Goal: Task Accomplishment & Management: Complete application form

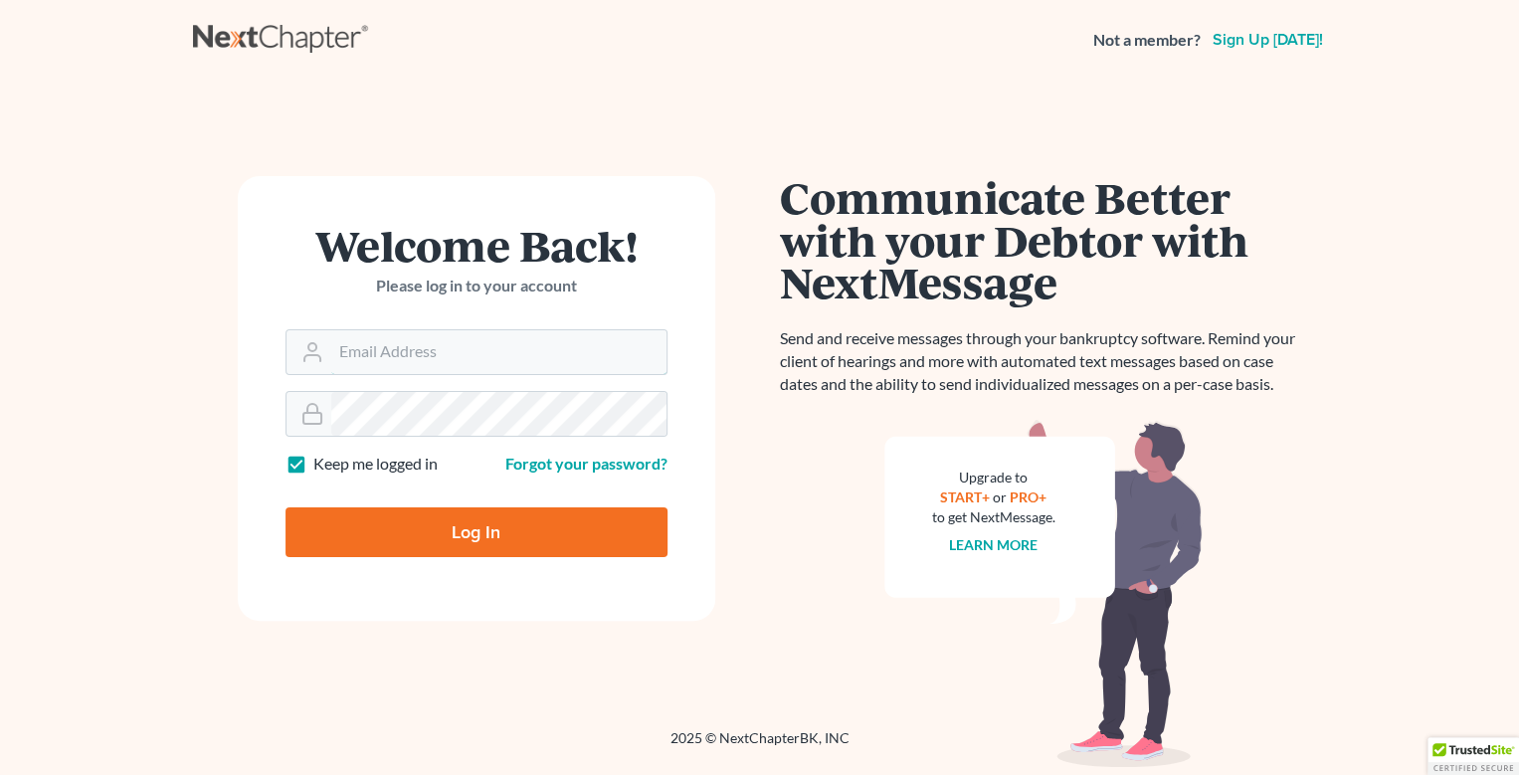
type input "[EMAIL_ADDRESS][DOMAIN_NAME]"
click at [477, 528] on input "Log In" at bounding box center [476, 532] width 382 height 50
type input "Thinking..."
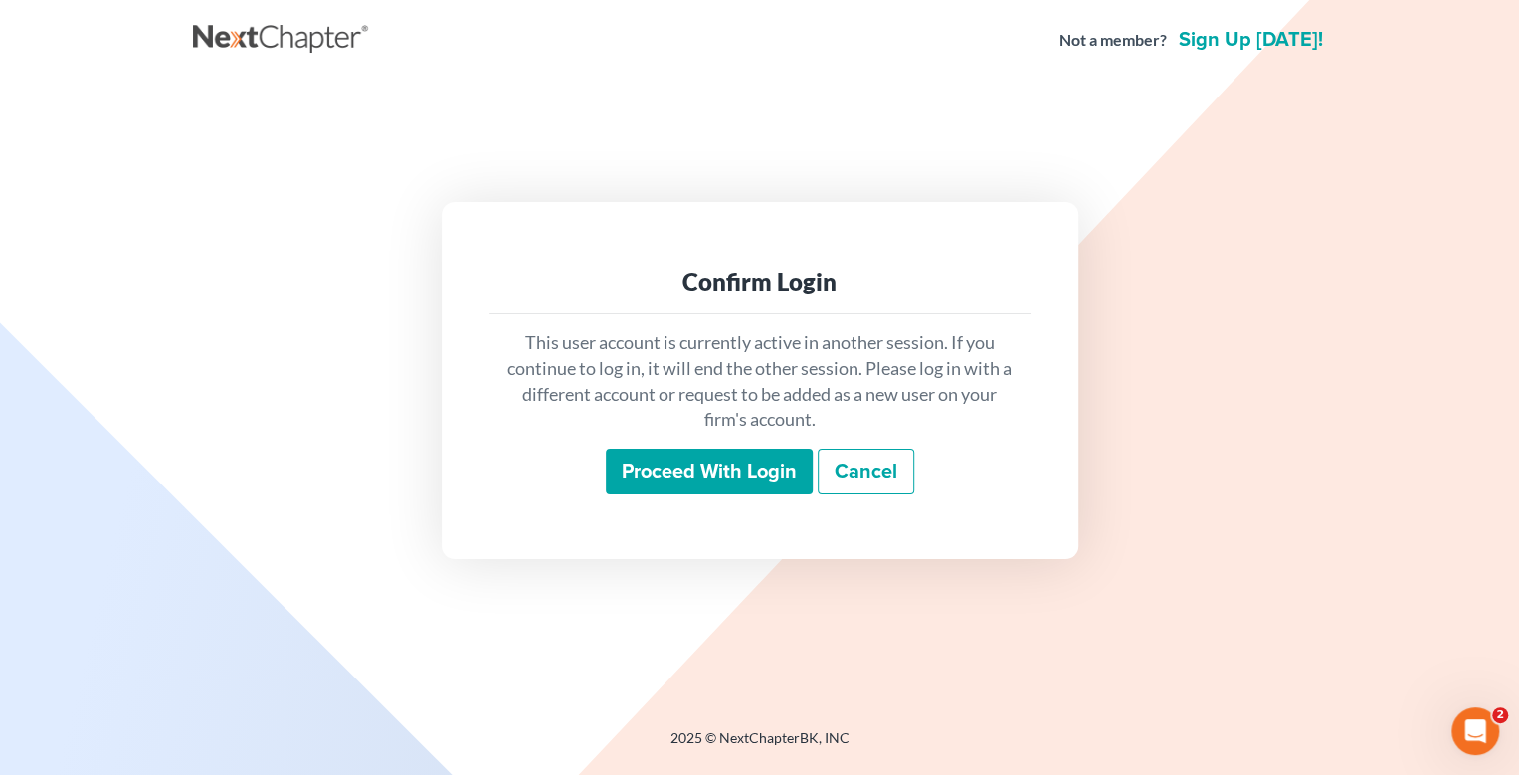
click at [723, 469] on input "Proceed with login" at bounding box center [709, 472] width 207 height 46
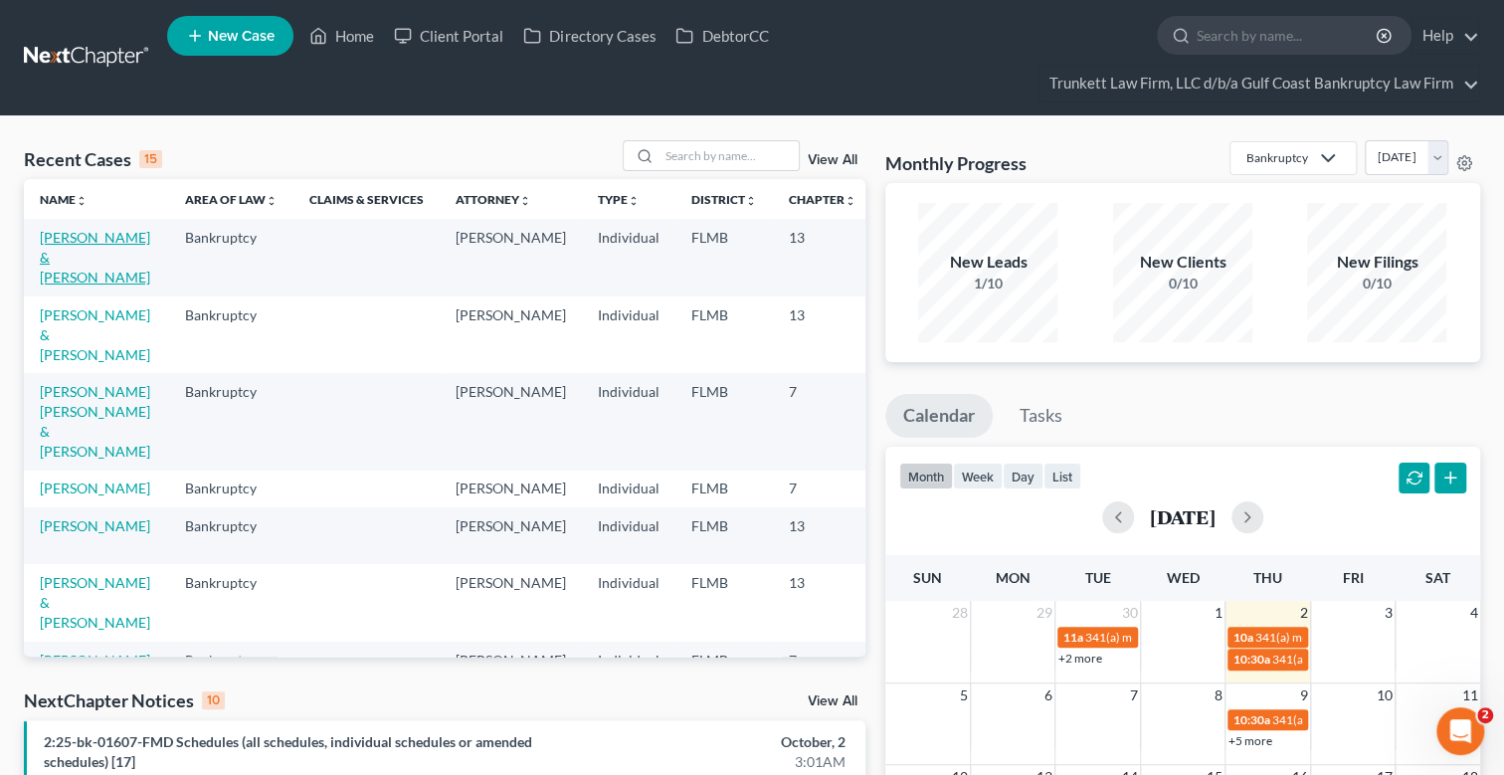
click at [65, 252] on link "Reiss, Daniel & Rose" at bounding box center [95, 257] width 110 height 57
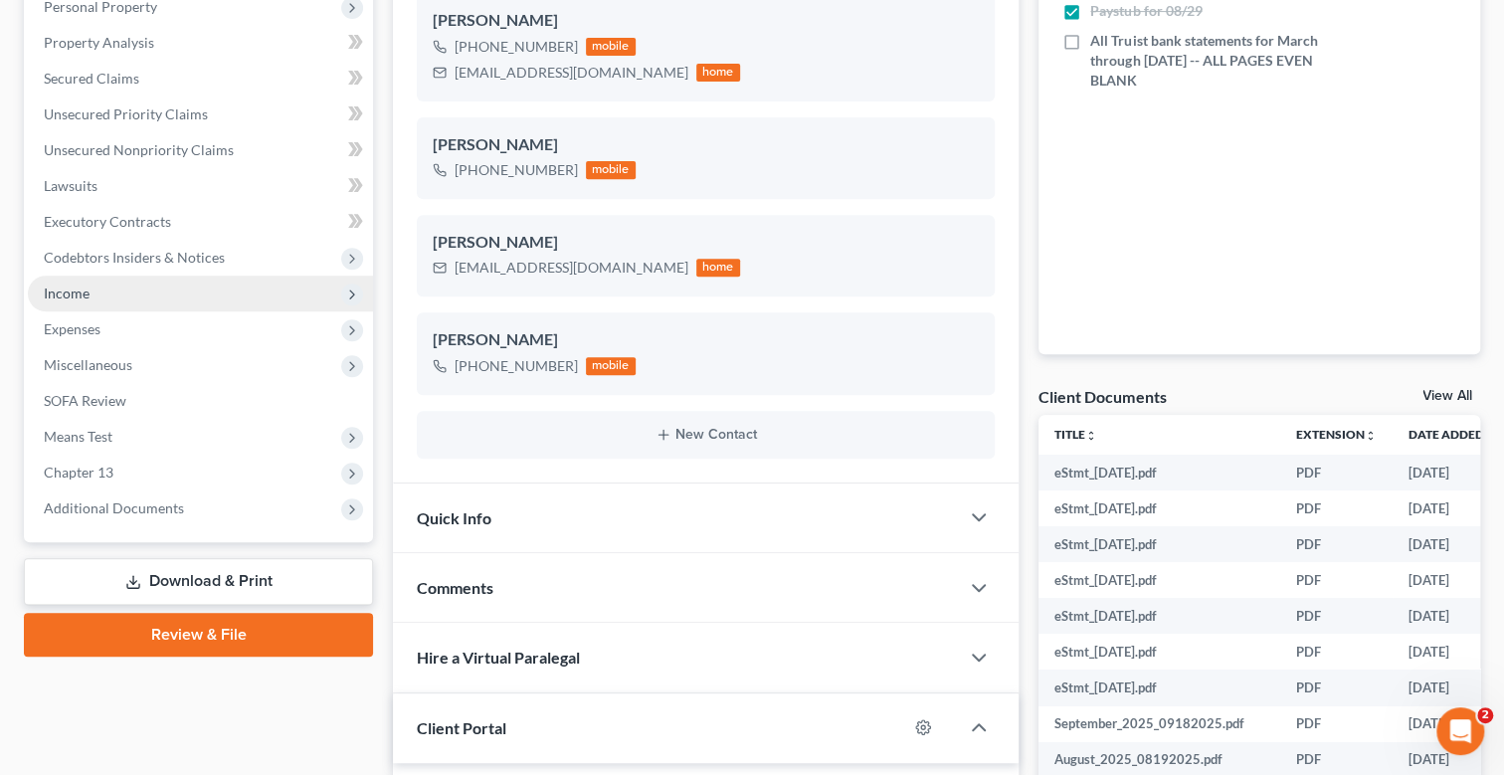
scroll to position [1164, 0]
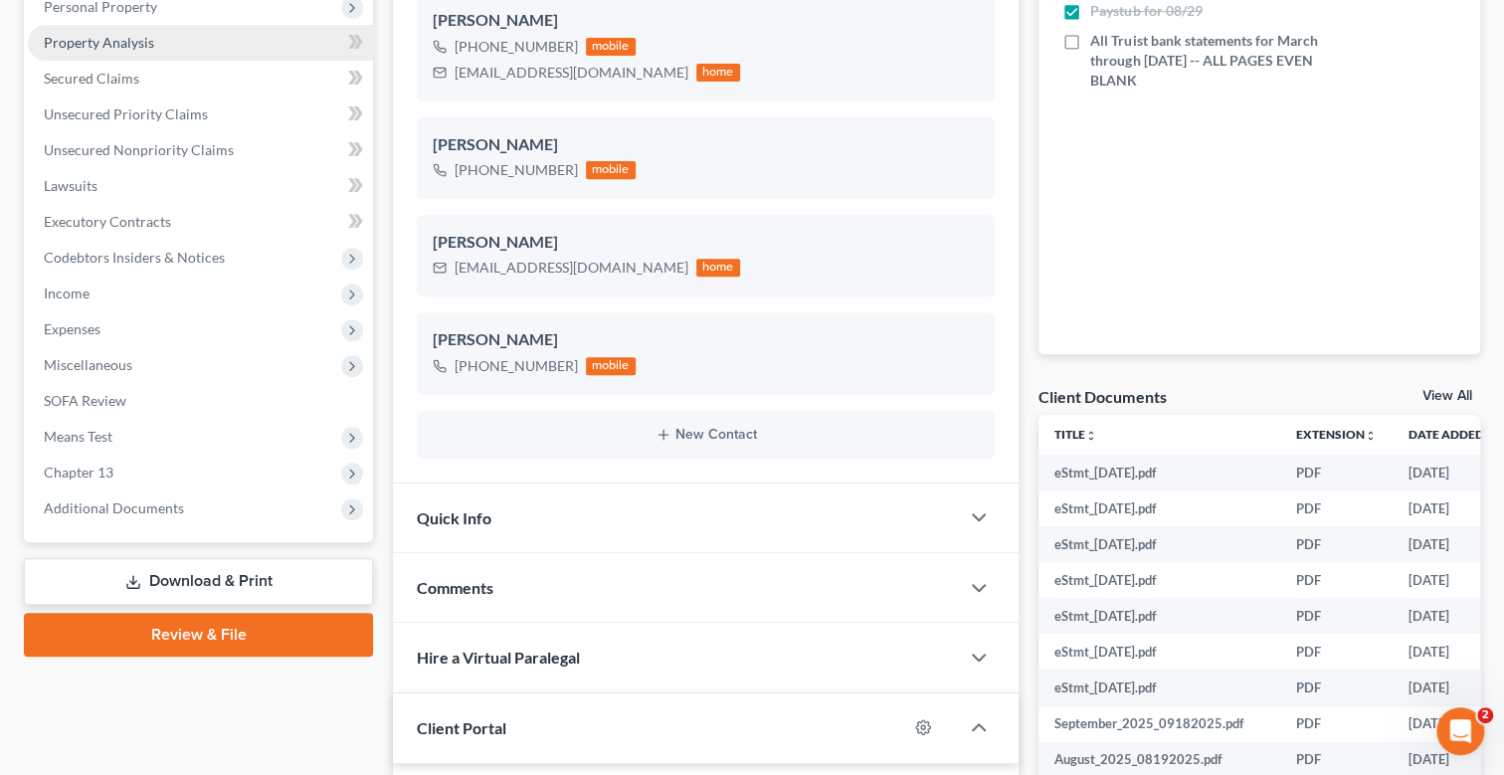
click at [130, 37] on span "Property Analysis" at bounding box center [99, 42] width 110 height 17
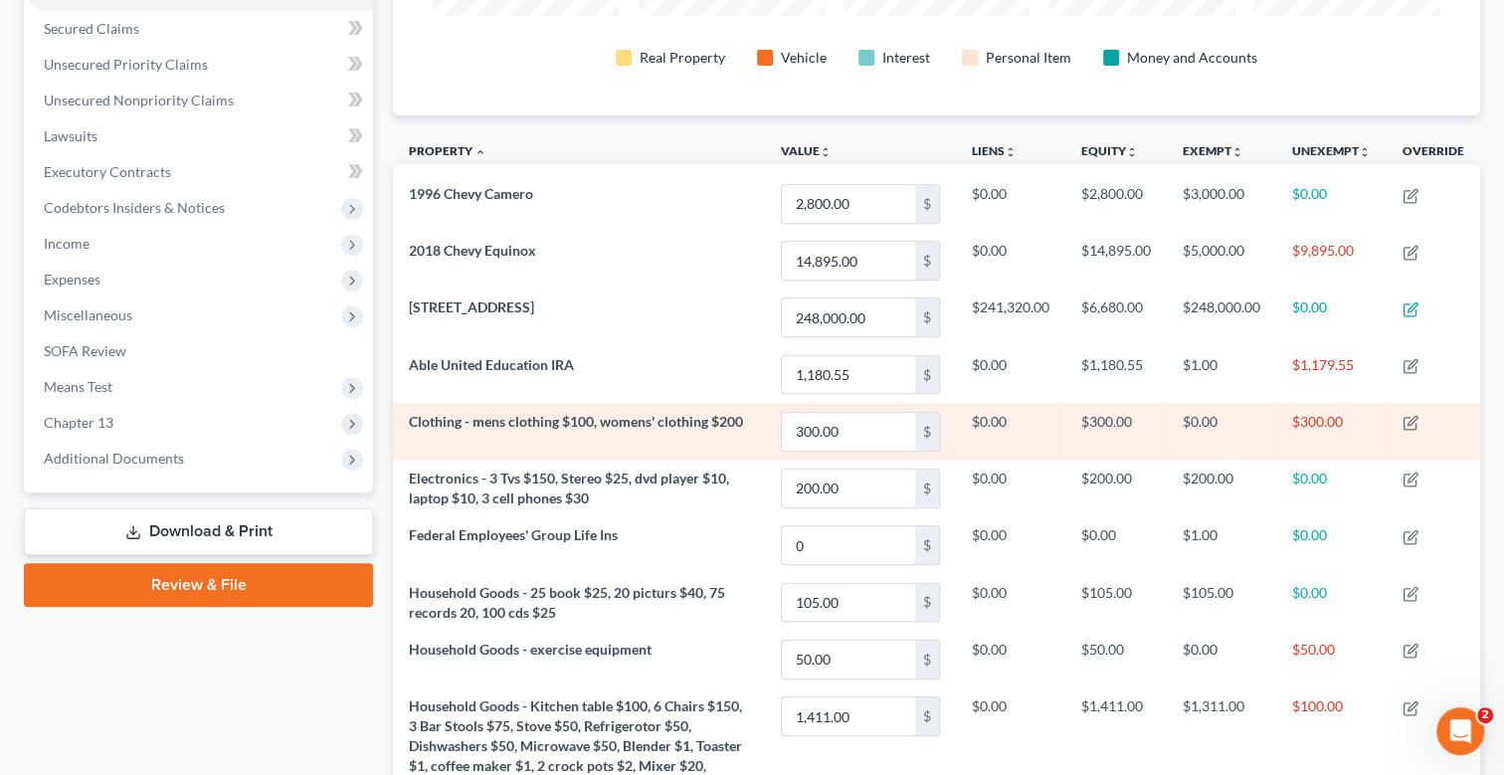
scroll to position [290, 0]
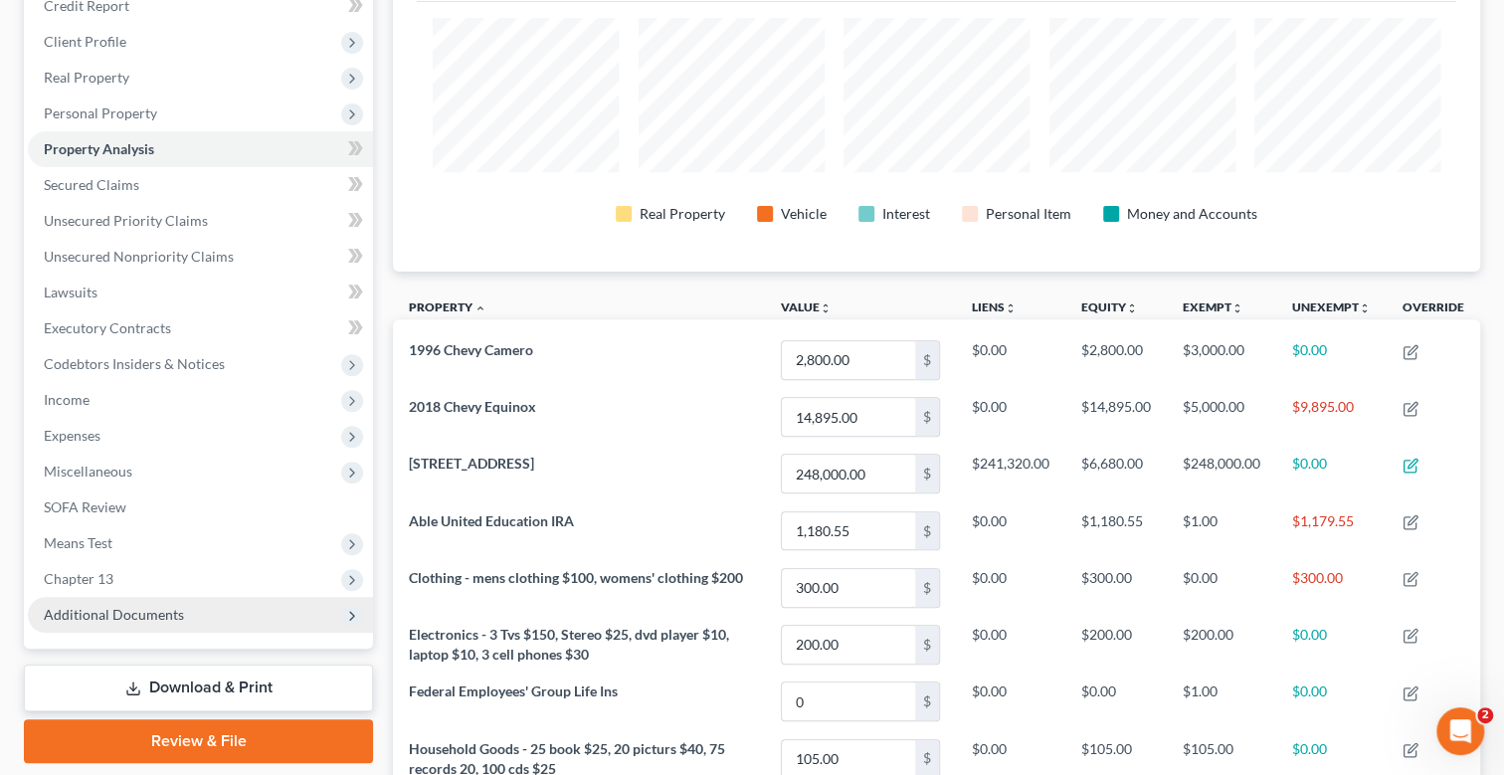
click at [138, 611] on span "Additional Documents" at bounding box center [114, 614] width 140 height 17
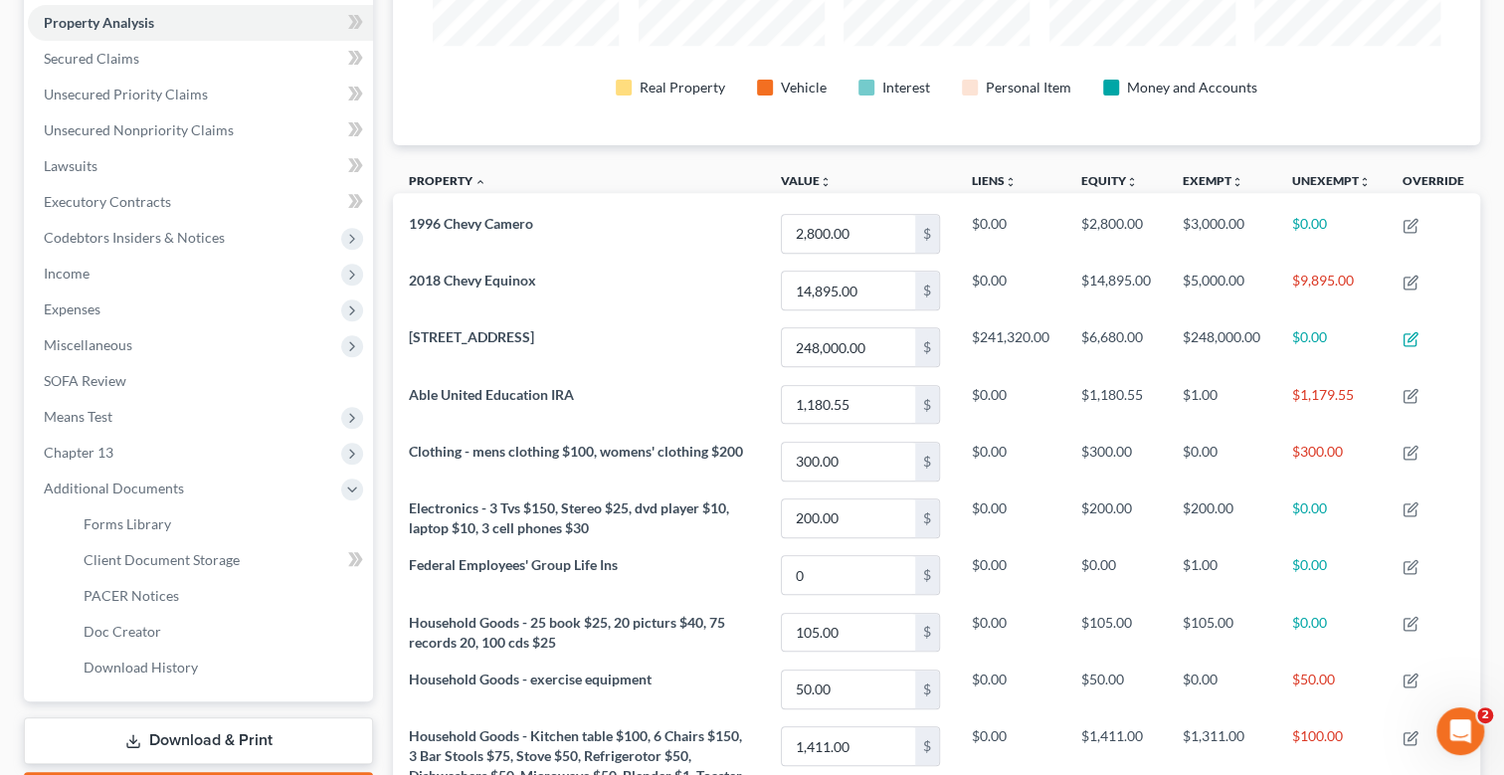
scroll to position [688, 0]
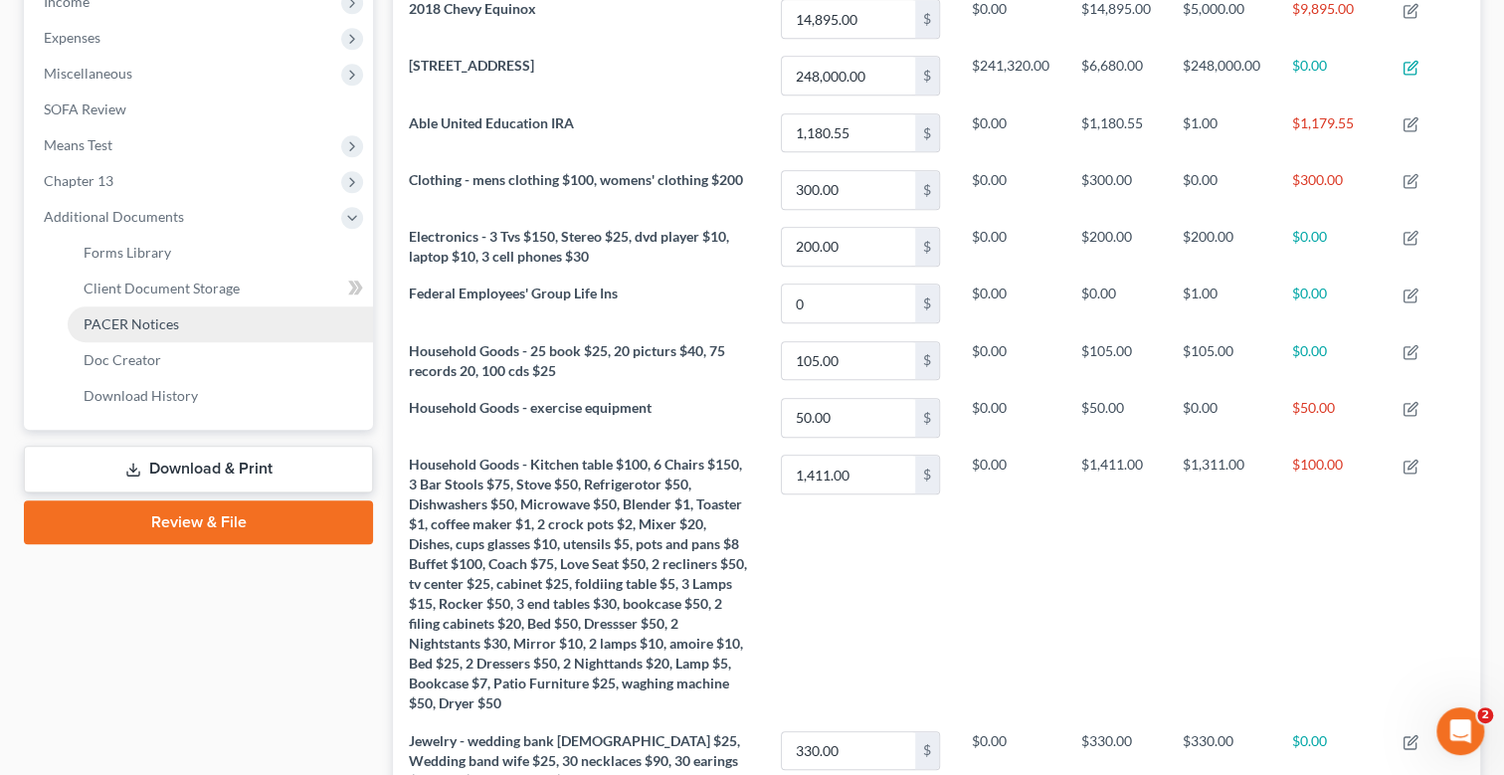
click at [163, 326] on span "PACER Notices" at bounding box center [131, 323] width 95 height 17
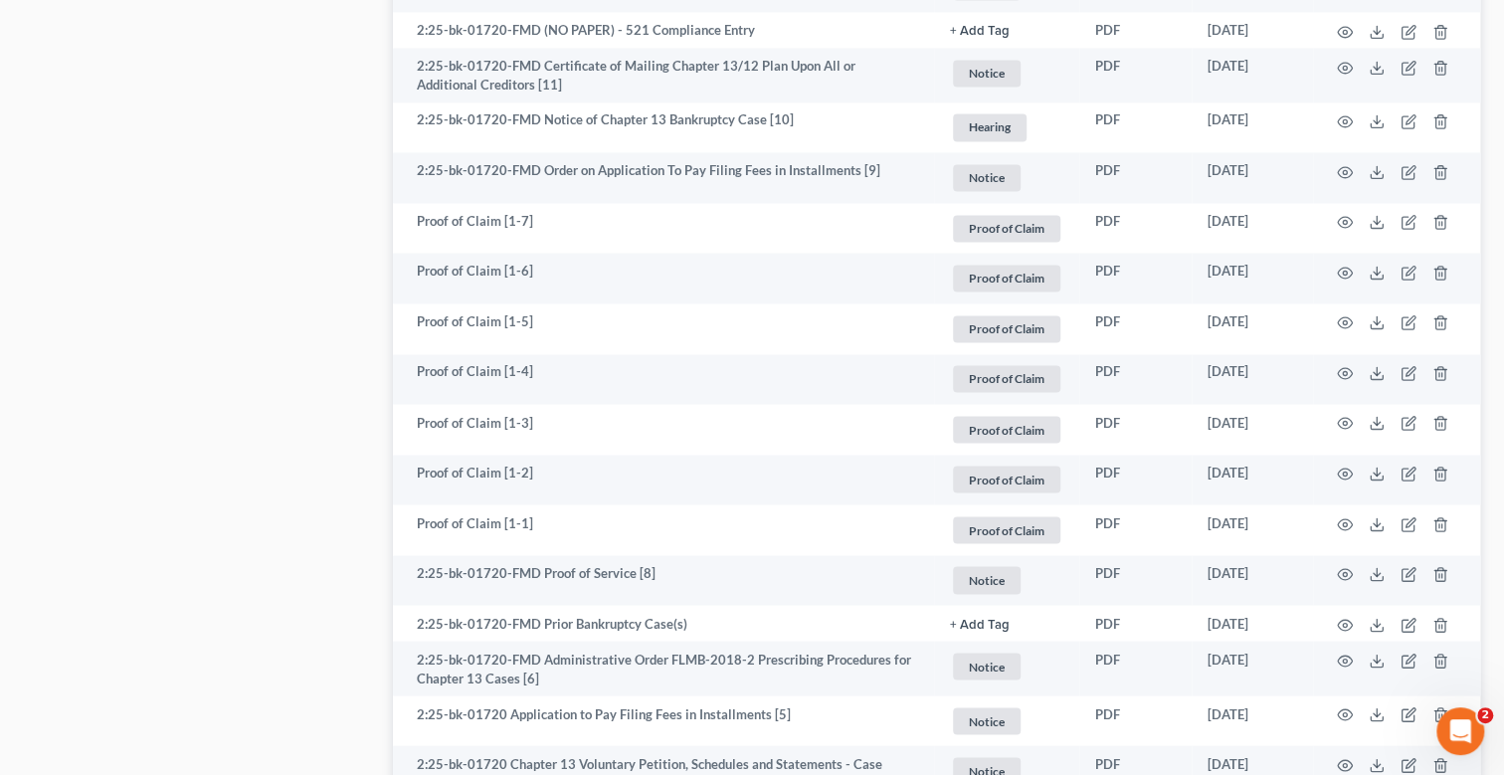
scroll to position [2183, 0]
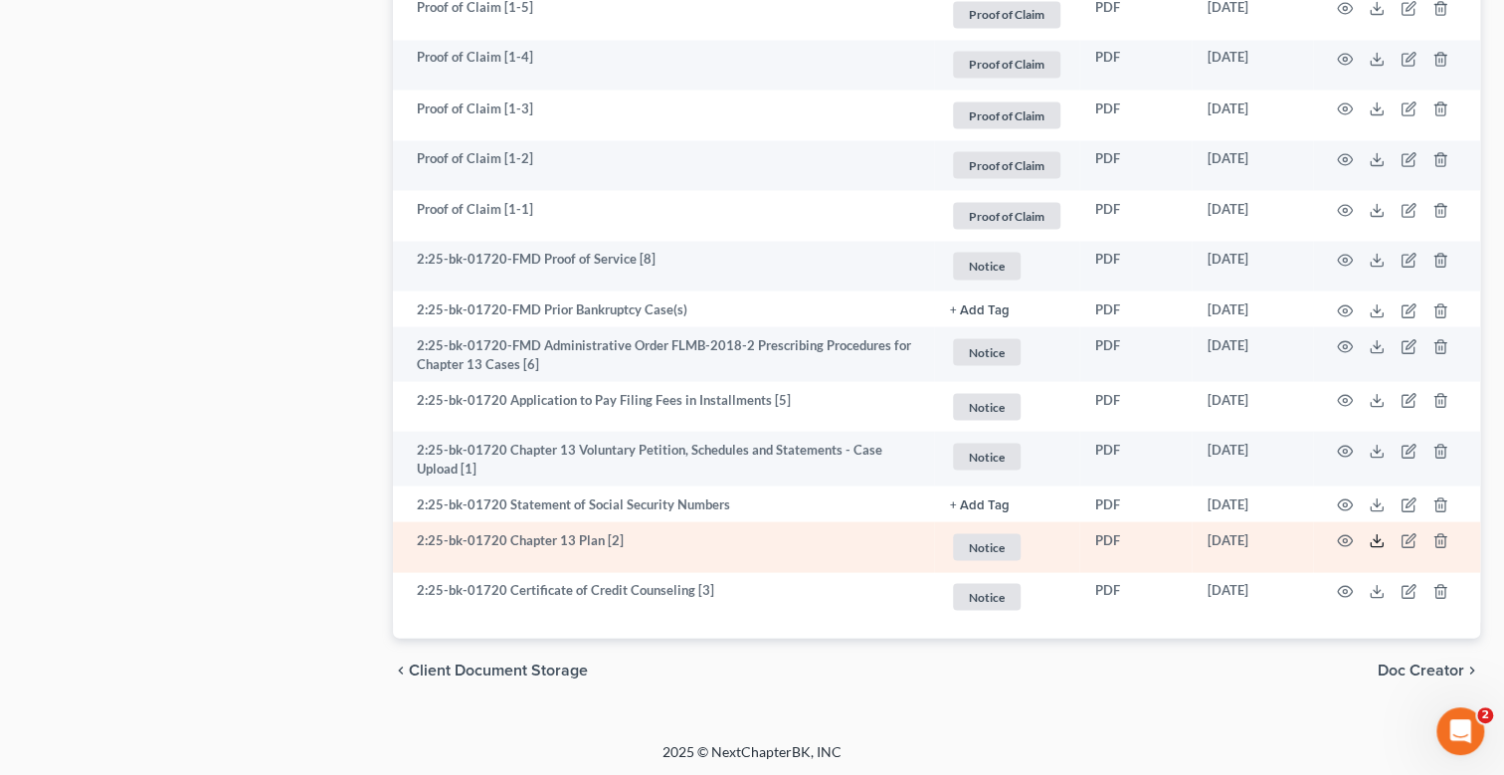
click at [1379, 539] on polyline at bounding box center [1377, 540] width 7 height 3
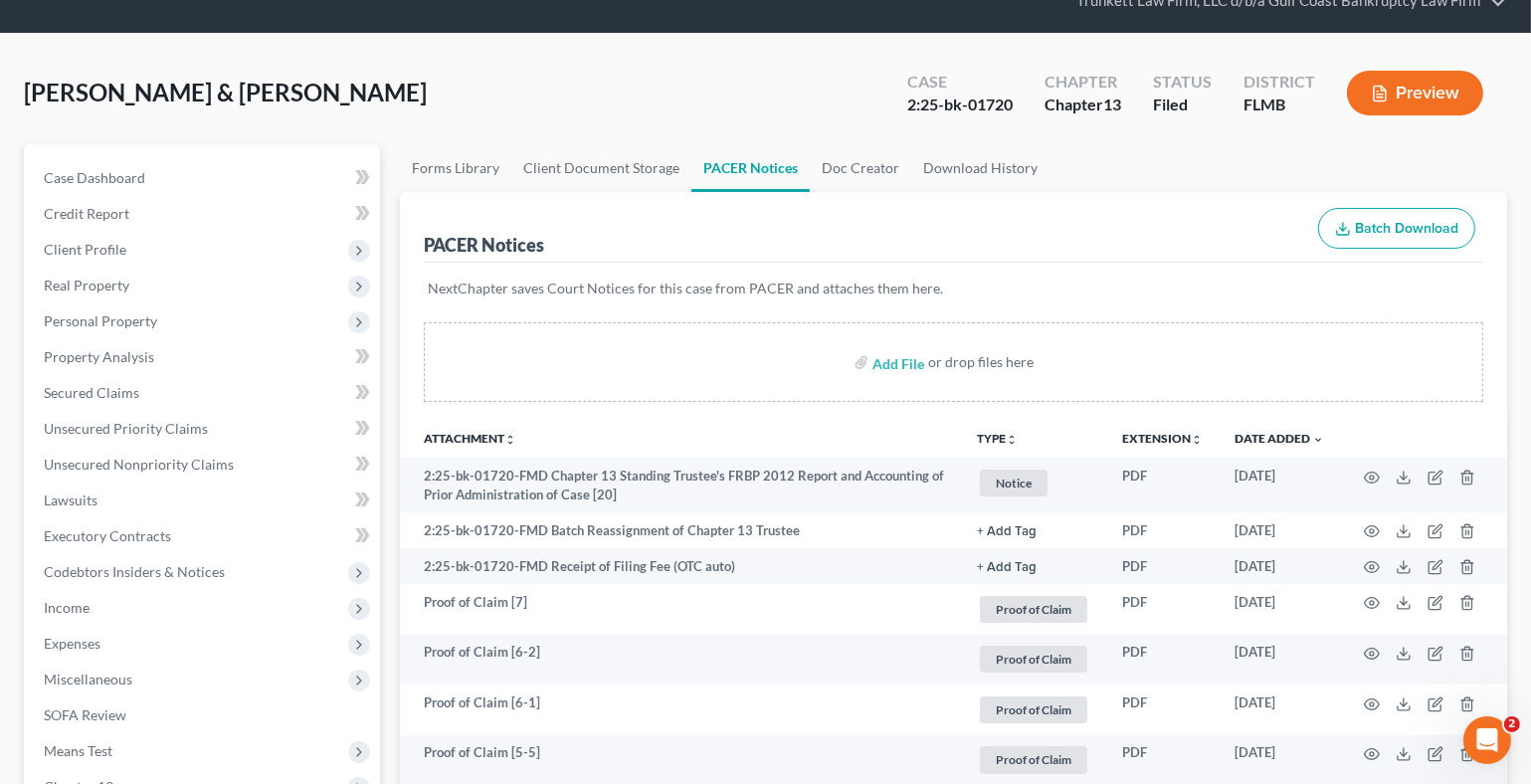
scroll to position [0, 0]
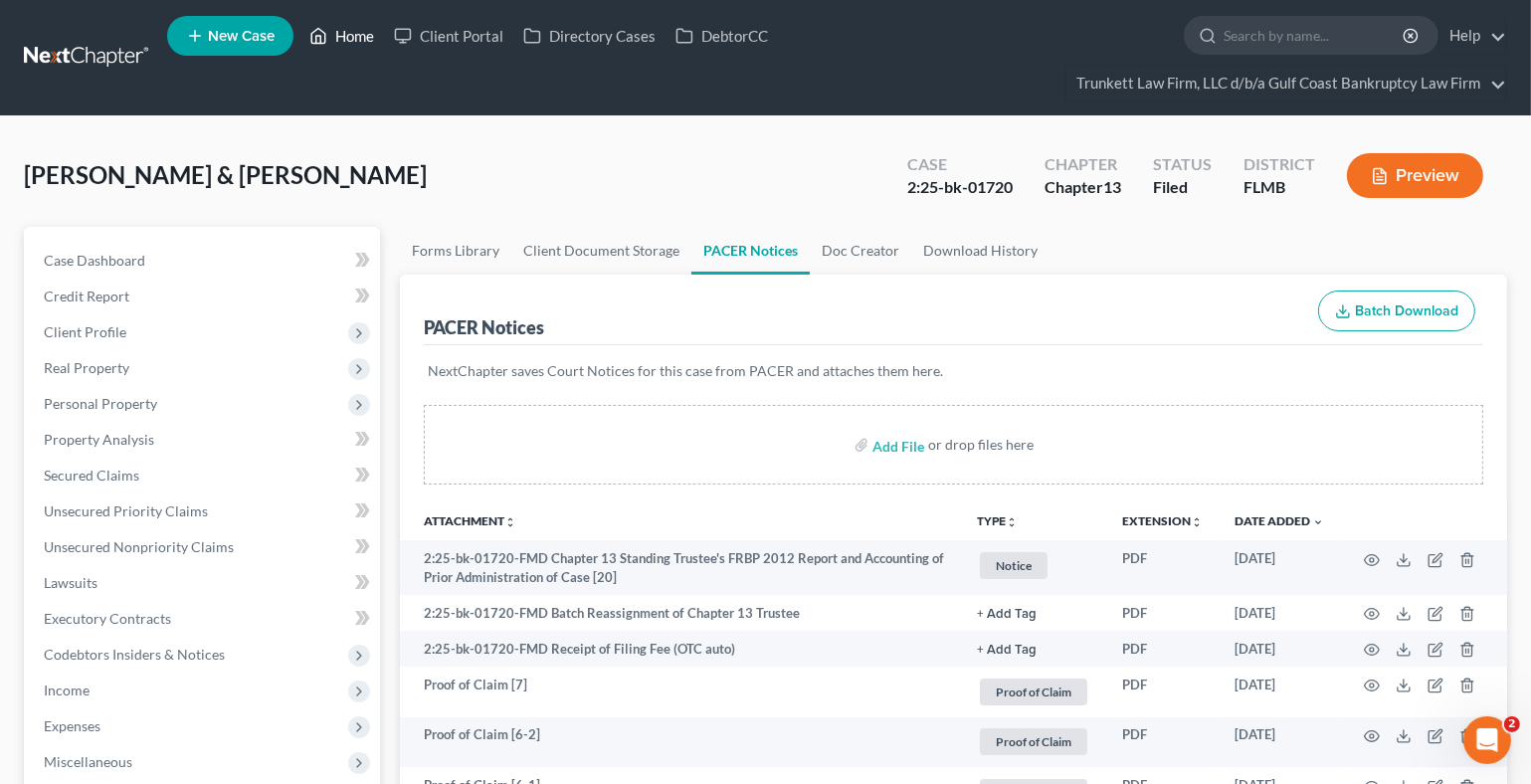
click at [336, 36] on link "Home" at bounding box center [341, 36] width 85 height 36
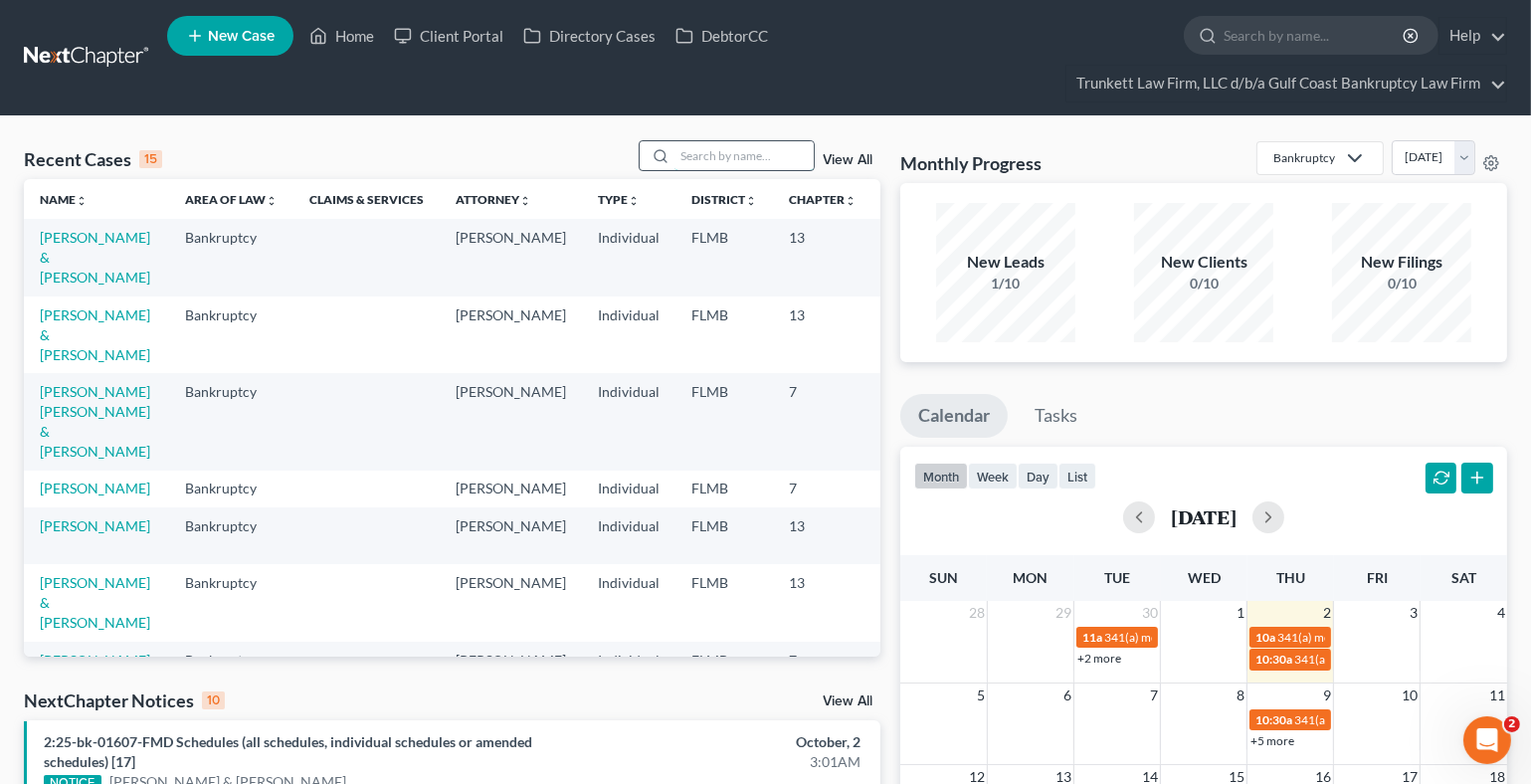
click at [728, 157] on input "search" at bounding box center [743, 155] width 139 height 29
type input "skinner"
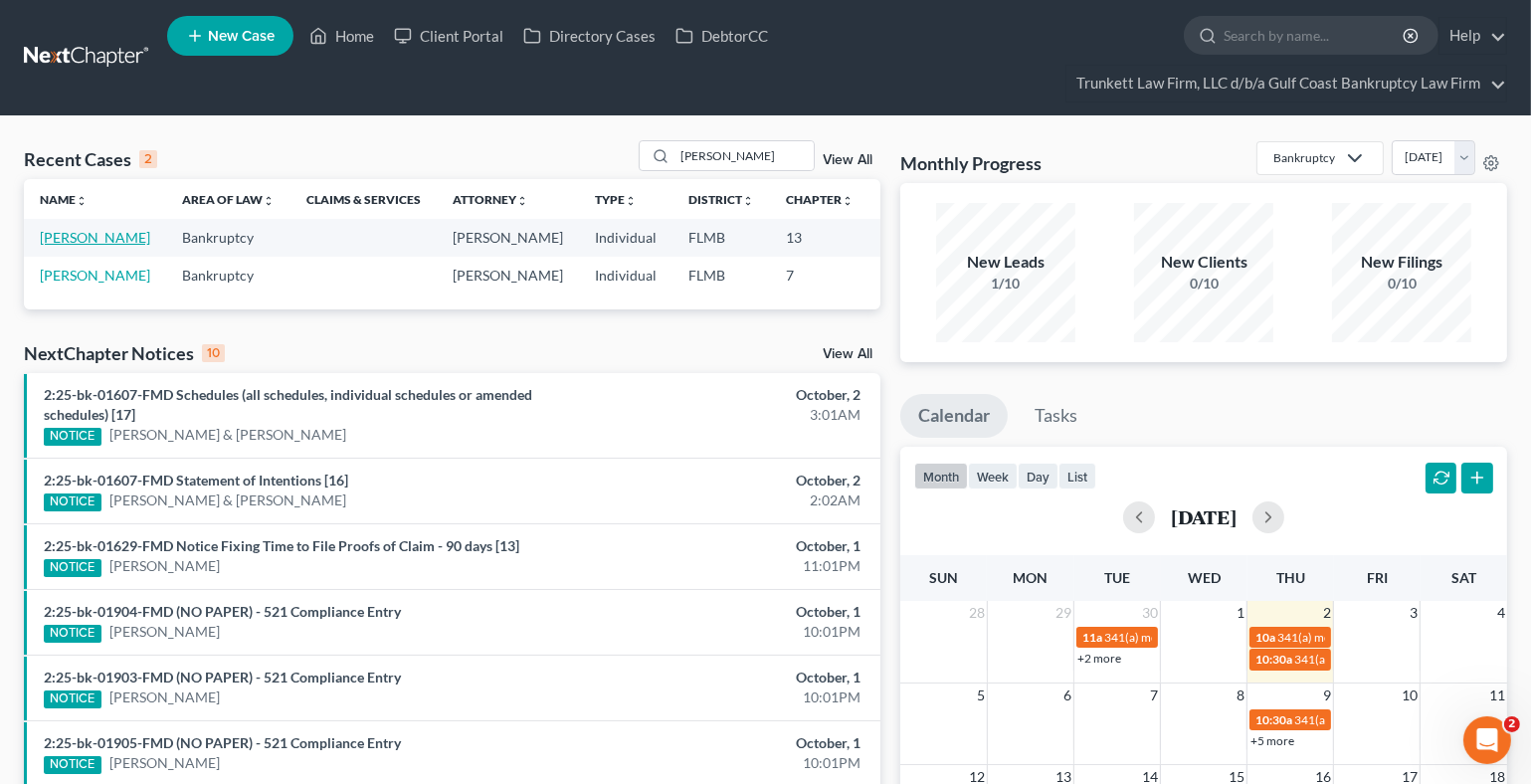
click at [70, 242] on link "[PERSON_NAME]" at bounding box center [95, 237] width 110 height 17
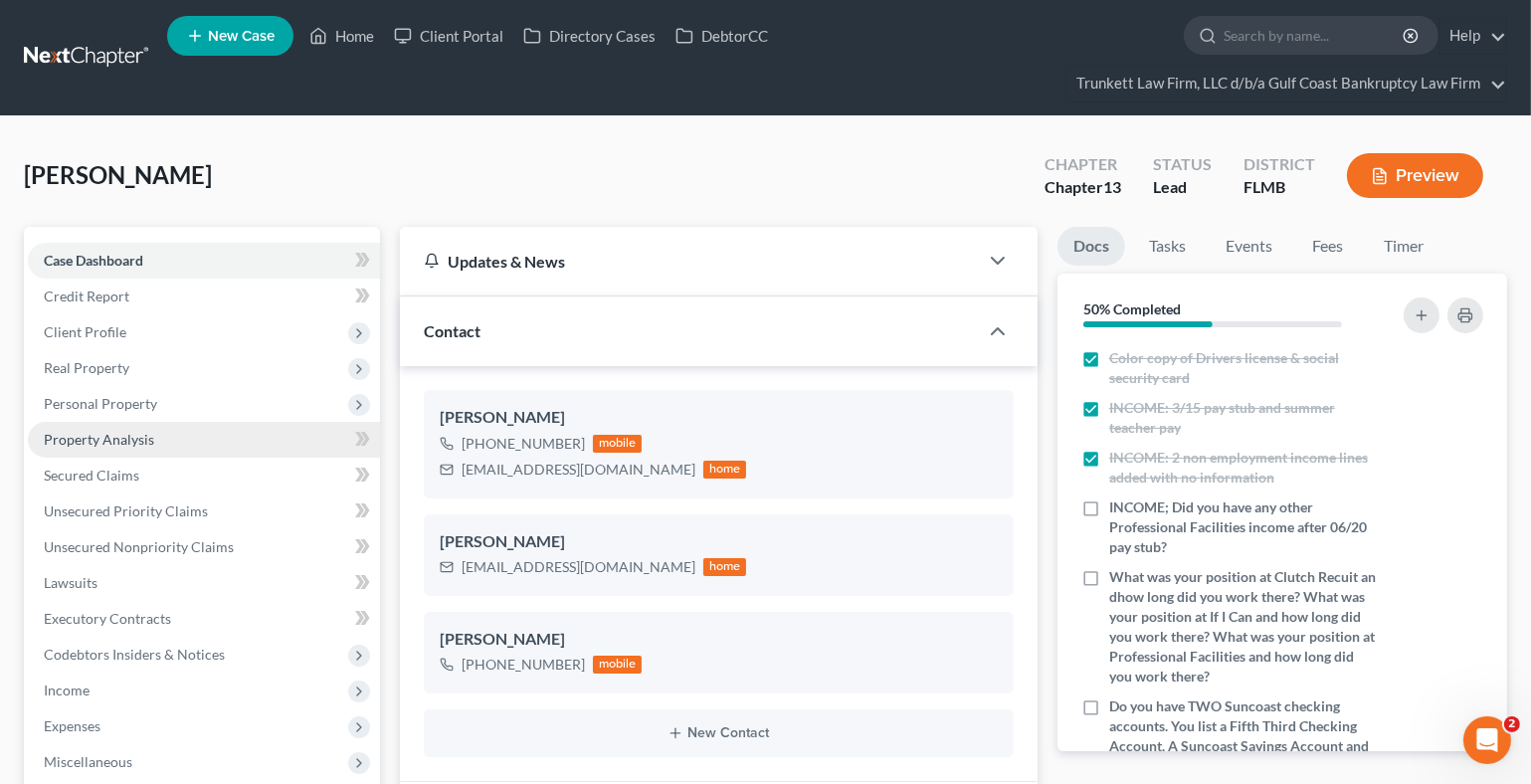
click at [139, 439] on span "Property Analysis" at bounding box center [99, 439] width 110 height 17
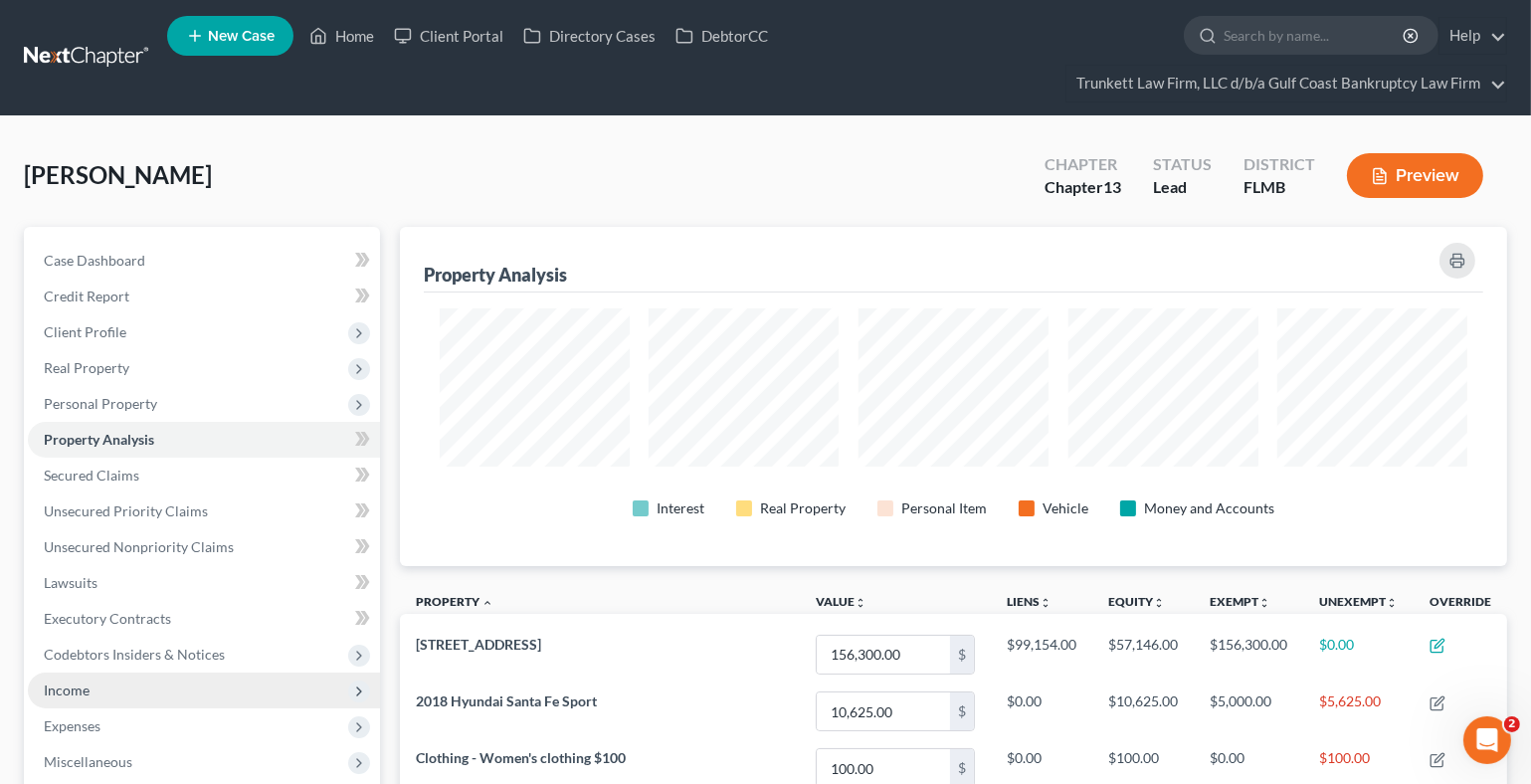
click at [77, 683] on span "Income" at bounding box center [67, 689] width 46 height 17
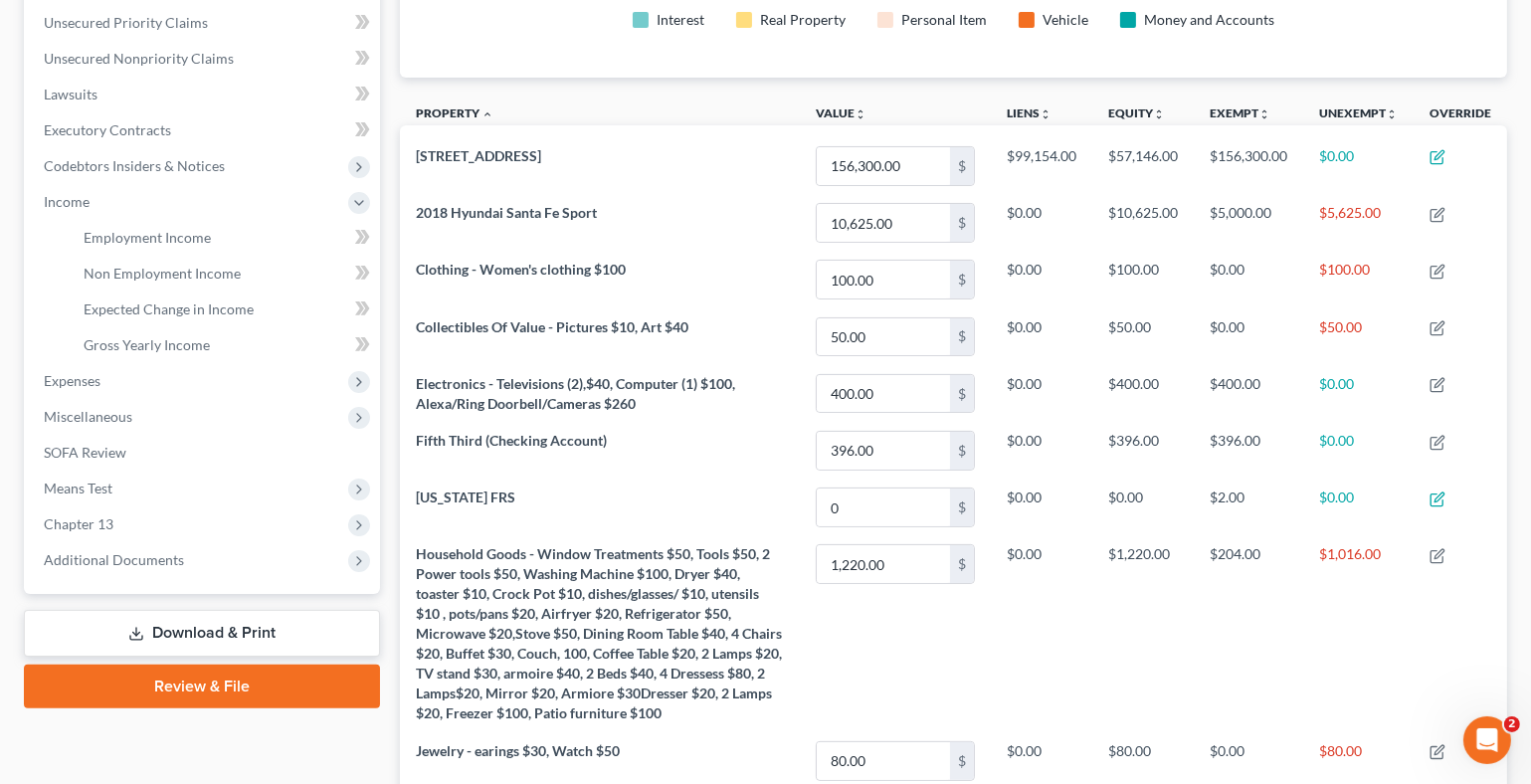
scroll to position [496, 0]
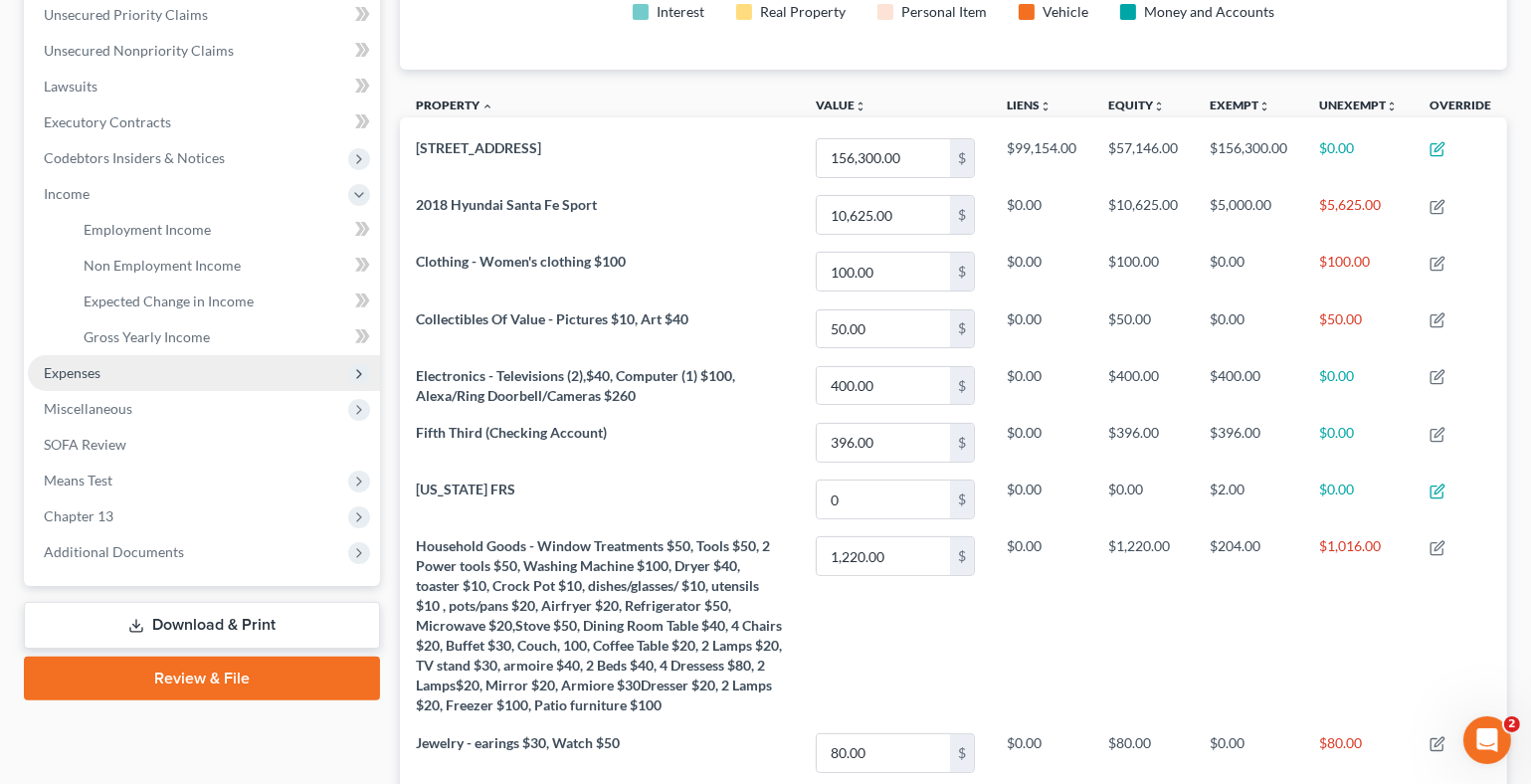
click at [87, 367] on span "Expenses" at bounding box center [72, 372] width 57 height 17
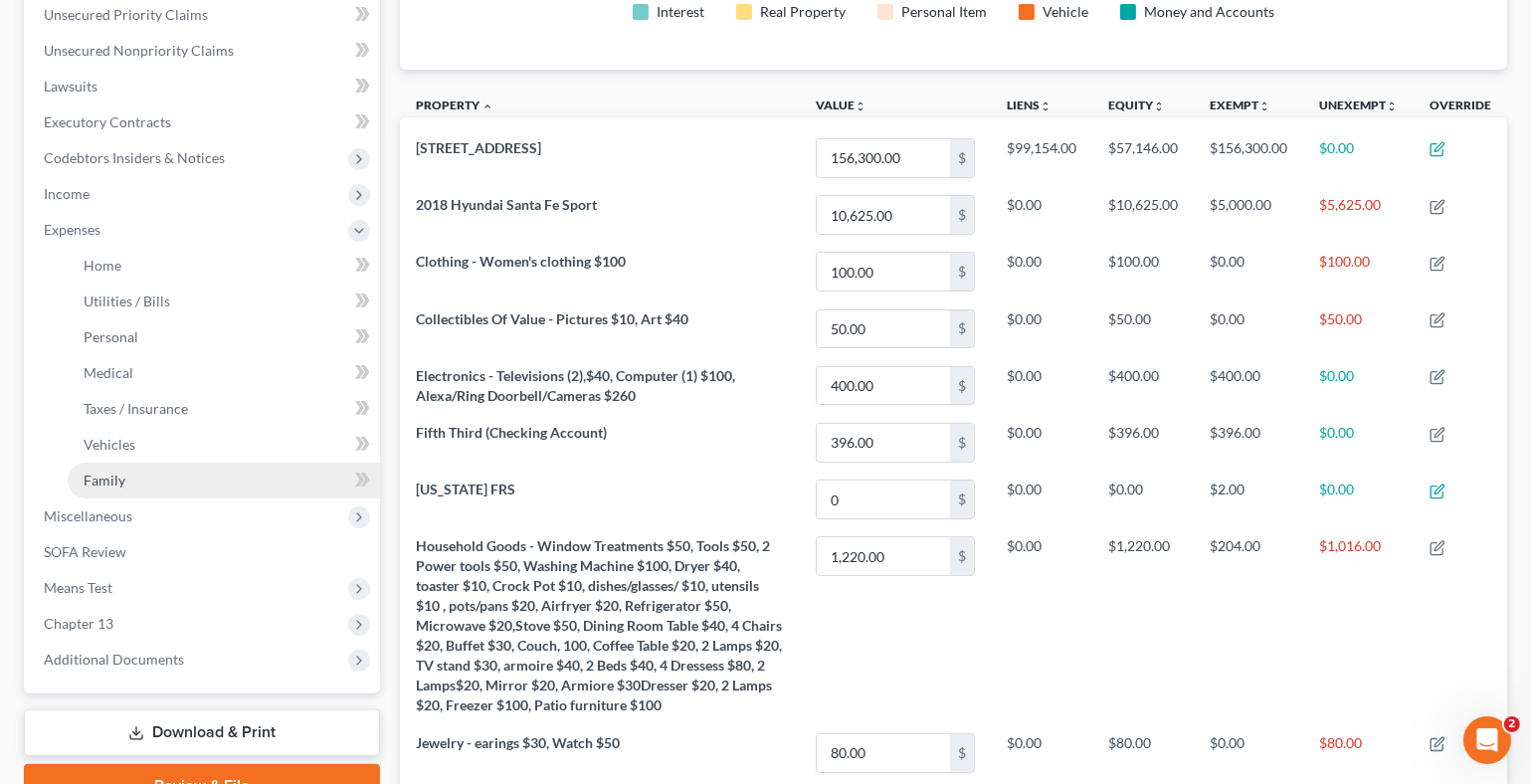
click at [120, 471] on span "Family" at bounding box center [105, 479] width 42 height 17
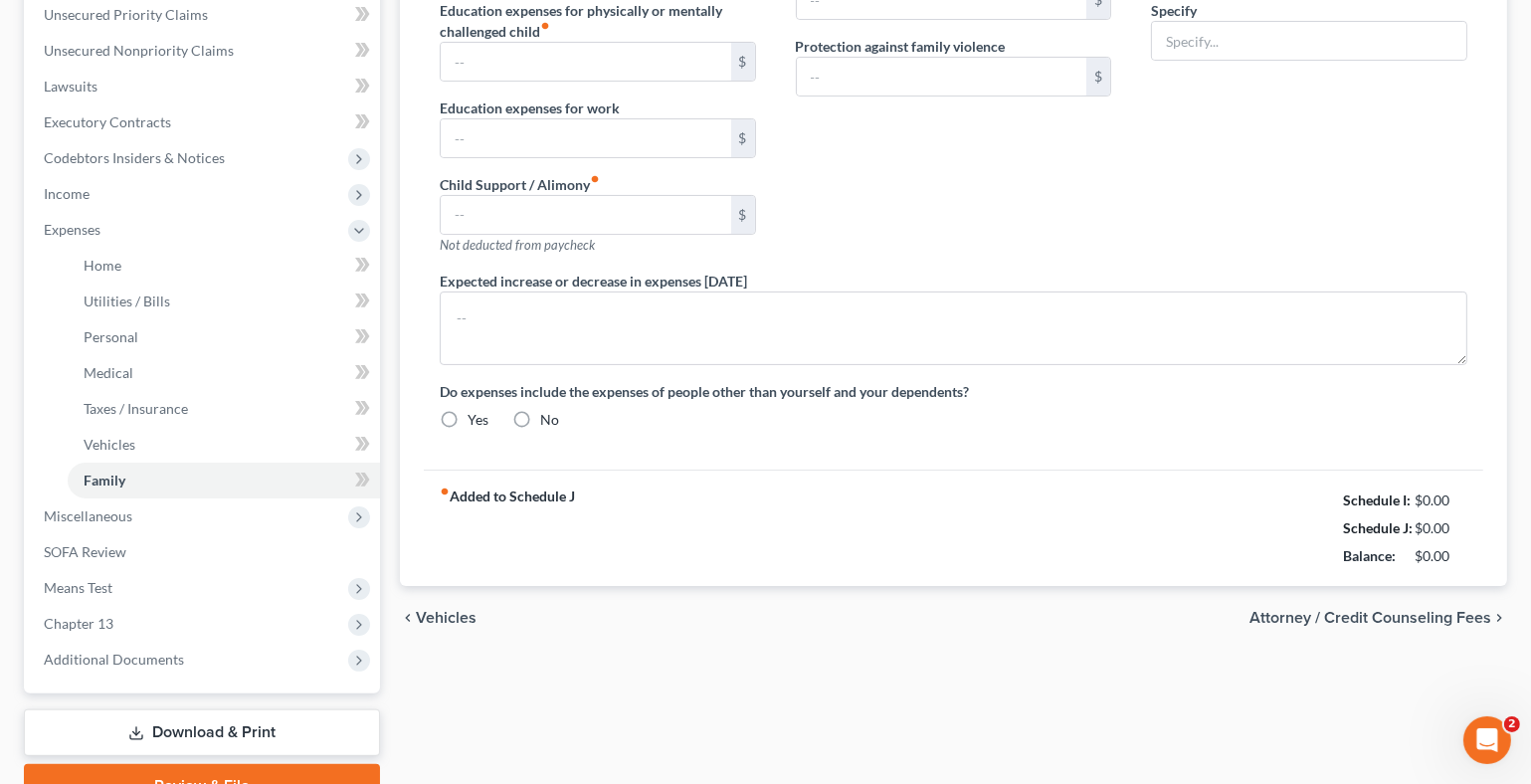
type input "75.00"
radio input "true"
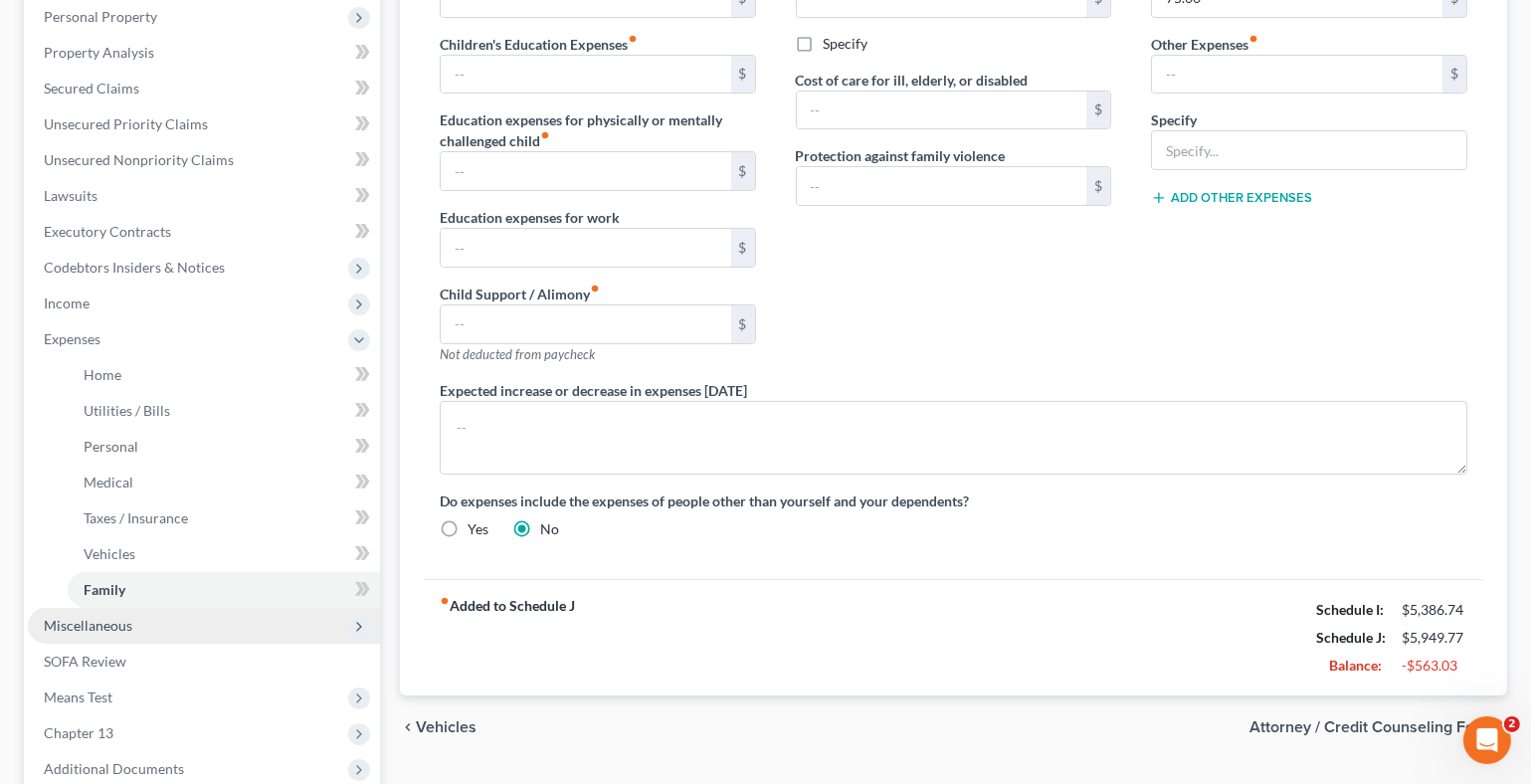
scroll to position [397, 0]
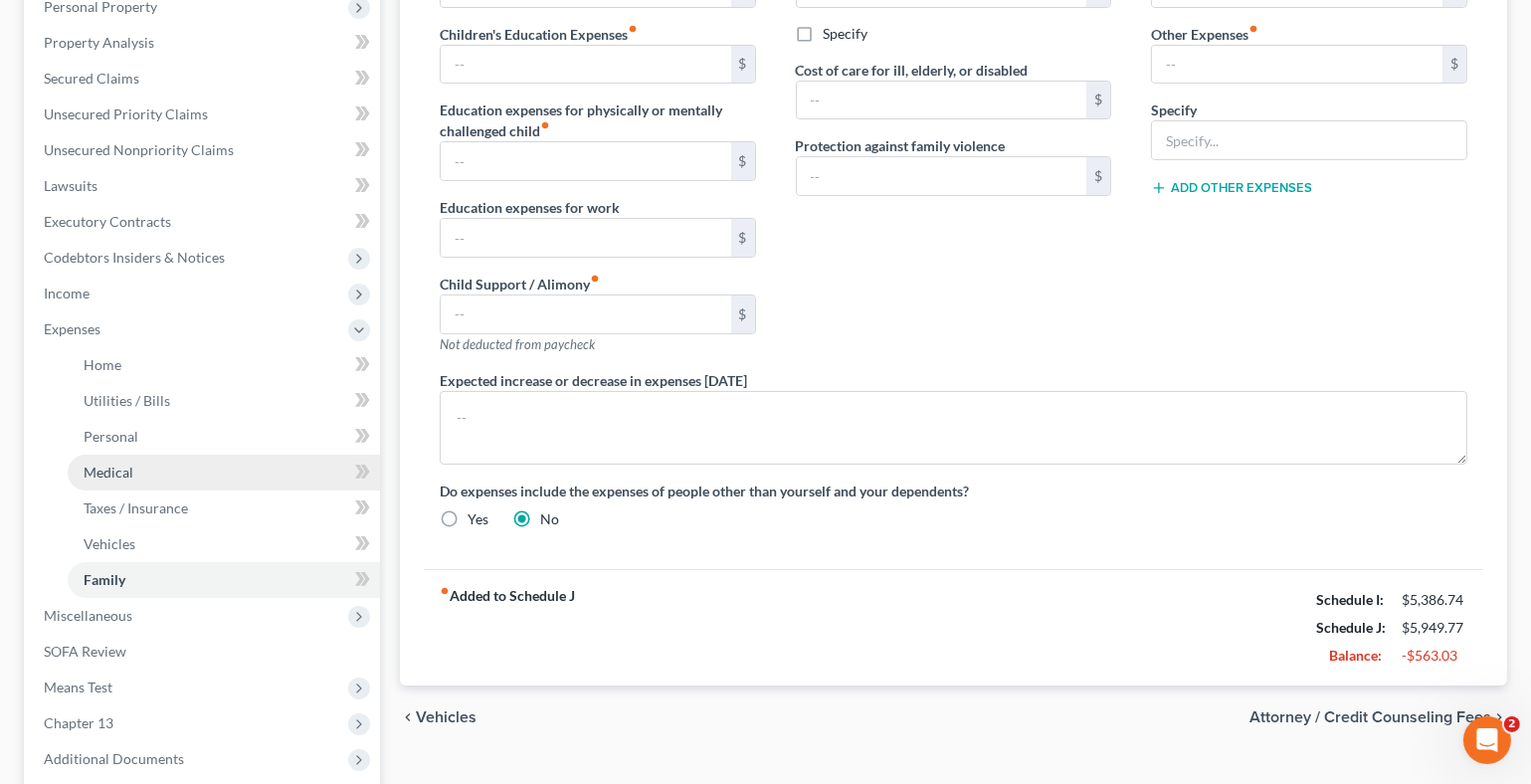
click at [128, 469] on span "Medical" at bounding box center [109, 472] width 50 height 17
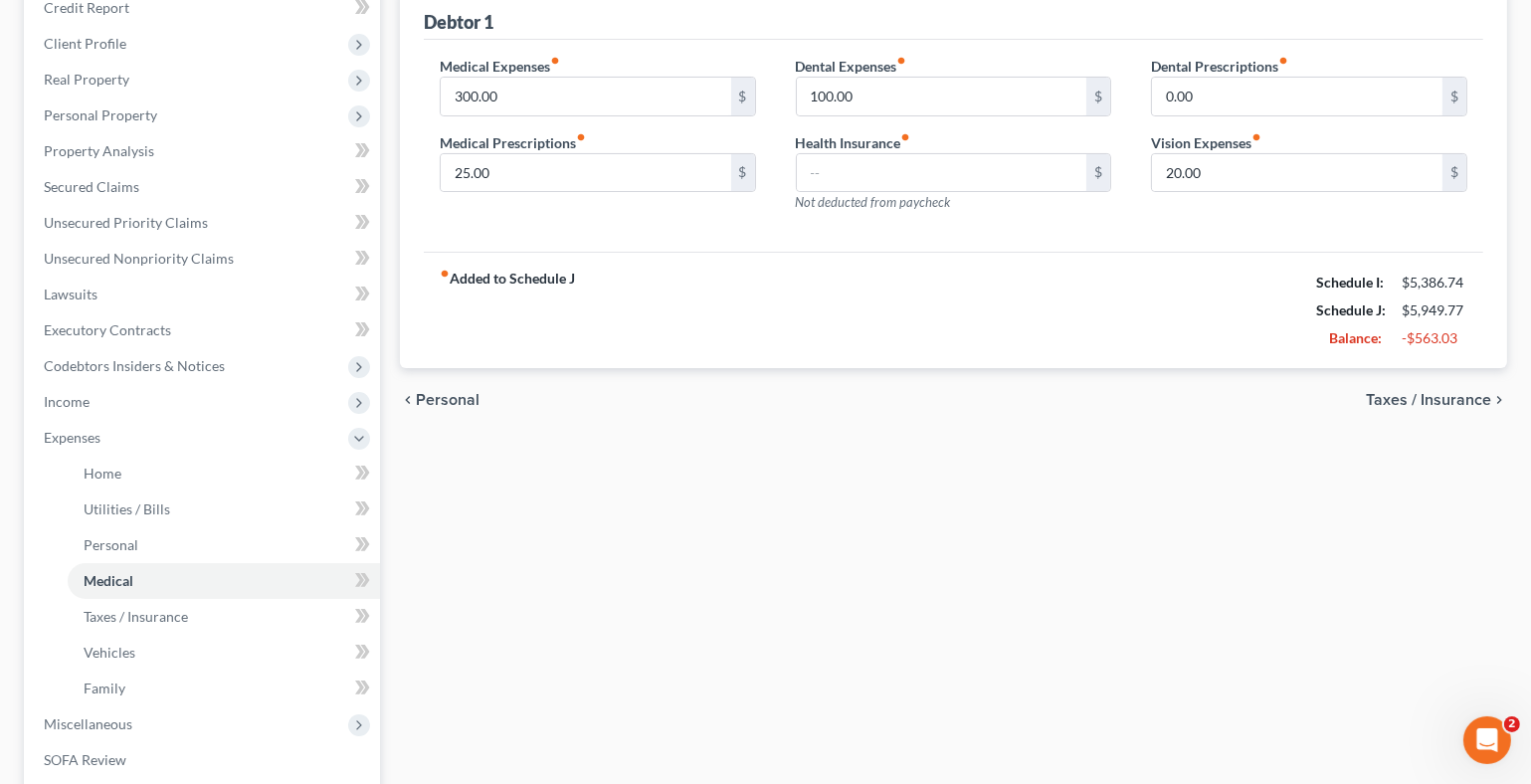
scroll to position [298, 0]
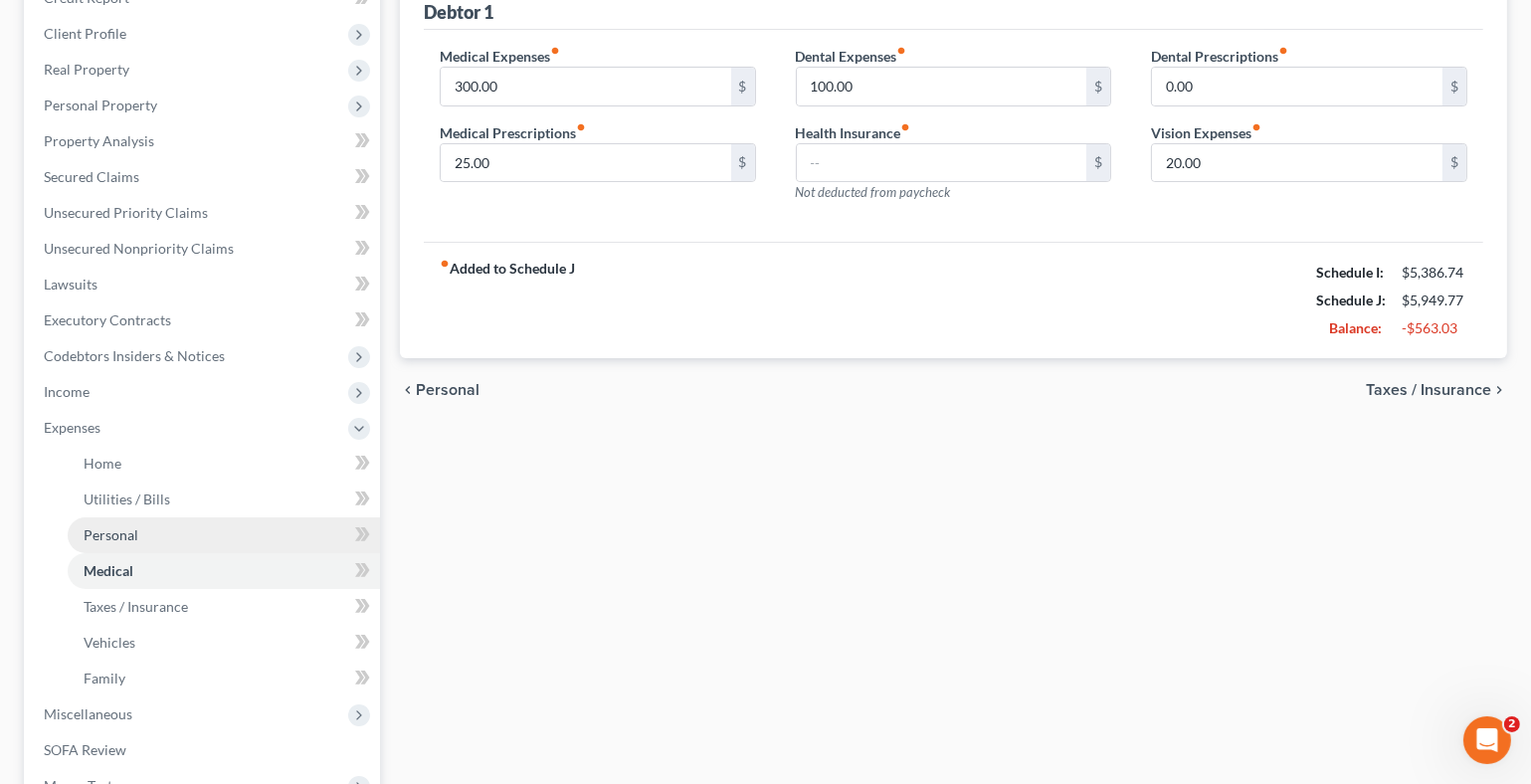
click at [114, 536] on span "Personal" at bounding box center [111, 534] width 55 height 17
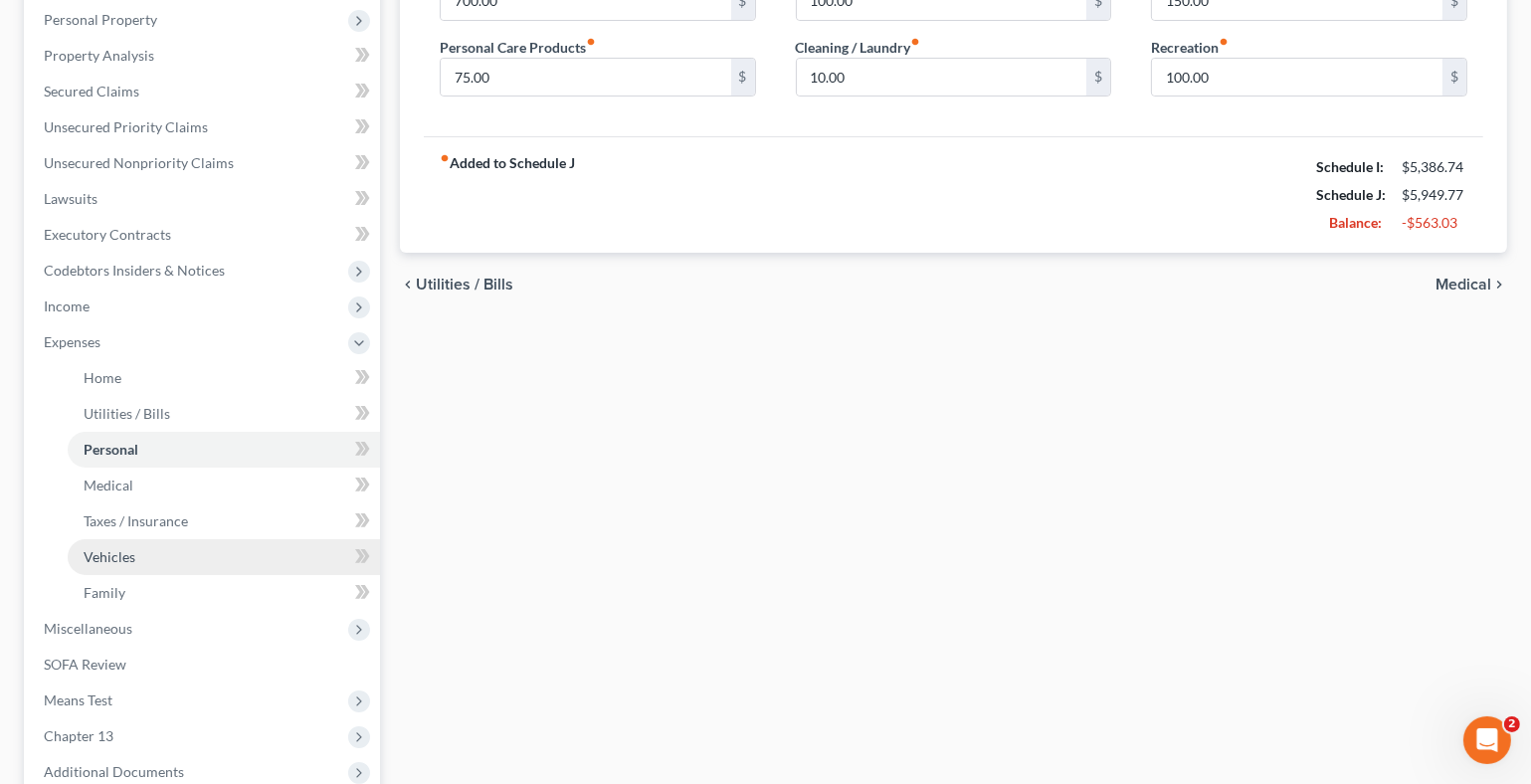
scroll to position [397, 0]
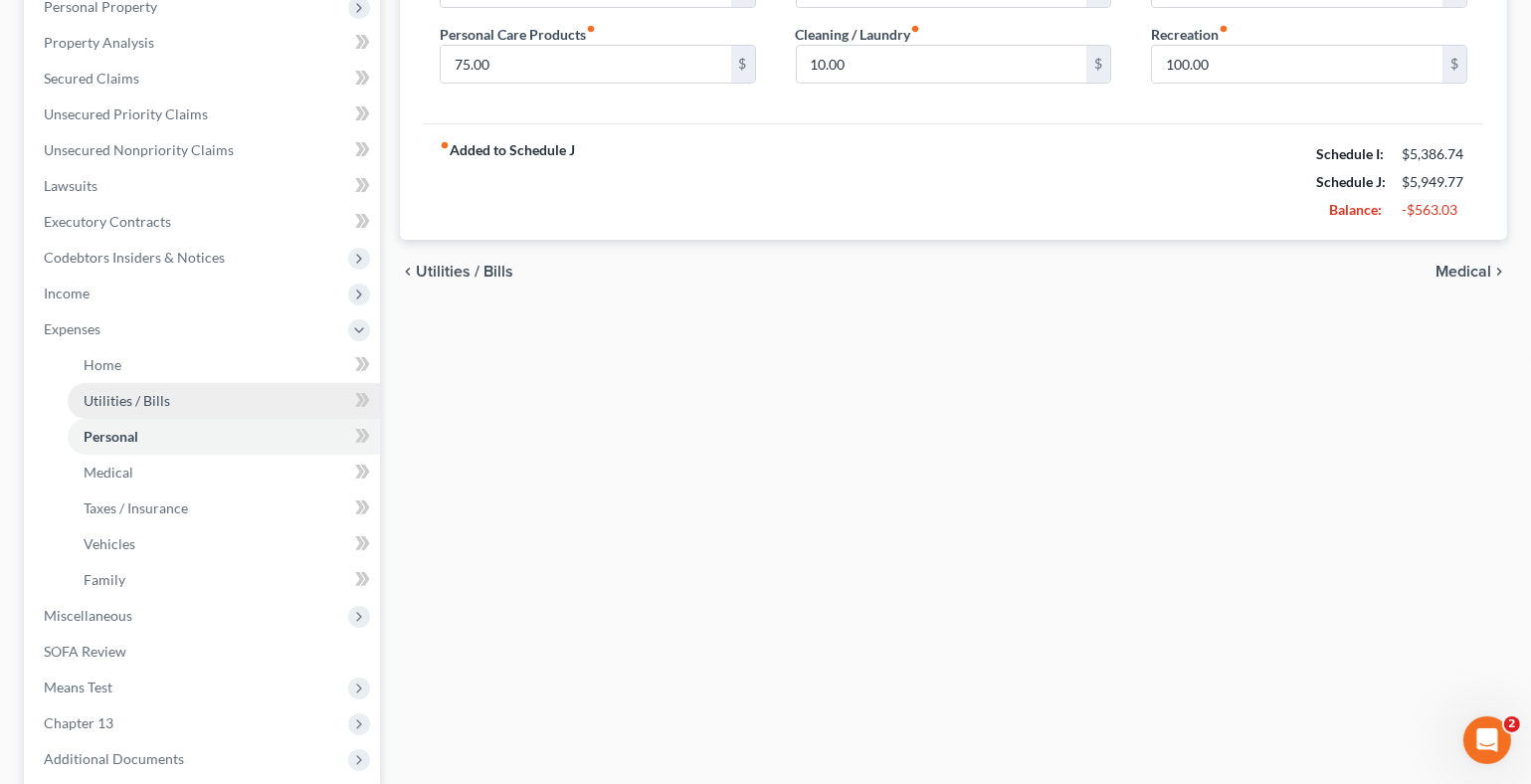
click at [146, 392] on span "Utilities / Bills" at bounding box center [127, 400] width 87 height 17
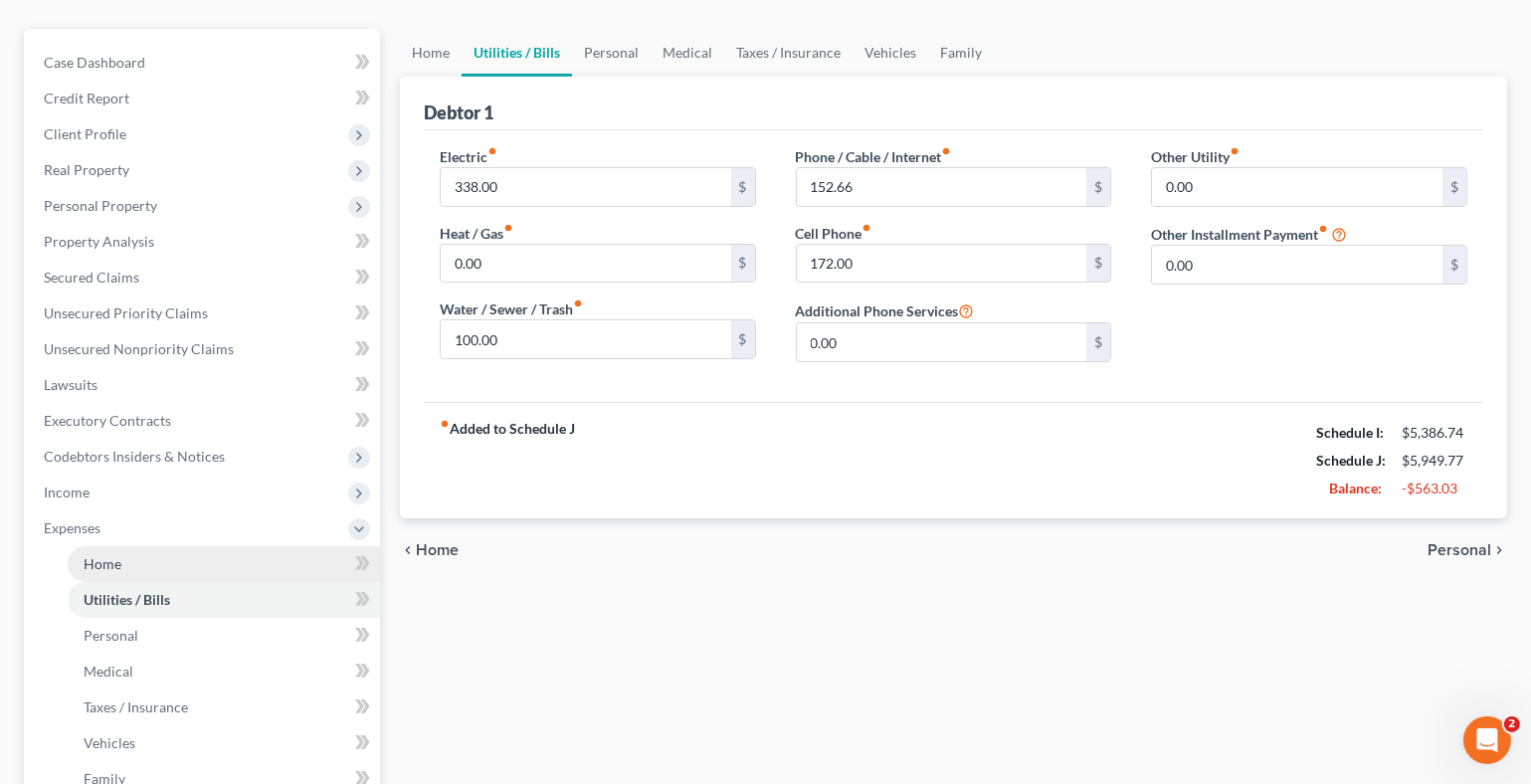
click at [115, 559] on span "Home" at bounding box center [103, 563] width 38 height 17
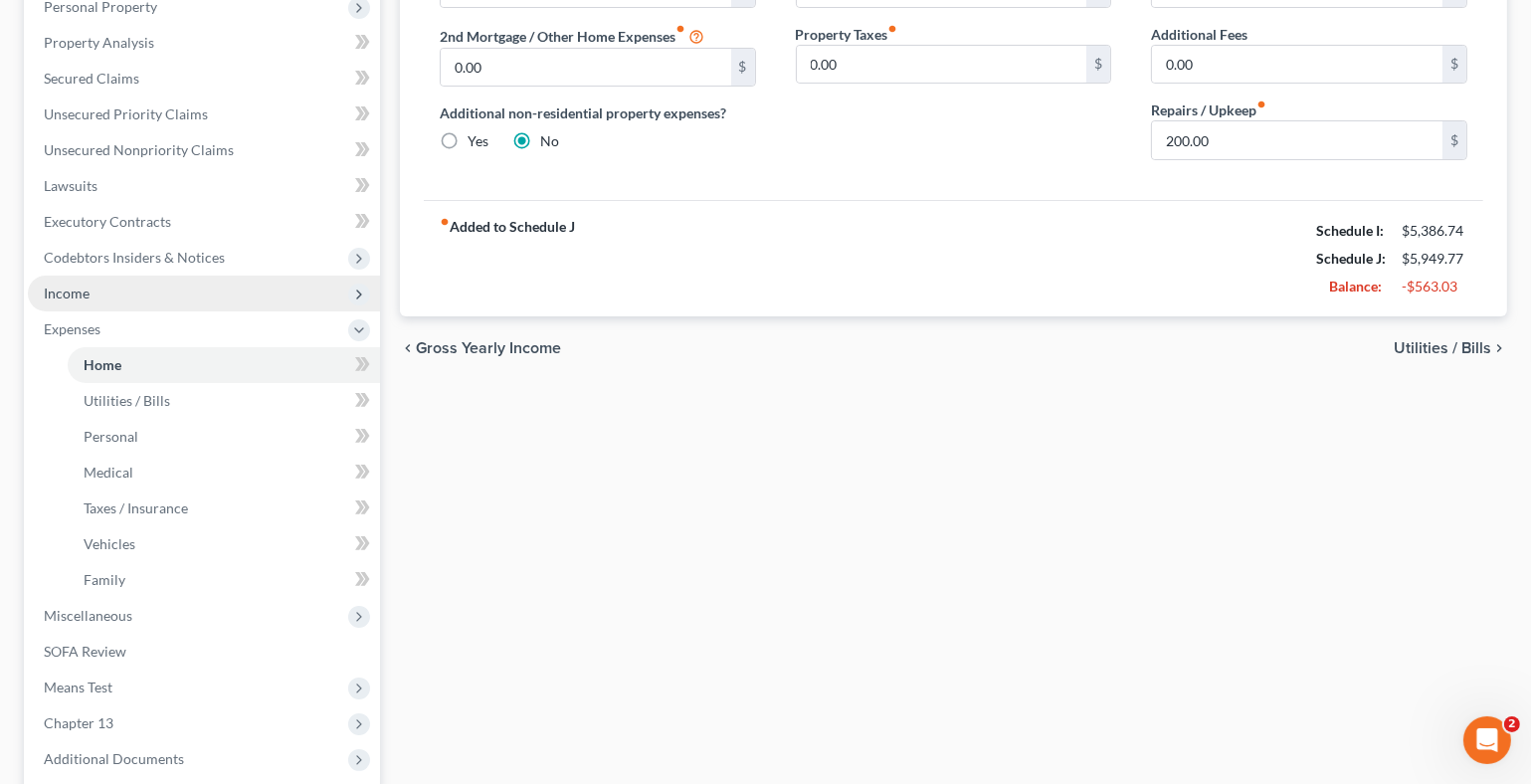
click at [98, 294] on span "Income" at bounding box center [204, 294] width 352 height 36
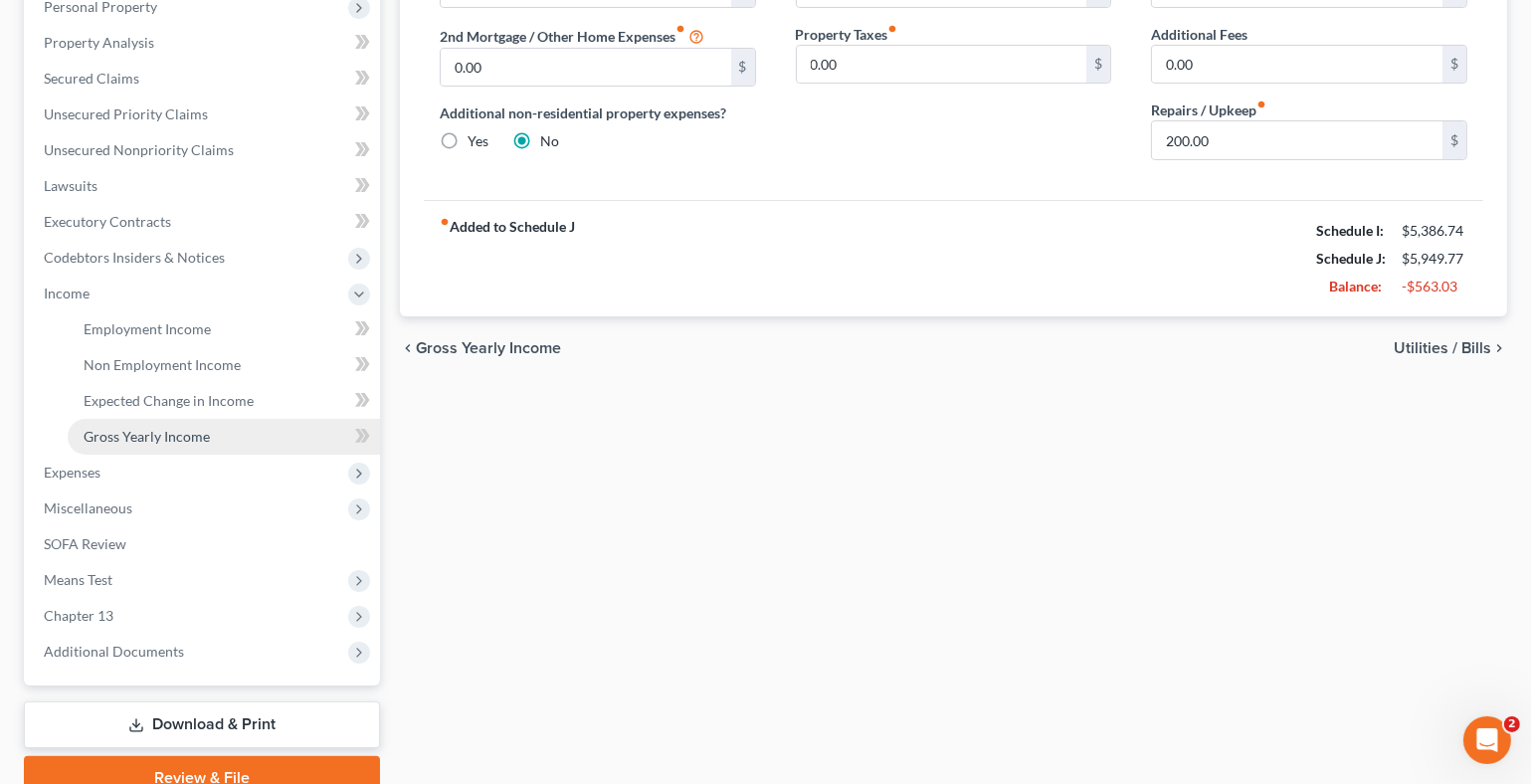
click at [167, 430] on span "Gross Yearly Income" at bounding box center [147, 436] width 126 height 17
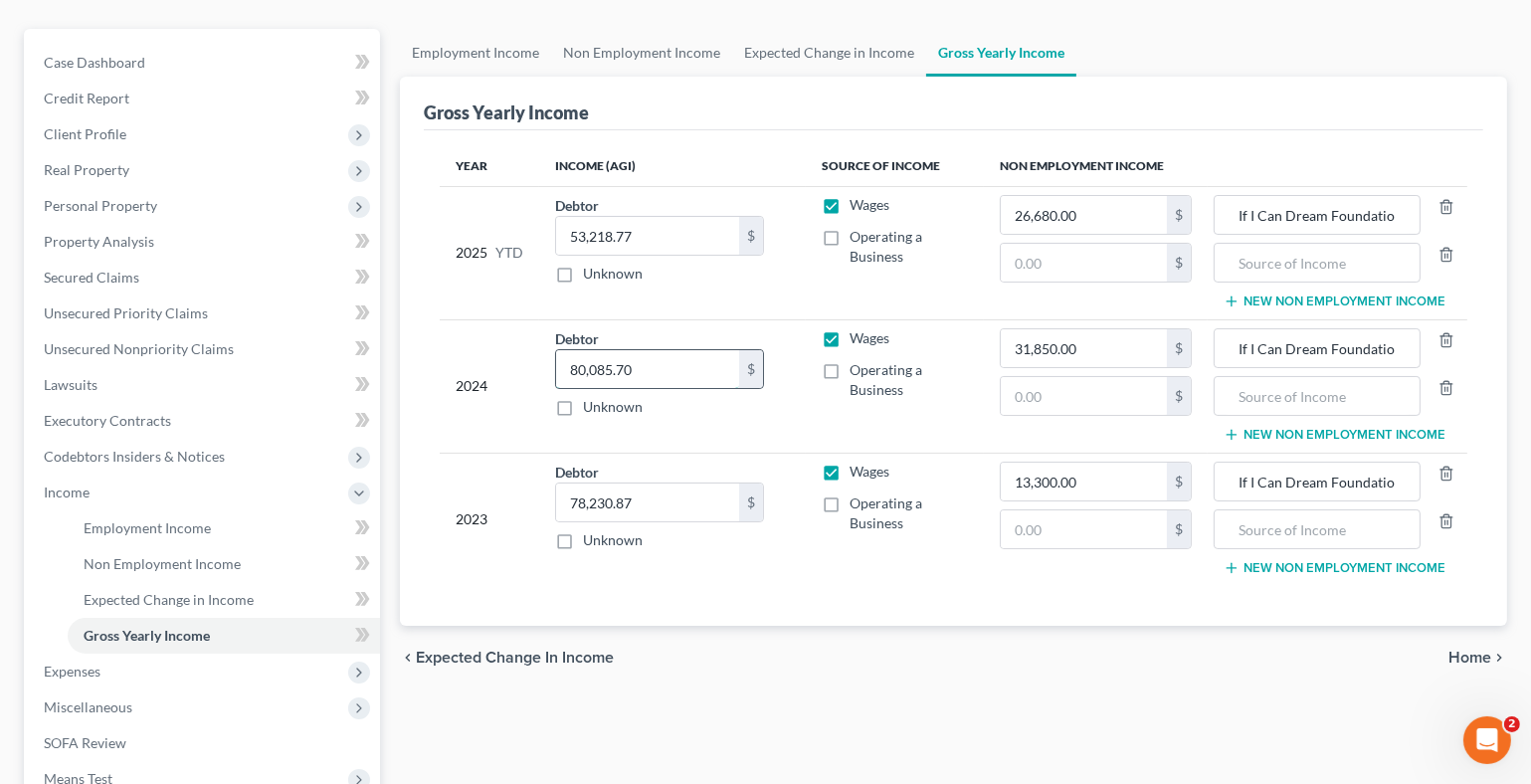
click at [669, 358] on input "80,085.70" at bounding box center [647, 369] width 183 height 38
type input "121,000"
click at [655, 232] on input "53,218.77" at bounding box center [647, 236] width 183 height 38
type input "7"
type input "80,100"
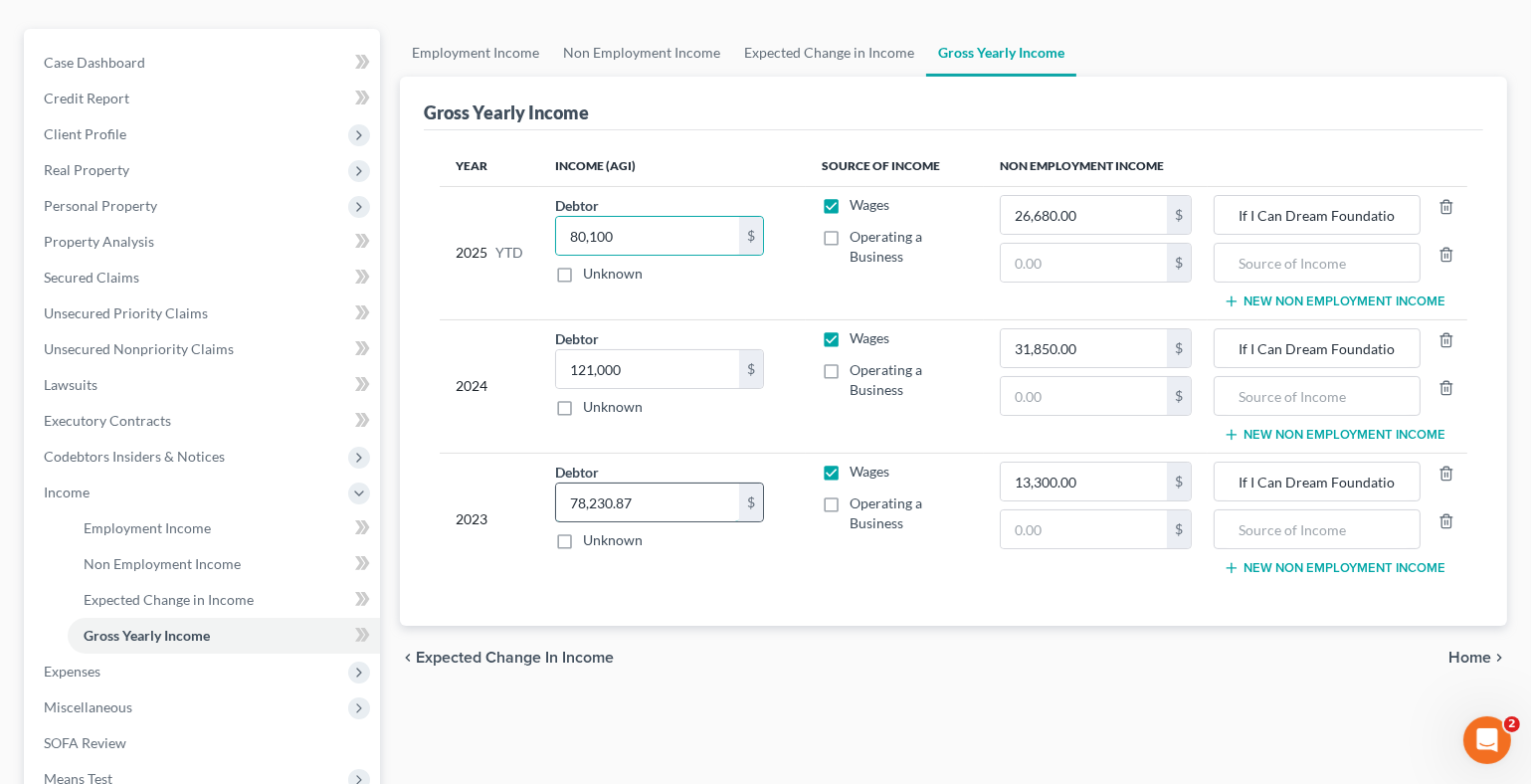
click at [640, 502] on input "78,230.87" at bounding box center [647, 502] width 183 height 38
type input "93,500"
type input "0"
click at [1134, 330] on input "31,850.00" at bounding box center [1084, 348] width 166 height 38
type input "0"
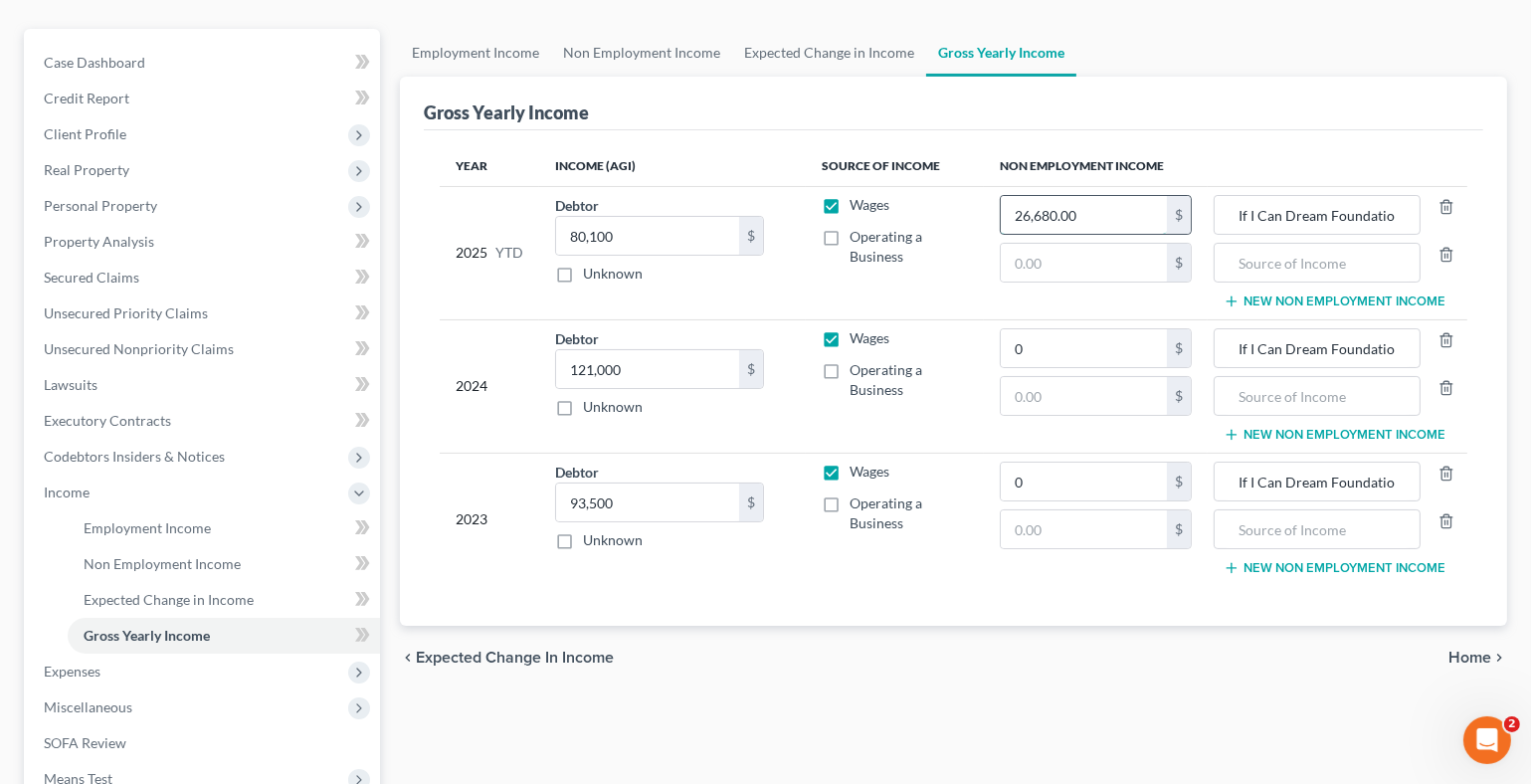
click at [1070, 217] on input "26,680.00" at bounding box center [1084, 215] width 166 height 38
type input "0"
drag, startPoint x: 1298, startPoint y: 211, endPoint x: 1420, endPoint y: 212, distance: 122.4
click at [1439, 212] on div "If I Can Dream Foundation/Clutch Recruiting" at bounding box center [1338, 215] width 248 height 40
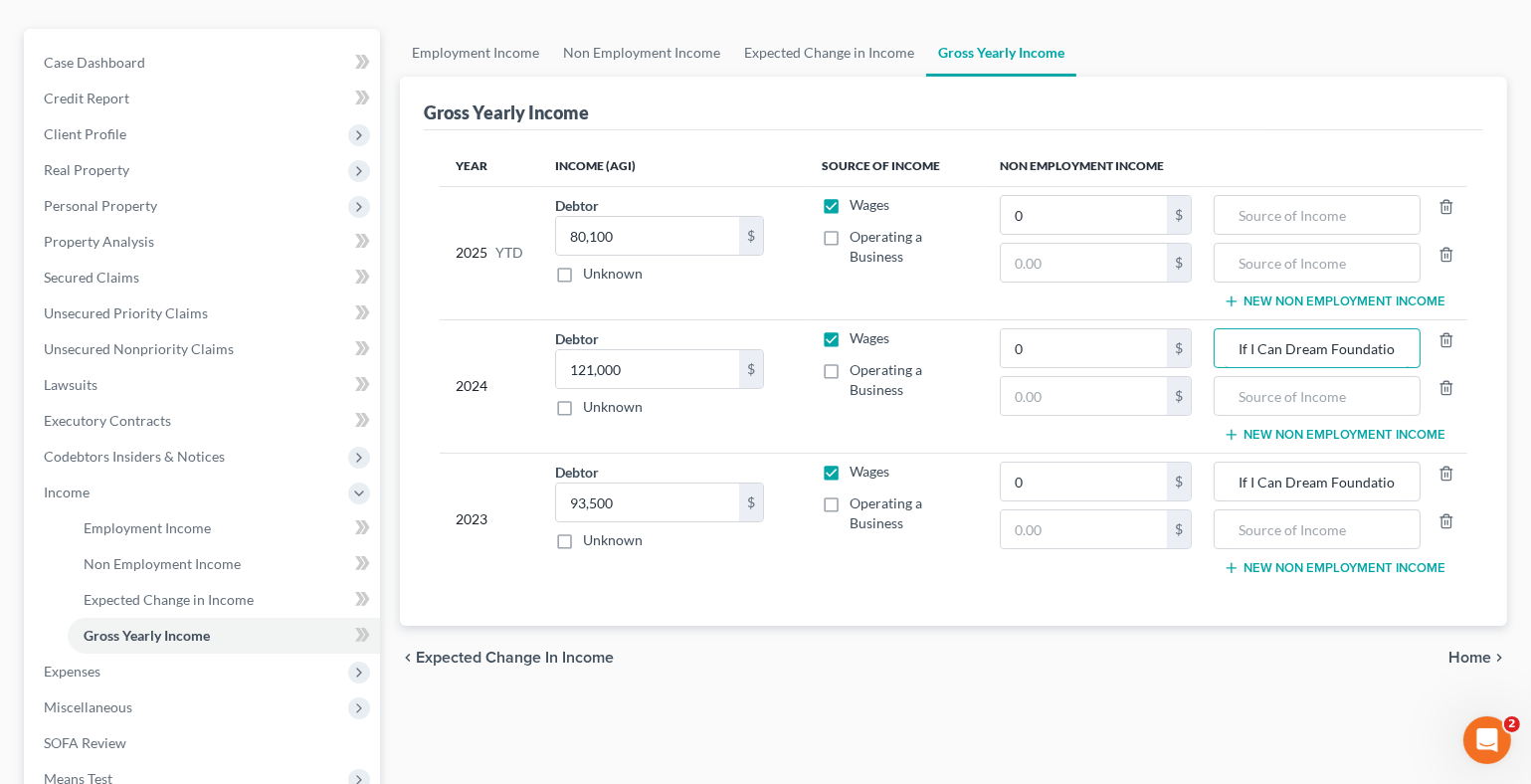
scroll to position [0, 6]
drag, startPoint x: 1233, startPoint y: 343, endPoint x: 1486, endPoint y: 342, distance: 252.7
click at [1490, 342] on div "Gross Yearly Income Year Income (AGI) Source of Income Non Employment Income 20…" at bounding box center [953, 351] width 1107 height 549
drag, startPoint x: 1234, startPoint y: 477, endPoint x: 1447, endPoint y: 477, distance: 212.9
click at [1447, 477] on div "If I Can Dream Foundation" at bounding box center [1338, 482] width 248 height 40
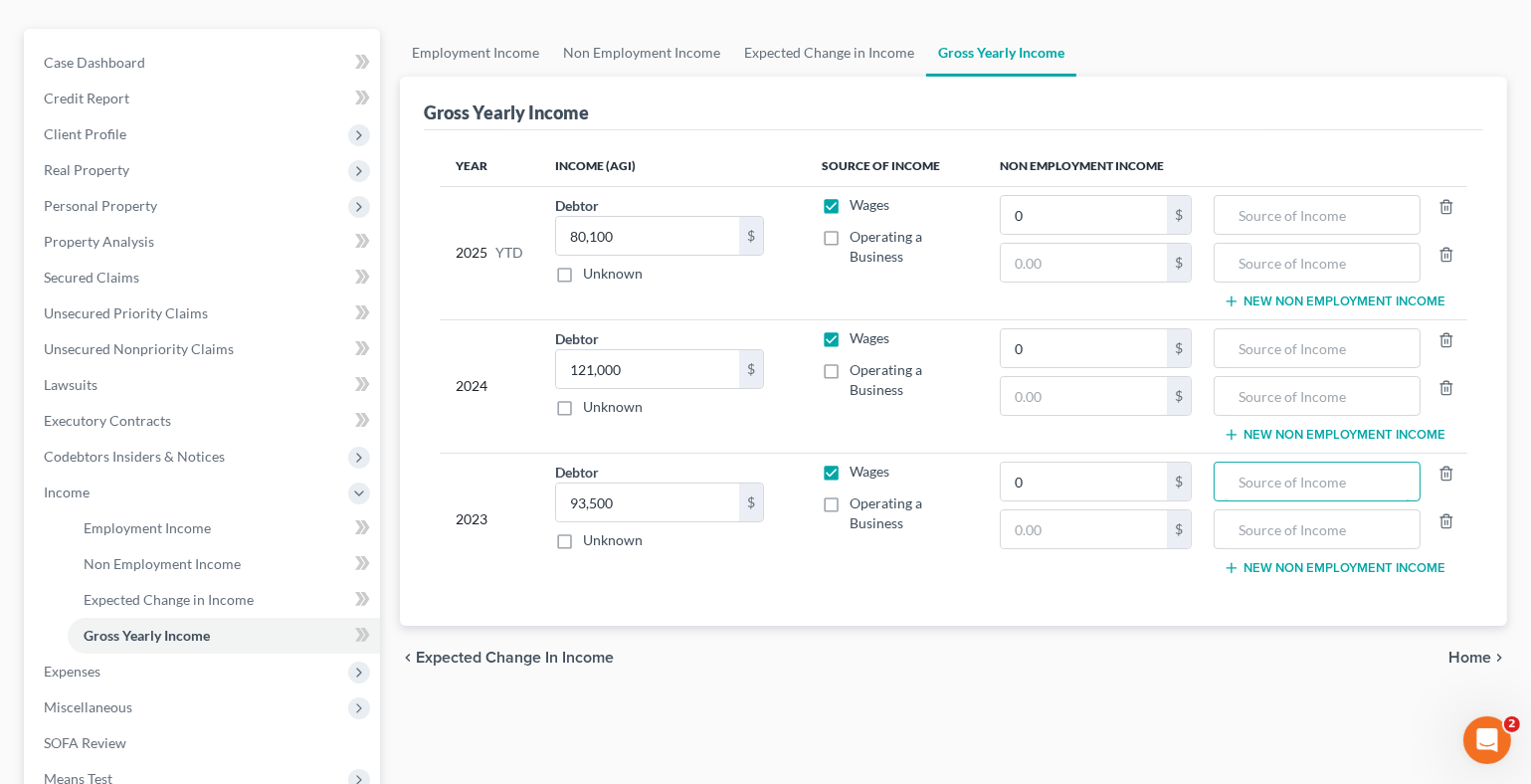
scroll to position [0, 0]
click at [179, 521] on span "Employment Income" at bounding box center [147, 527] width 127 height 17
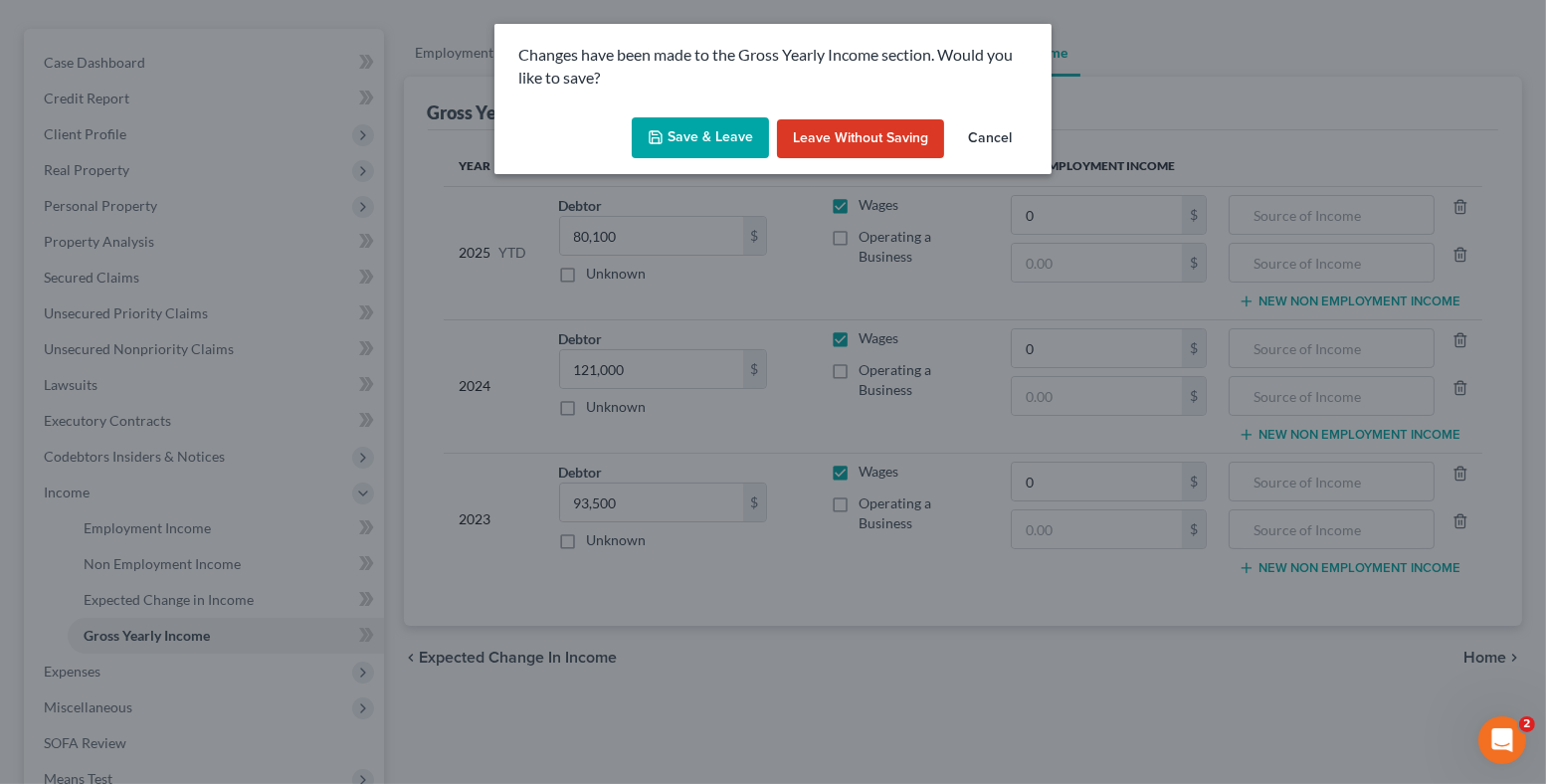
click at [710, 139] on button "Save & Leave" at bounding box center [700, 138] width 137 height 42
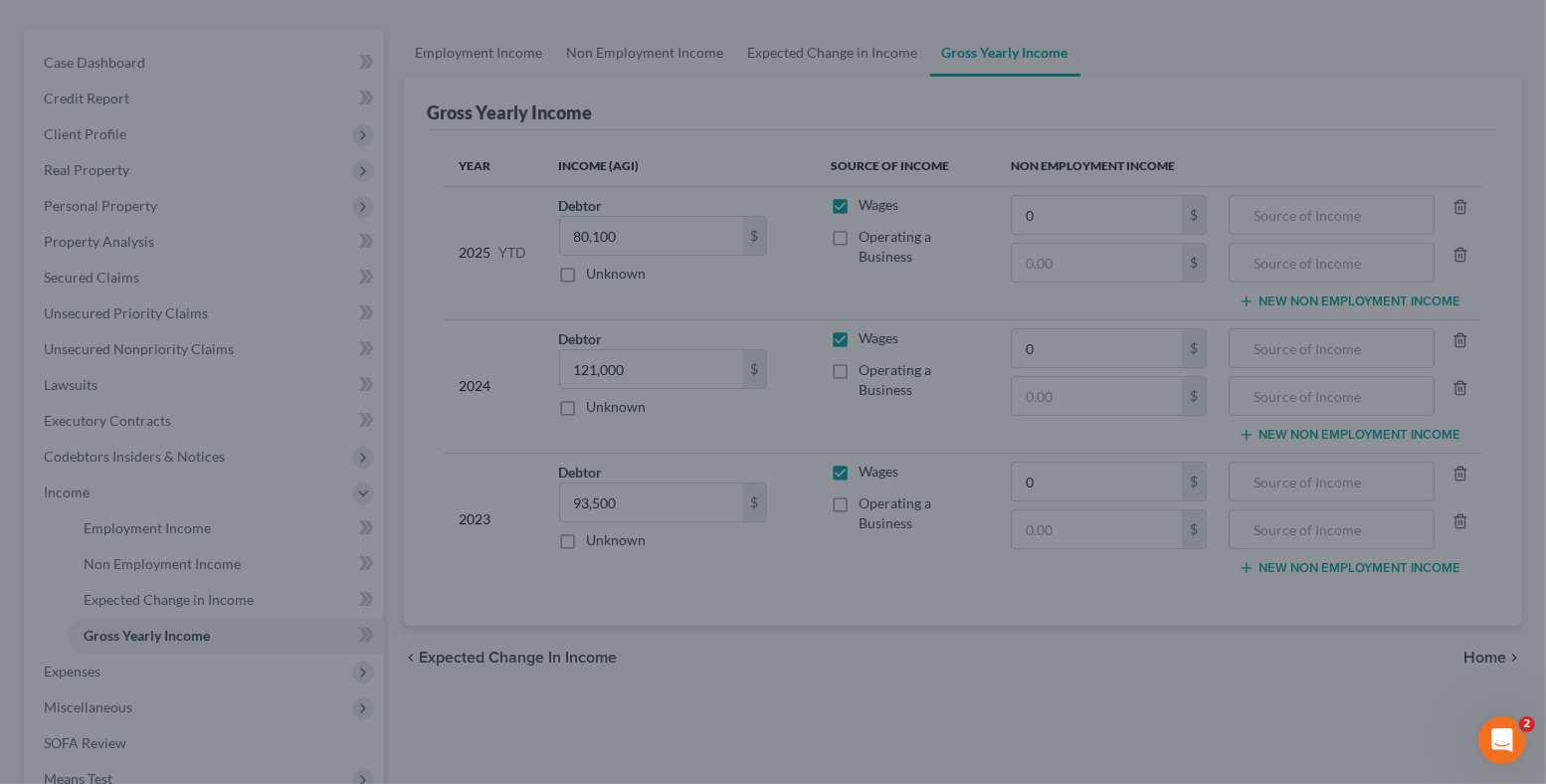
type input "0.00"
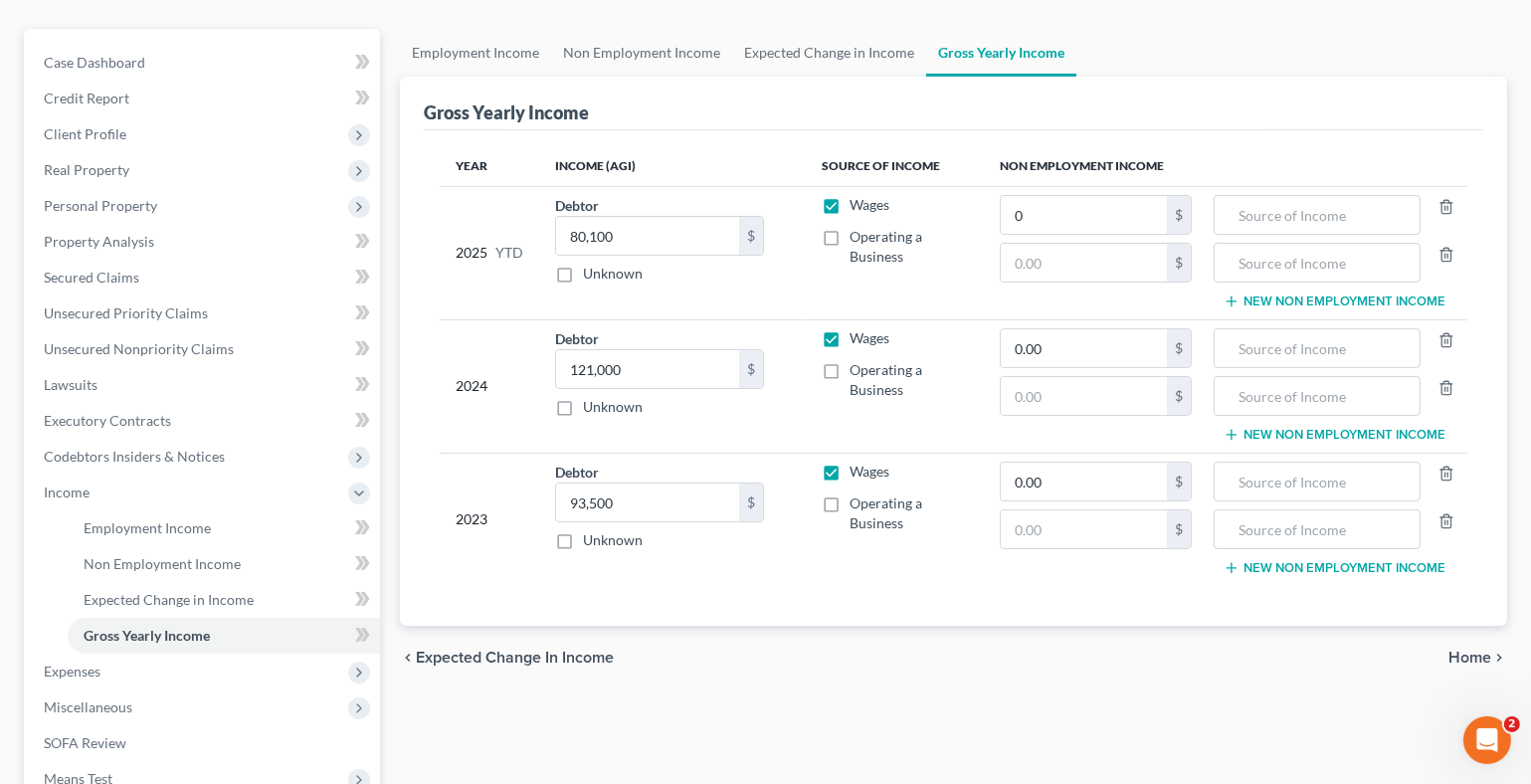
type input "0.00"
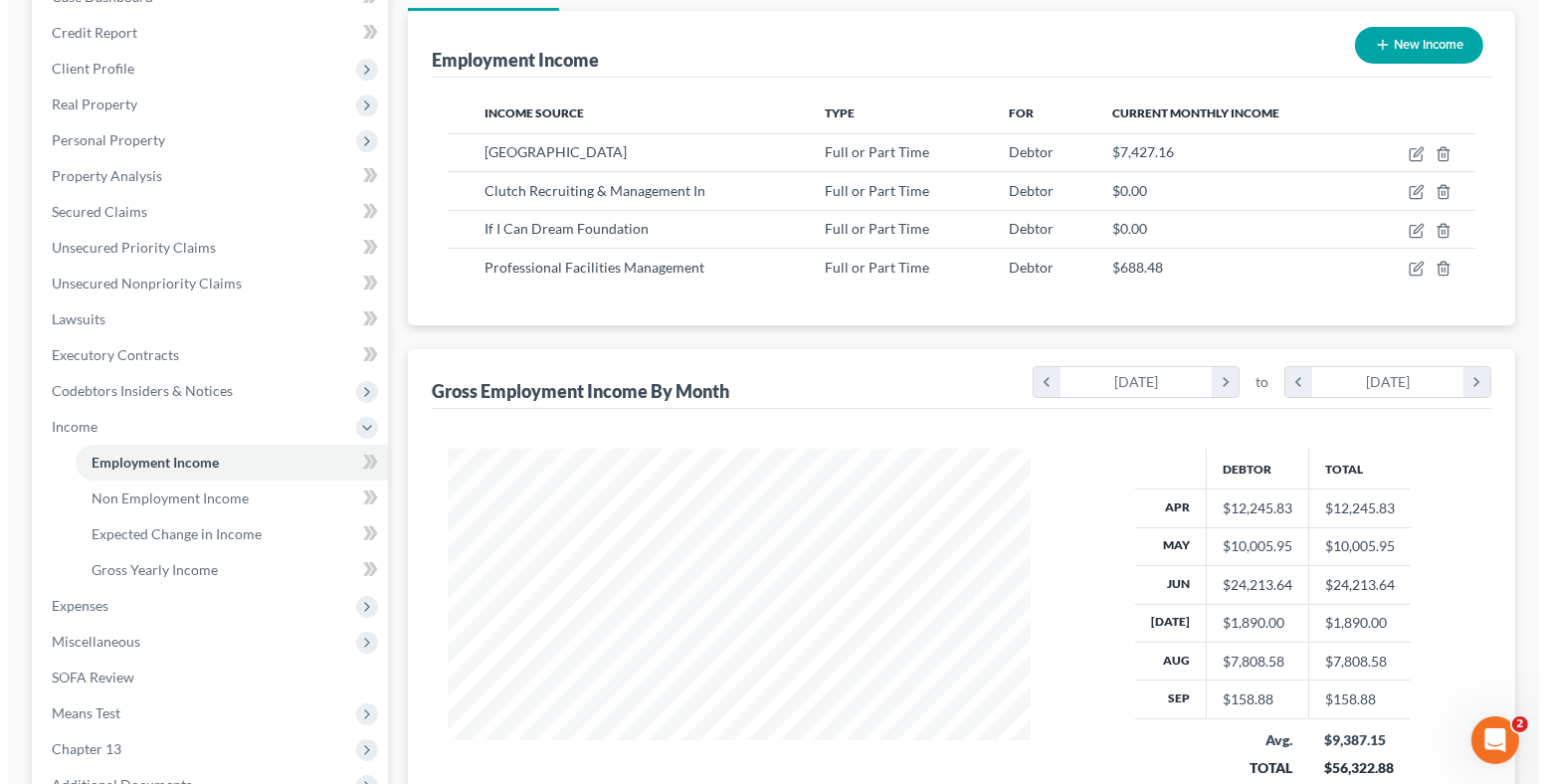
scroll to position [397, 0]
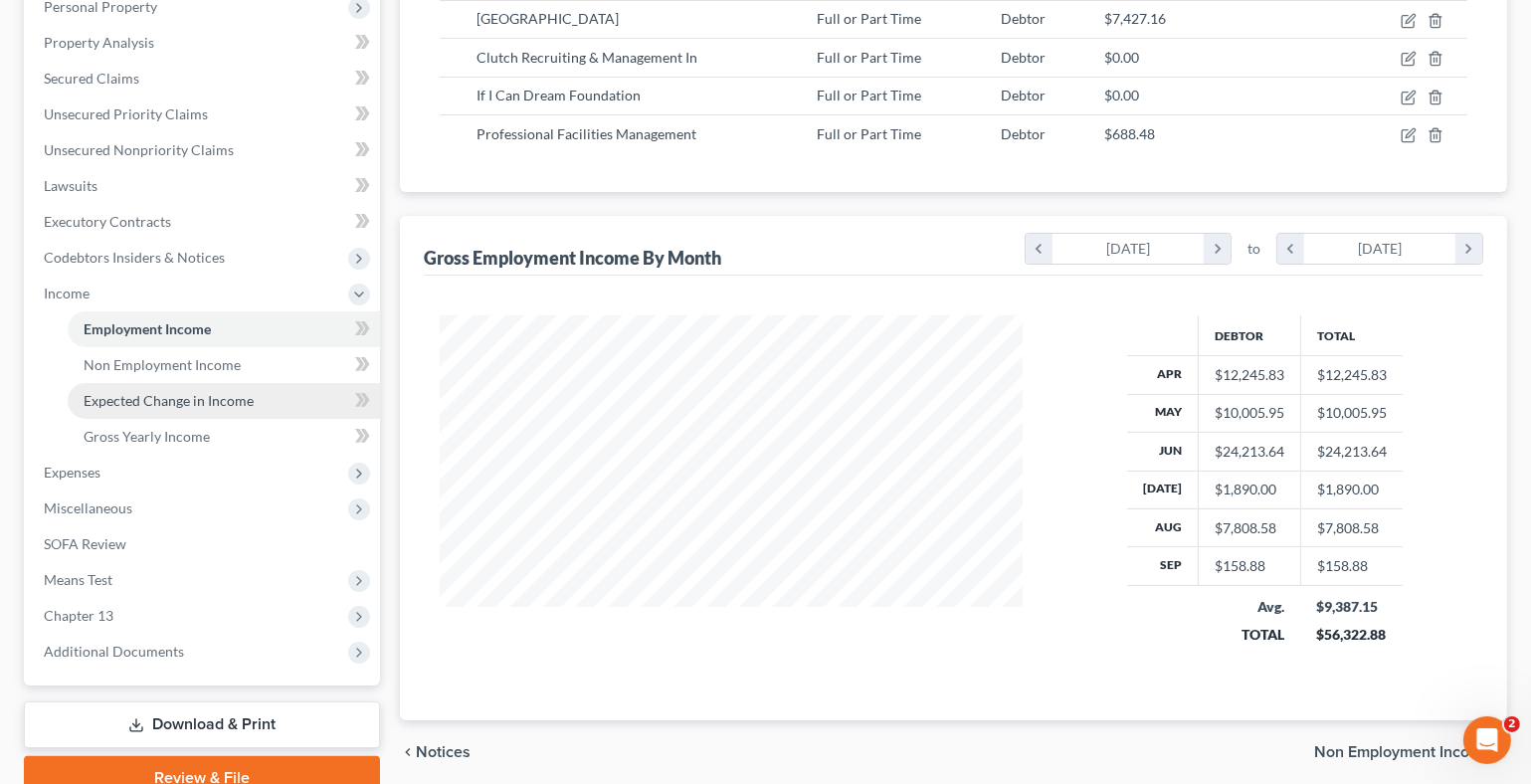
click at [179, 403] on span "Expected Change in Income" at bounding box center [169, 400] width 170 height 17
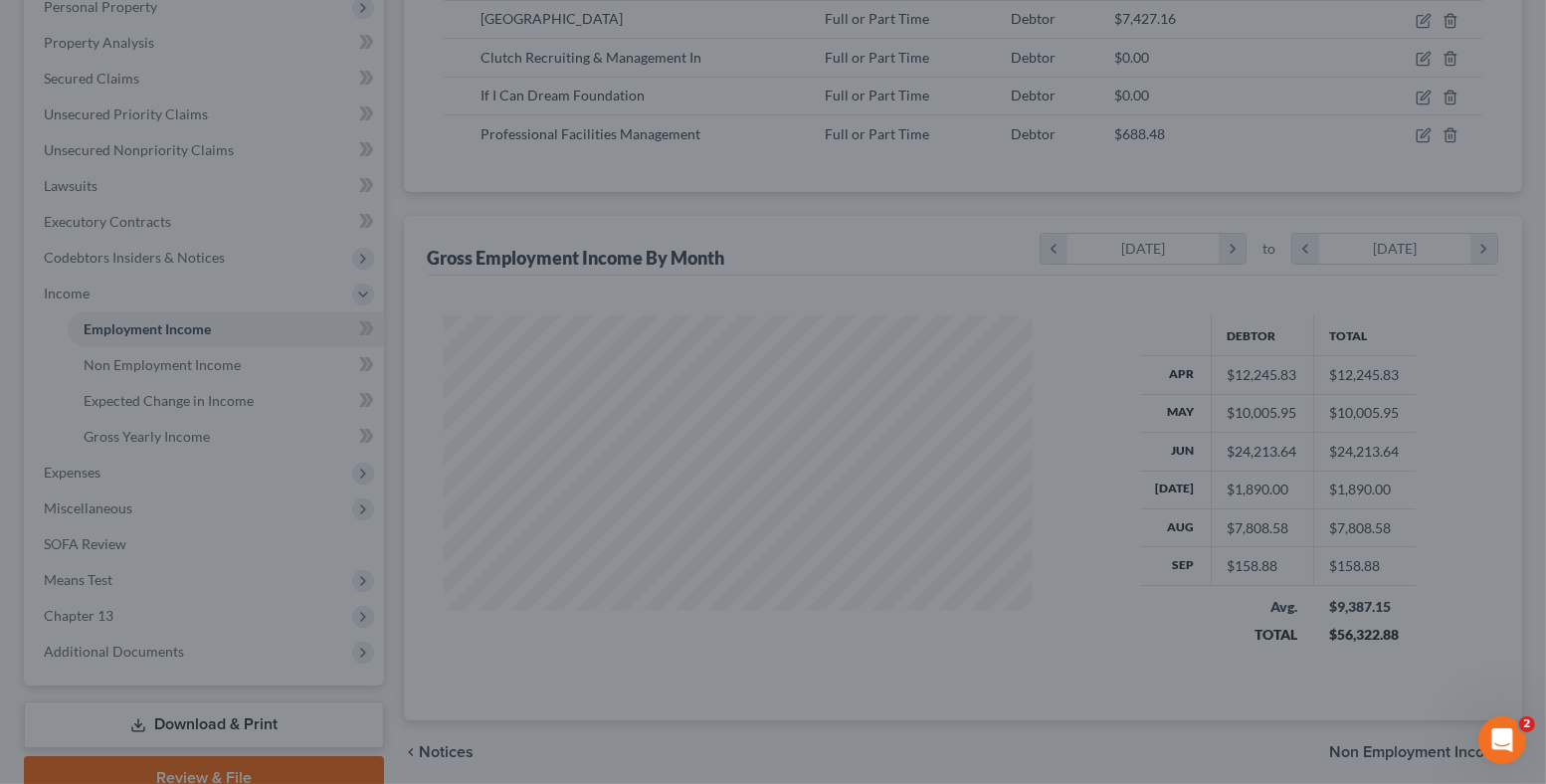
click at [196, 394] on div at bounding box center [773, 392] width 1546 height 784
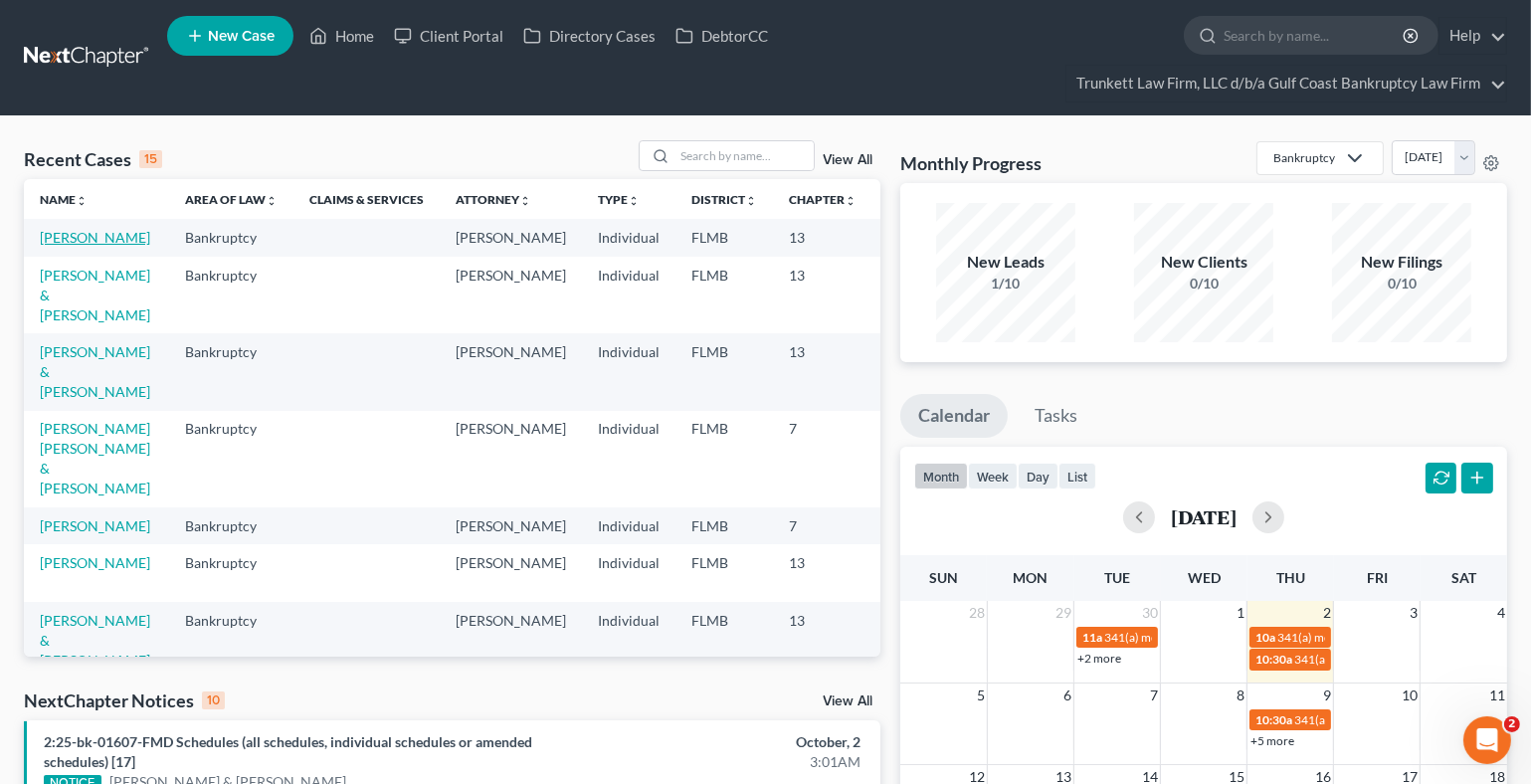
click at [75, 234] on link "[PERSON_NAME]" at bounding box center [95, 237] width 110 height 17
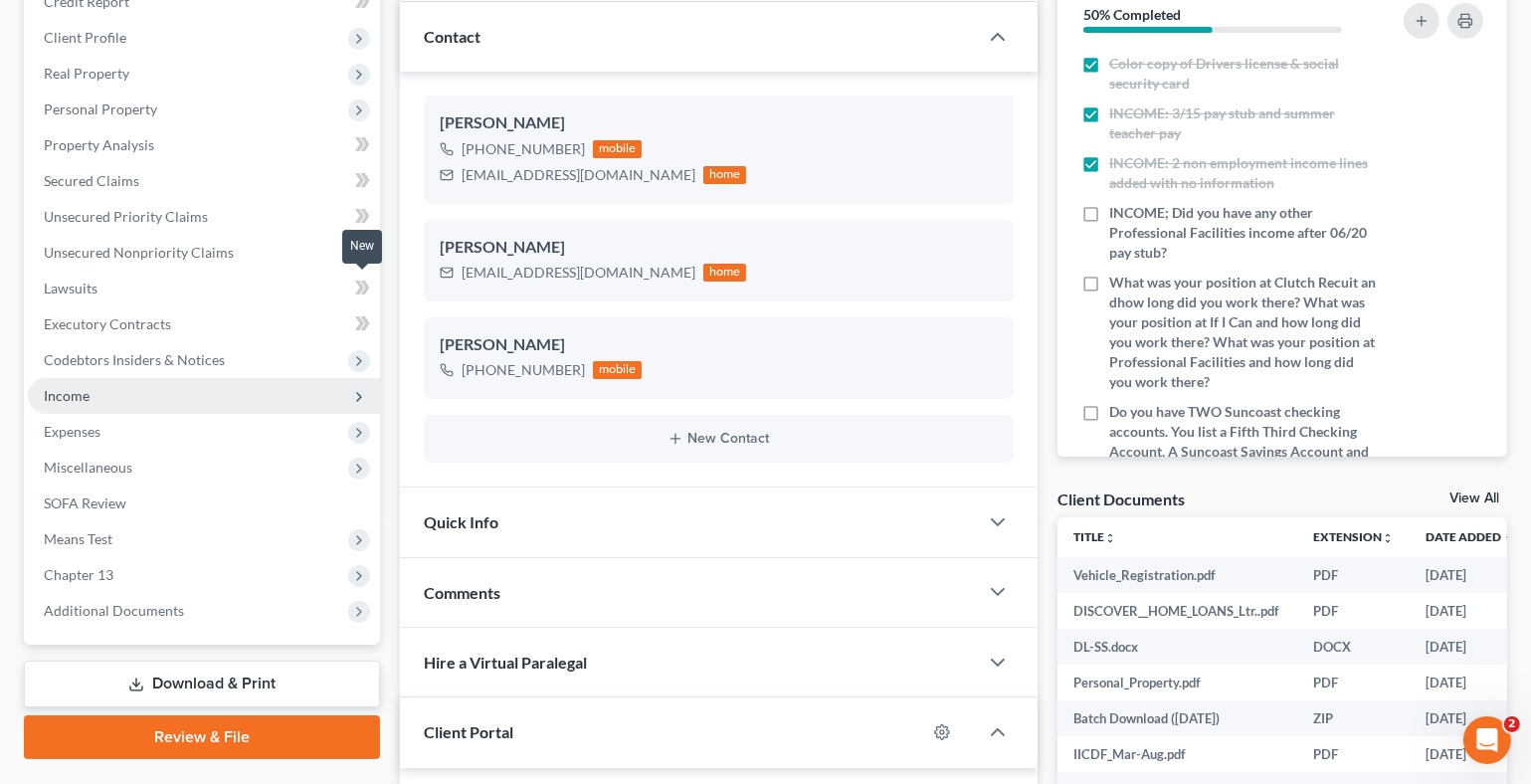
scroll to position [298, 0]
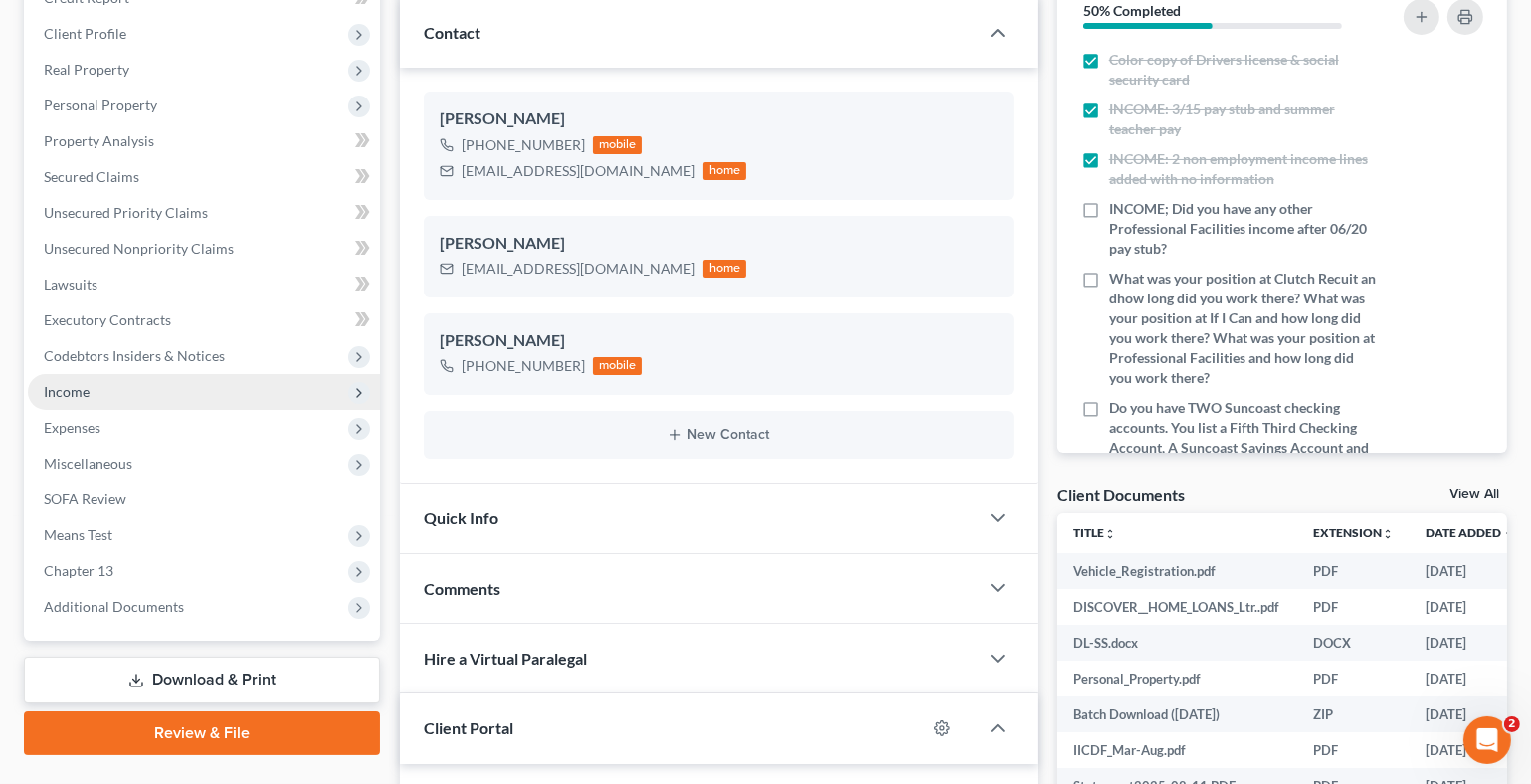
click at [85, 388] on span "Income" at bounding box center [67, 391] width 46 height 17
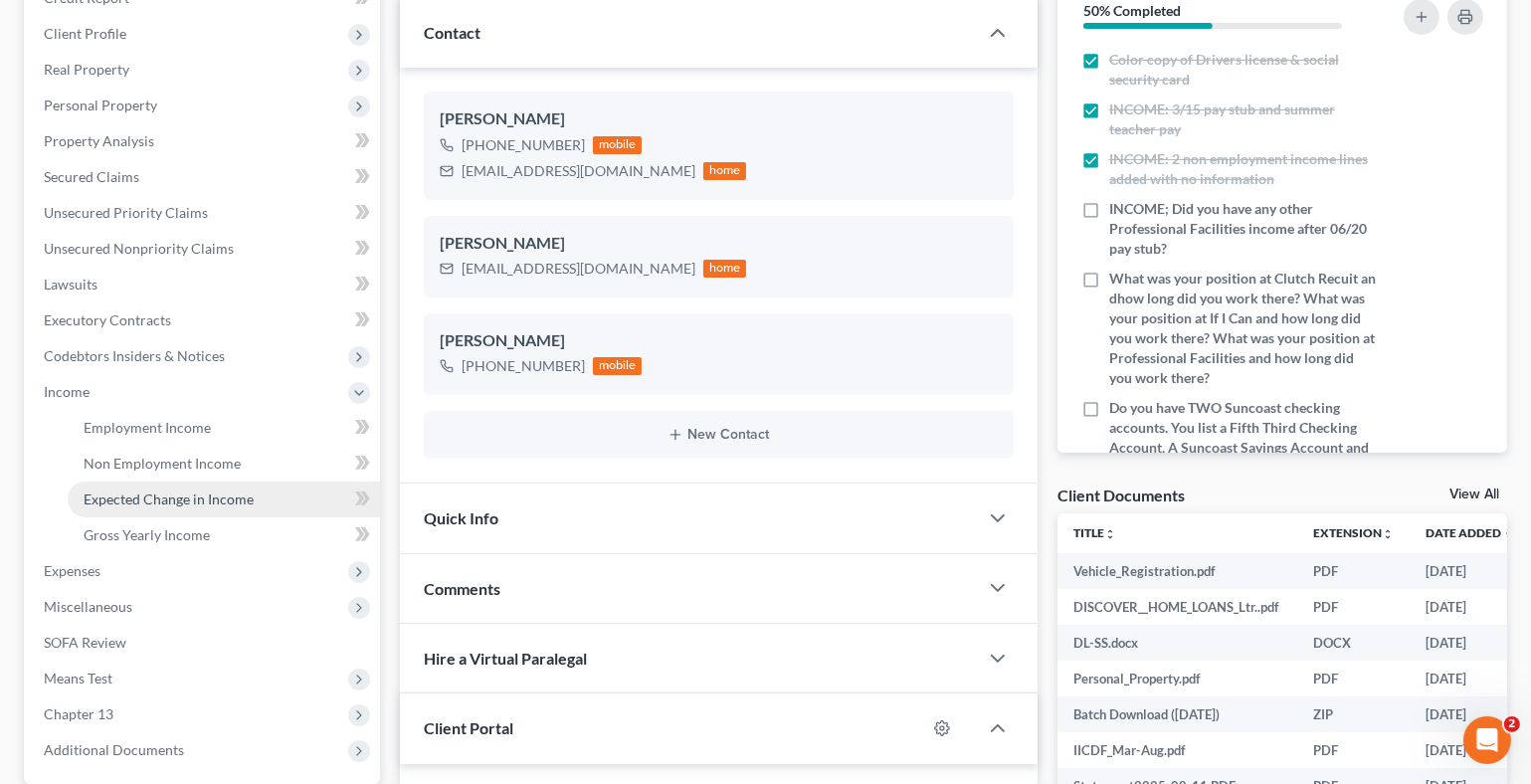
click at [190, 486] on link "Expected Change in Income" at bounding box center [224, 499] width 312 height 36
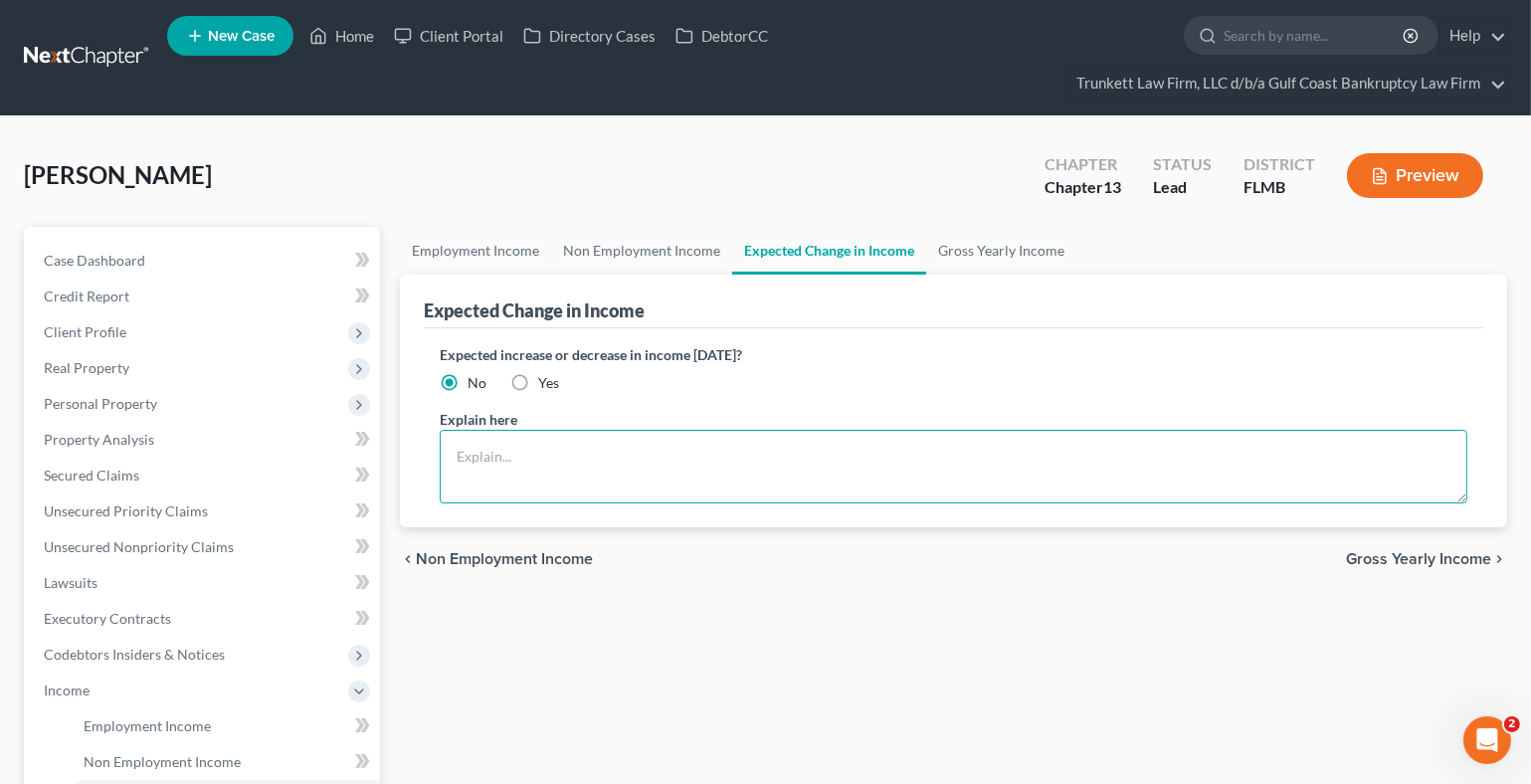
click at [526, 460] on textarea at bounding box center [954, 467] width 1028 height 74
click at [538, 379] on label "Yes" at bounding box center [548, 383] width 21 height 20
click at [546, 379] on input "Yes" at bounding box center [552, 379] width 13 height 13
radio input "true"
click at [518, 457] on textarea at bounding box center [954, 467] width 1028 height 74
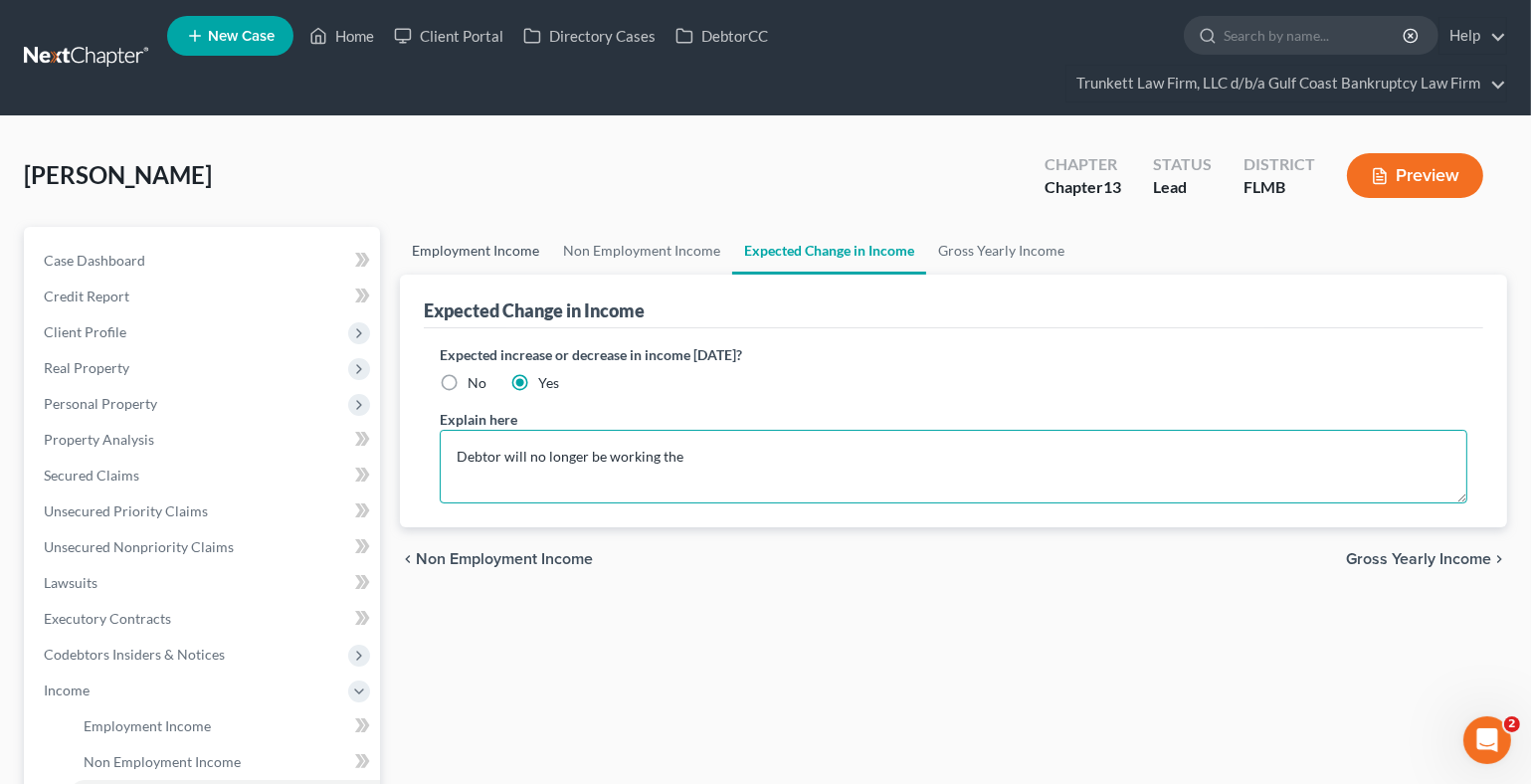
type textarea "Debtor will no longer be working the"
click at [488, 247] on link "Employment Income" at bounding box center [475, 251] width 151 height 48
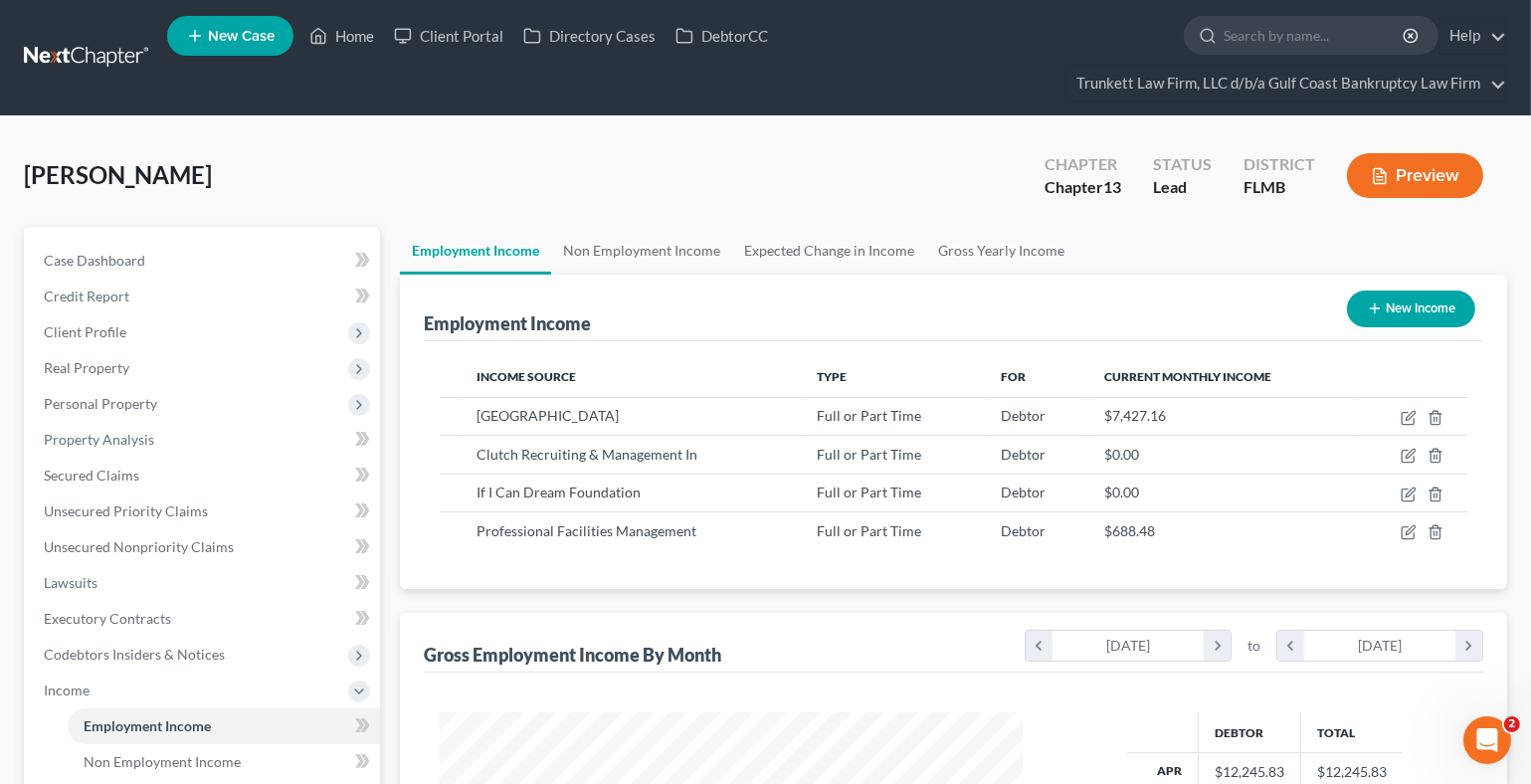
scroll to position [355, 623]
click at [844, 255] on link "Expected Change in Income" at bounding box center [829, 251] width 194 height 48
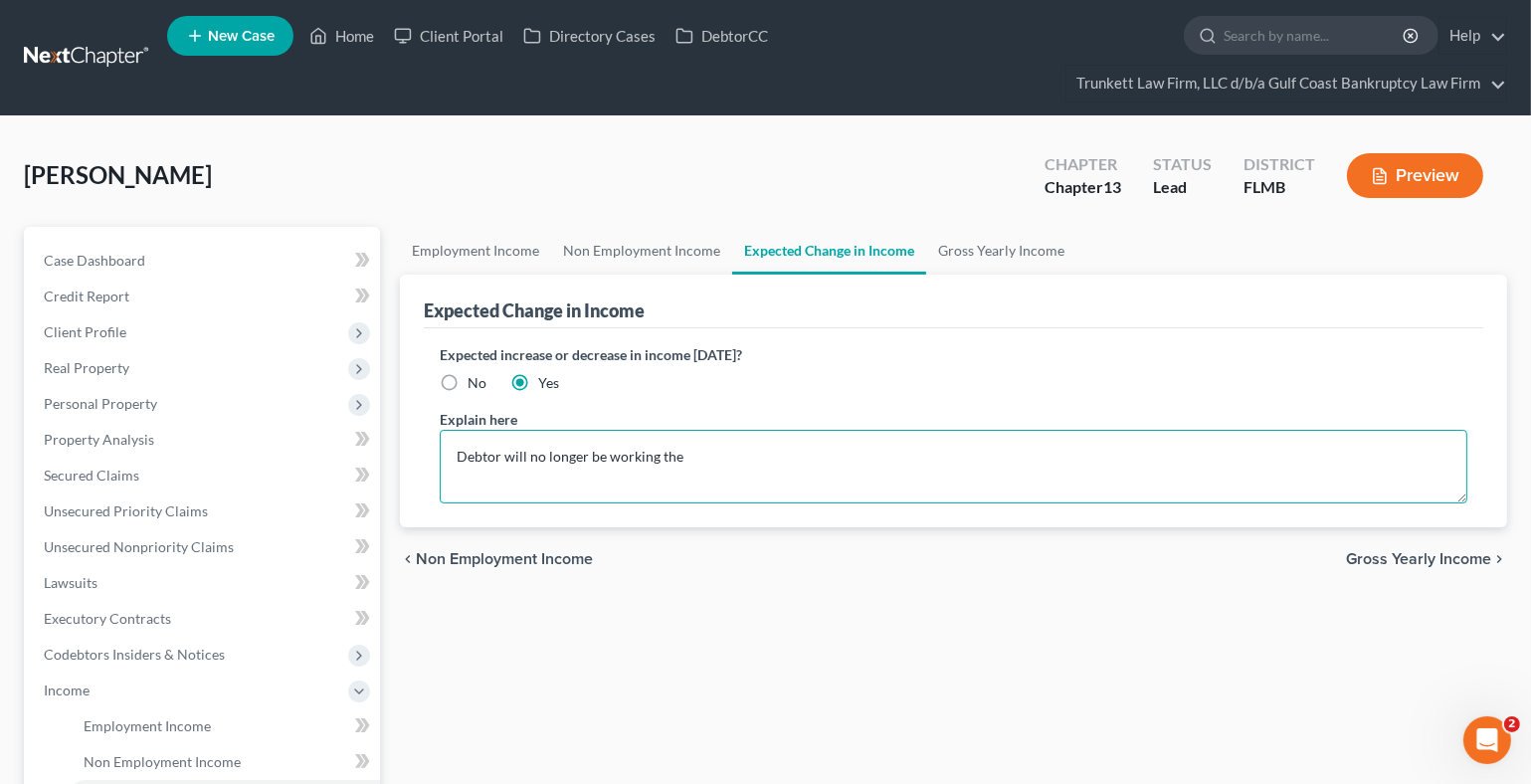
click at [717, 448] on textarea "Debtor will no longer be working the" at bounding box center [954, 467] width 1028 height 74
click at [752, 455] on textarea "Debtor will no longer be working the Clutch recruting/I can dream job. The stat…" at bounding box center [954, 467] width 1028 height 74
click at [1054, 452] on textarea "Debtor will no longer be working the Clutch recruiting/I can dream job. The sta…" at bounding box center [954, 467] width 1028 height 74
click at [1064, 450] on textarea "Debtor will no longer be working the Clutch recruiting/I can dream job. The sta…" at bounding box center [954, 467] width 1028 height 74
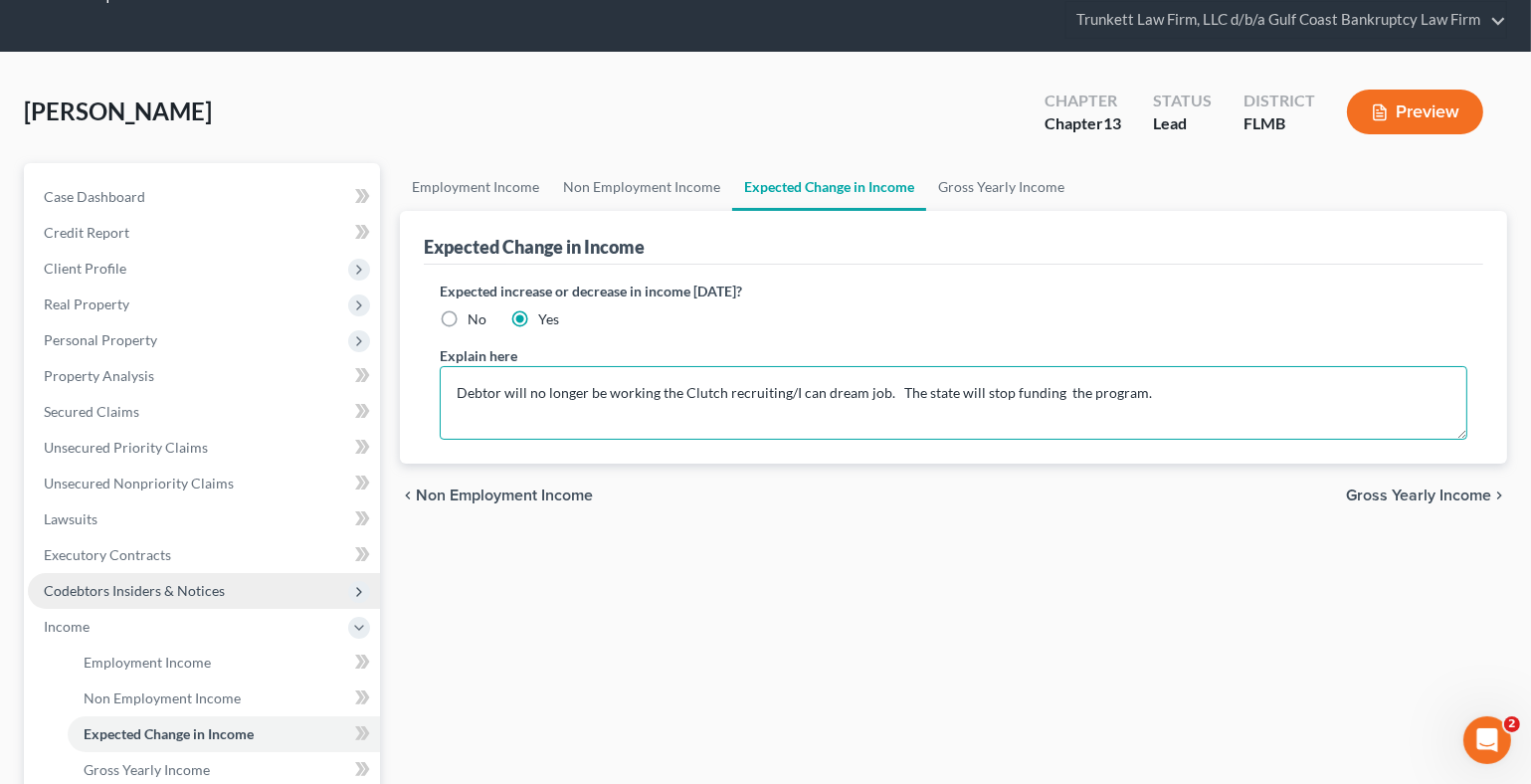
scroll to position [98, 0]
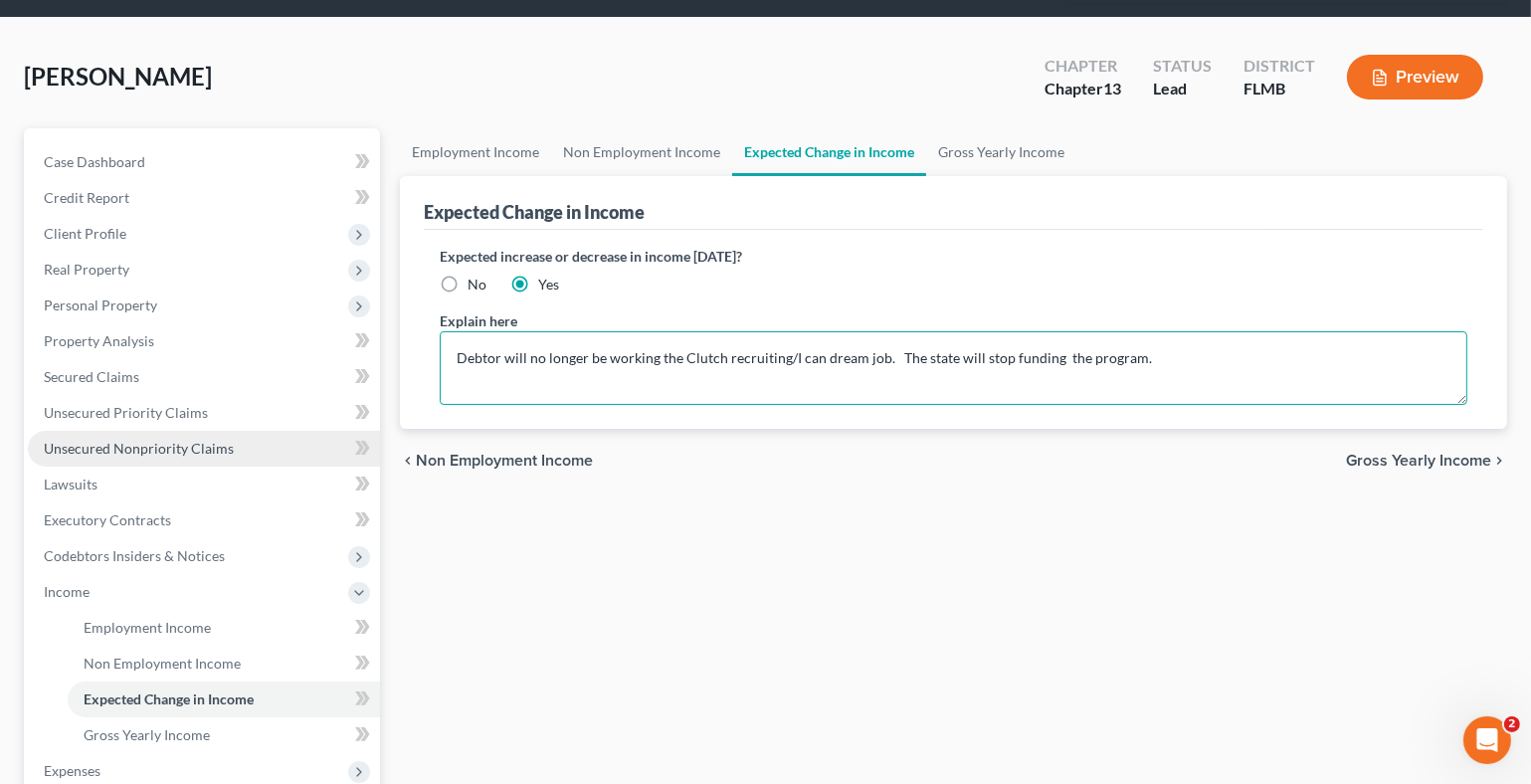
type textarea "Debtor will no longer be working the Clutch recruiting/I can dream job. The sta…"
click at [150, 443] on span "Unsecured Nonpriority Claims" at bounding box center [139, 448] width 190 height 17
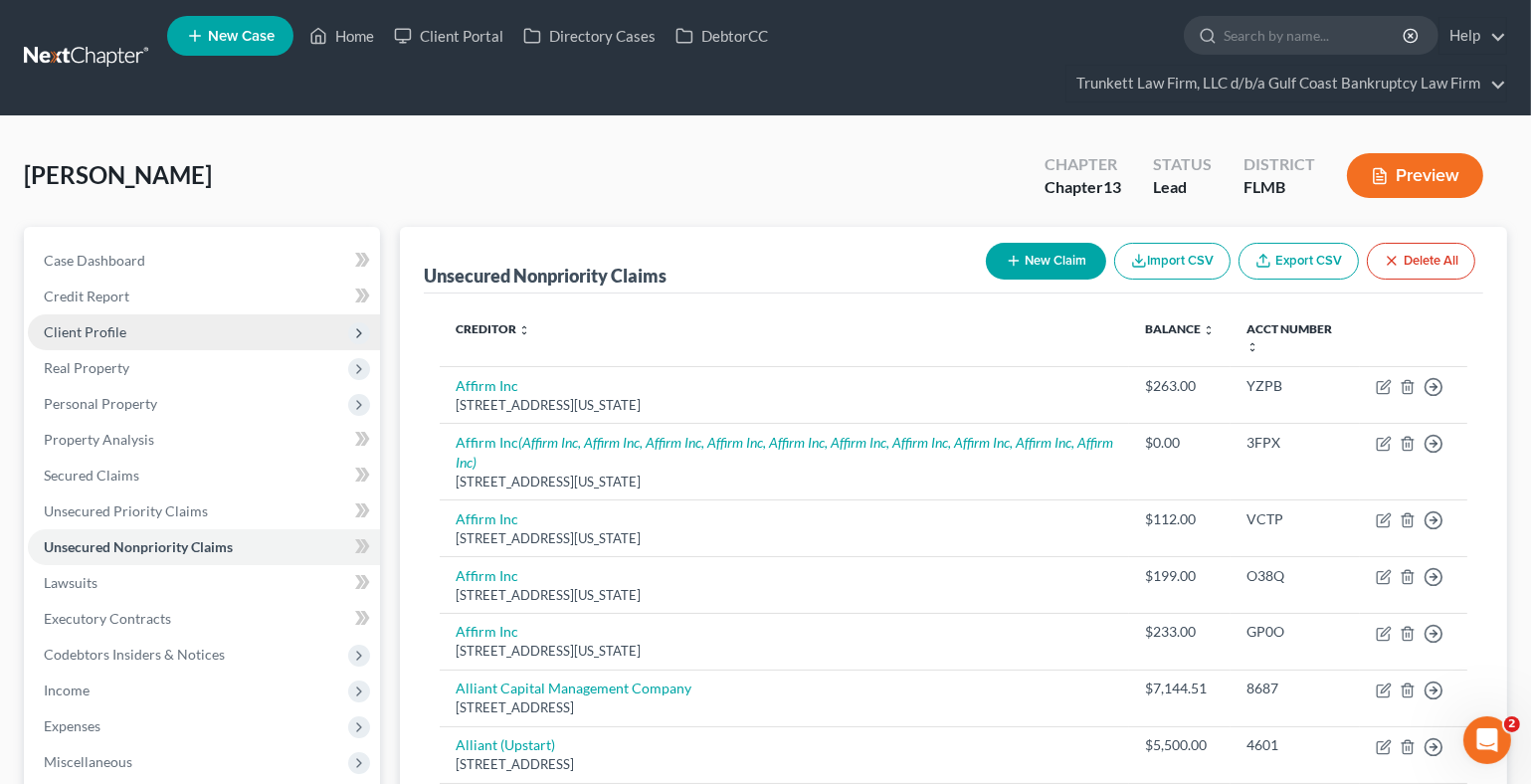
click at [122, 324] on span "Client Profile" at bounding box center [85, 331] width 83 height 17
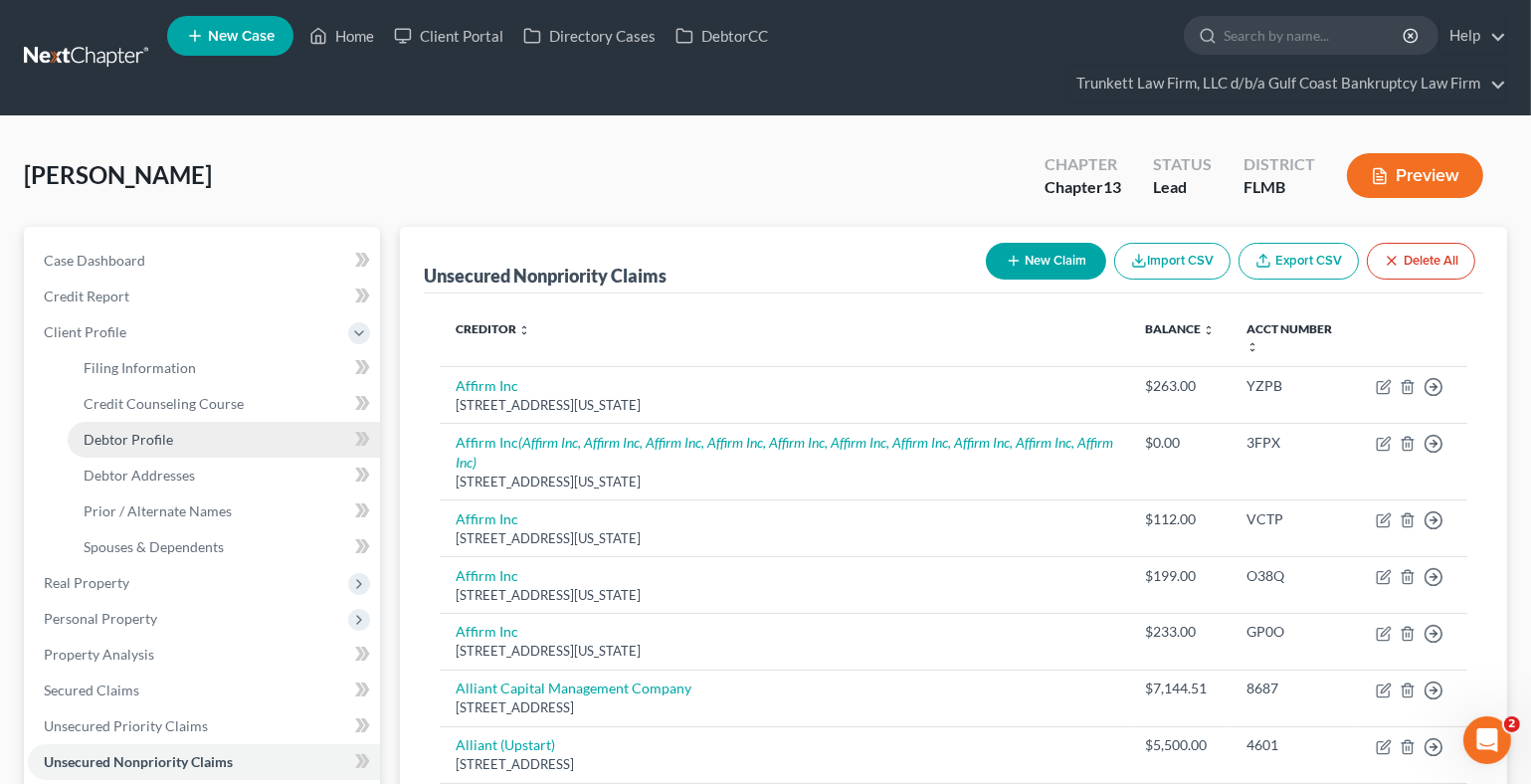
click at [154, 434] on span "Debtor Profile" at bounding box center [129, 439] width 90 height 17
select select "0"
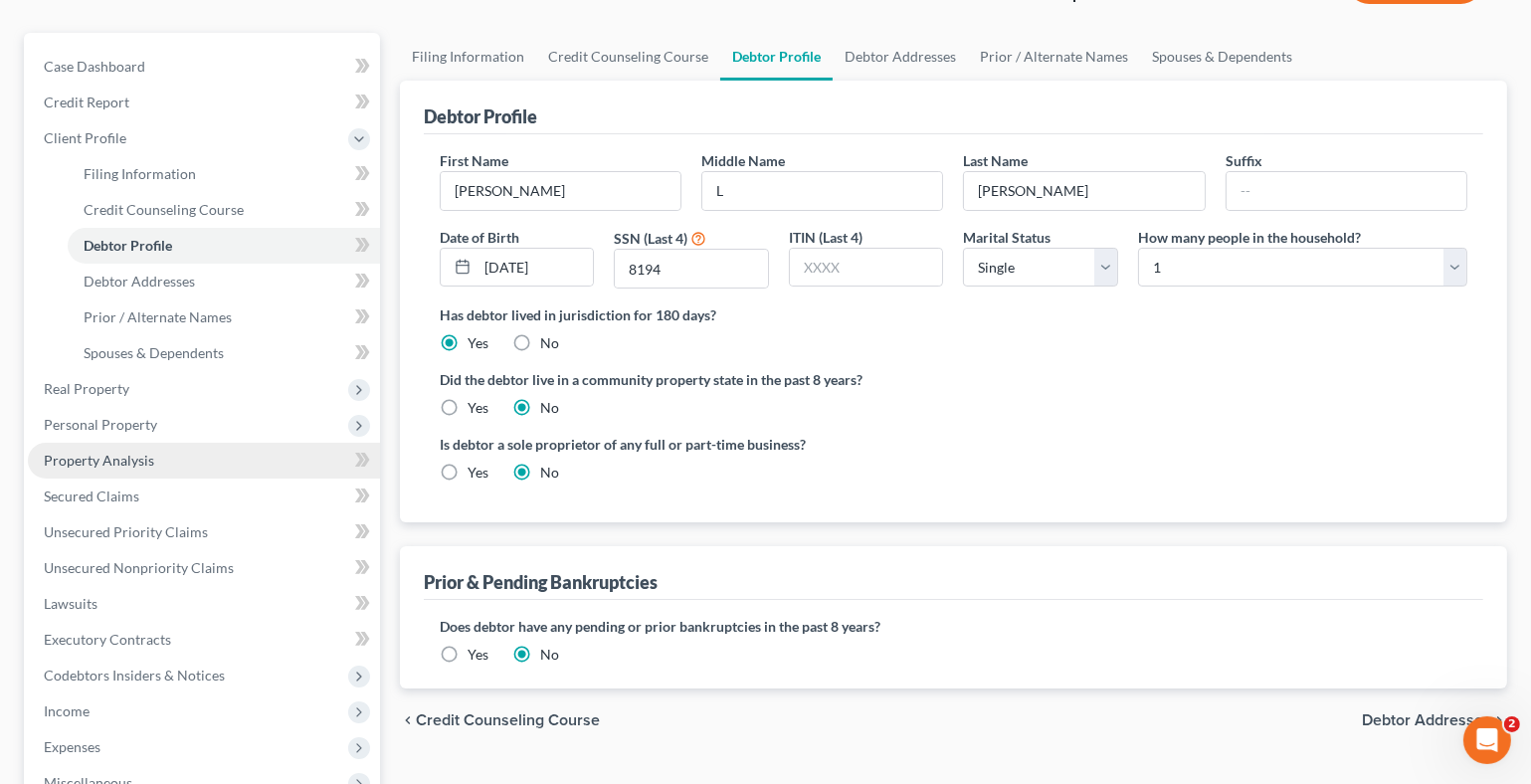
scroll to position [198, 0]
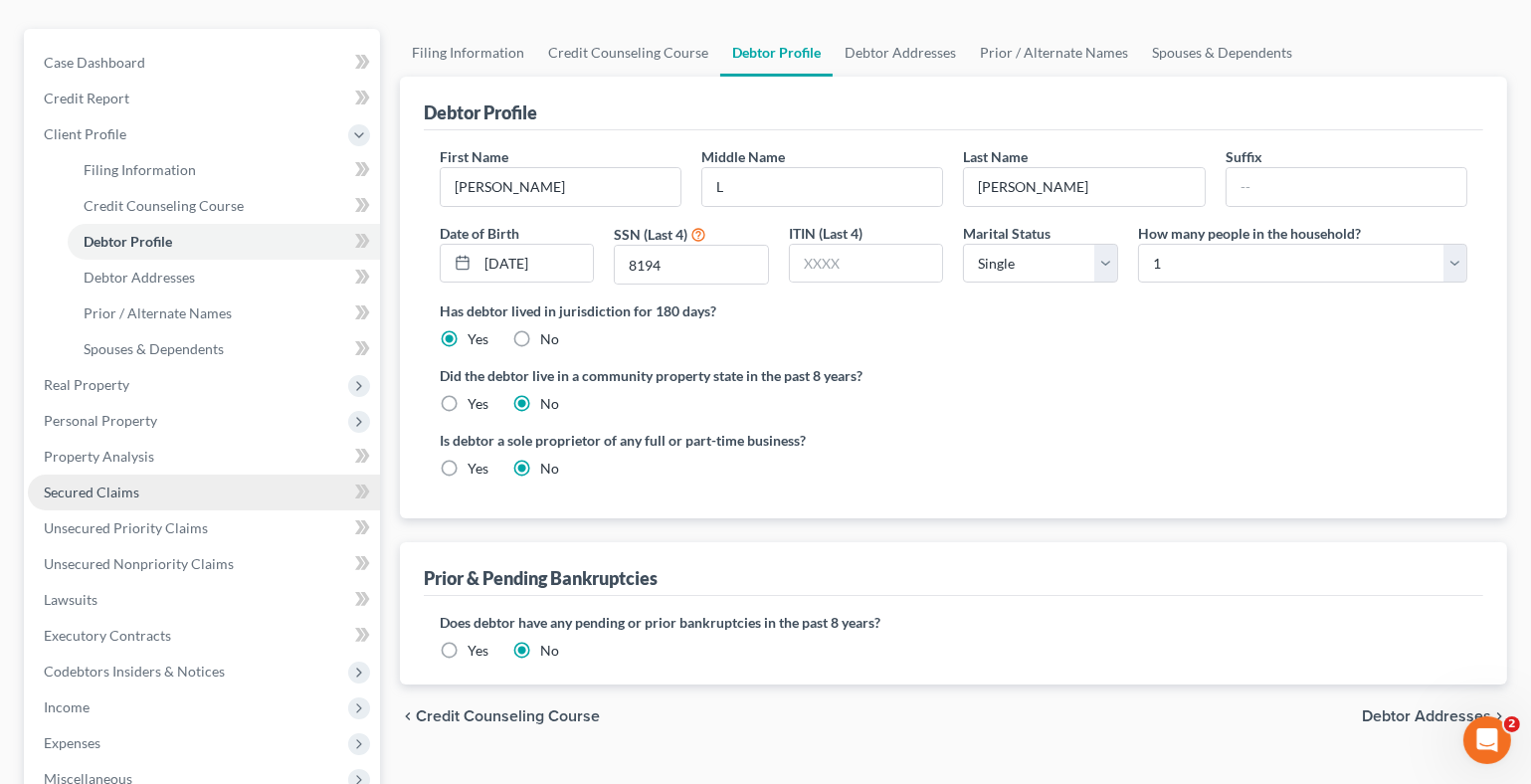
click at [143, 488] on link "Secured Claims" at bounding box center [204, 492] width 352 height 36
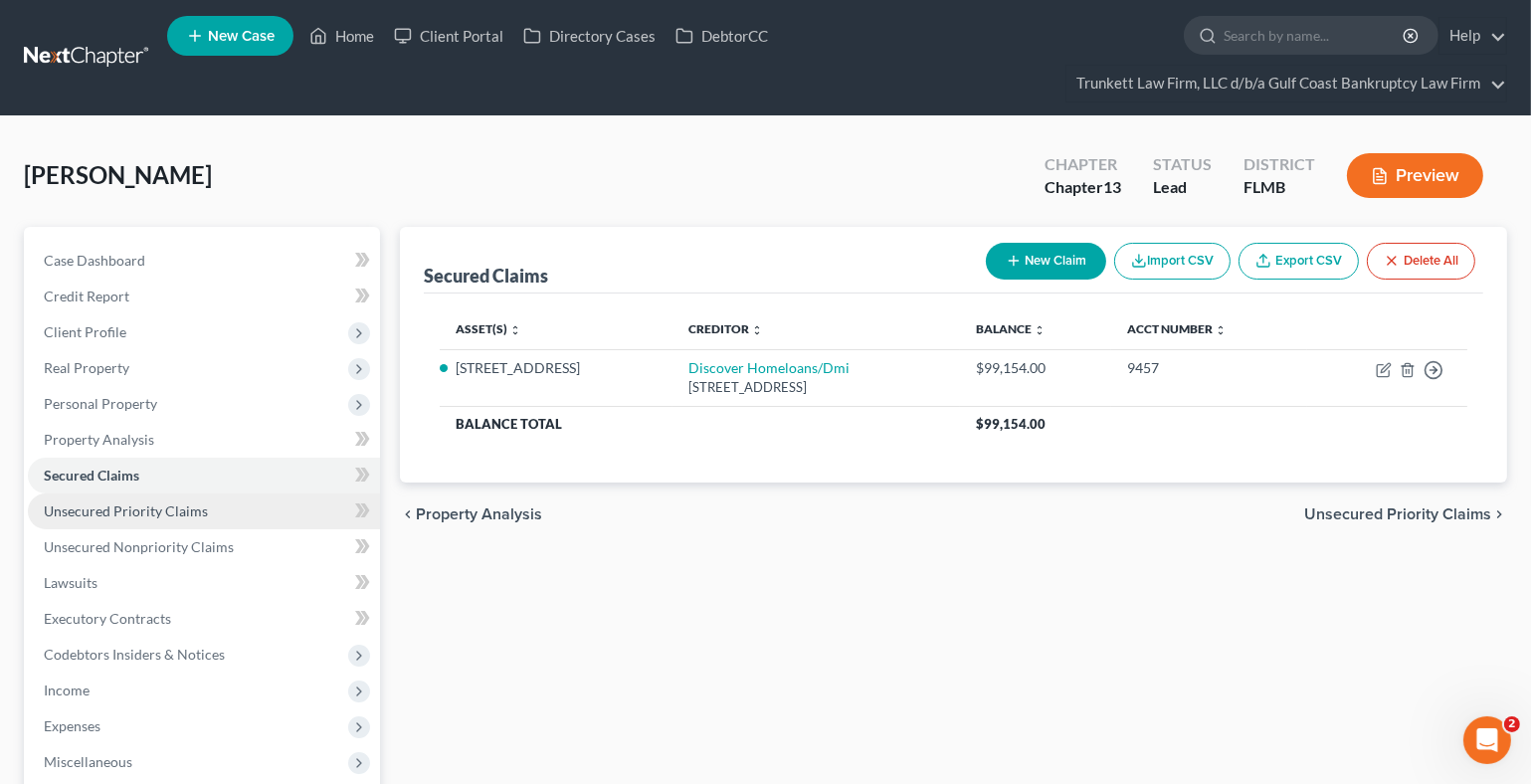
click at [127, 507] on span "Unsecured Priority Claims" at bounding box center [126, 510] width 164 height 17
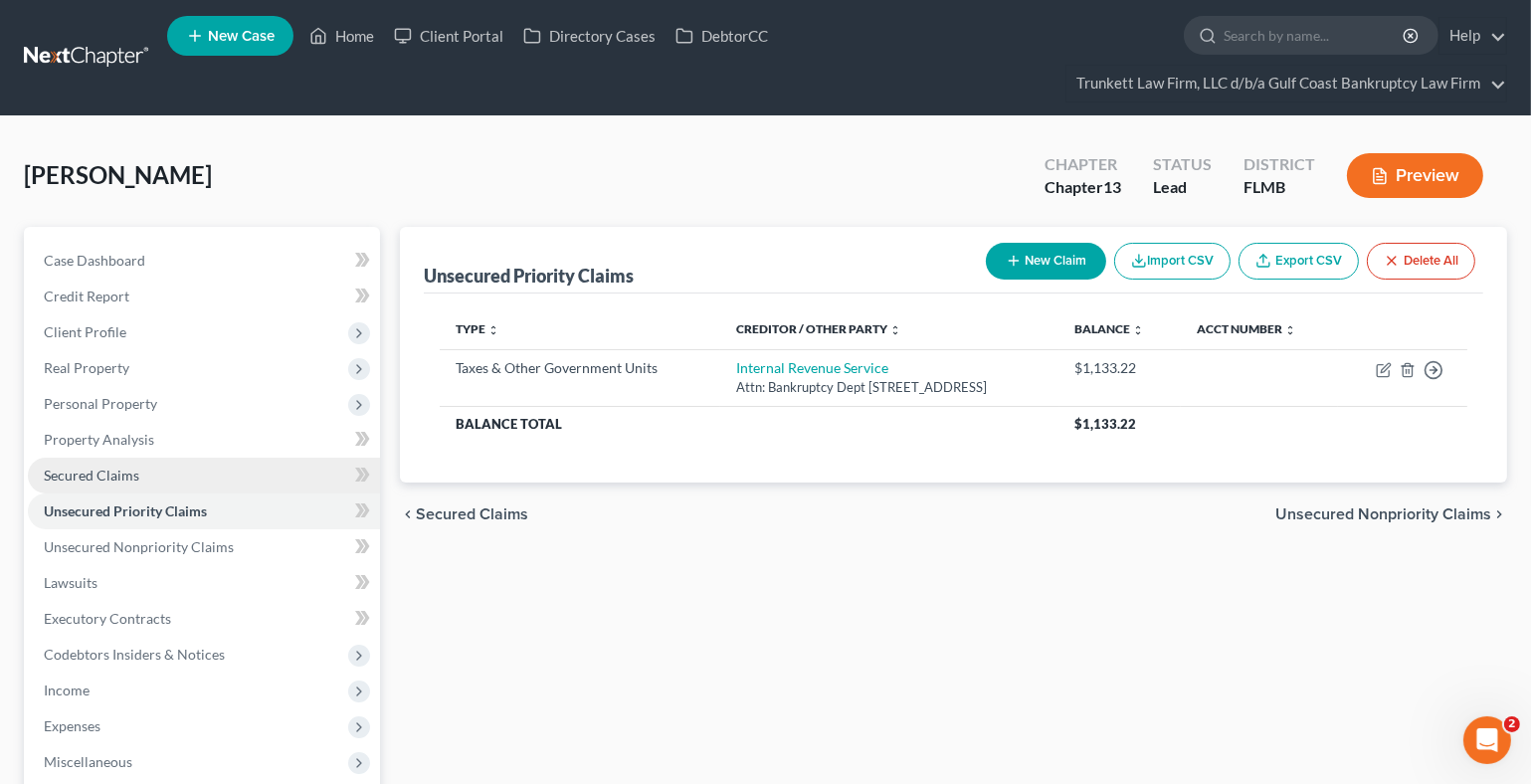
click at [107, 471] on span "Secured Claims" at bounding box center [91, 475] width 95 height 17
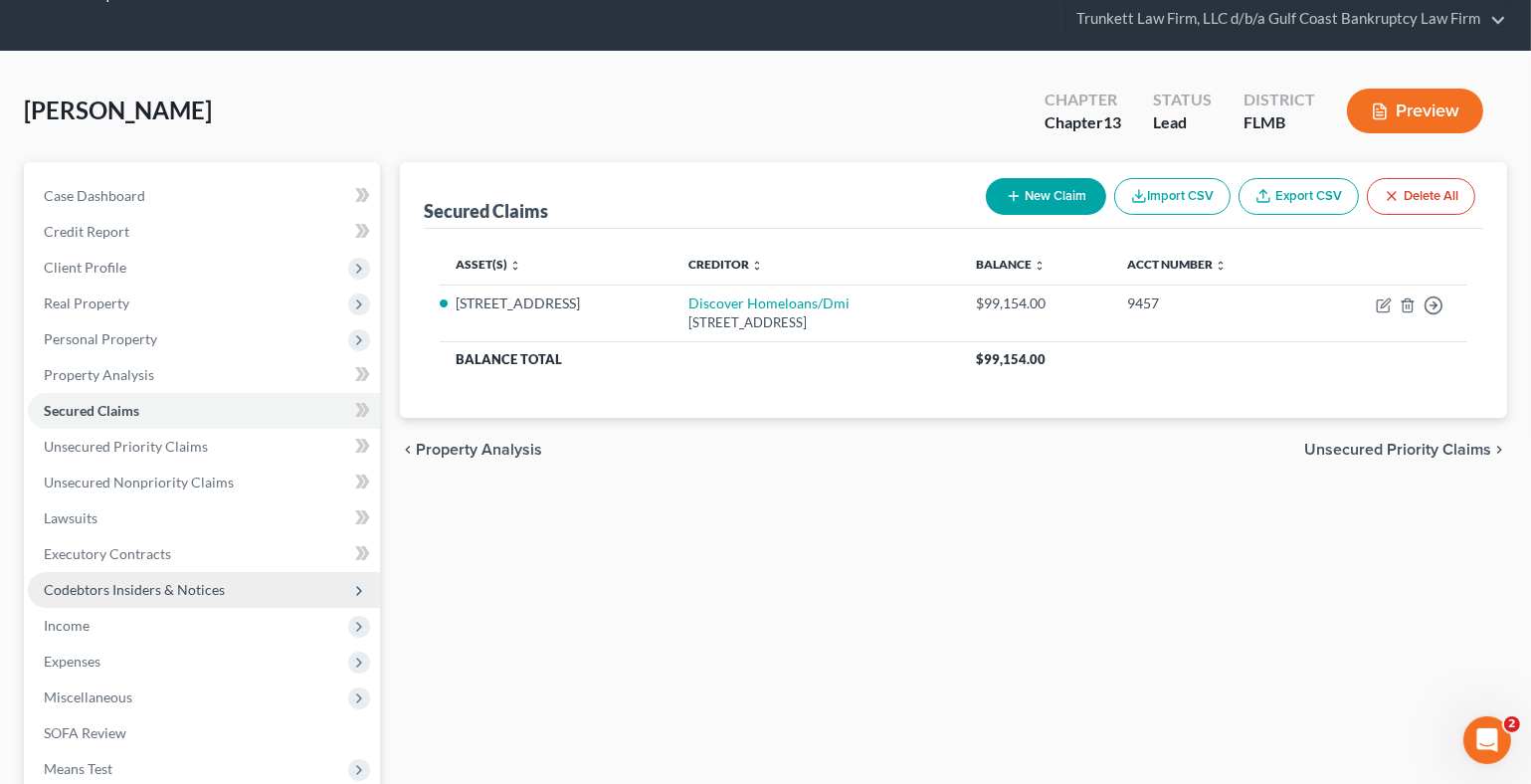
scroll to position [98, 0]
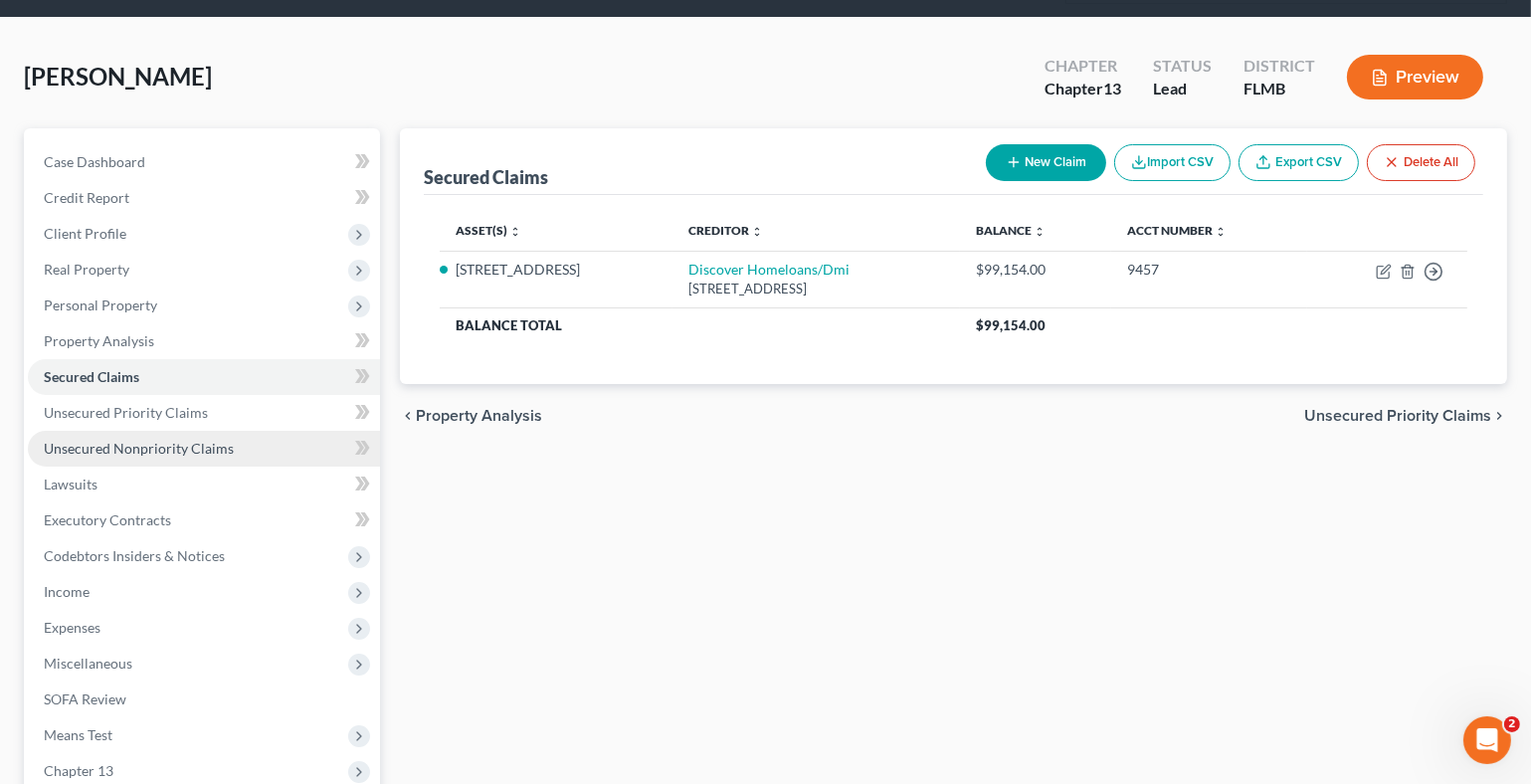
click at [185, 442] on span "Unsecured Nonpriority Claims" at bounding box center [139, 448] width 190 height 17
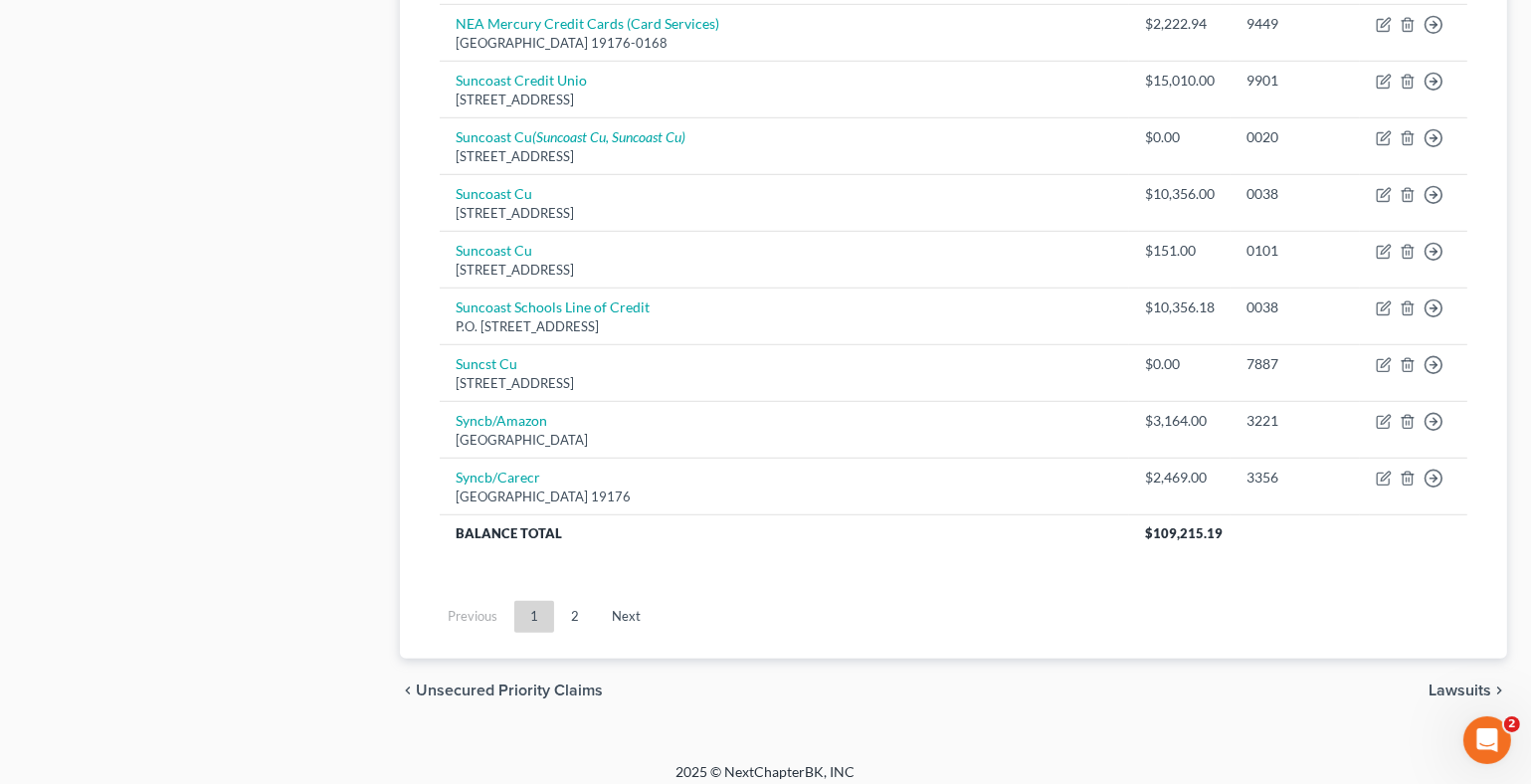
scroll to position [1578, 0]
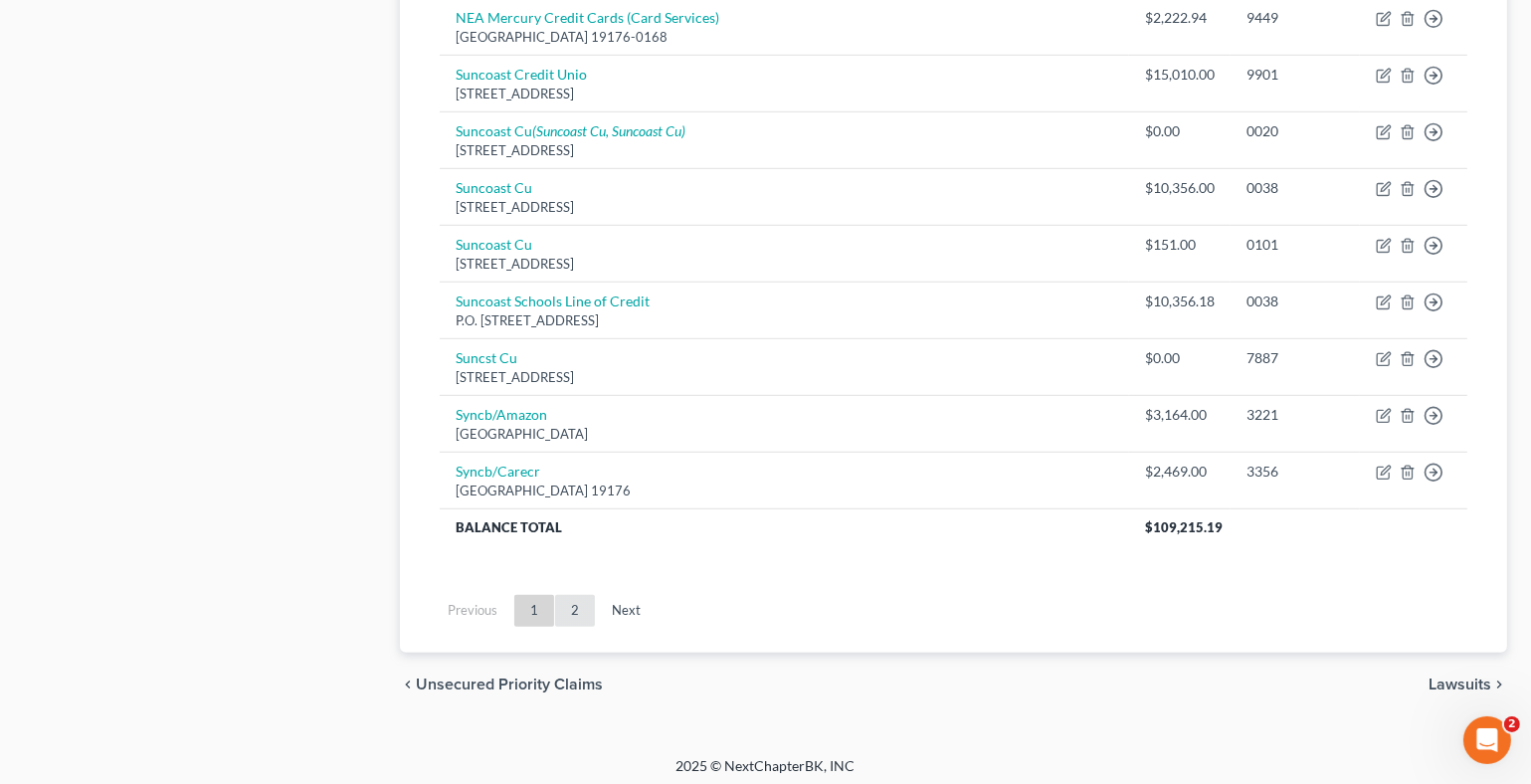
drag, startPoint x: 566, startPoint y: 598, endPoint x: 653, endPoint y: 589, distance: 87.0
click at [567, 598] on link "2" at bounding box center [575, 611] width 40 height 32
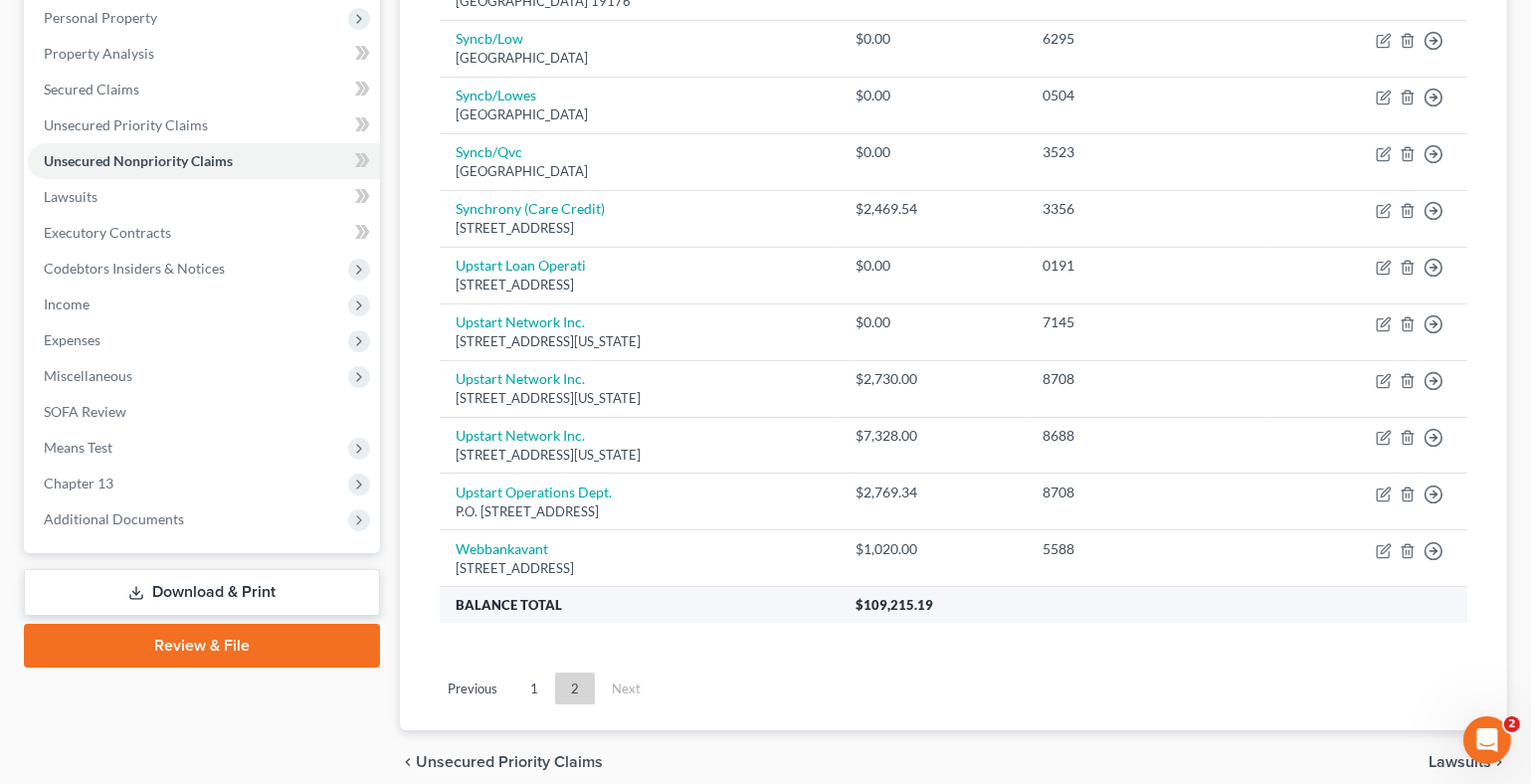
scroll to position [467, 0]
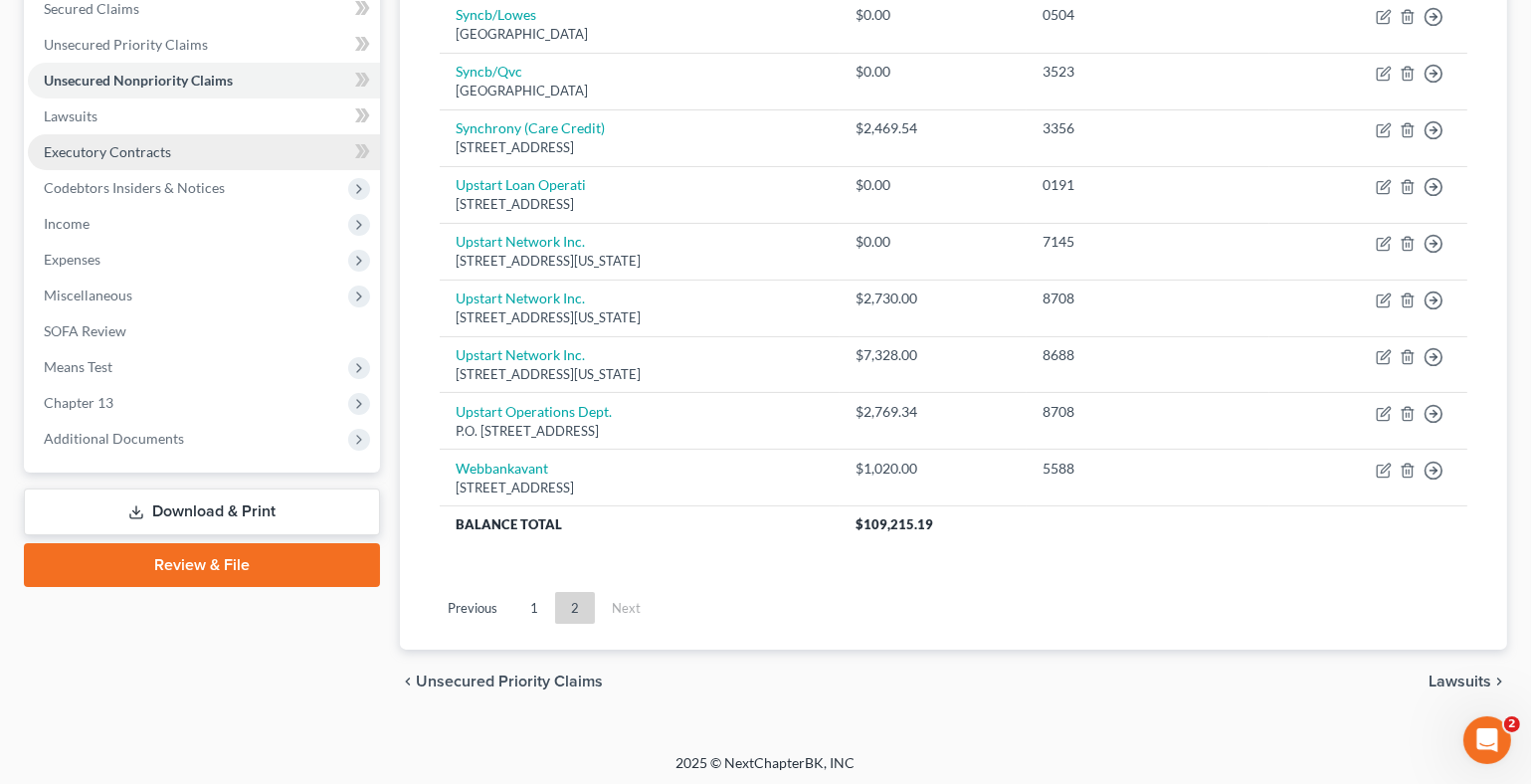
click at [112, 151] on span "Executory Contracts" at bounding box center [107, 151] width 127 height 17
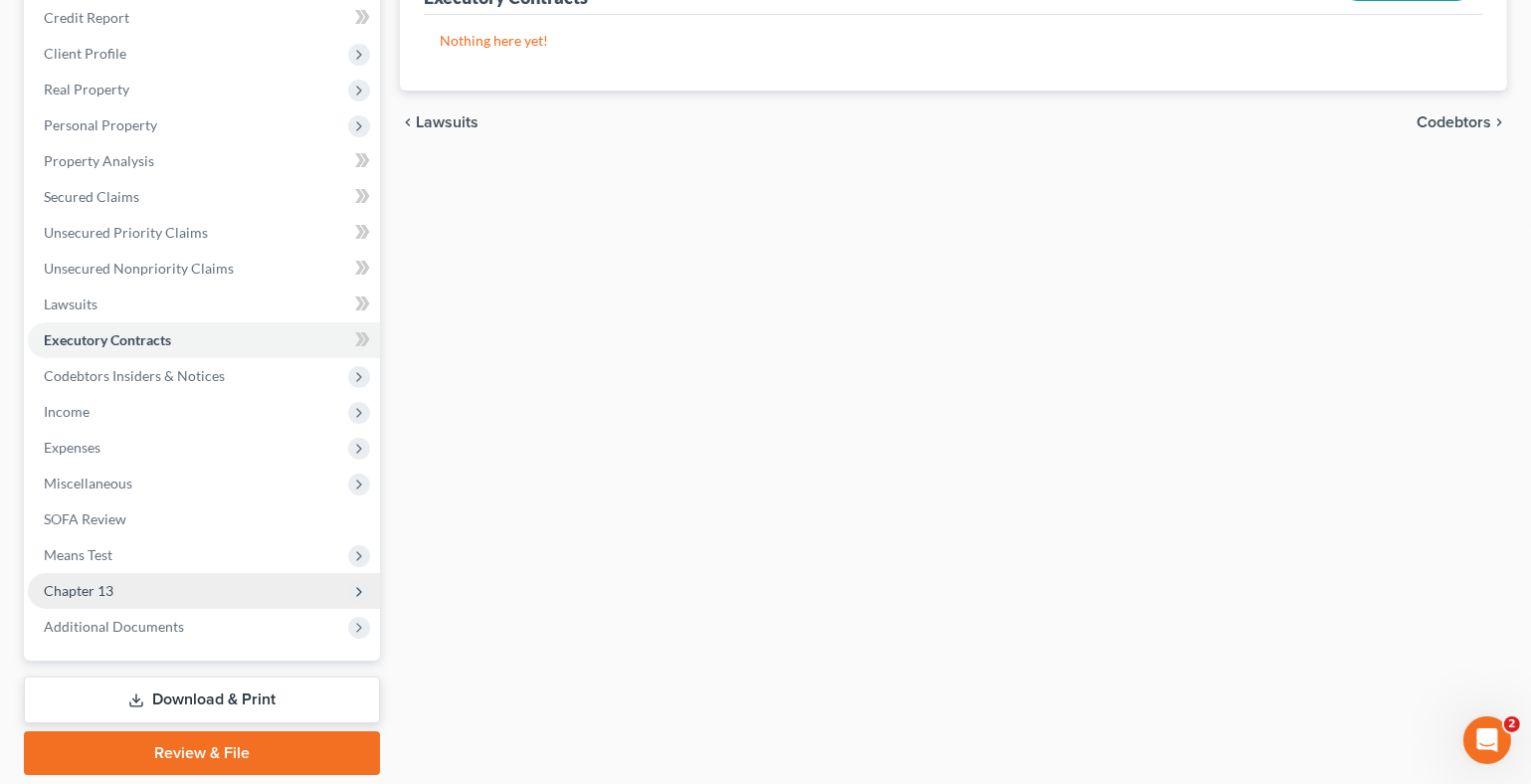
scroll to position [298, 0]
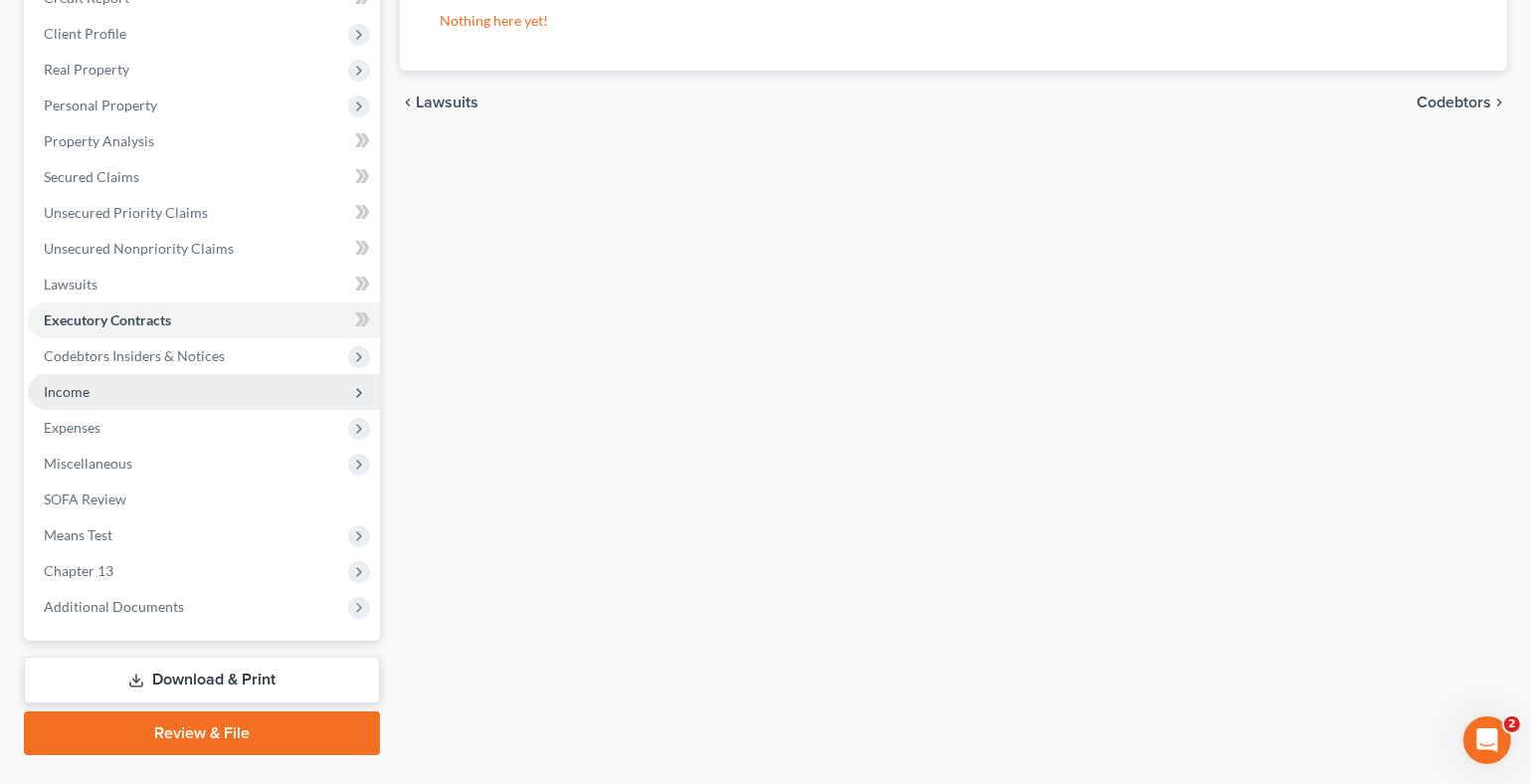
click at [123, 388] on span "Income" at bounding box center [204, 392] width 352 height 36
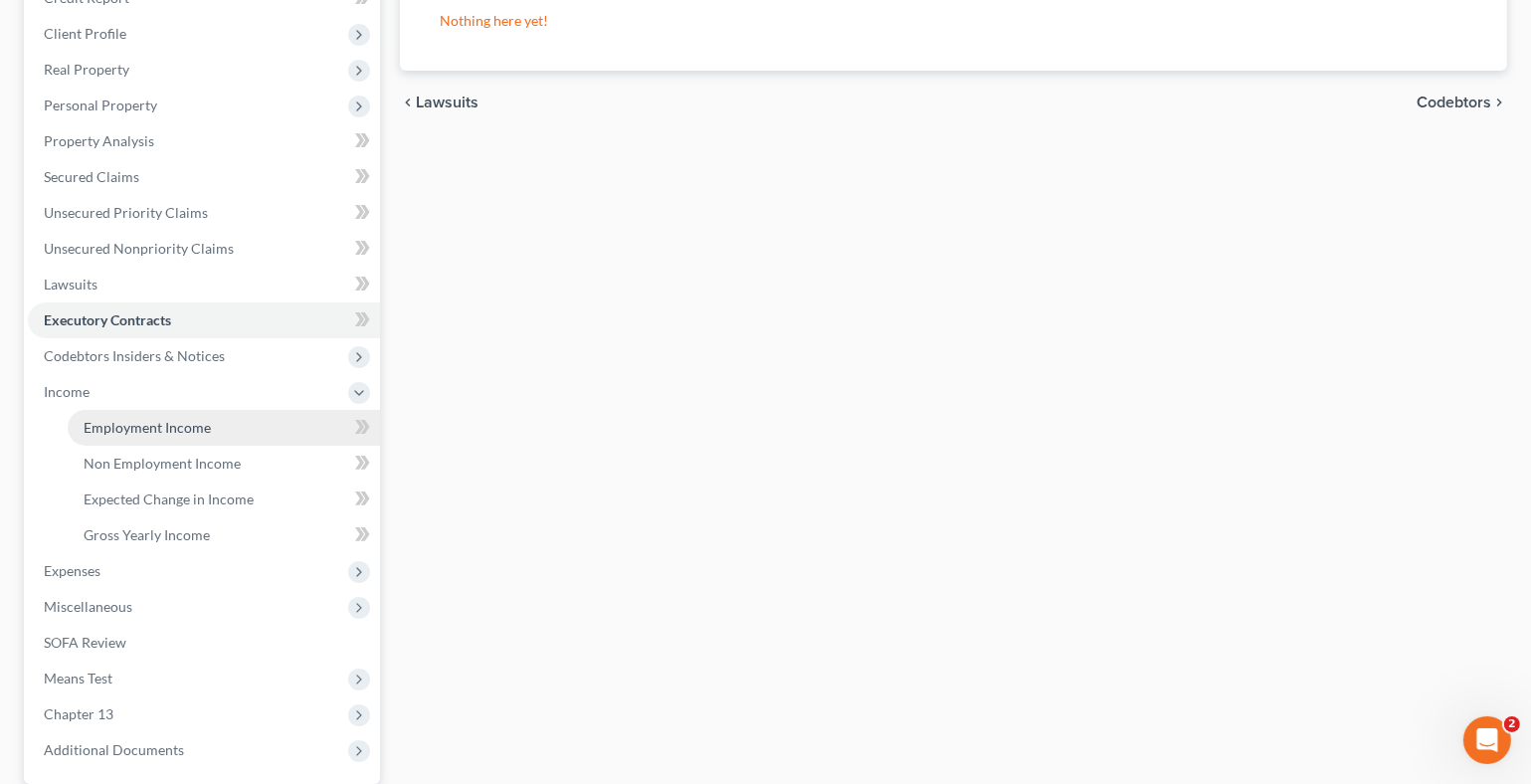
click at [180, 424] on span "Employment Income" at bounding box center [147, 427] width 127 height 17
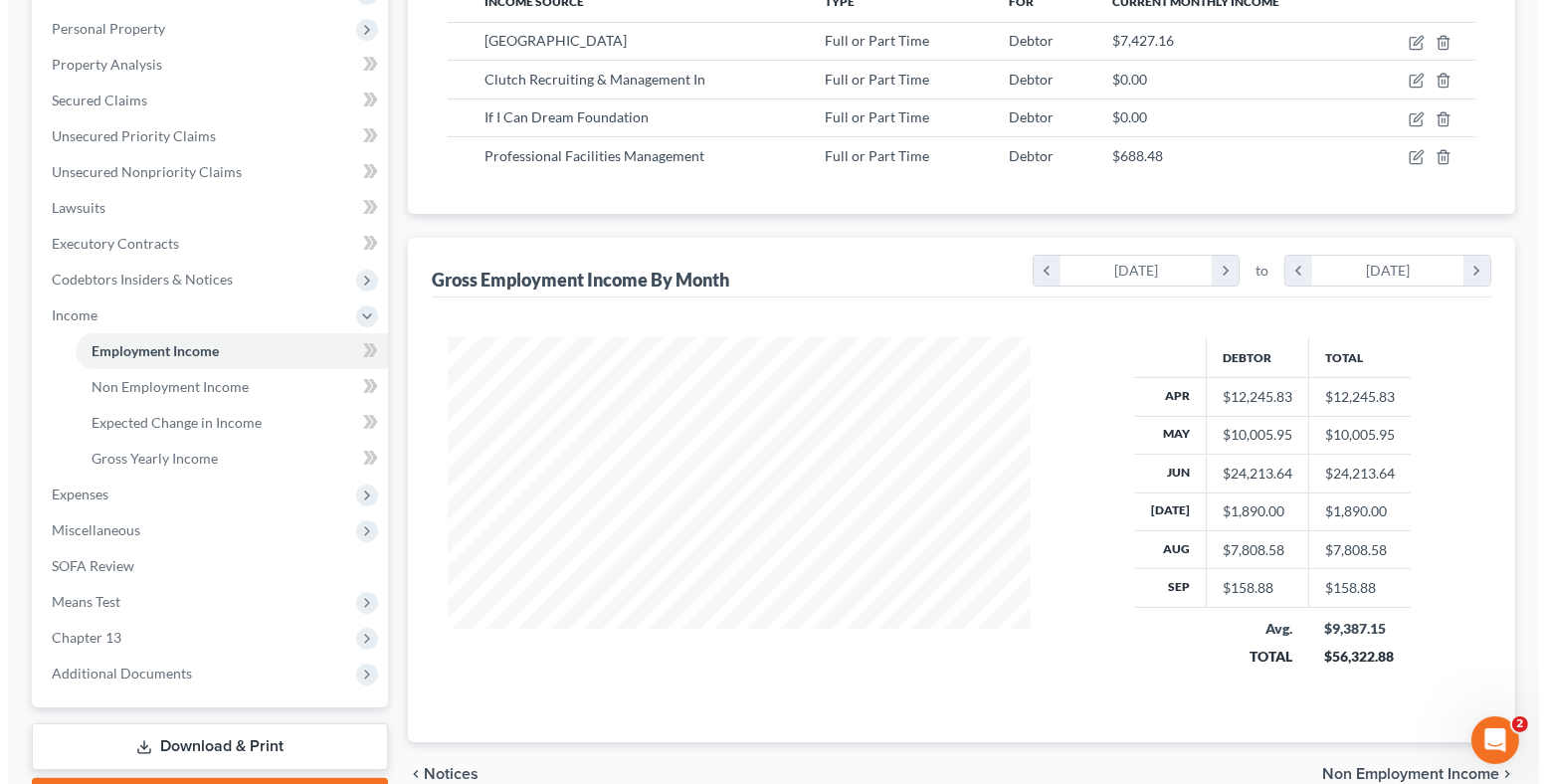
scroll to position [386, 0]
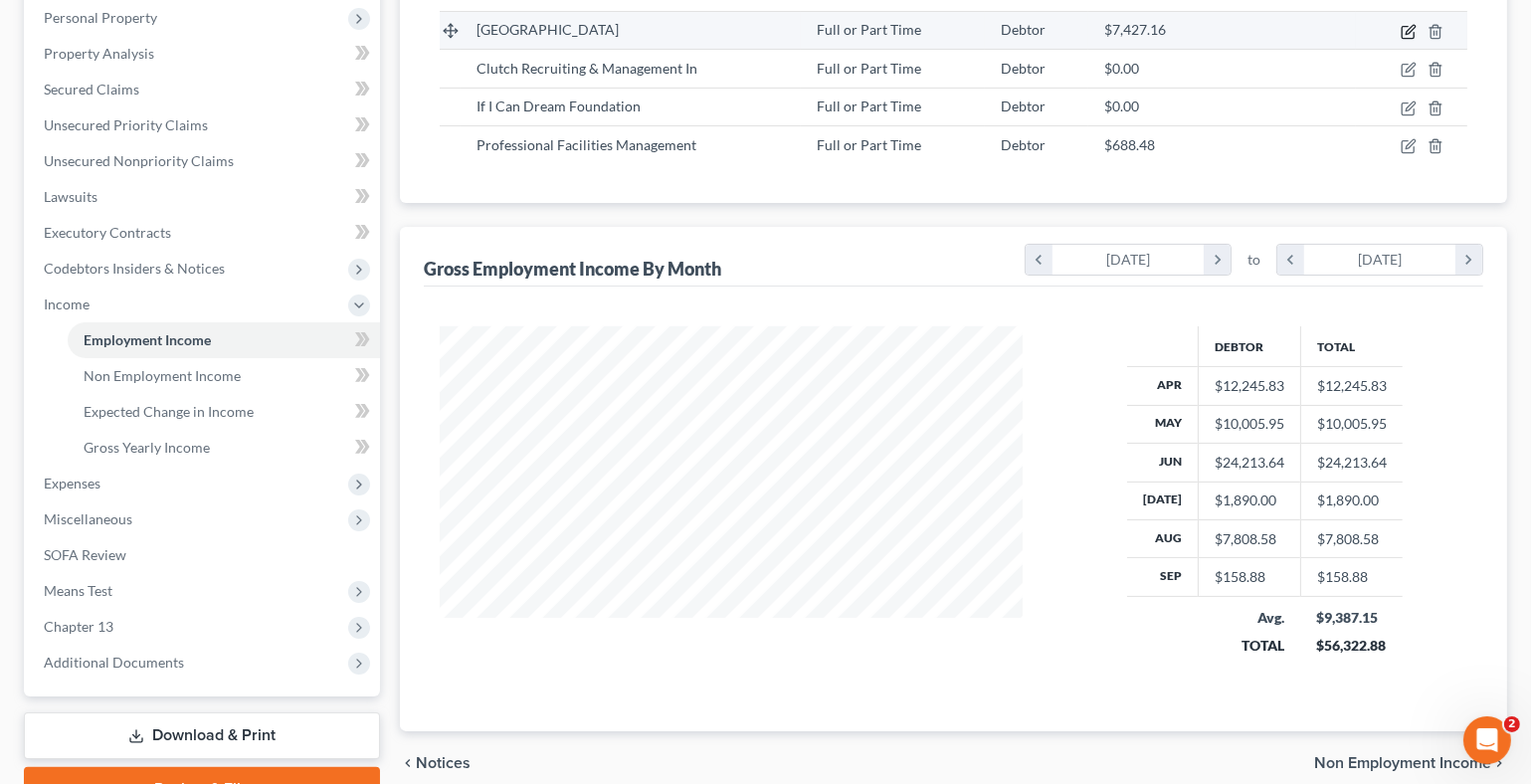
click at [1411, 29] on icon "button" at bounding box center [1410, 29] width 9 height 9
select select "0"
select select "9"
select select "1"
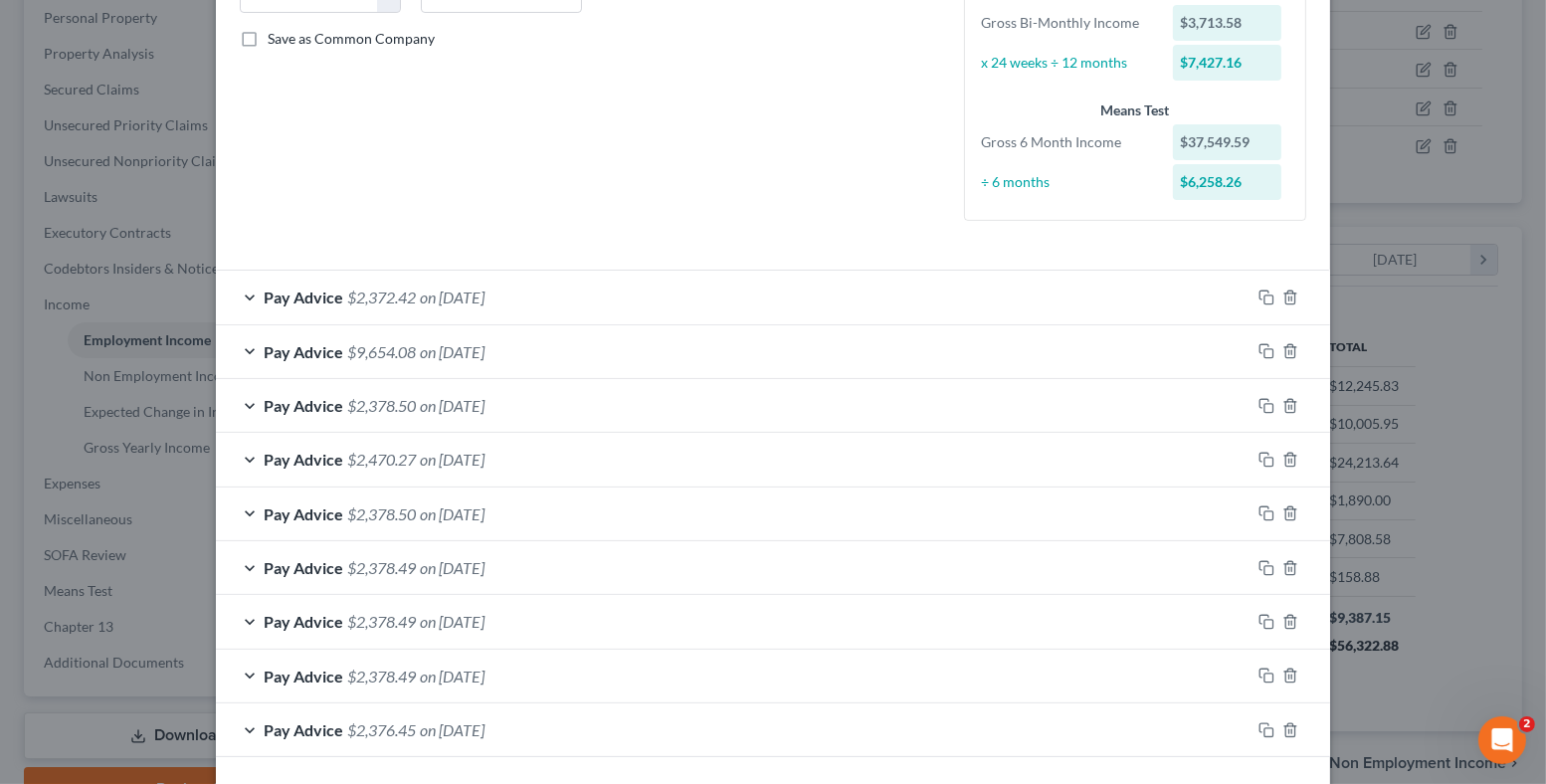
scroll to position [496, 0]
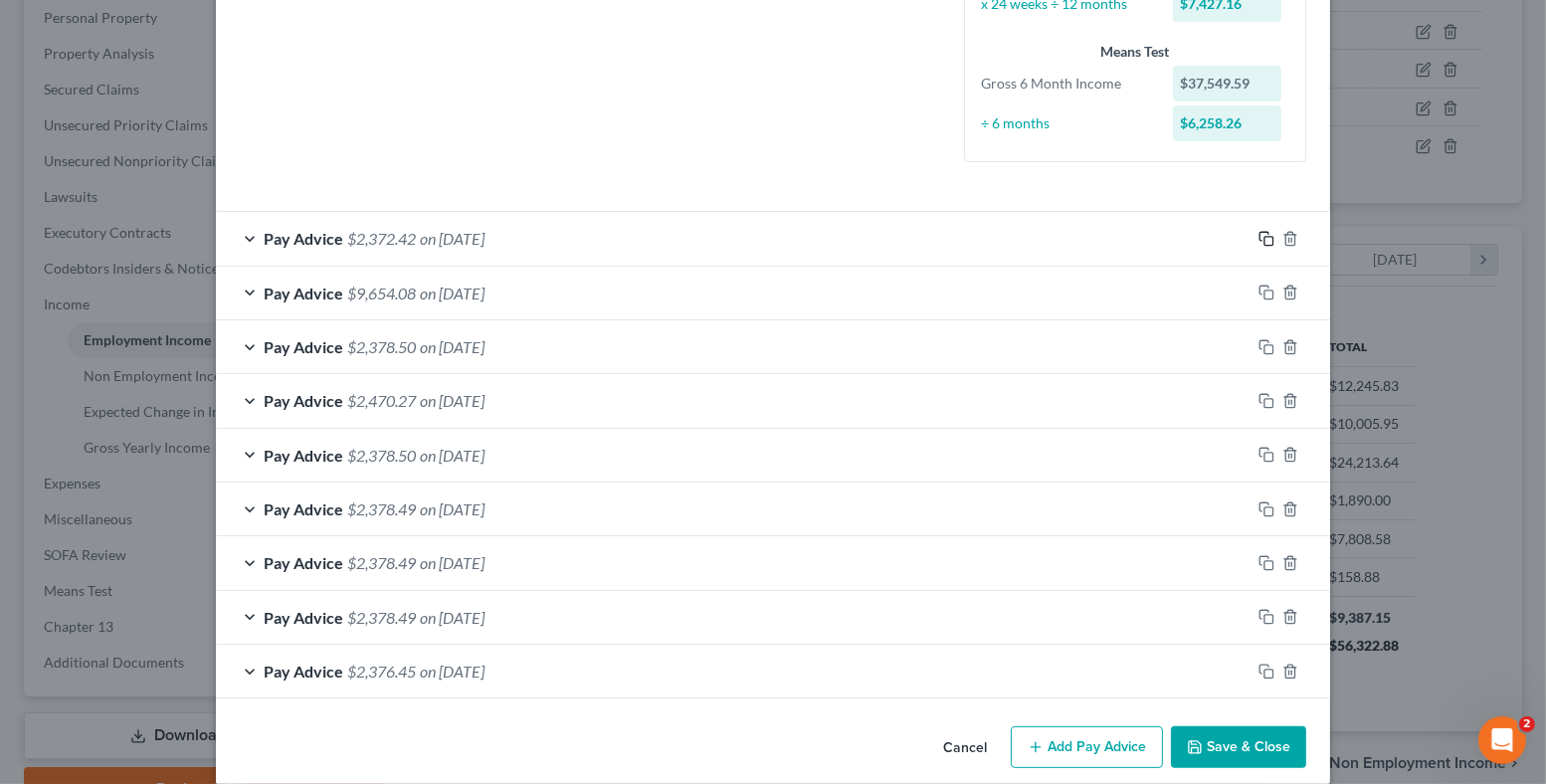
click at [1264, 237] on rect "button" at bounding box center [1268, 241] width 9 height 9
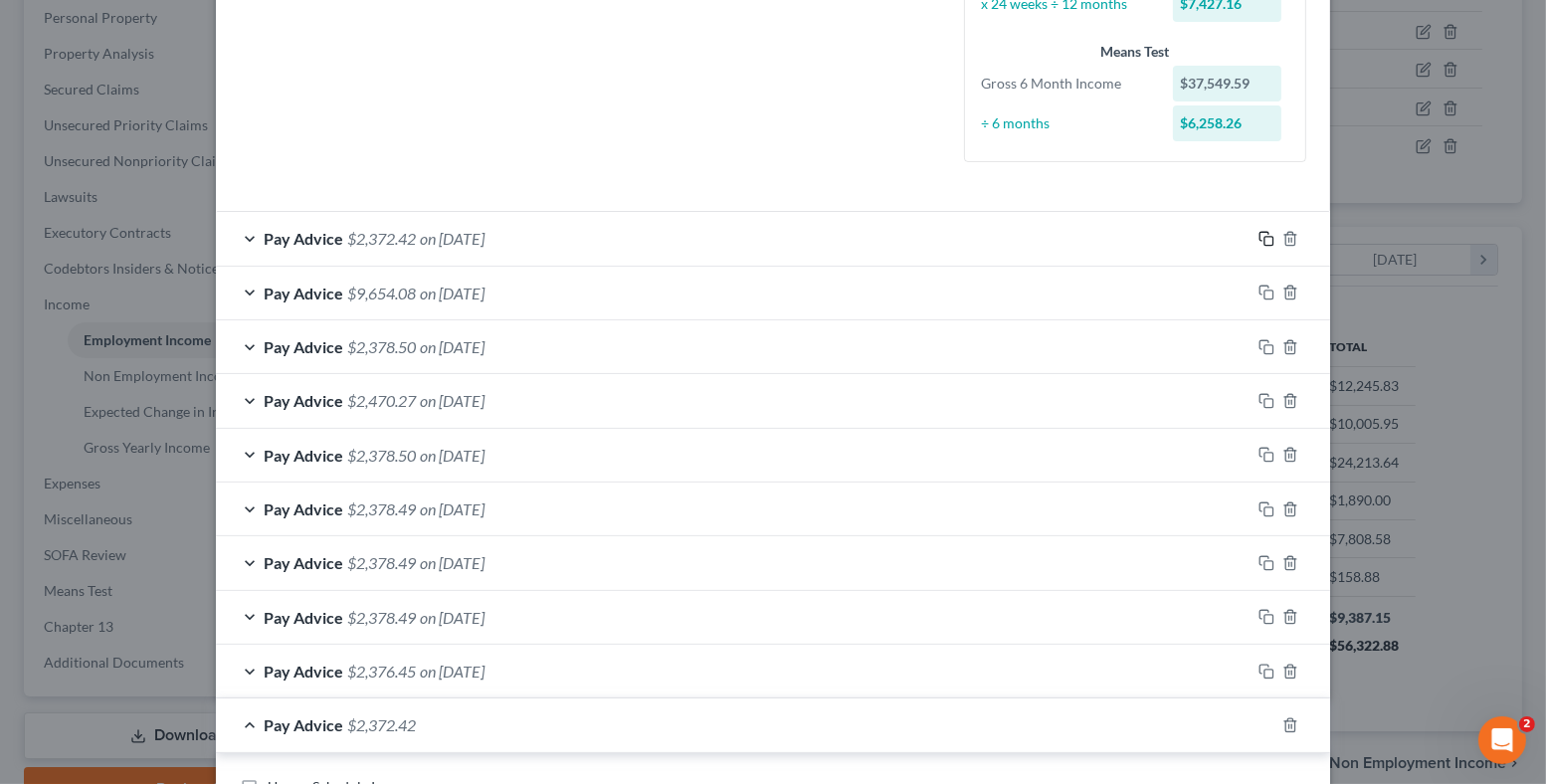
click at [1258, 231] on icon "button" at bounding box center [1266, 239] width 16 height 16
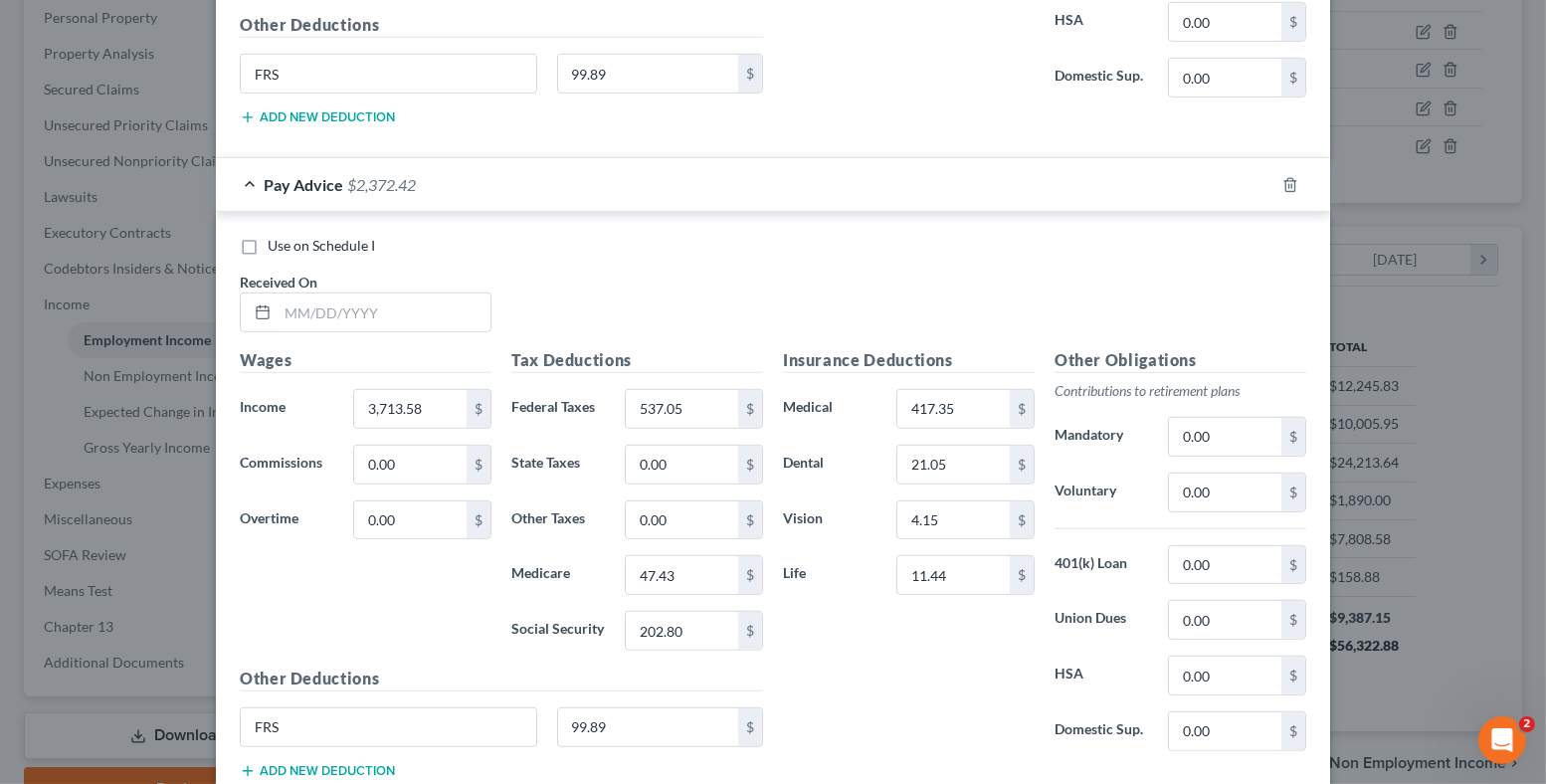
scroll to position [1690, 0]
click at [395, 306] on input "text" at bounding box center [384, 312] width 213 height 38
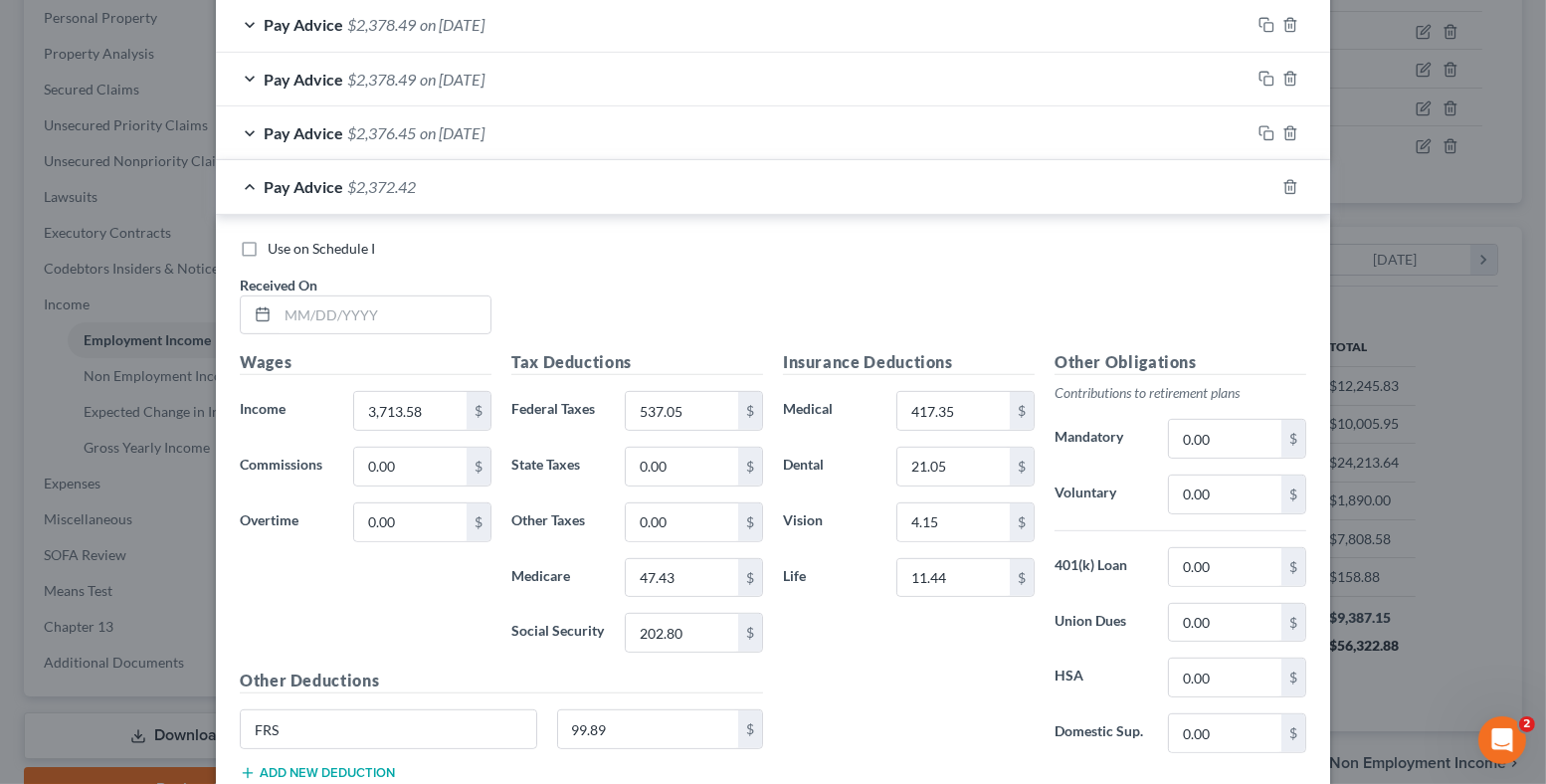
scroll to position [1021, 0]
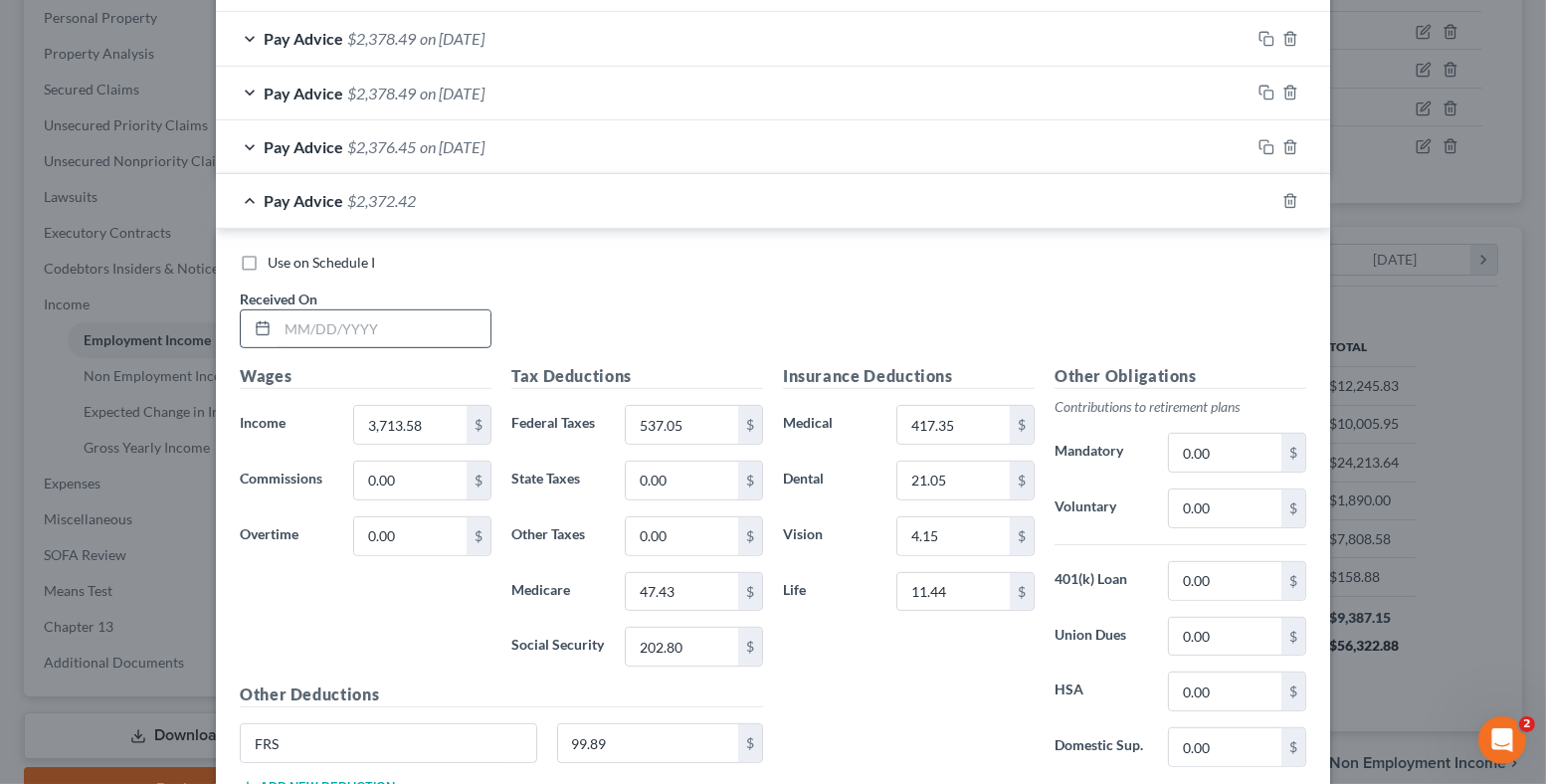
type input "[DATE]"
click at [358, 322] on input "text" at bounding box center [384, 329] width 213 height 38
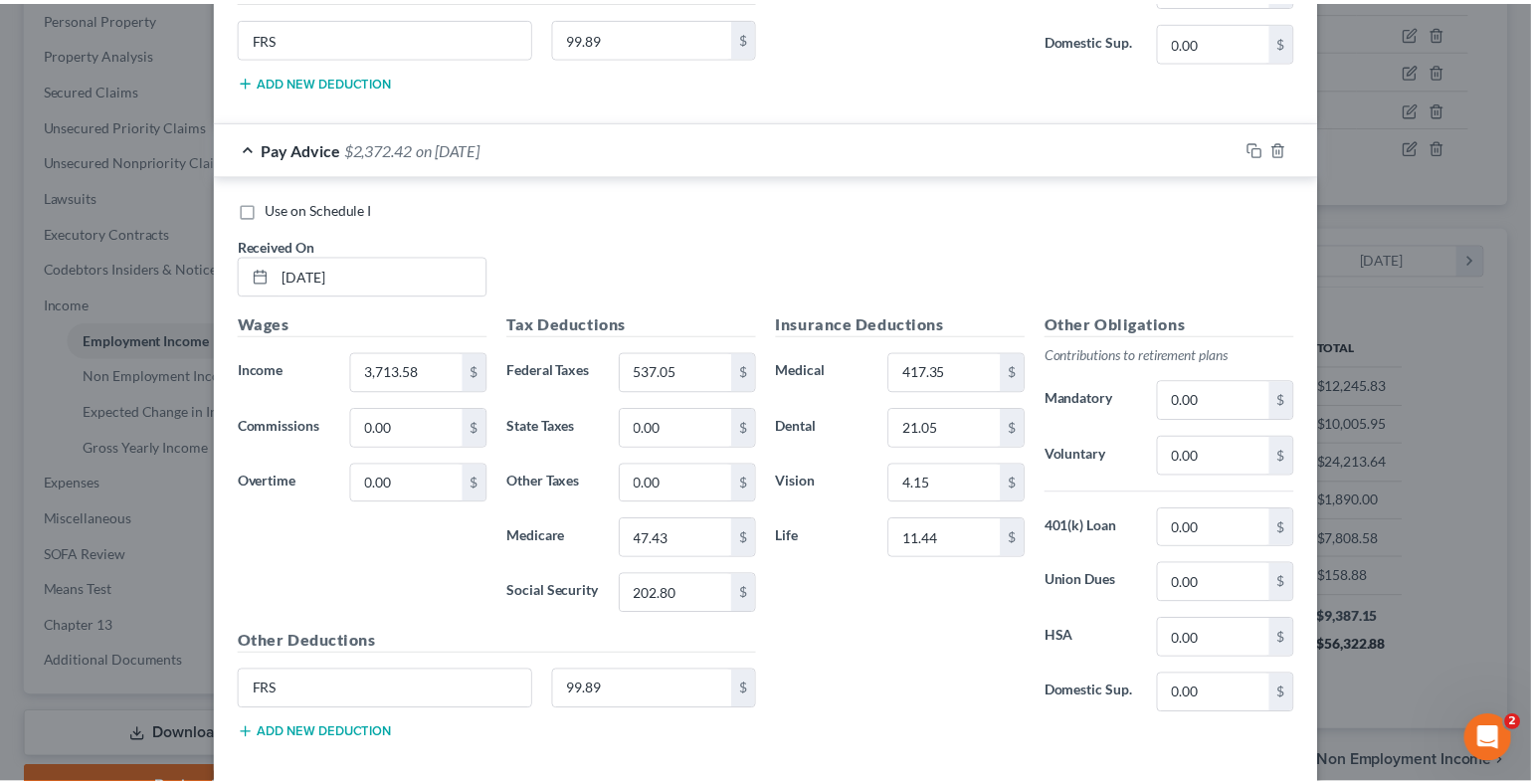
scroll to position [1816, 0]
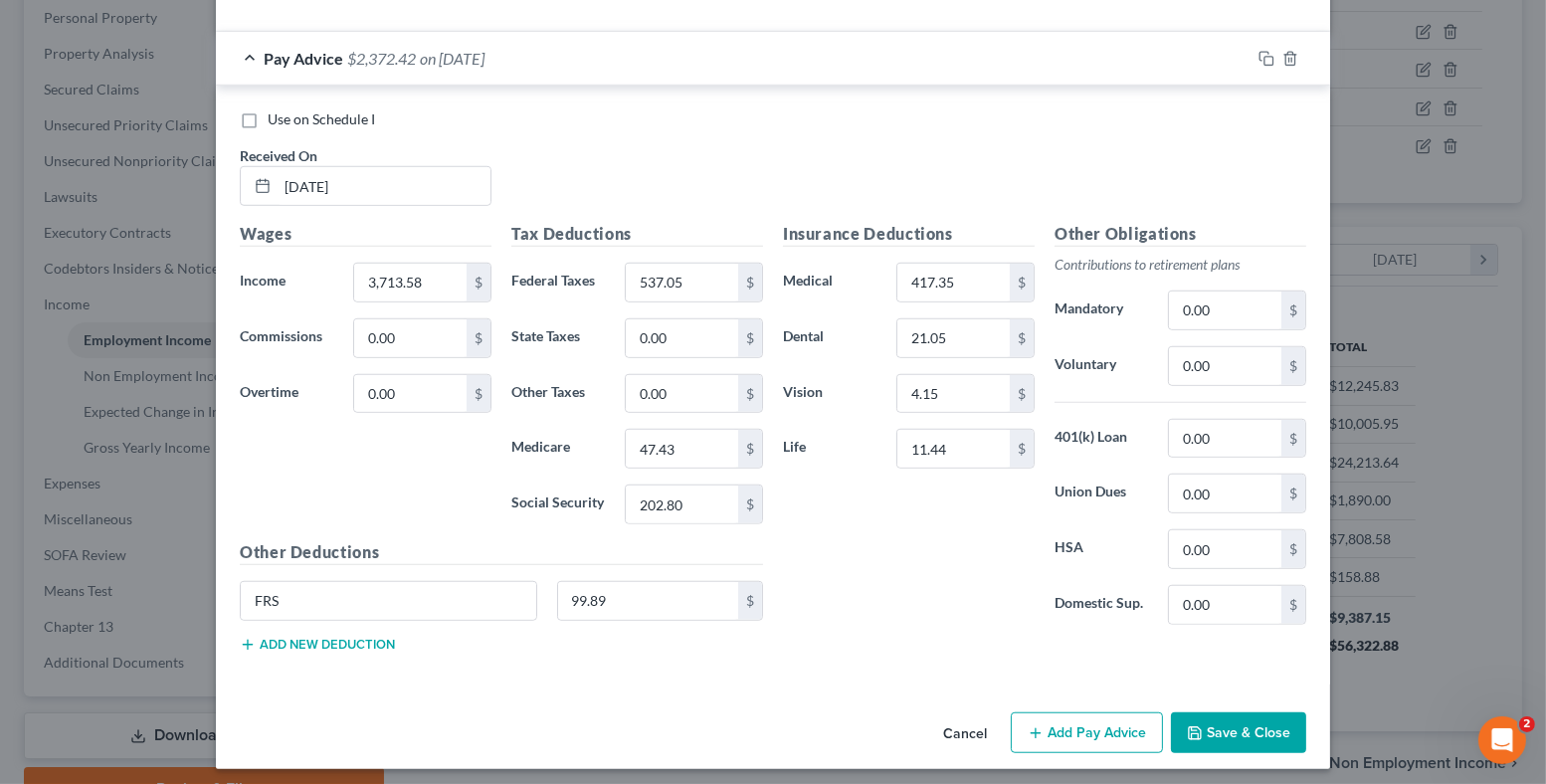
type input "[DATE]"
click at [1233, 713] on button "Save & Close" at bounding box center [1238, 733] width 135 height 42
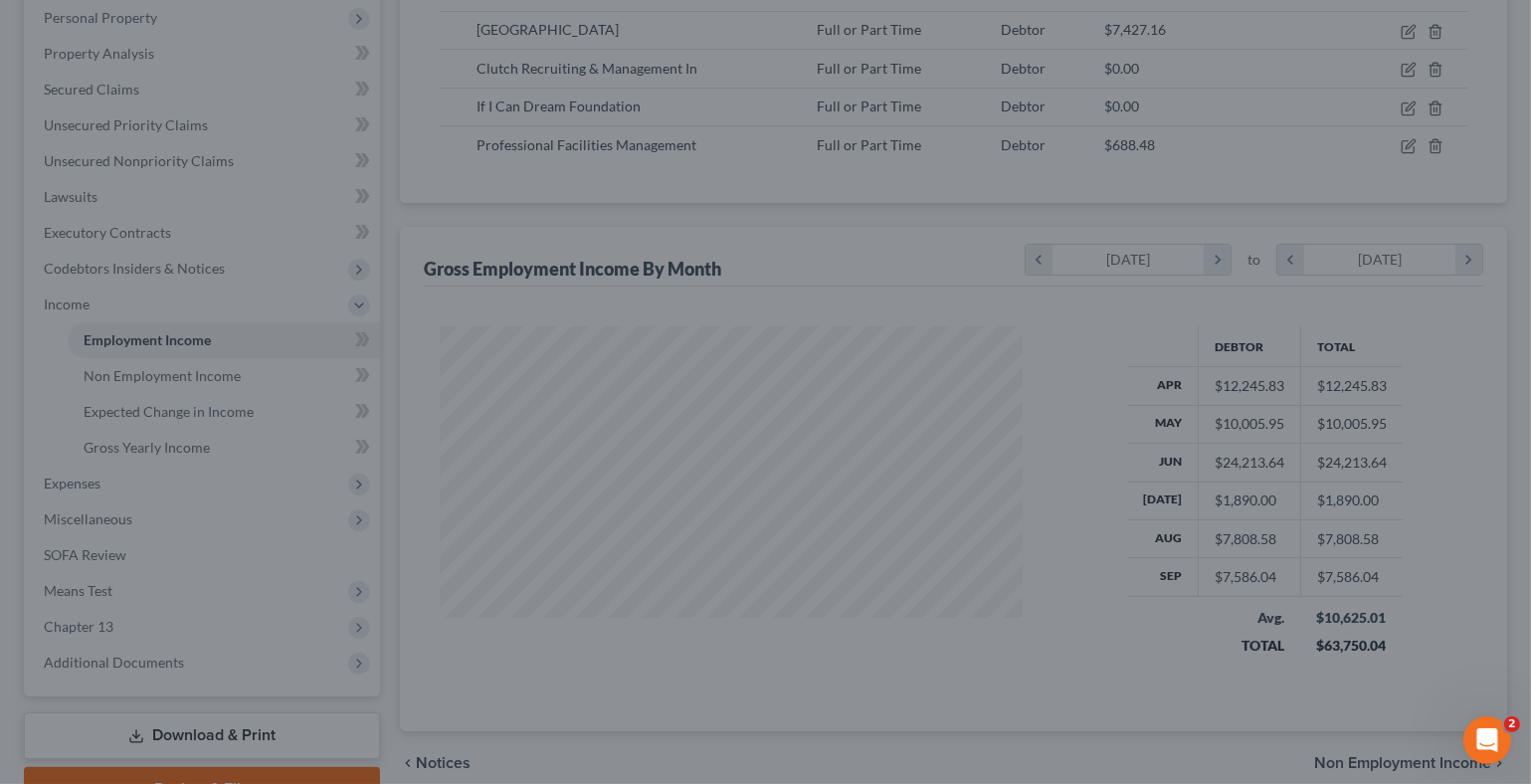
scroll to position [994346, 994079]
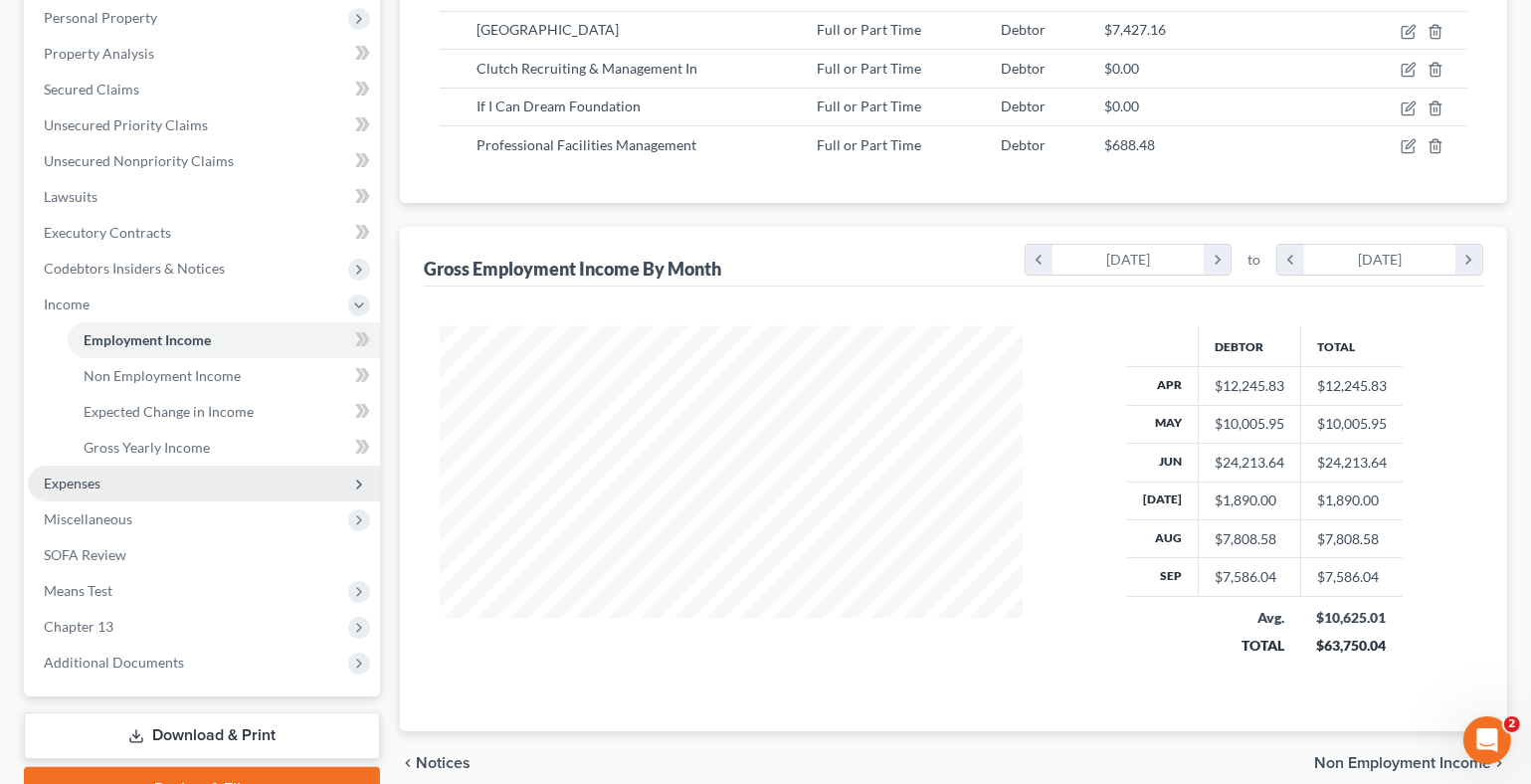
click at [94, 479] on span "Expenses" at bounding box center [72, 482] width 57 height 17
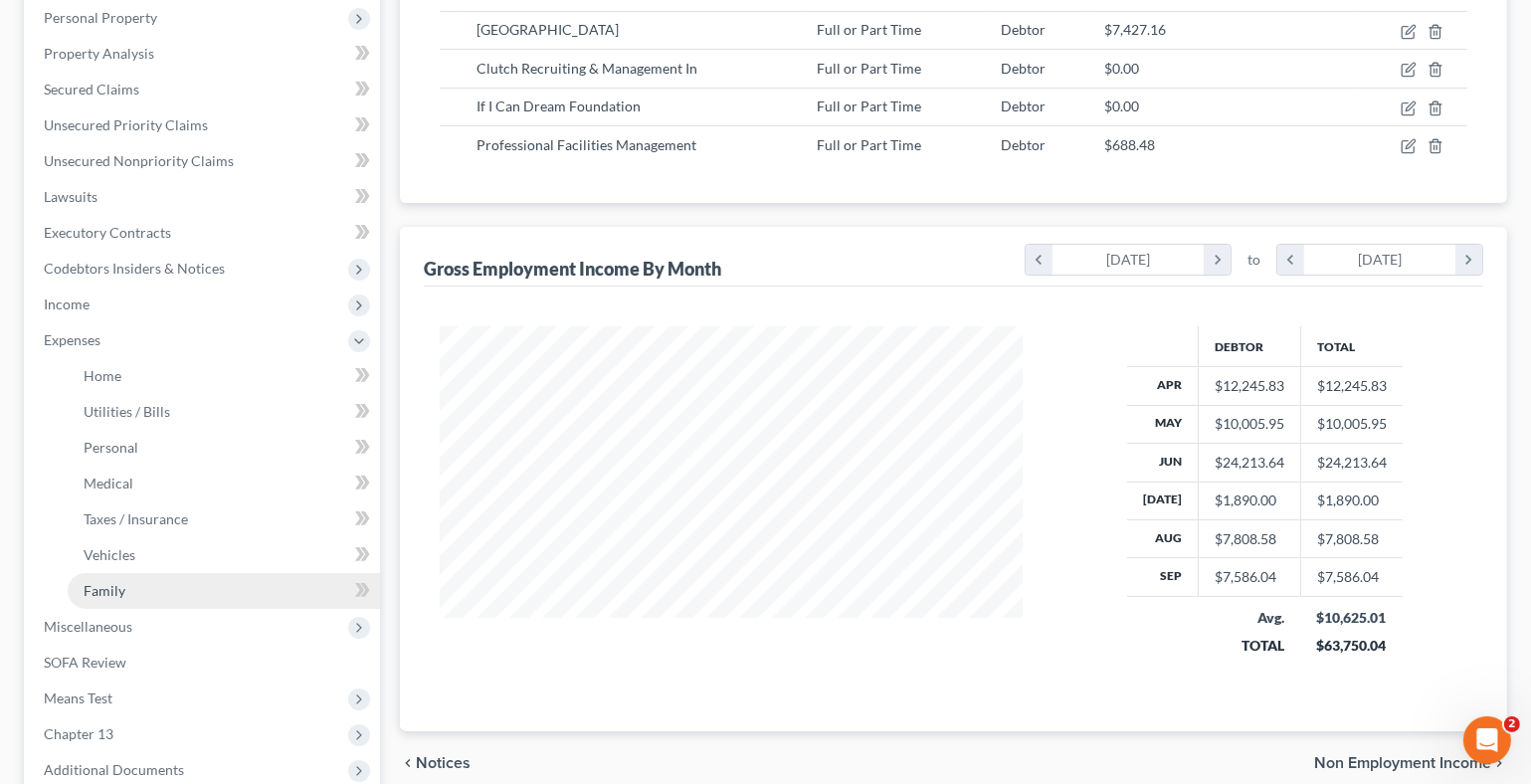
click at [129, 585] on link "Family" at bounding box center [224, 591] width 312 height 36
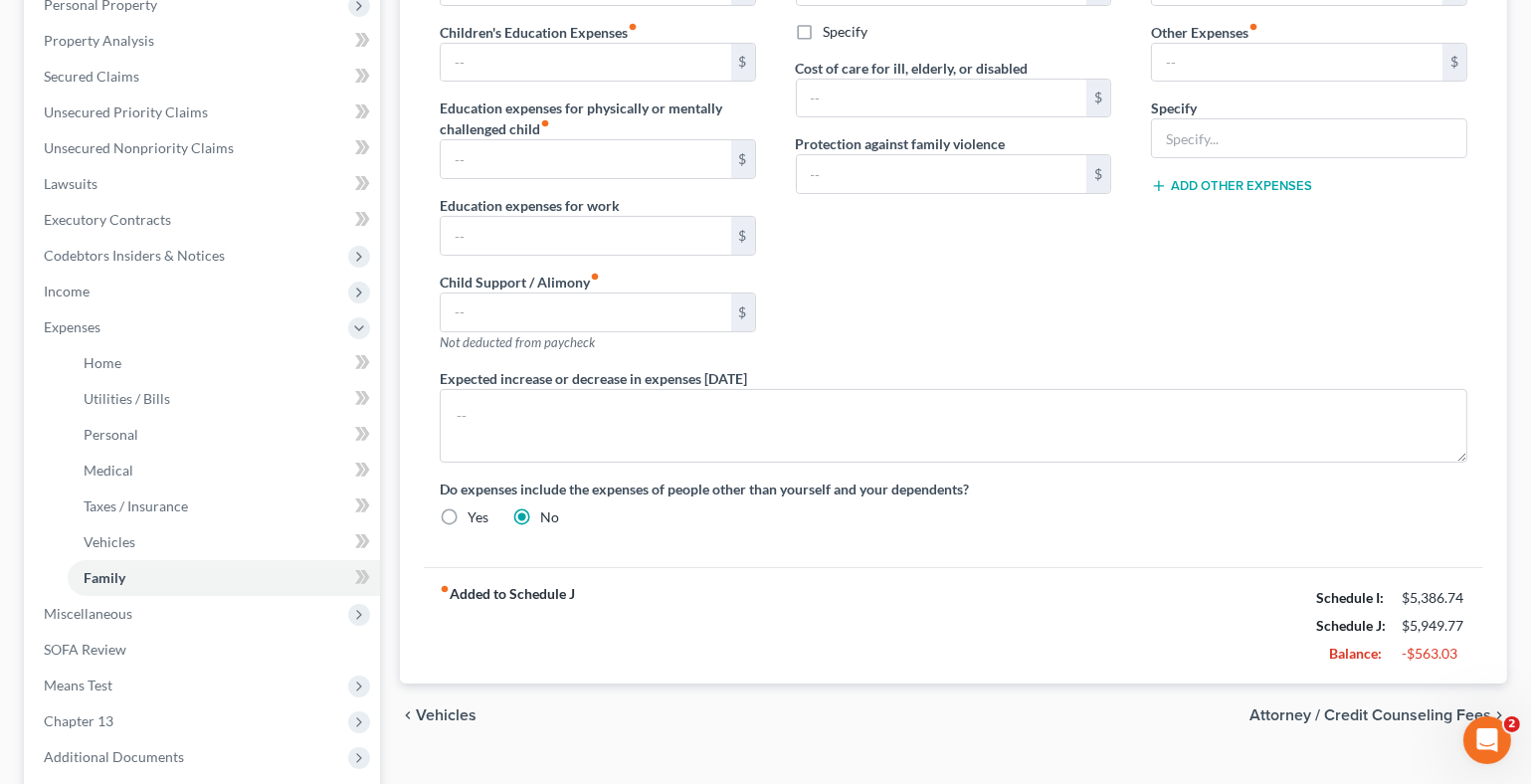
scroll to position [394, 0]
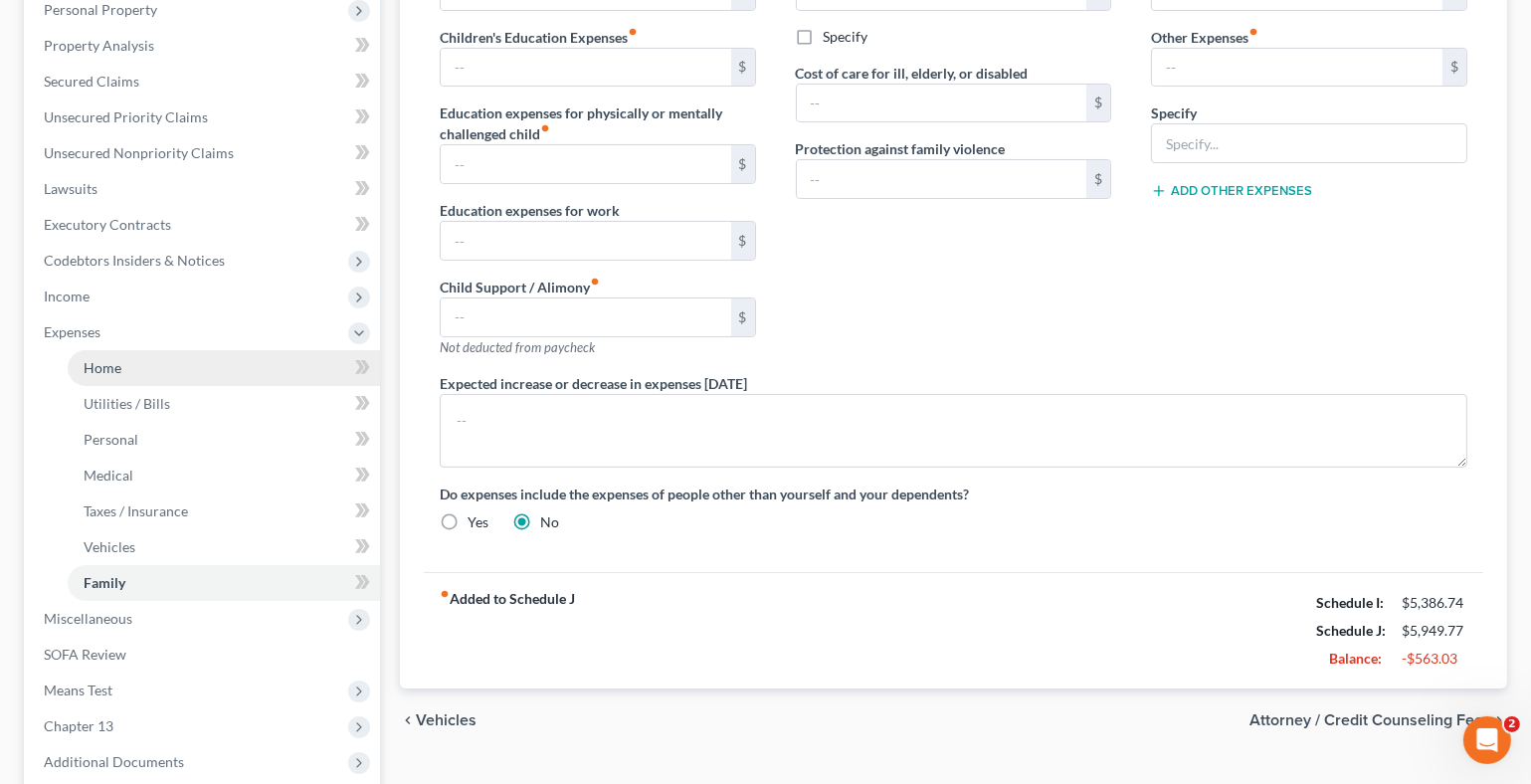
click at [120, 356] on link "Home" at bounding box center [224, 368] width 312 height 36
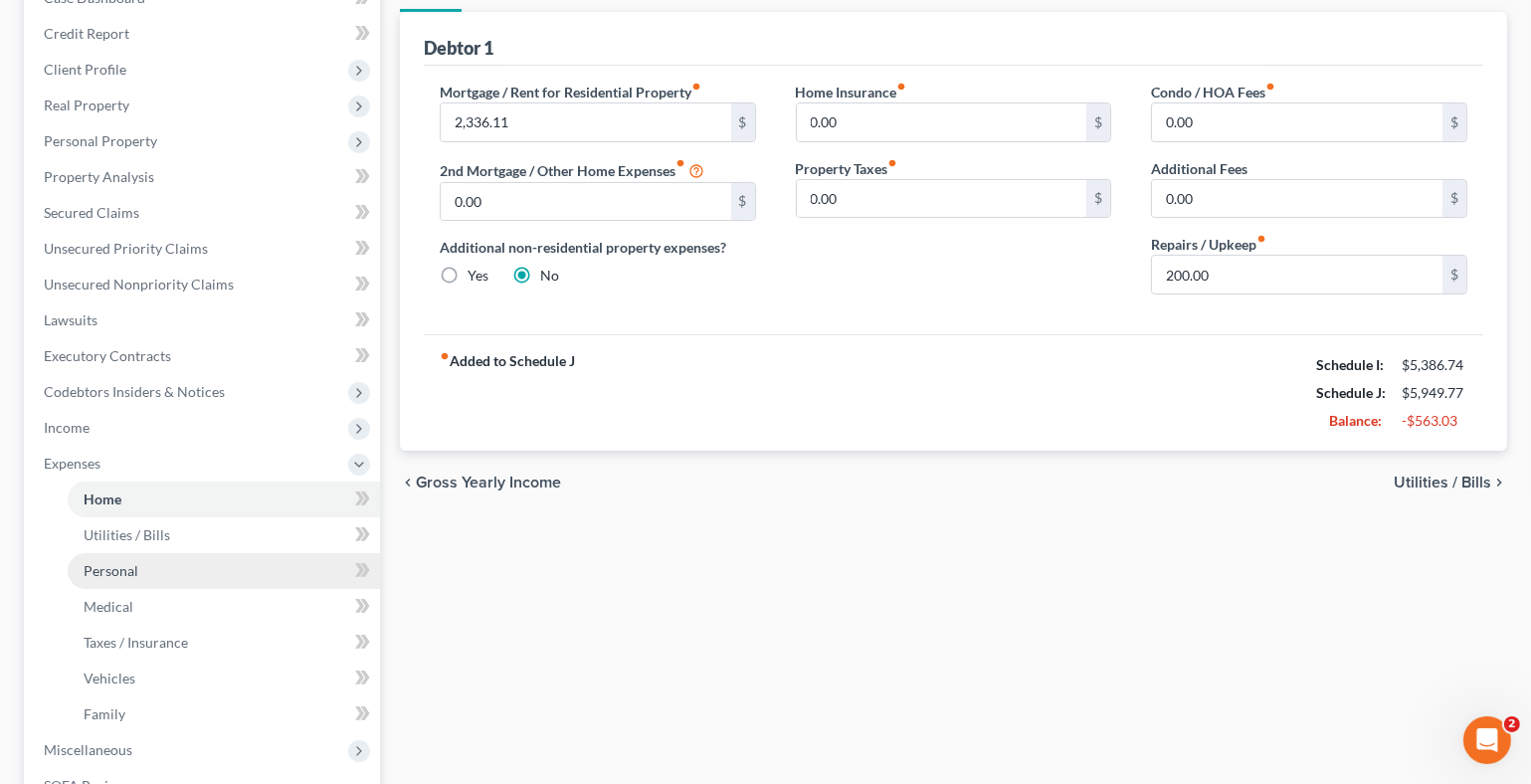
scroll to position [298, 0]
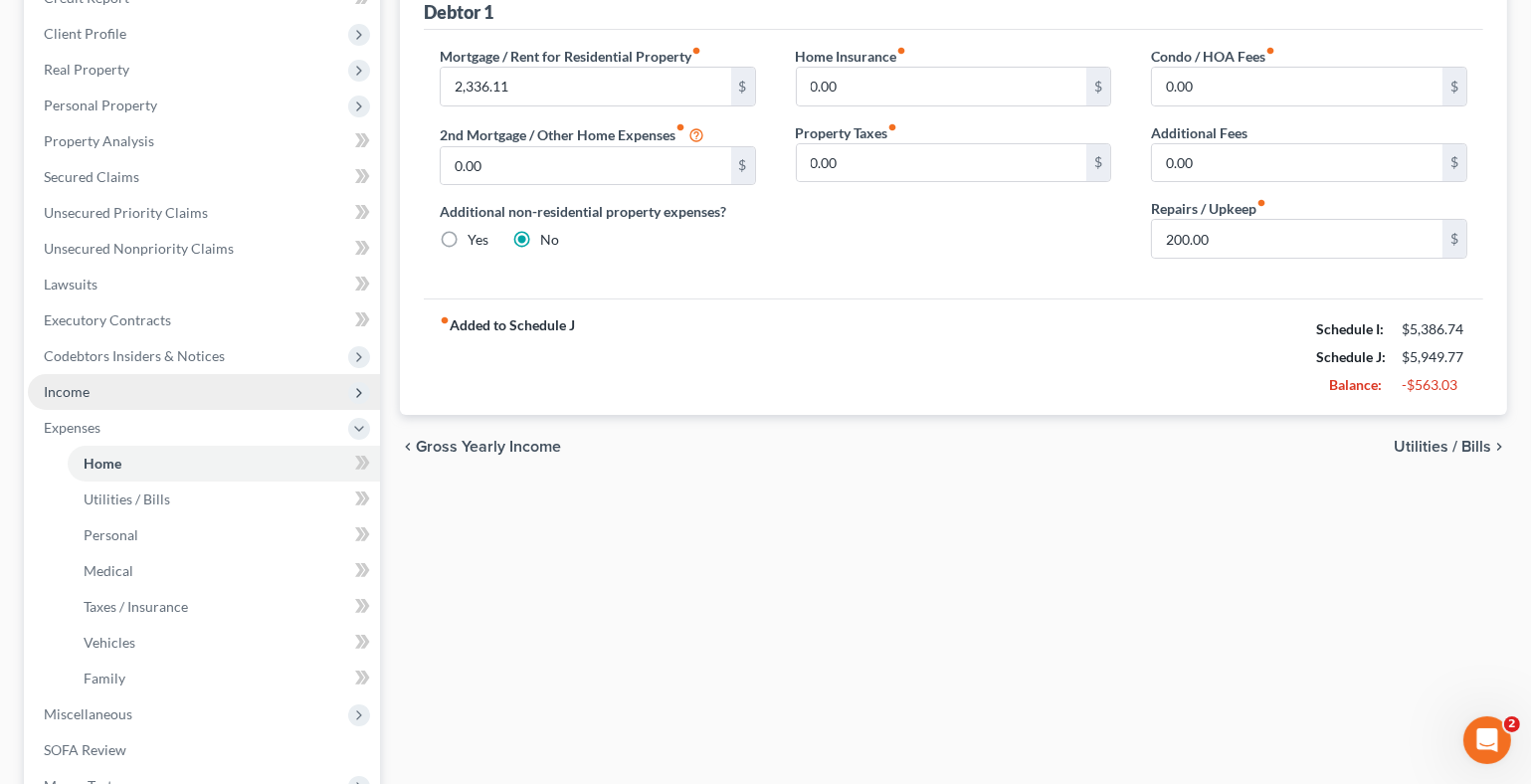
click at [79, 386] on span "Income" at bounding box center [67, 391] width 46 height 17
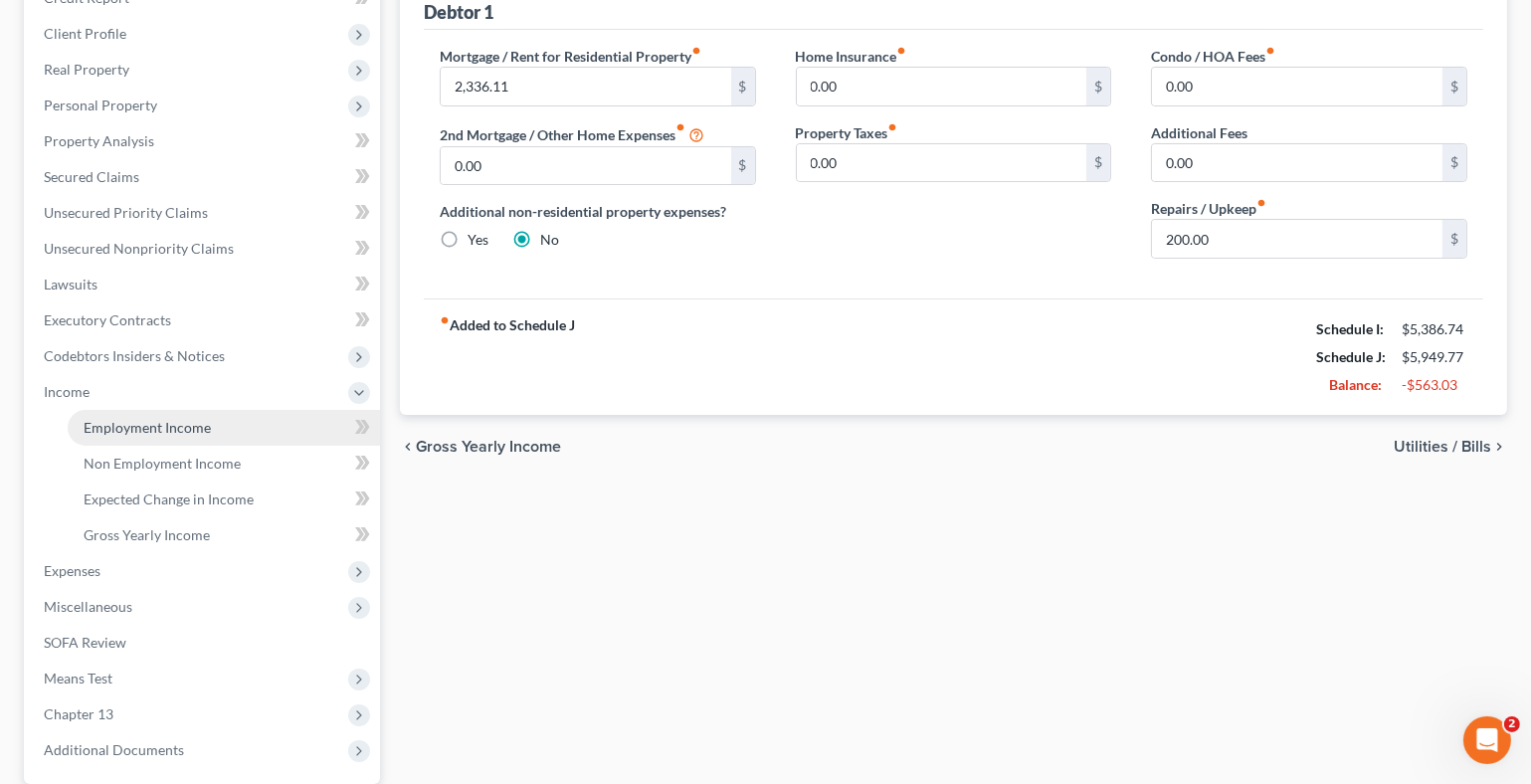
click at [163, 420] on span "Employment Income" at bounding box center [147, 427] width 127 height 17
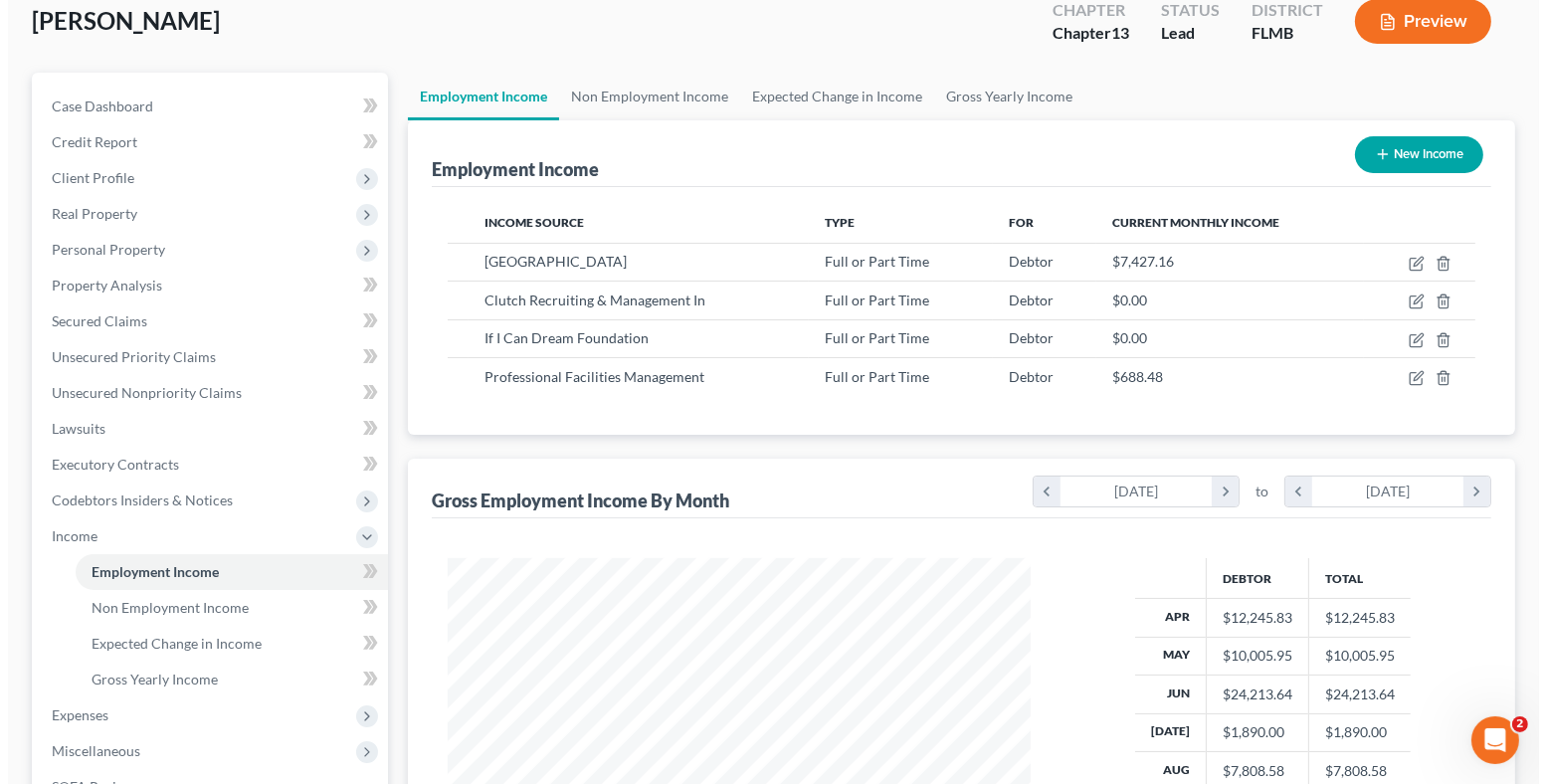
scroll to position [198, 0]
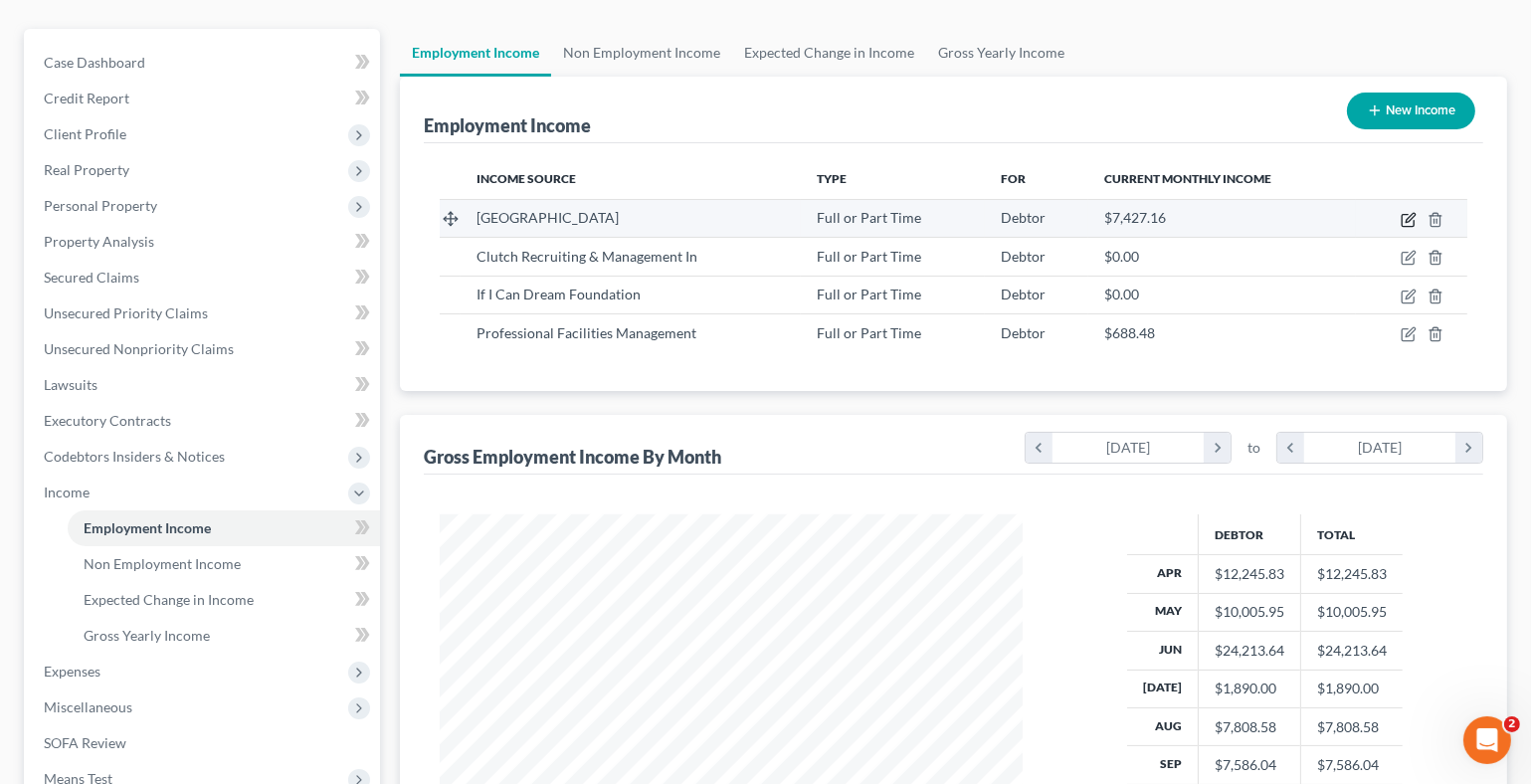
click at [1404, 213] on icon "button" at bounding box center [1409, 220] width 16 height 16
select select "0"
select select "9"
select select "1"
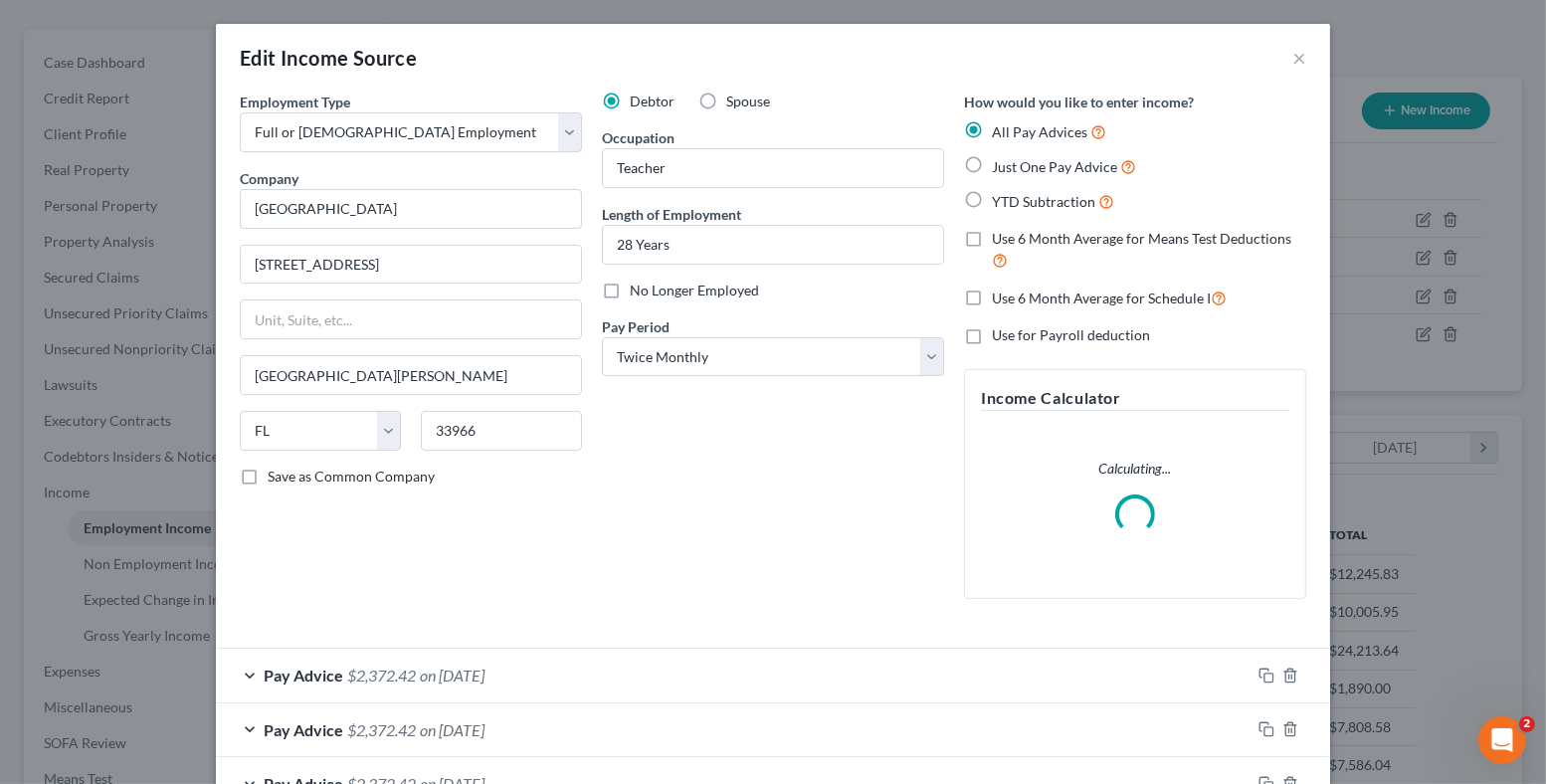
scroll to position [355, 630]
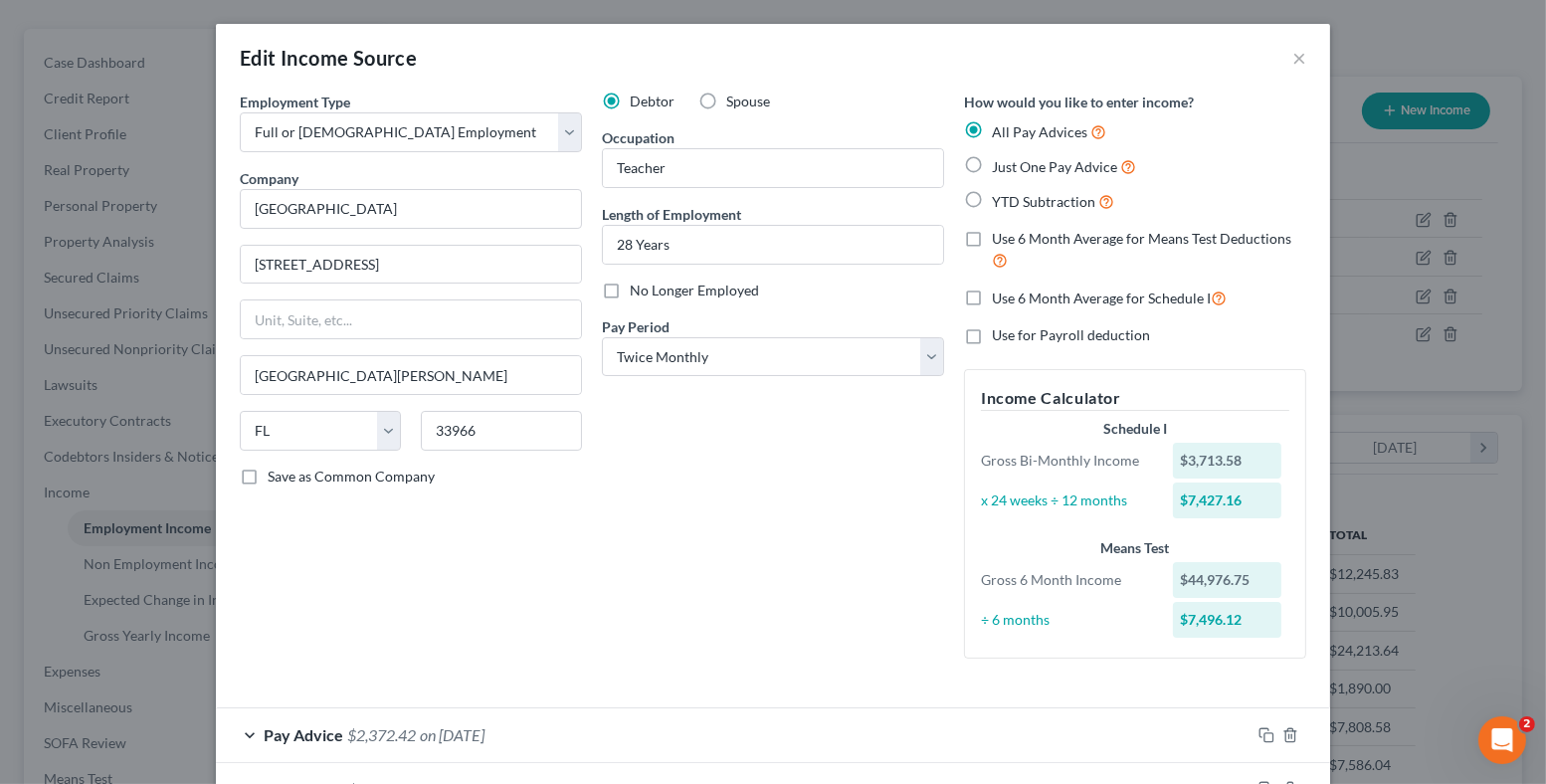
click at [992, 296] on label "Use 6 Month Average for Schedule I" at bounding box center [1109, 297] width 235 height 23
click at [1000, 296] on input "Use 6 Month Average for Schedule I" at bounding box center [1006, 292] width 13 height 13
checkbox input "true"
click at [992, 237] on label "Use 6 Month Average for Means Test Deductions" at bounding box center [1149, 250] width 314 height 43
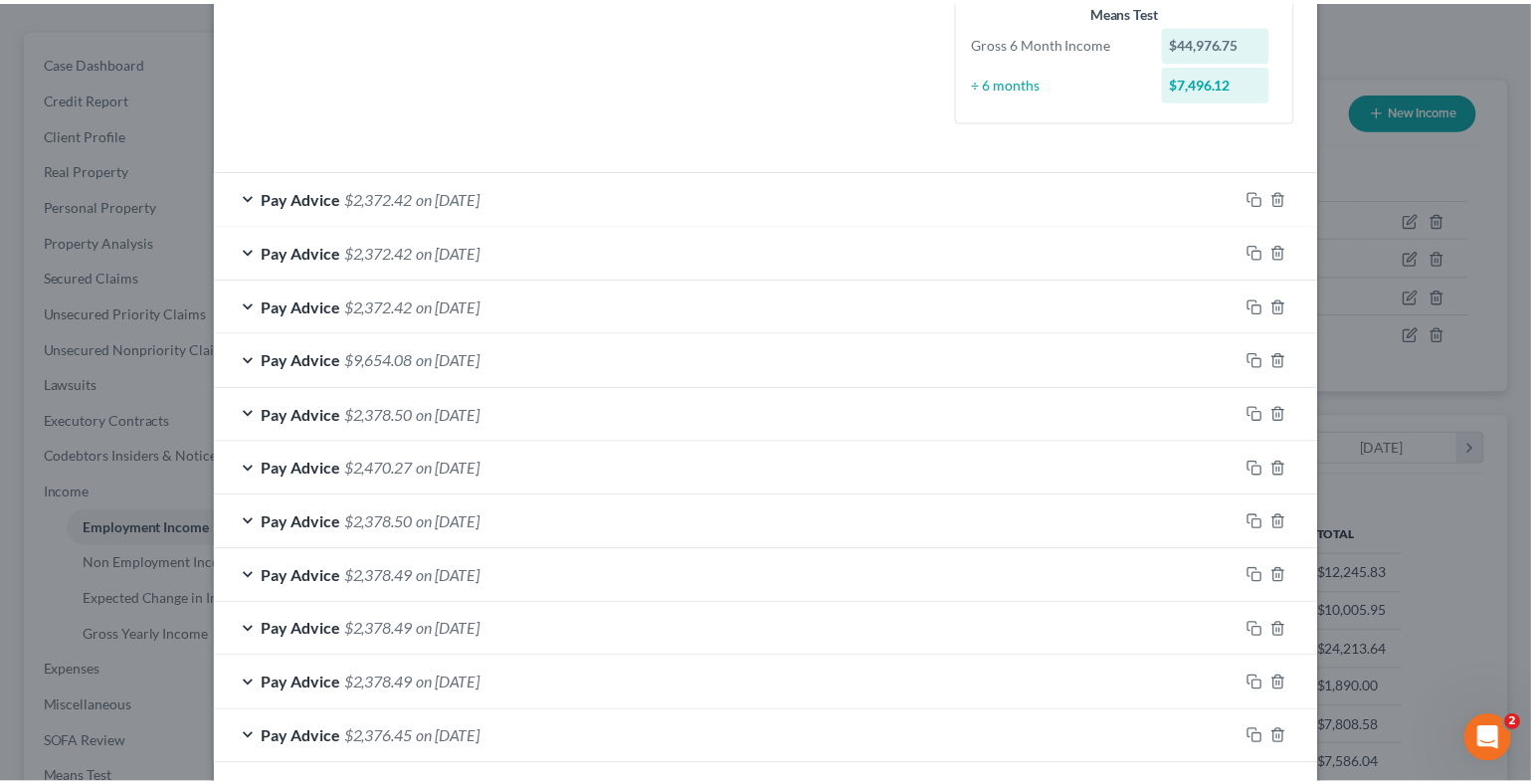
scroll to position [625, 0]
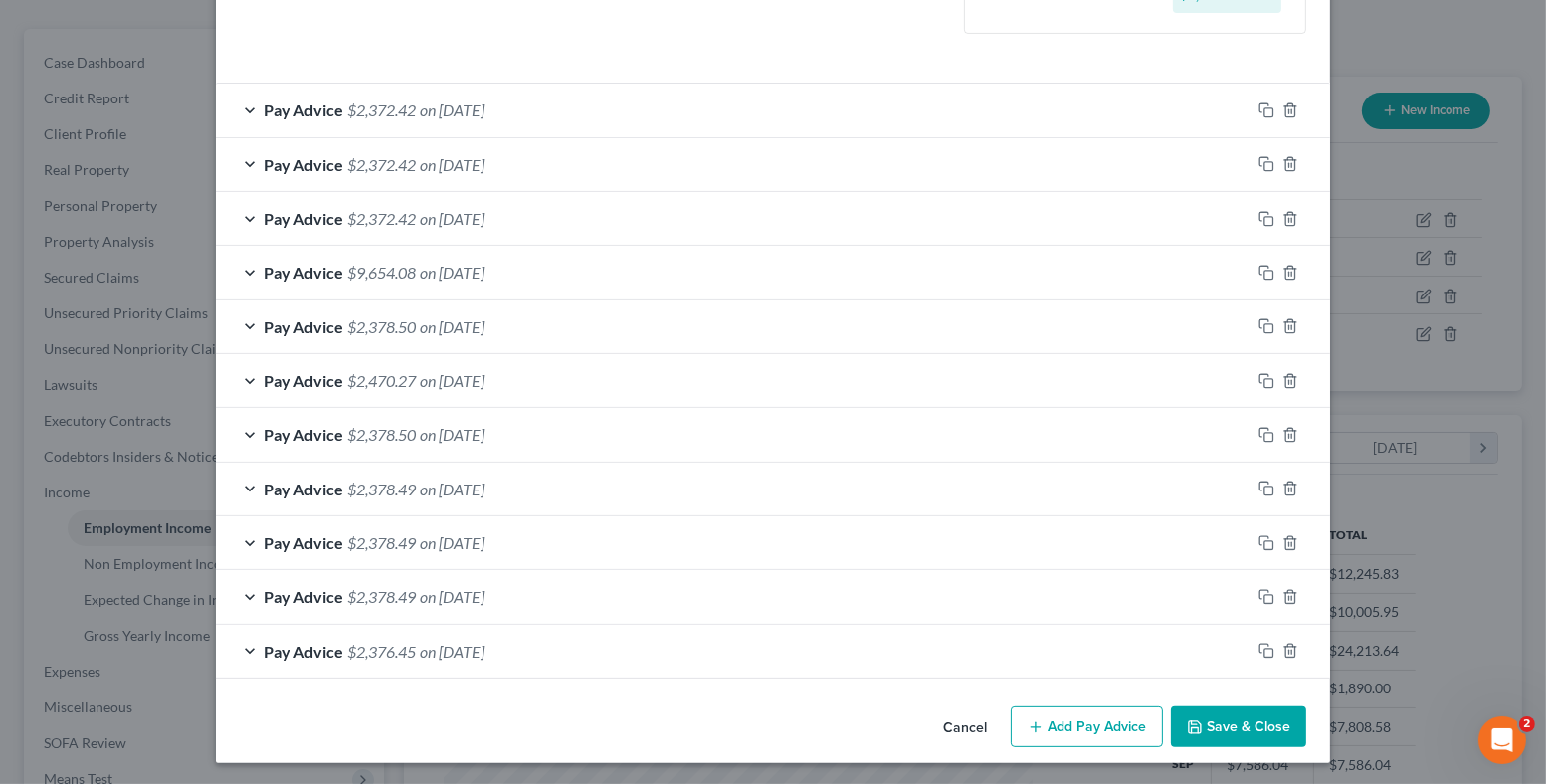
click at [1263, 718] on button "Save & Close" at bounding box center [1238, 727] width 135 height 42
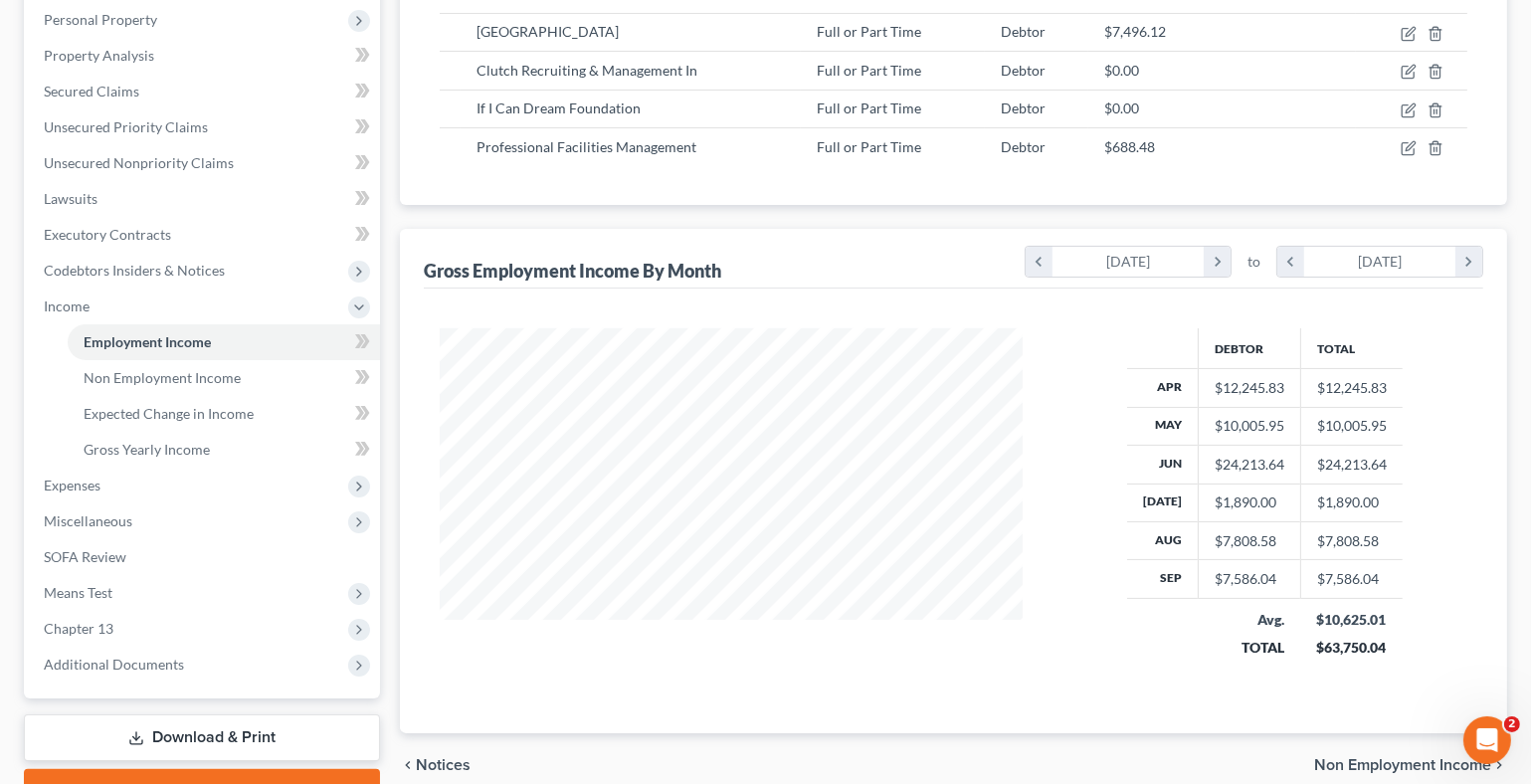
scroll to position [397, 0]
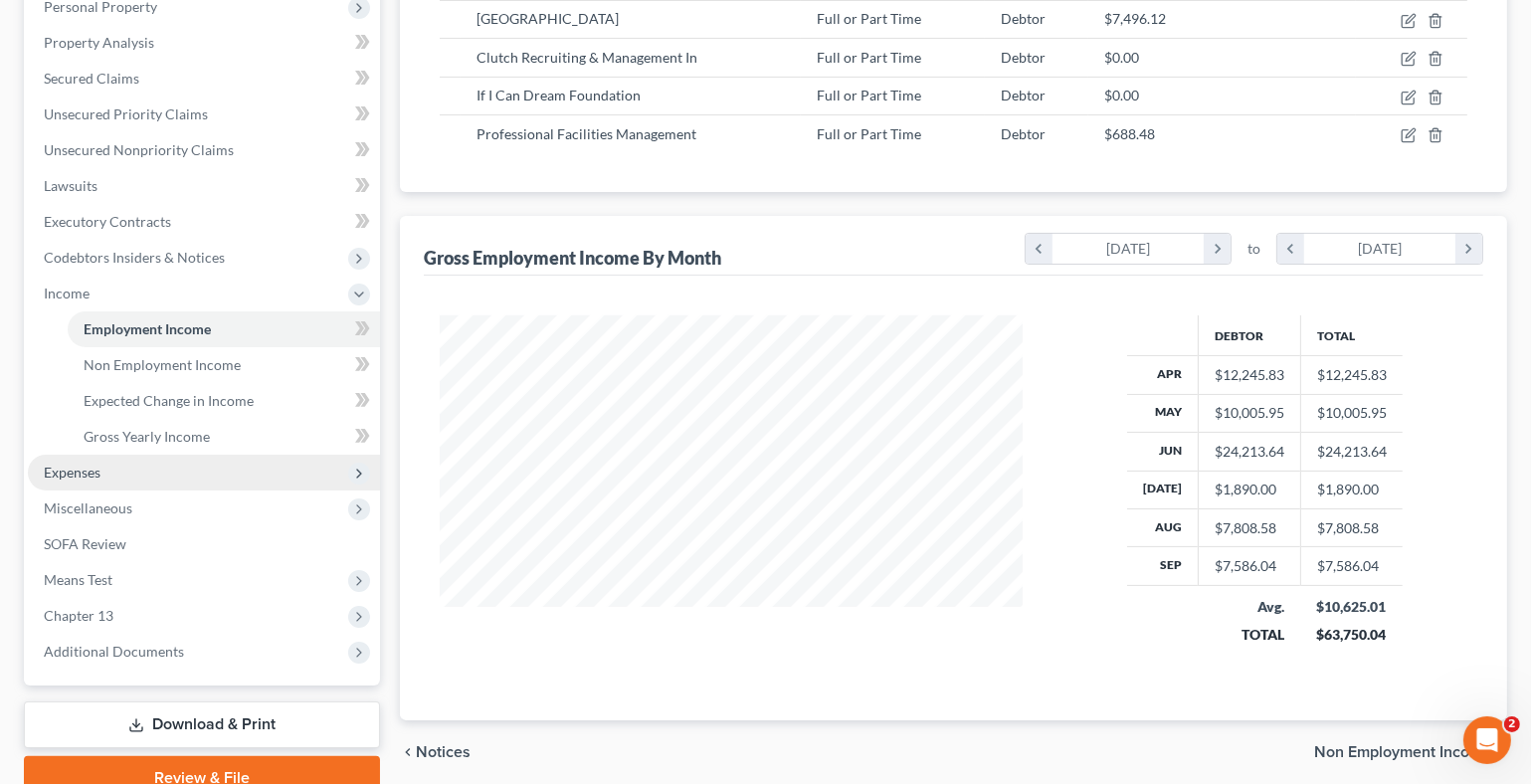
click at [85, 464] on span "Expenses" at bounding box center [72, 472] width 57 height 17
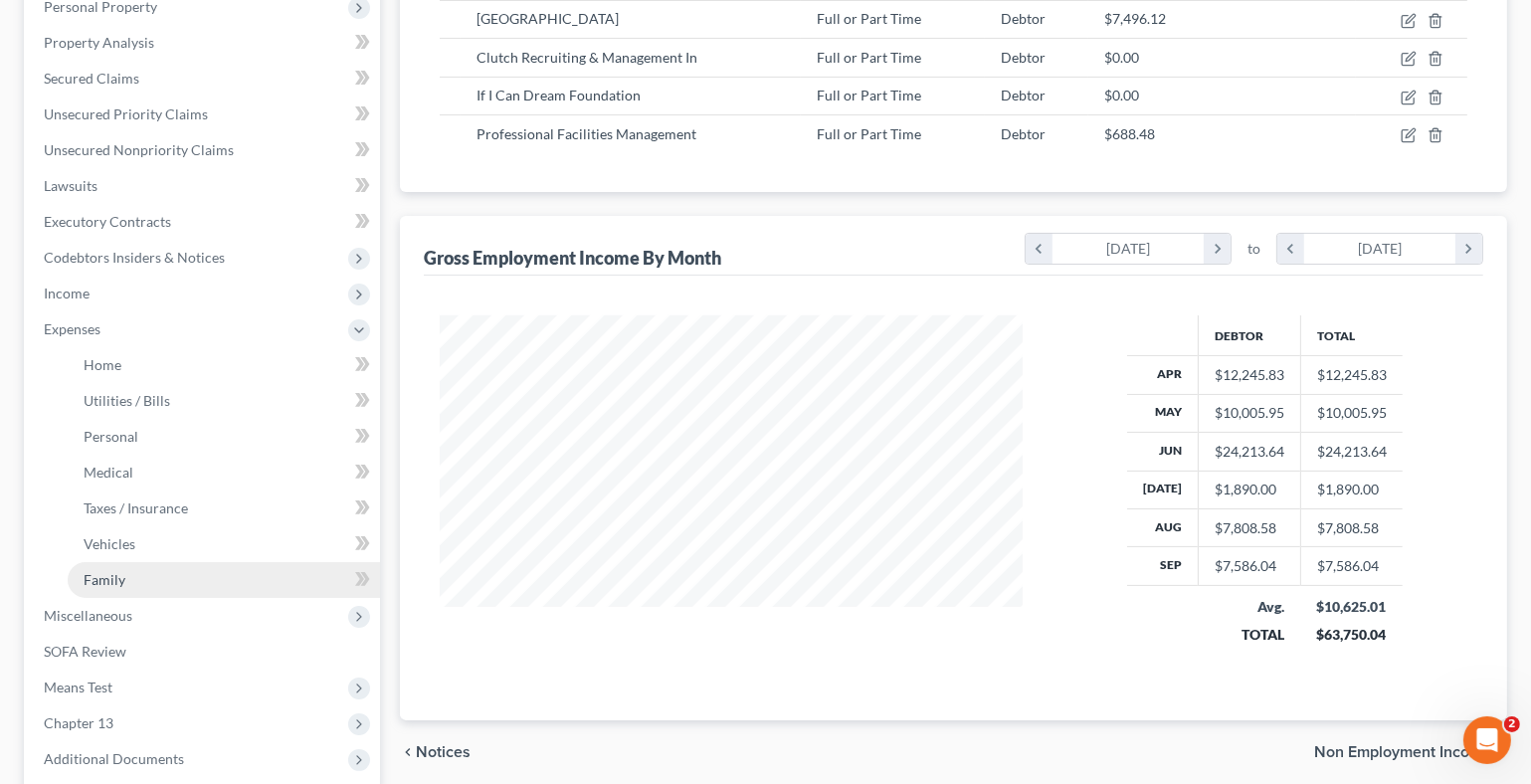
click at [134, 573] on link "Family" at bounding box center [224, 580] width 312 height 36
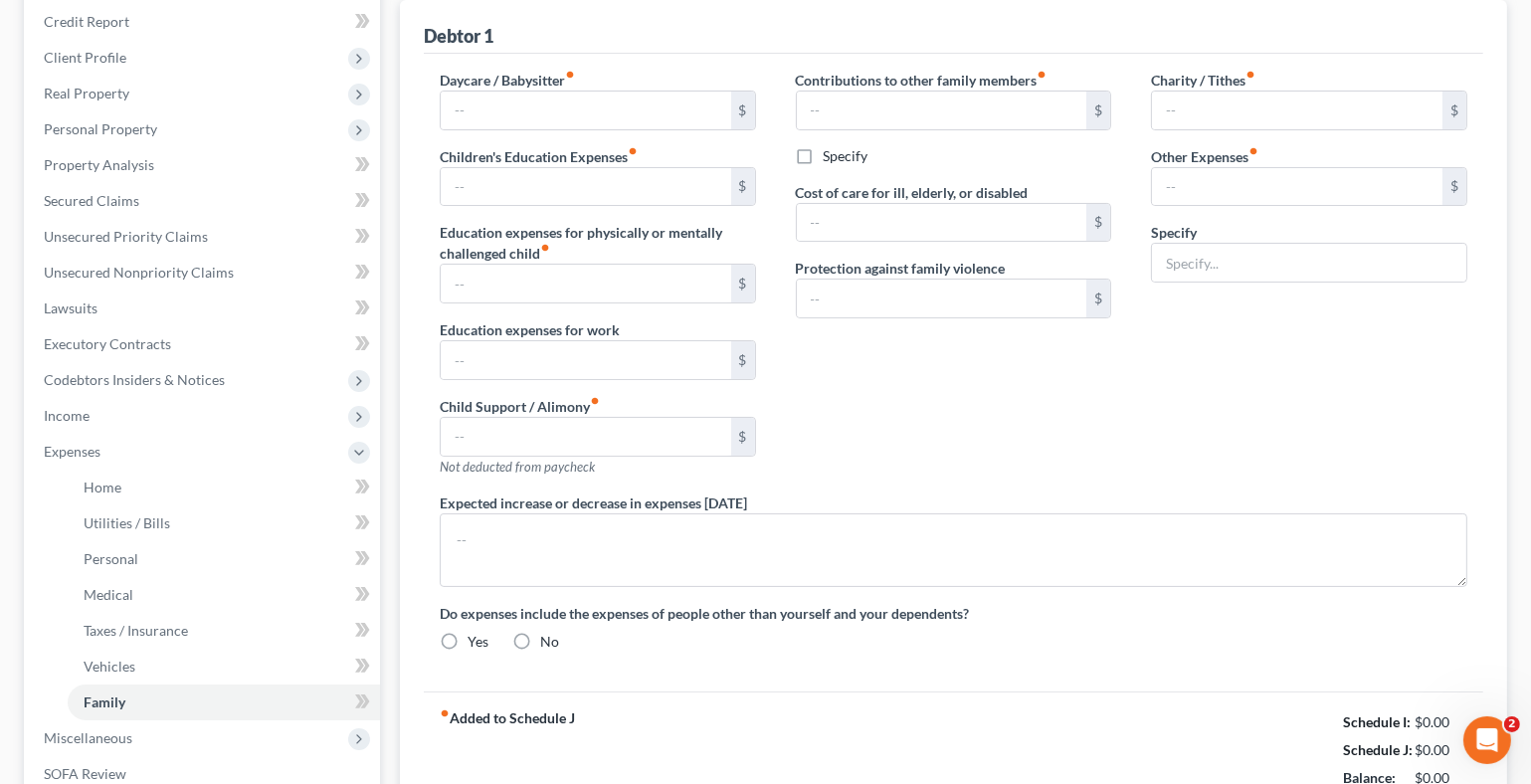
type input "75.00"
radio input "true"
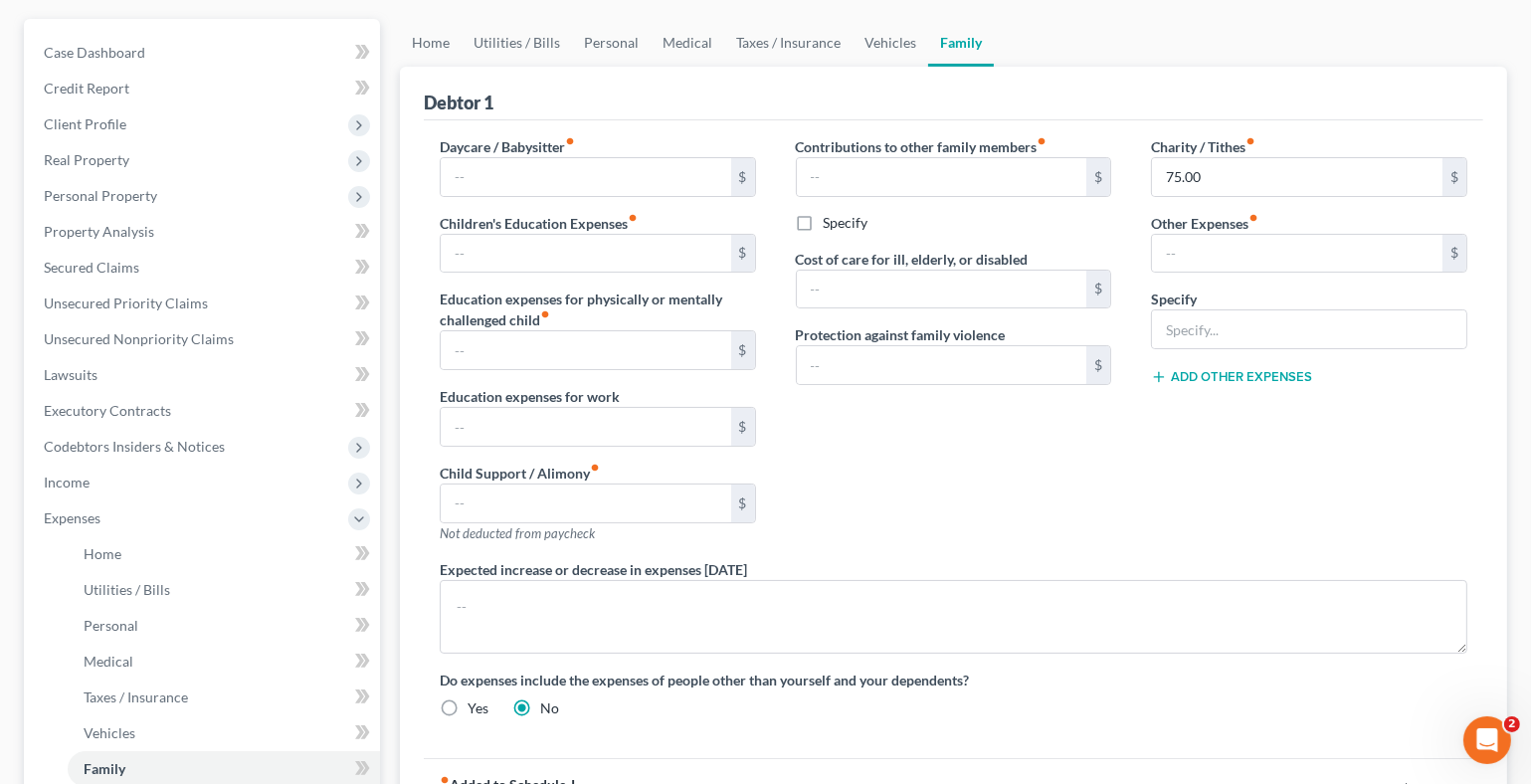
scroll to position [198, 0]
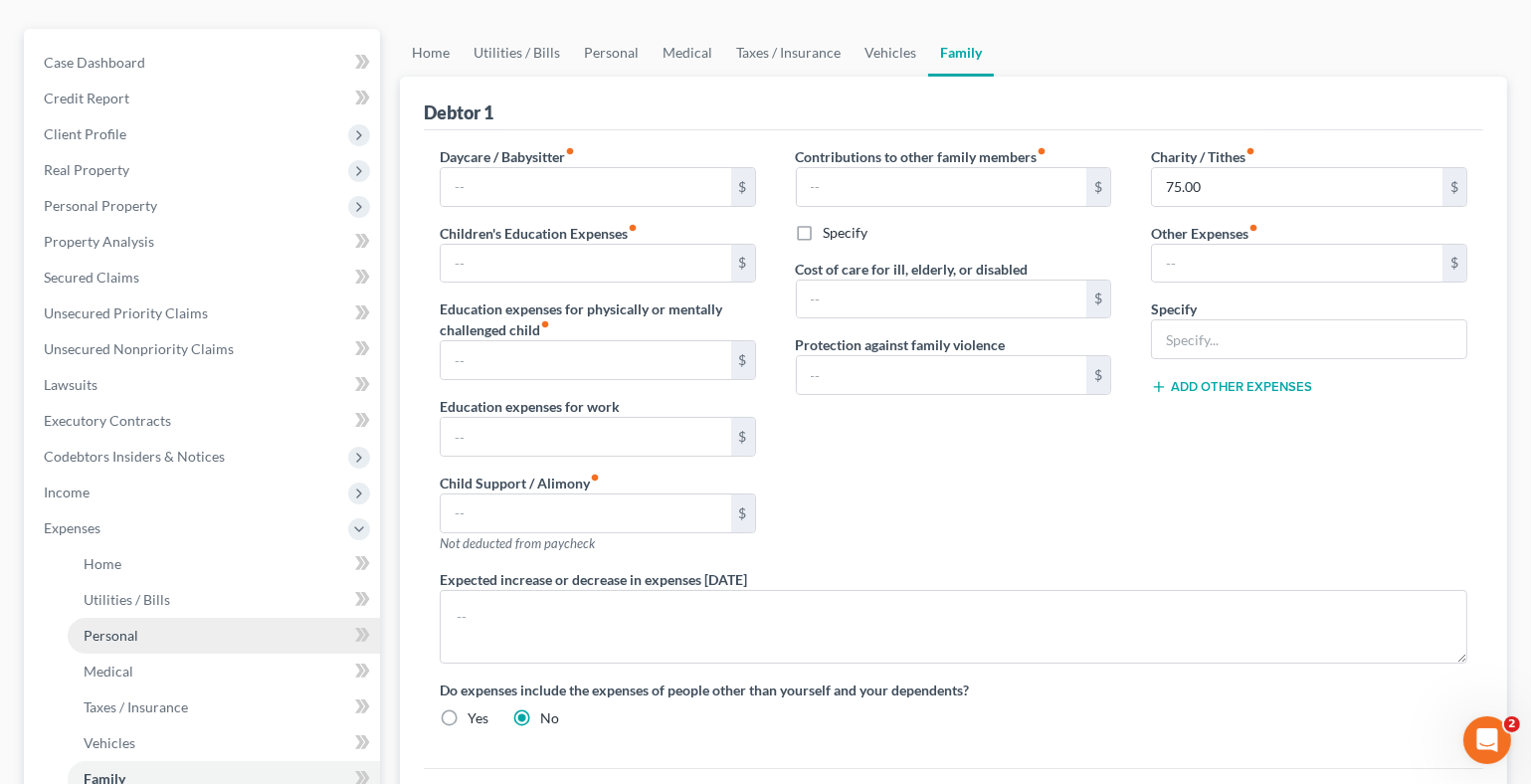
click at [139, 624] on link "Personal" at bounding box center [224, 636] width 312 height 36
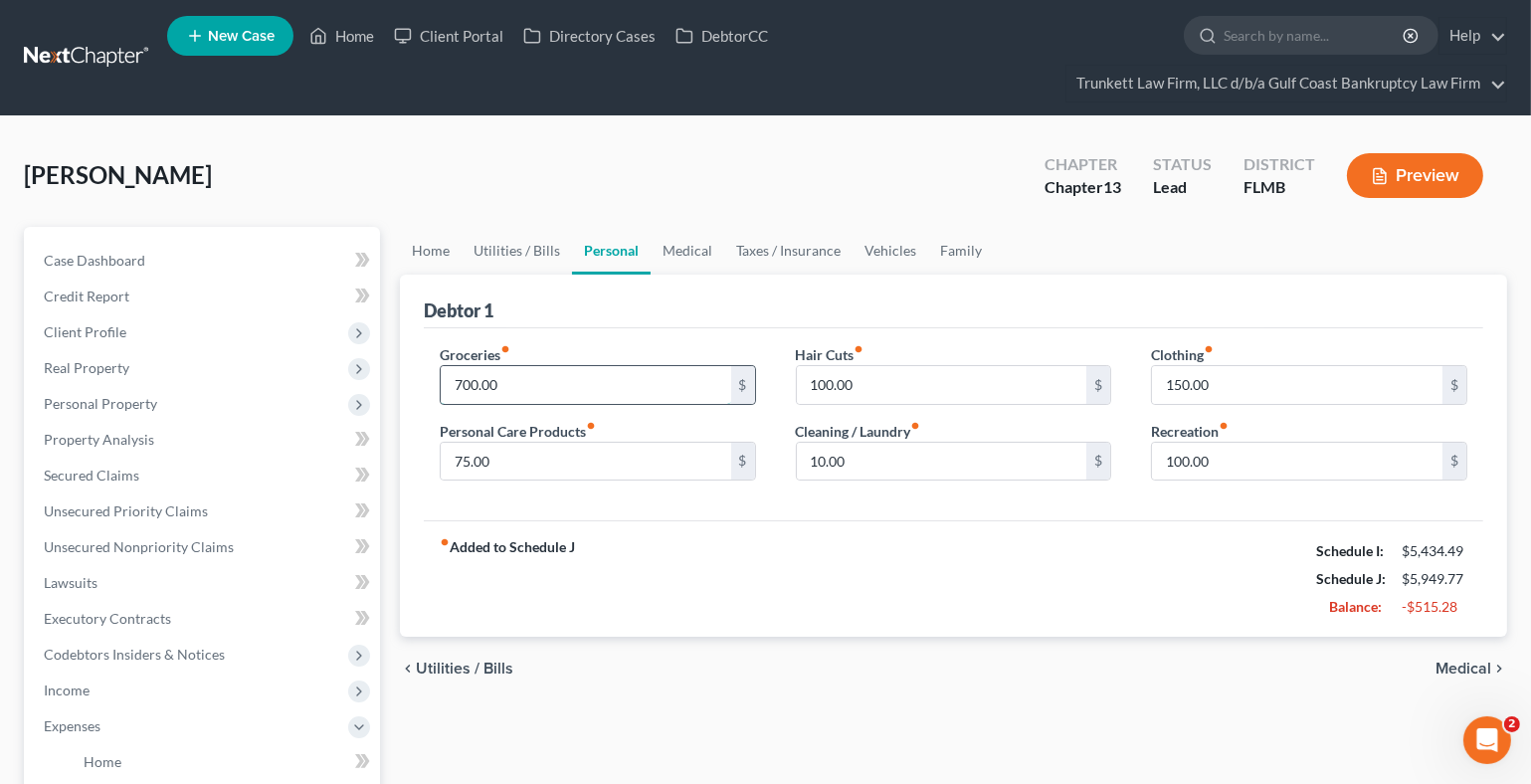
click at [537, 382] on input "700.00" at bounding box center [586, 385] width 290 height 38
type input "600"
click at [895, 368] on input "100.00" at bounding box center [942, 385] width 290 height 38
type input "6"
type input "50"
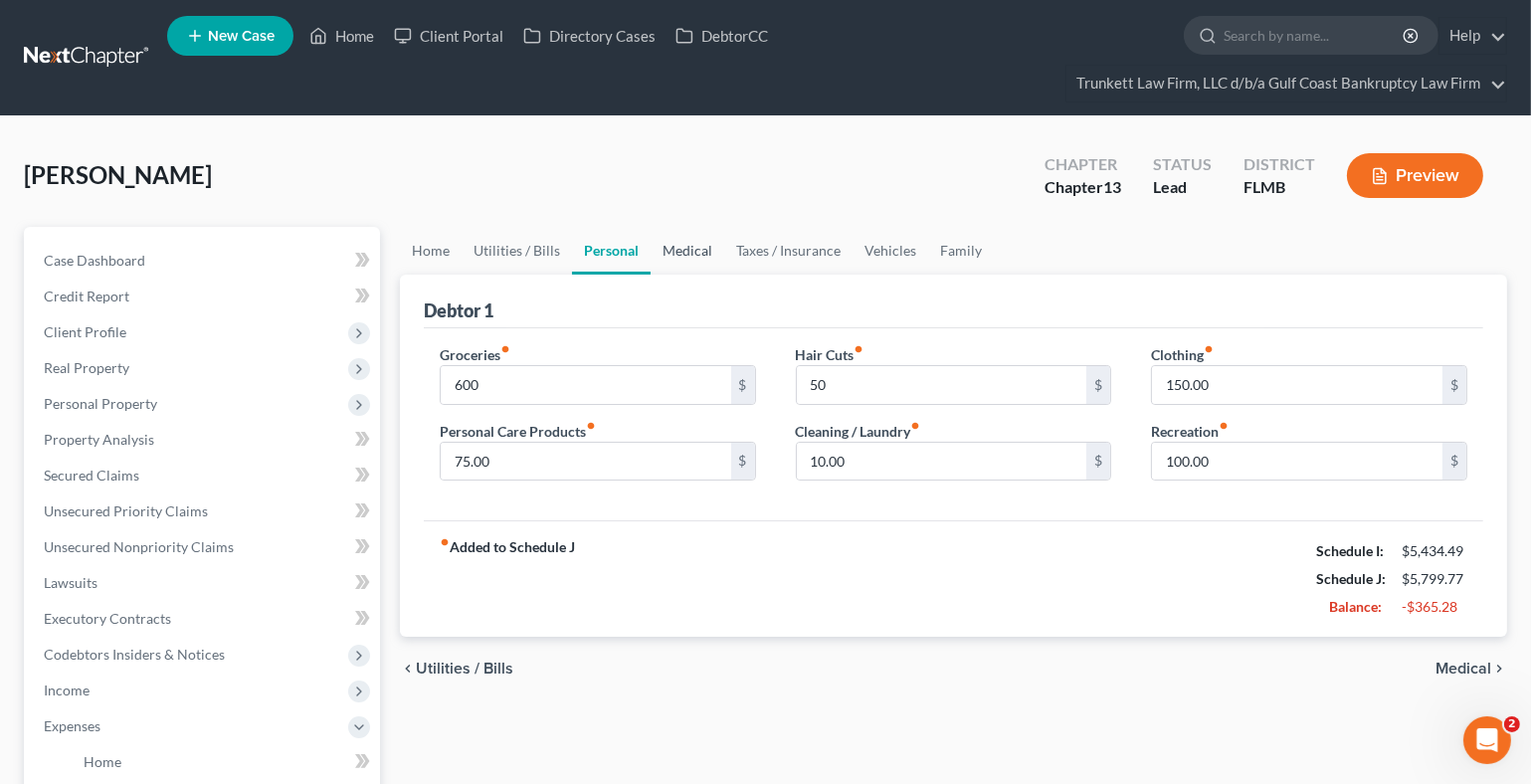
click at [686, 250] on link "Medical" at bounding box center [688, 251] width 74 height 48
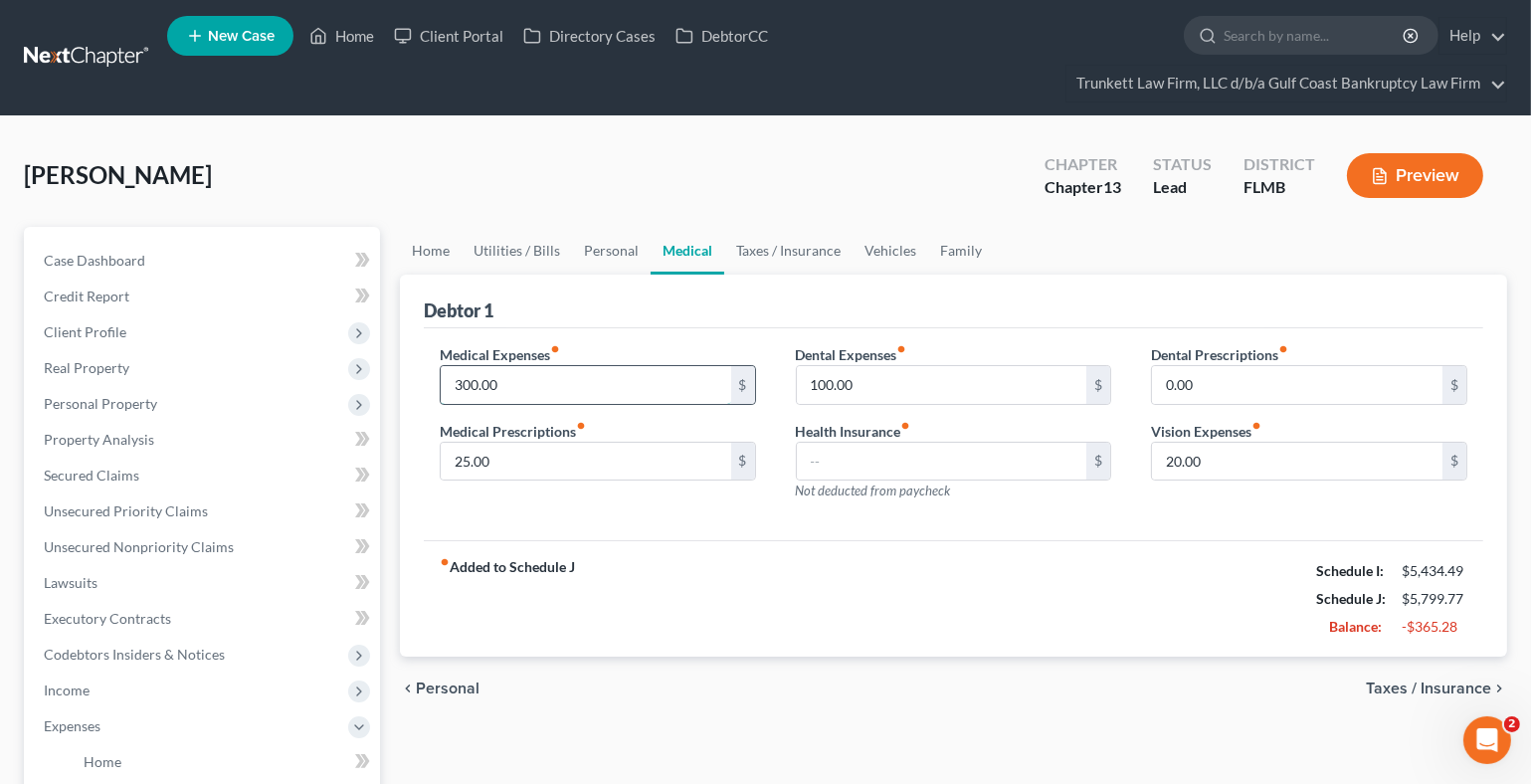
click at [546, 386] on input "300.00" at bounding box center [586, 385] width 290 height 38
type input "200"
click at [786, 248] on link "Taxes / Insurance" at bounding box center [788, 251] width 128 height 48
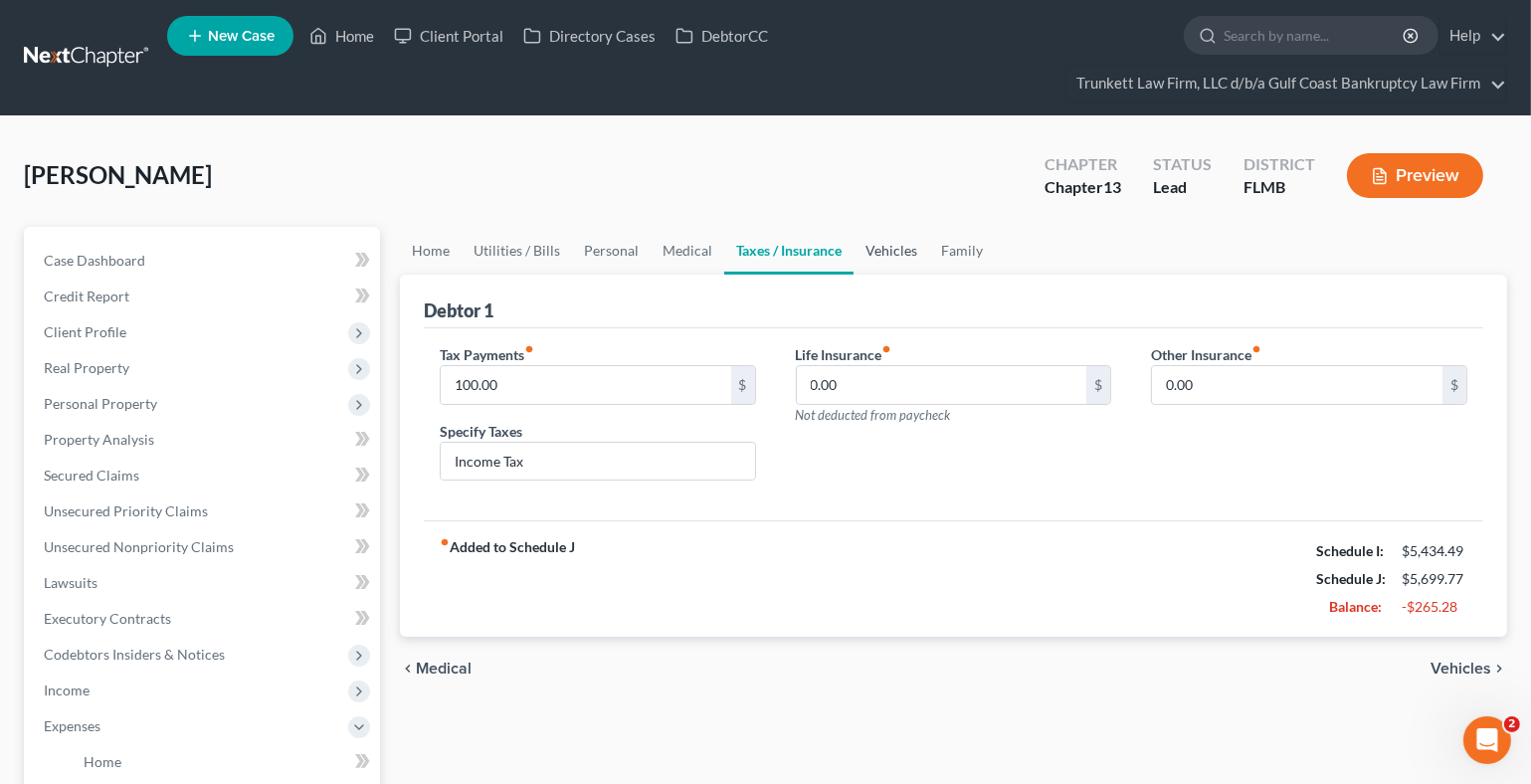
click at [889, 245] on link "Vehicles" at bounding box center [891, 251] width 76 height 48
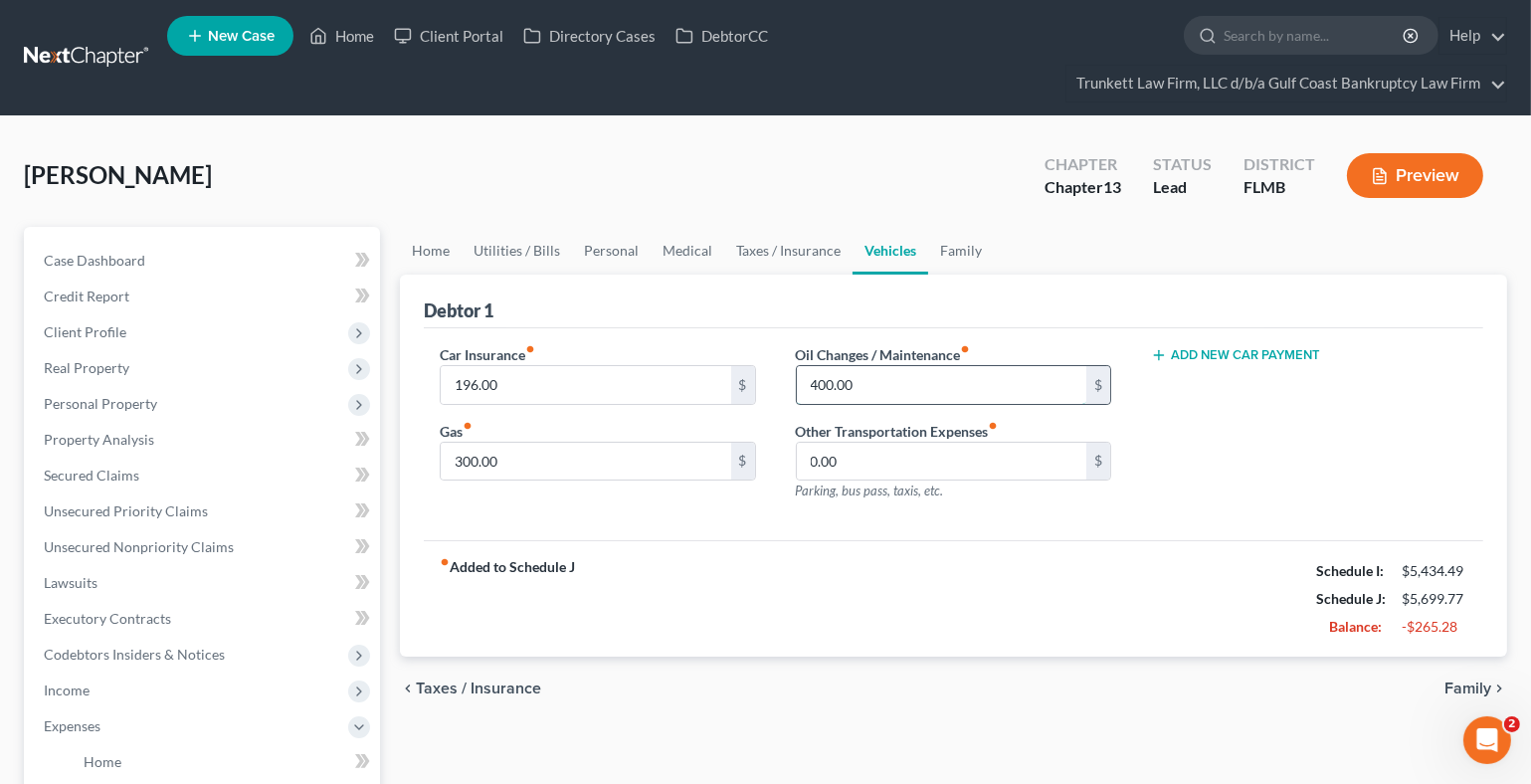
click at [883, 376] on input "400.00" at bounding box center [942, 385] width 290 height 38
type input "300"
click at [953, 253] on link "Family" at bounding box center [961, 251] width 66 height 48
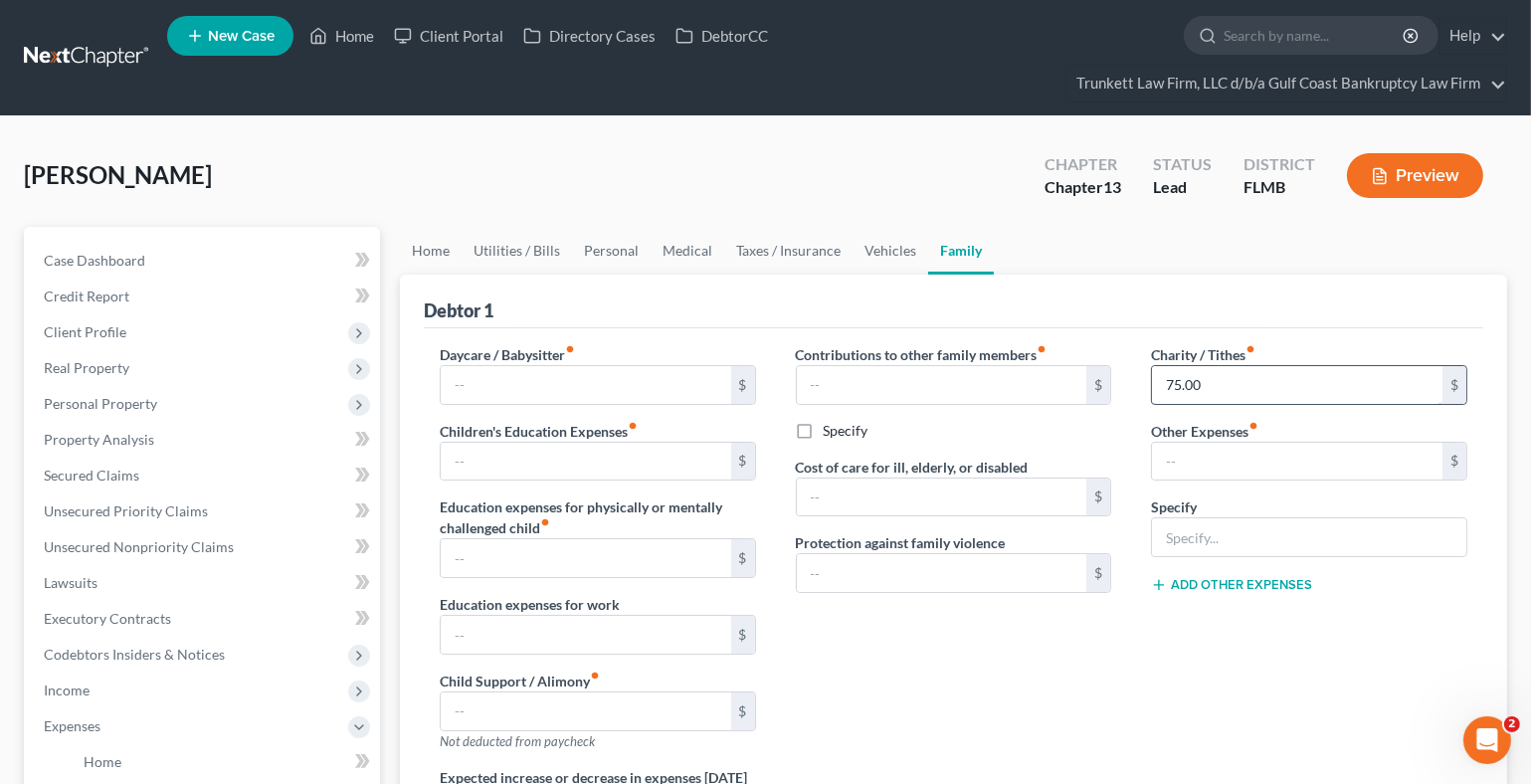
click at [1210, 385] on input "75.00" at bounding box center [1297, 385] width 290 height 38
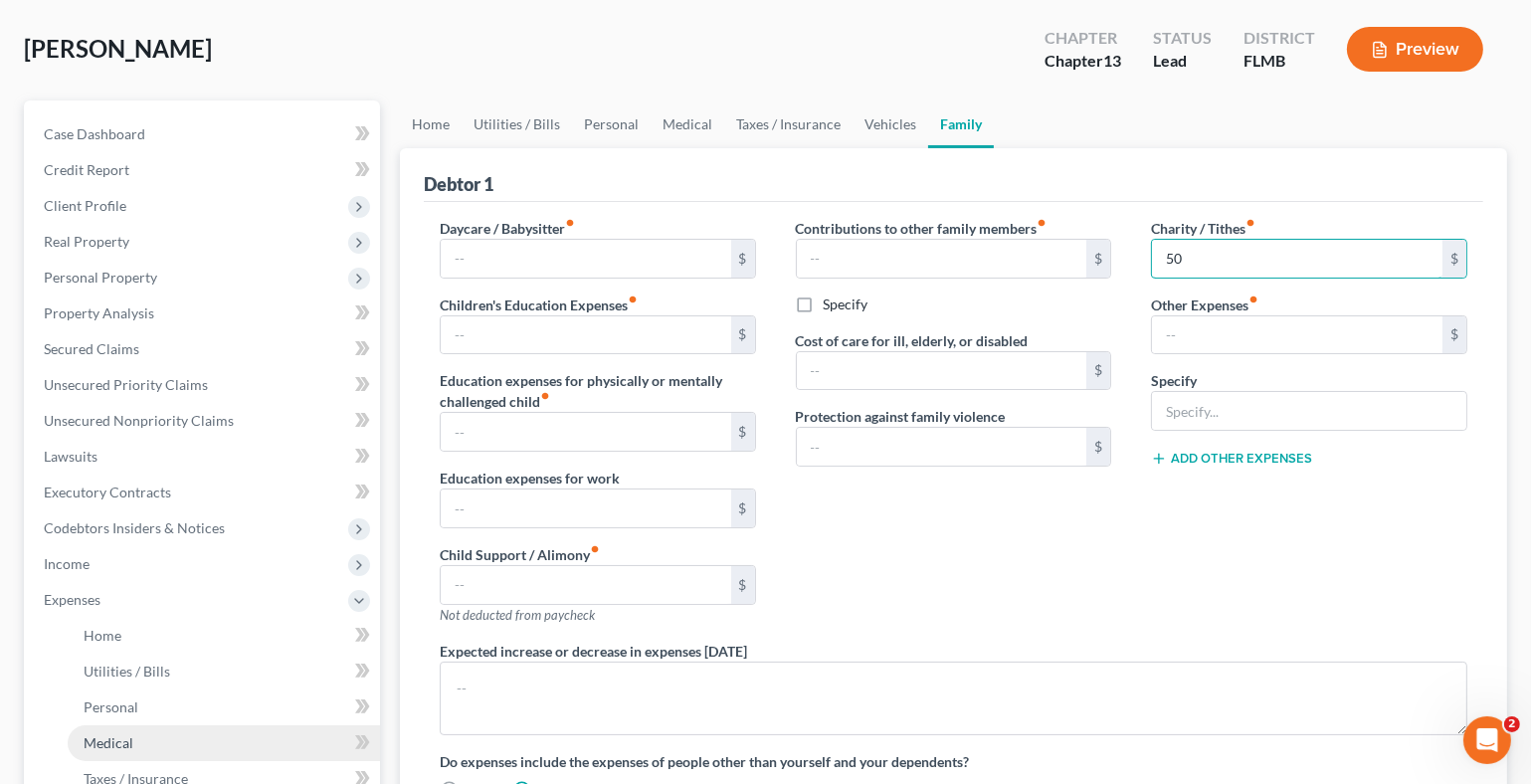
scroll to position [397, 0]
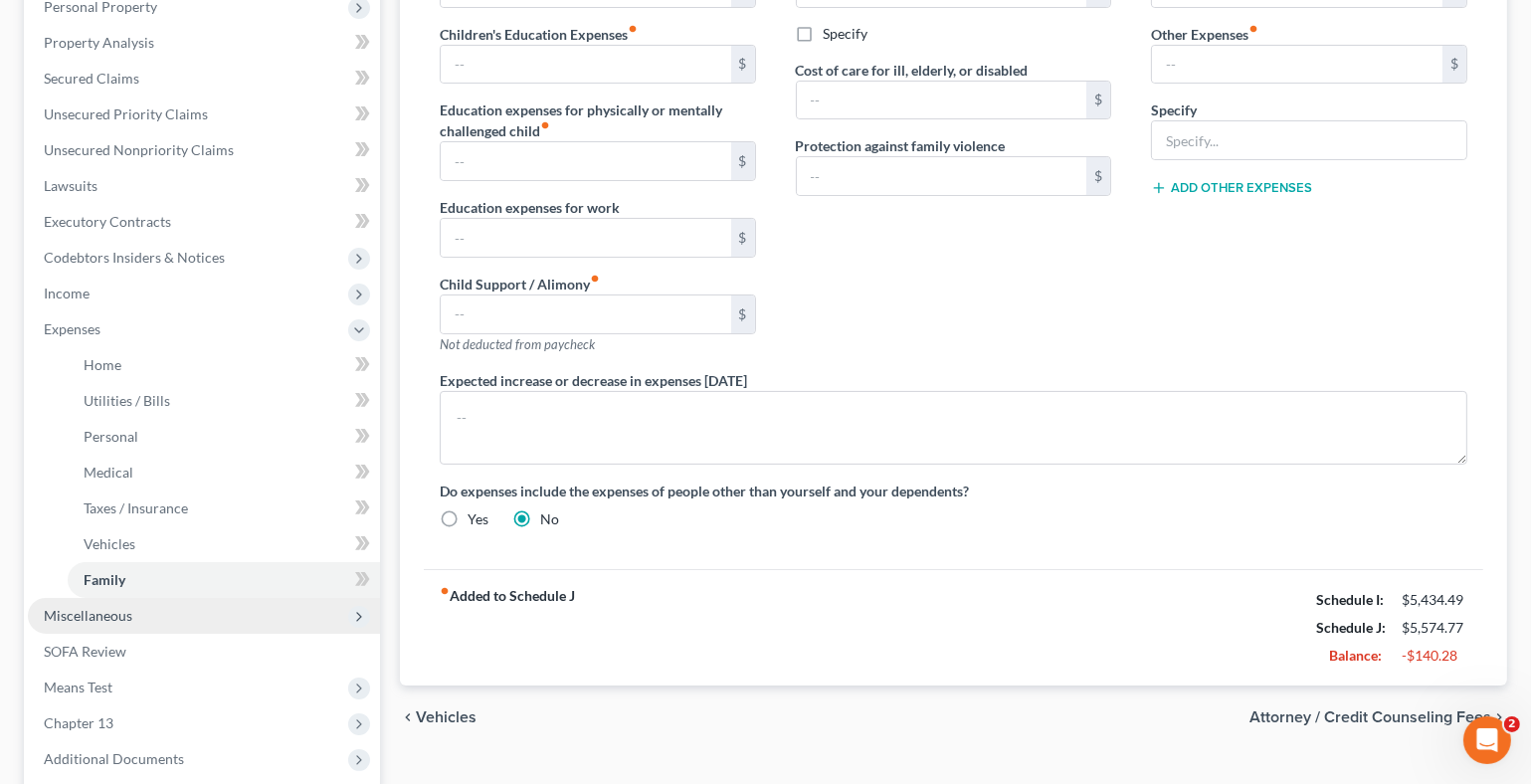
click at [110, 612] on span "Miscellaneous" at bounding box center [88, 615] width 89 height 17
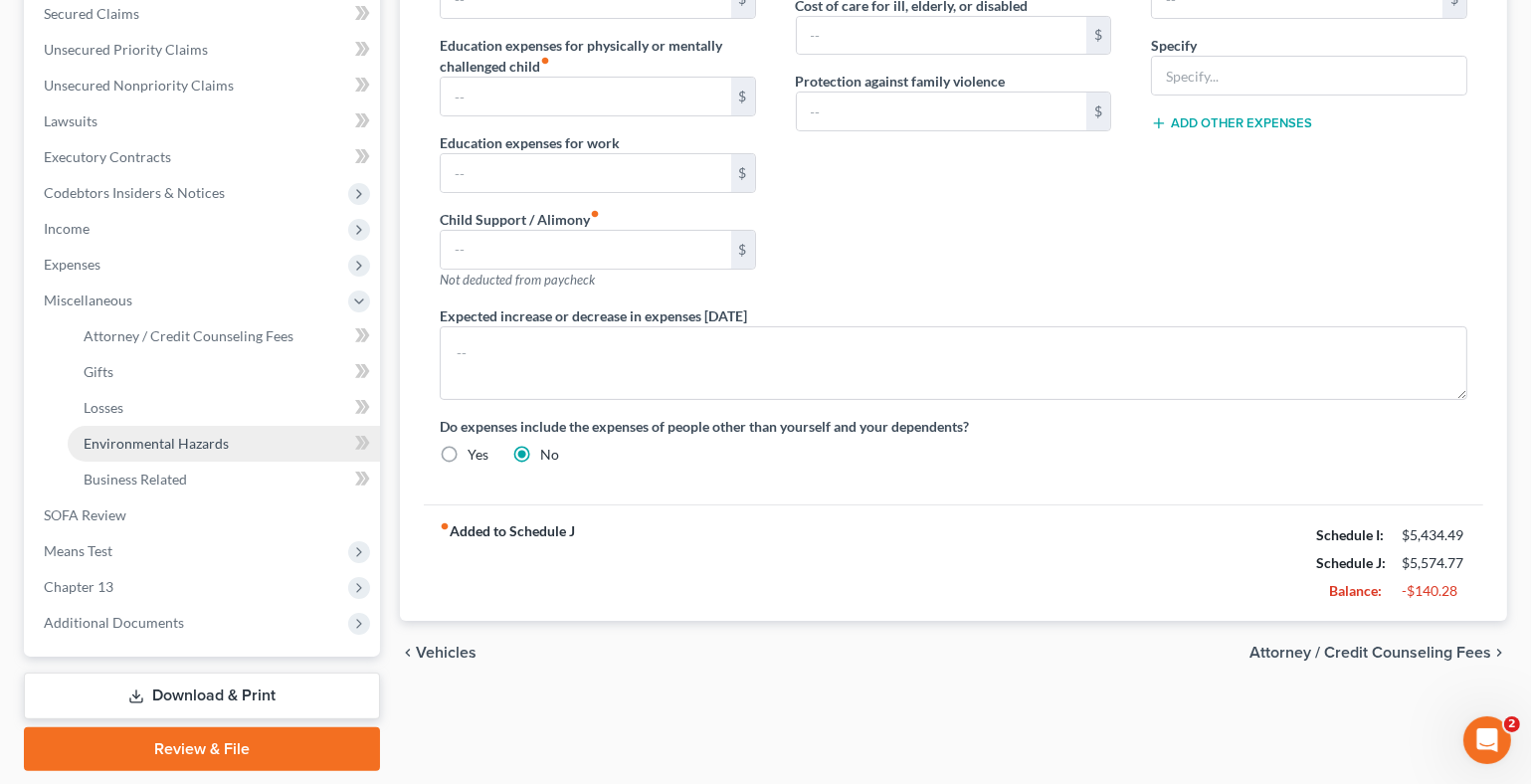
scroll to position [521, 0]
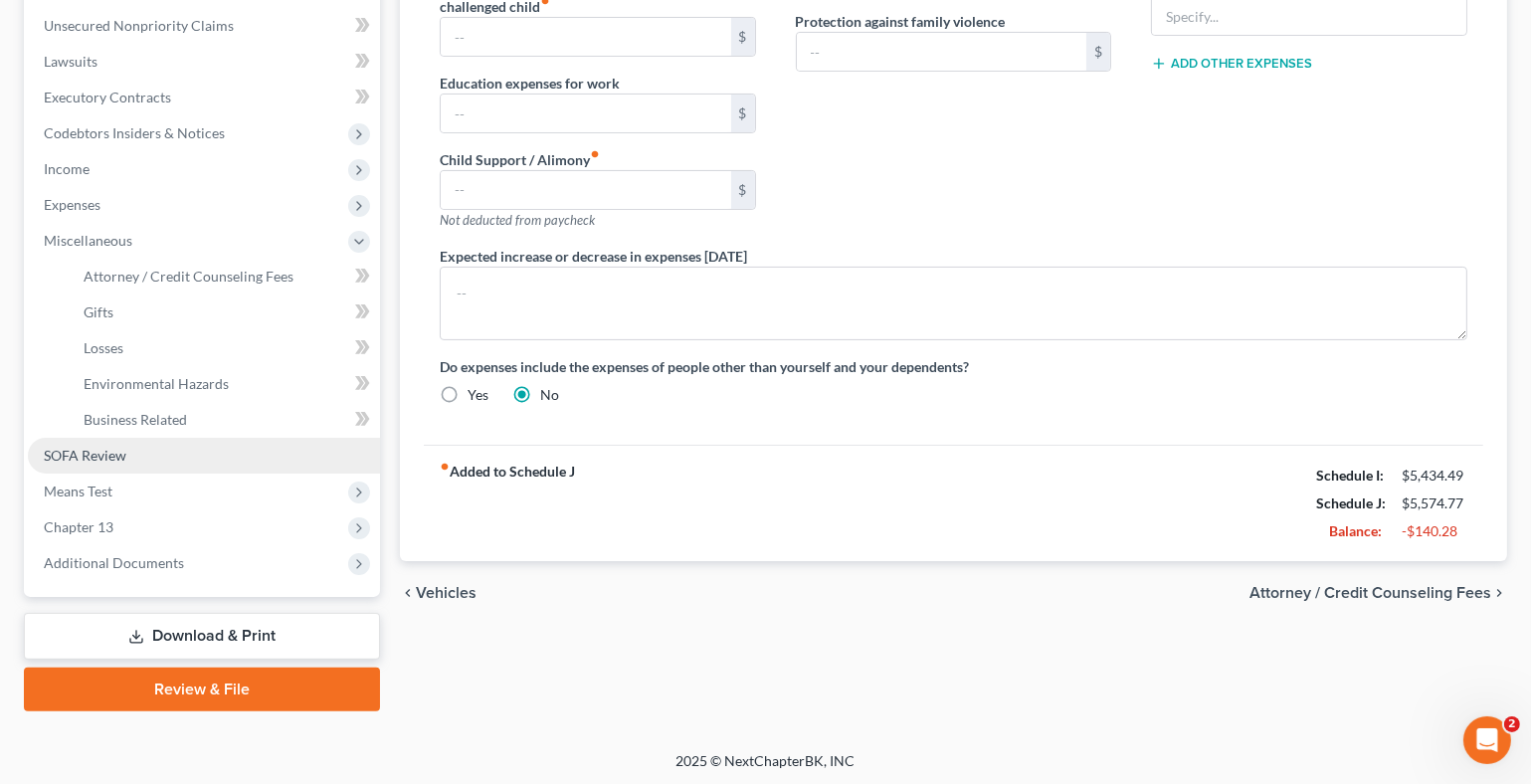
click at [123, 455] on span "SOFA Review" at bounding box center [85, 455] width 83 height 17
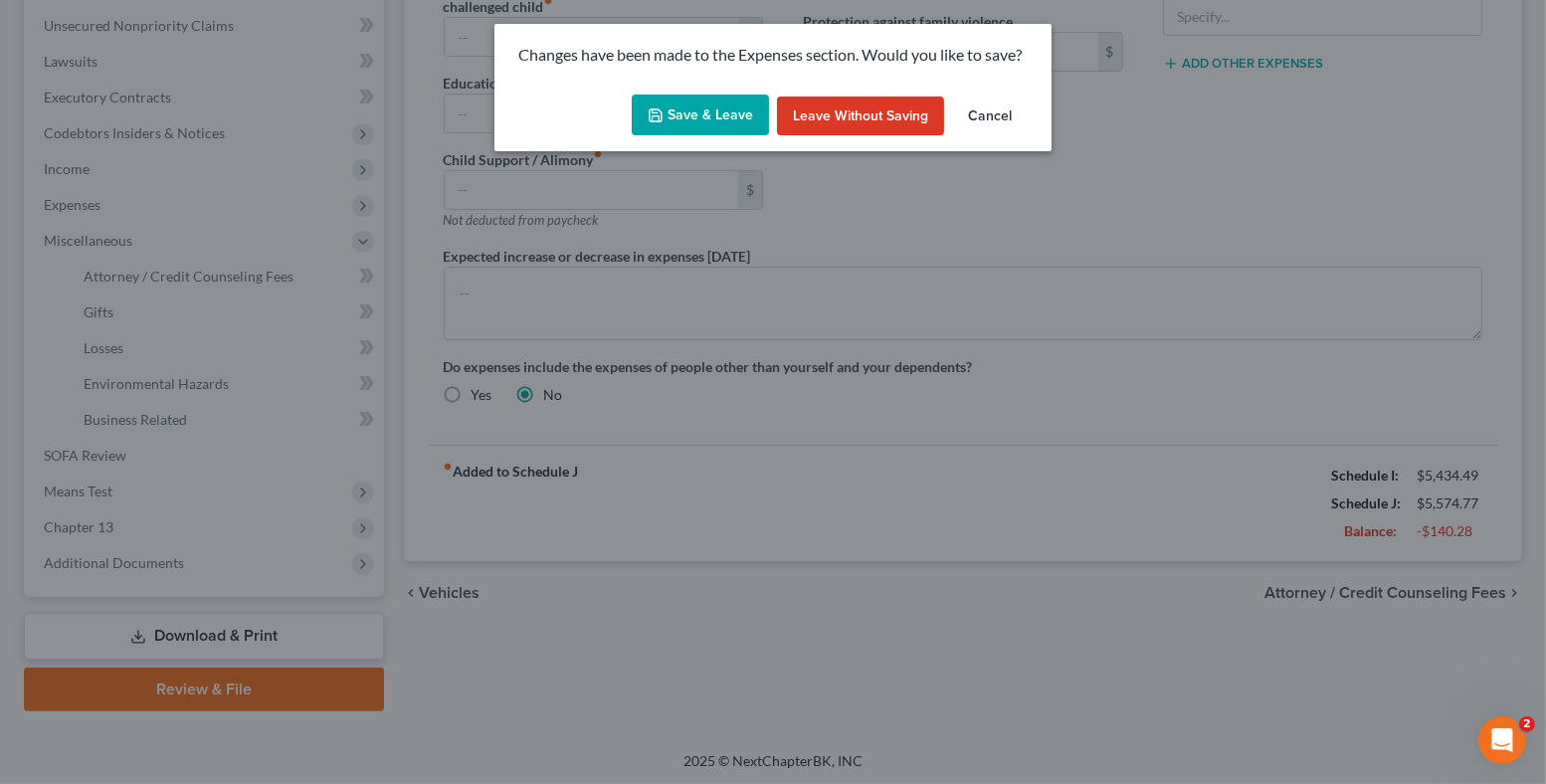
click at [708, 108] on button "Save & Leave" at bounding box center [700, 115] width 137 height 42
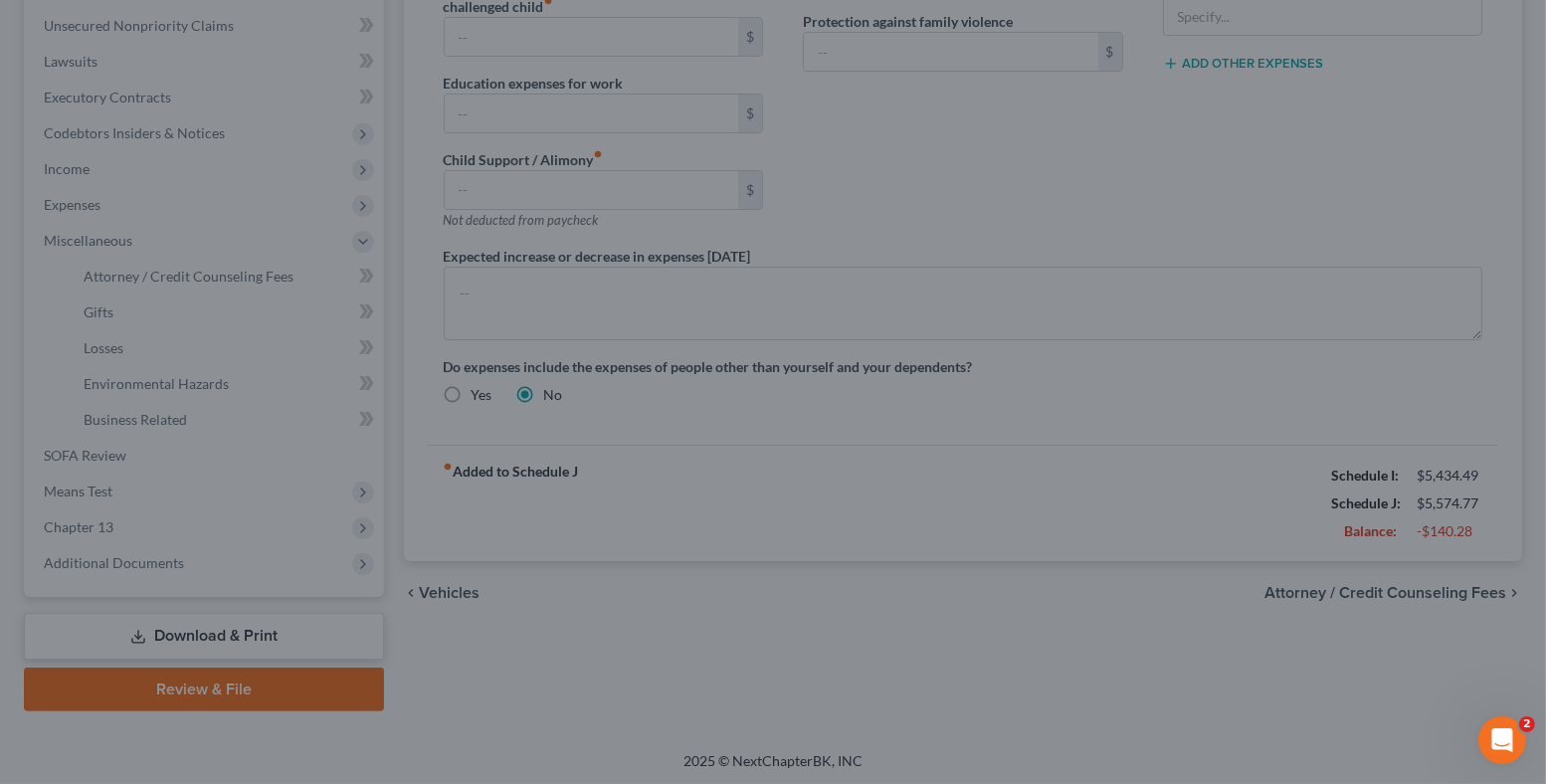
type input "50.00"
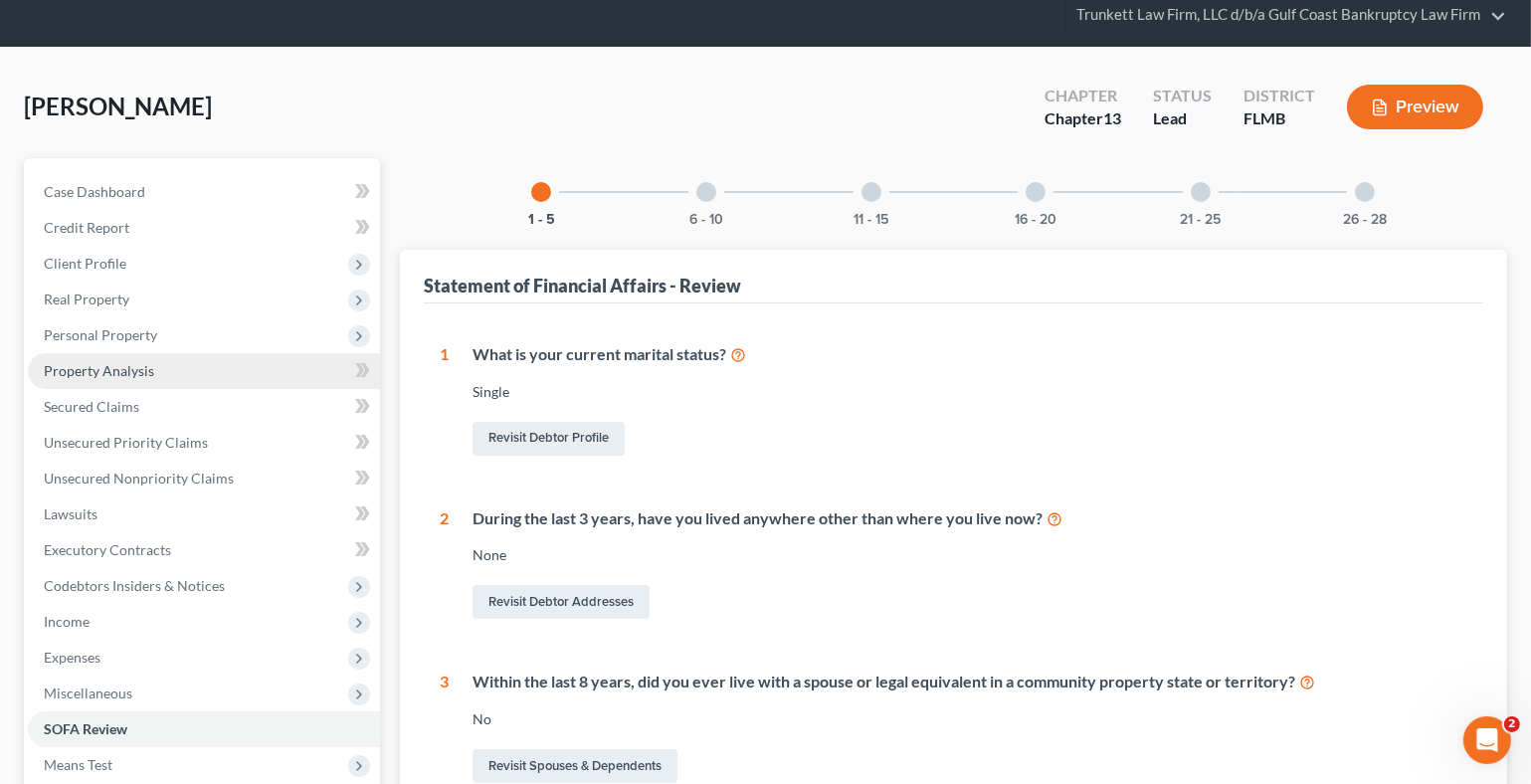
scroll to position [397, 0]
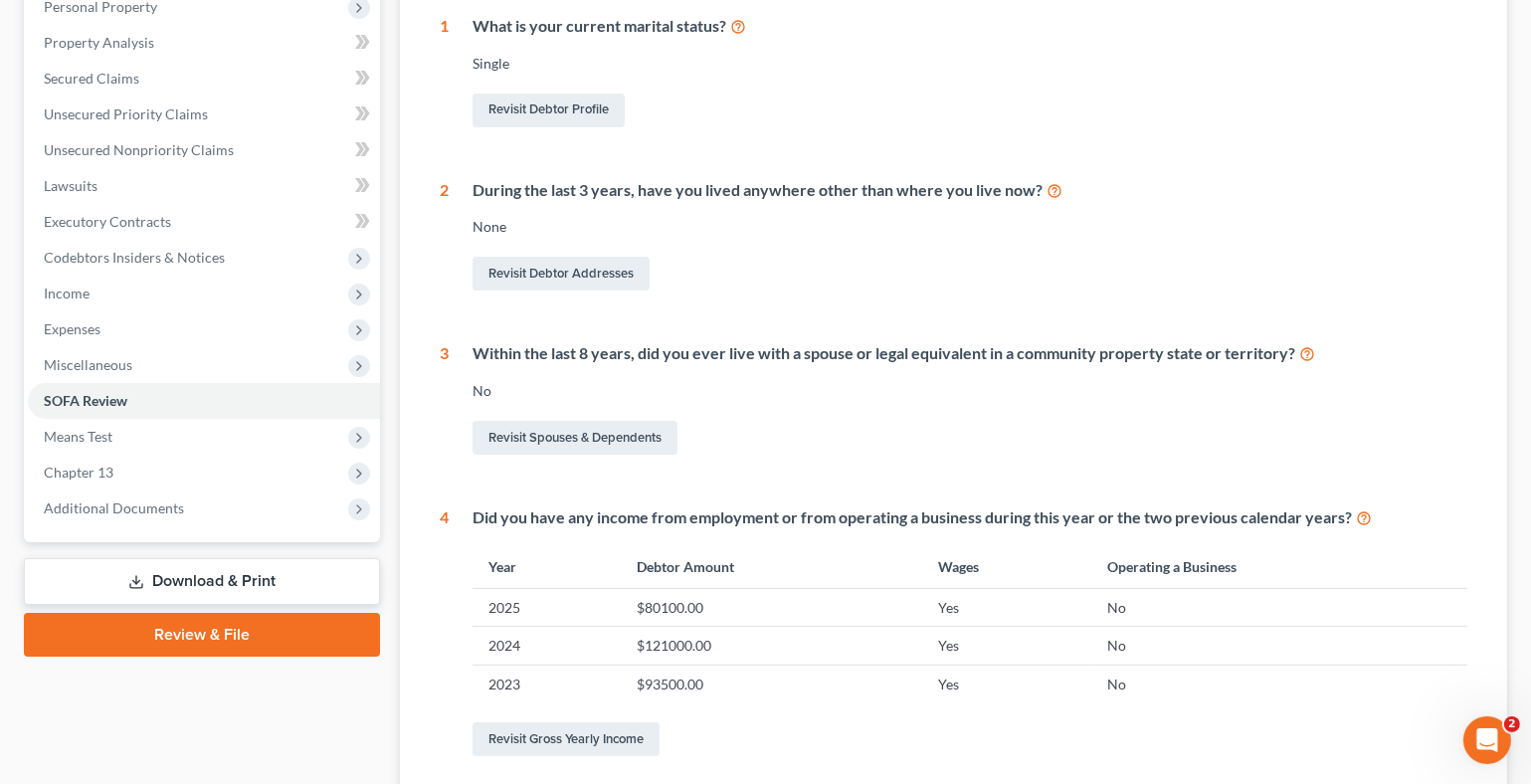
click at [236, 568] on link "Download & Print" at bounding box center [202, 581] width 356 height 47
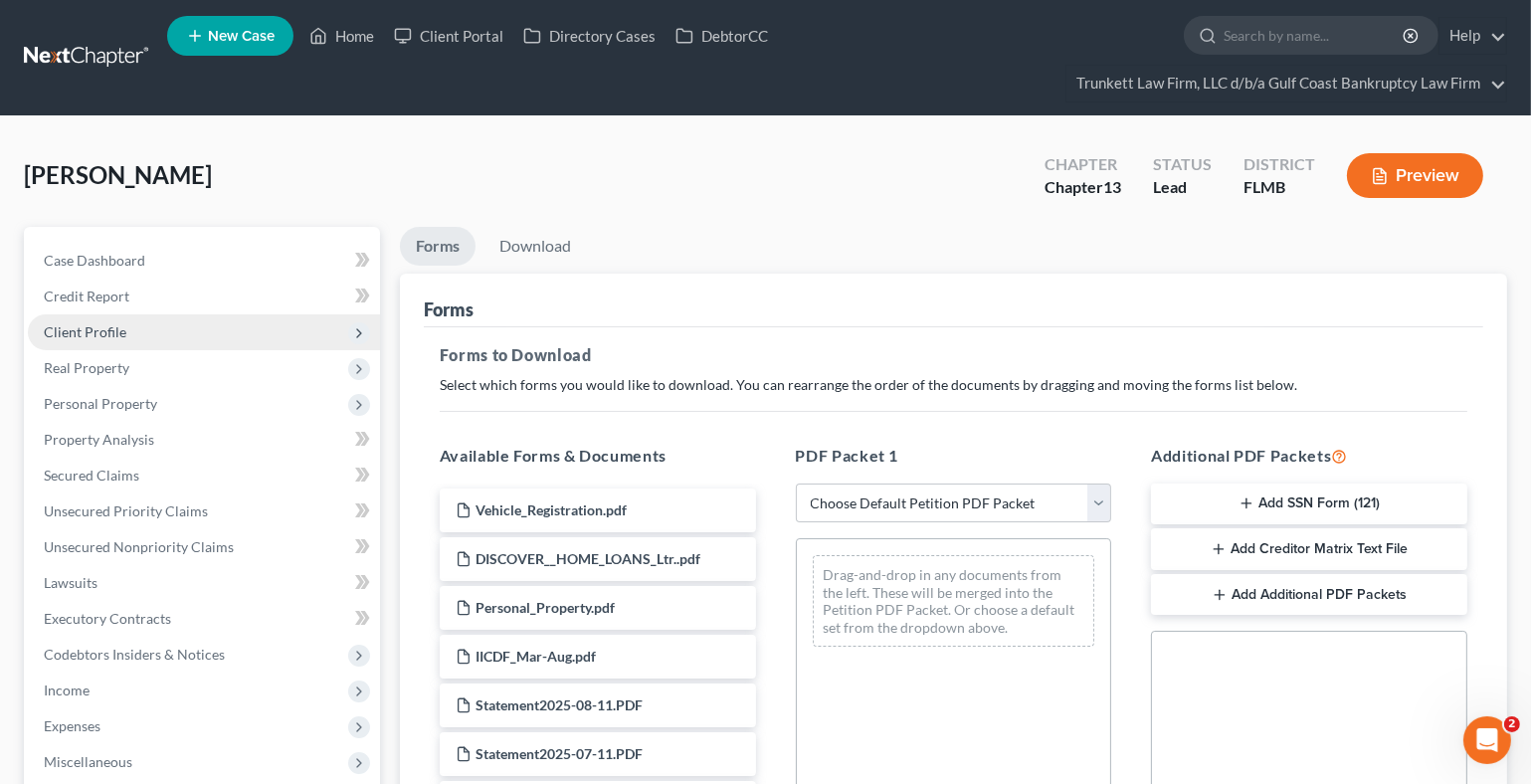
click at [95, 325] on span "Client Profile" at bounding box center [85, 331] width 83 height 17
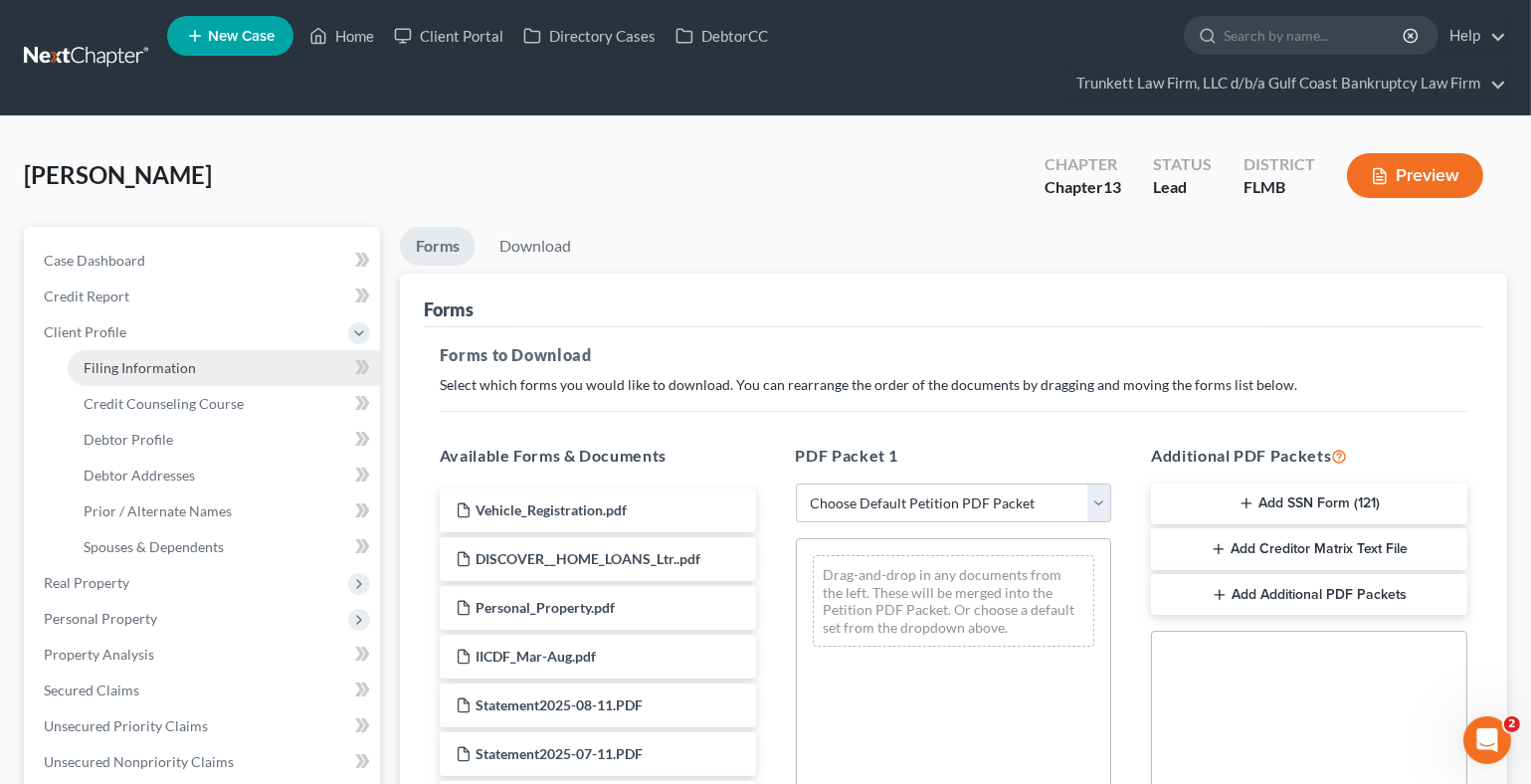
click at [165, 359] on span "Filing Information" at bounding box center [140, 367] width 112 height 17
select select "1"
select select "0"
select select "3"
select select "9"
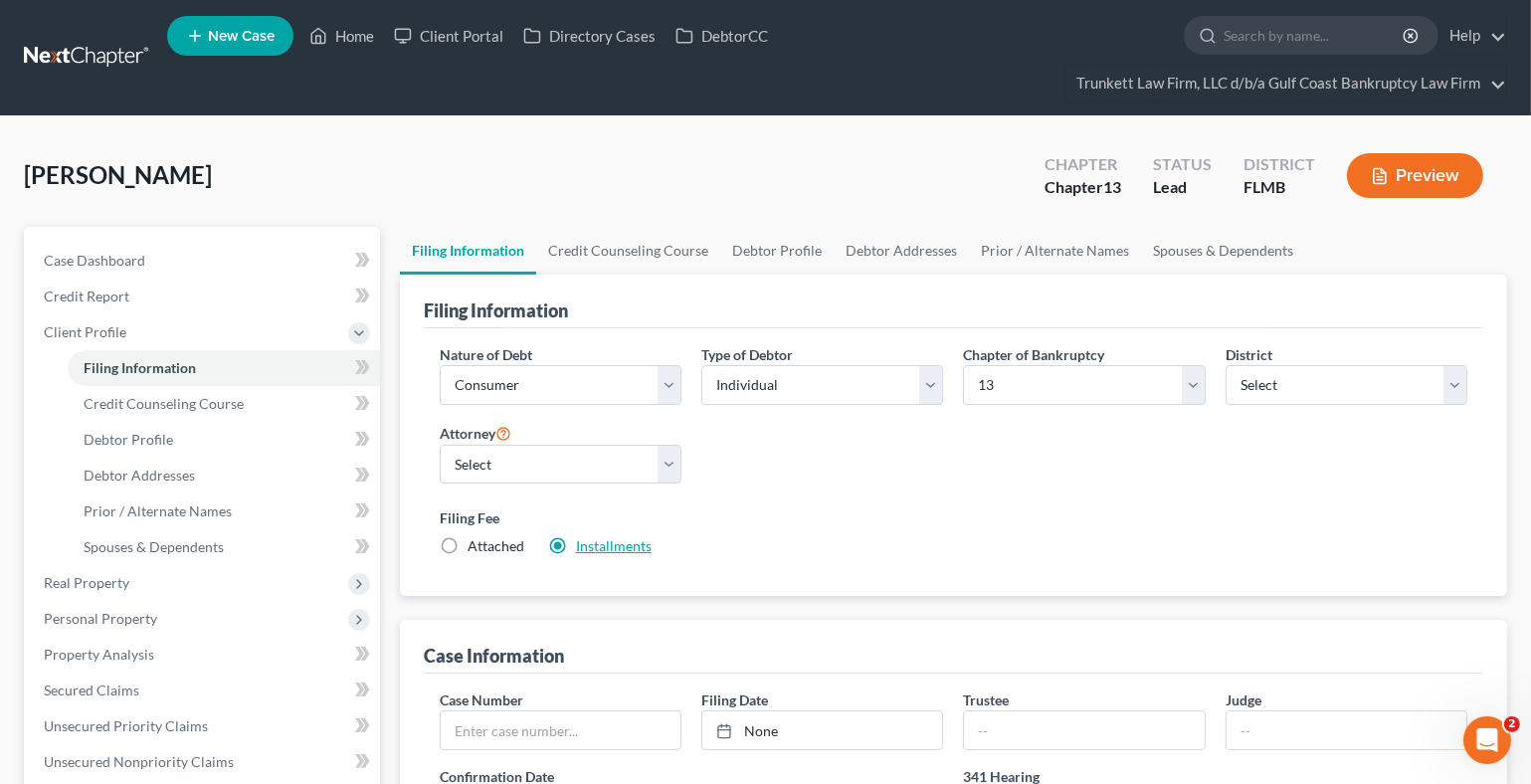
click at [619, 537] on link "Installments" at bounding box center [614, 545] width 76 height 17
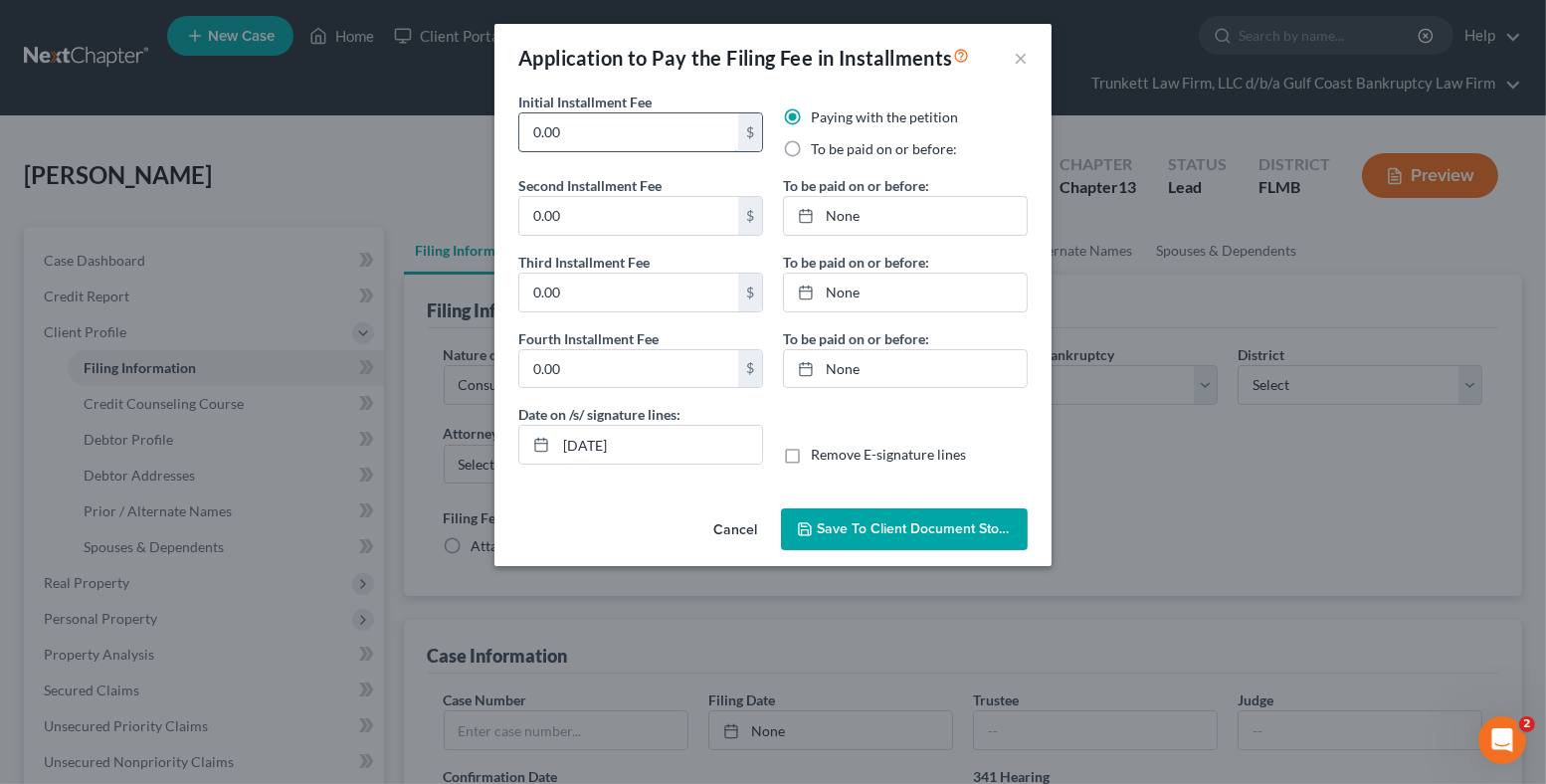
click at [587, 122] on input "0.00" at bounding box center [628, 132] width 219 height 38
type input "0"
type input "100"
click at [811, 146] on label "To be paid on or before:" at bounding box center [884, 149] width 146 height 20
click at [819, 146] on input "To be paid on or before:" at bounding box center [825, 145] width 13 height 13
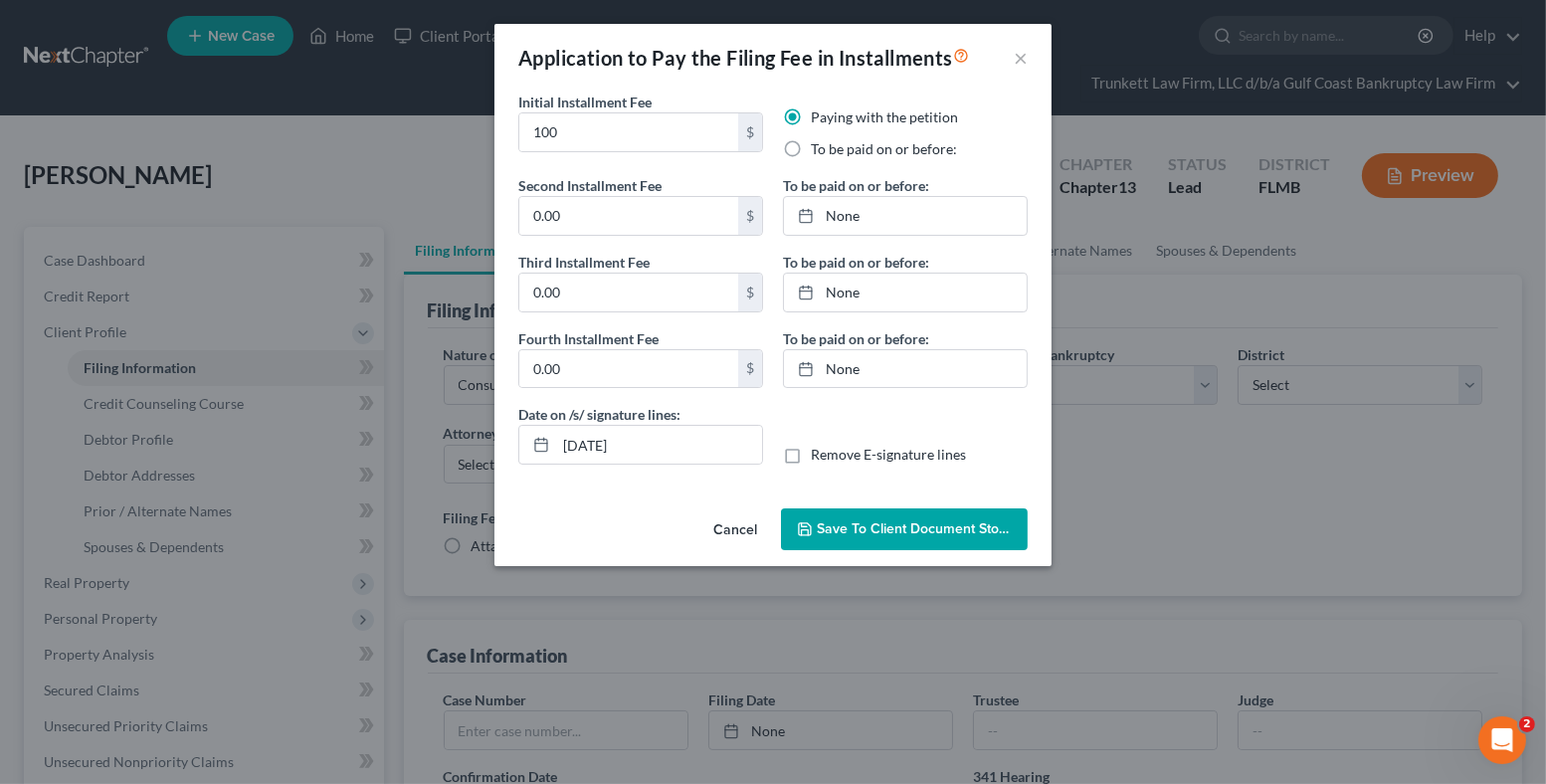
radio input "true"
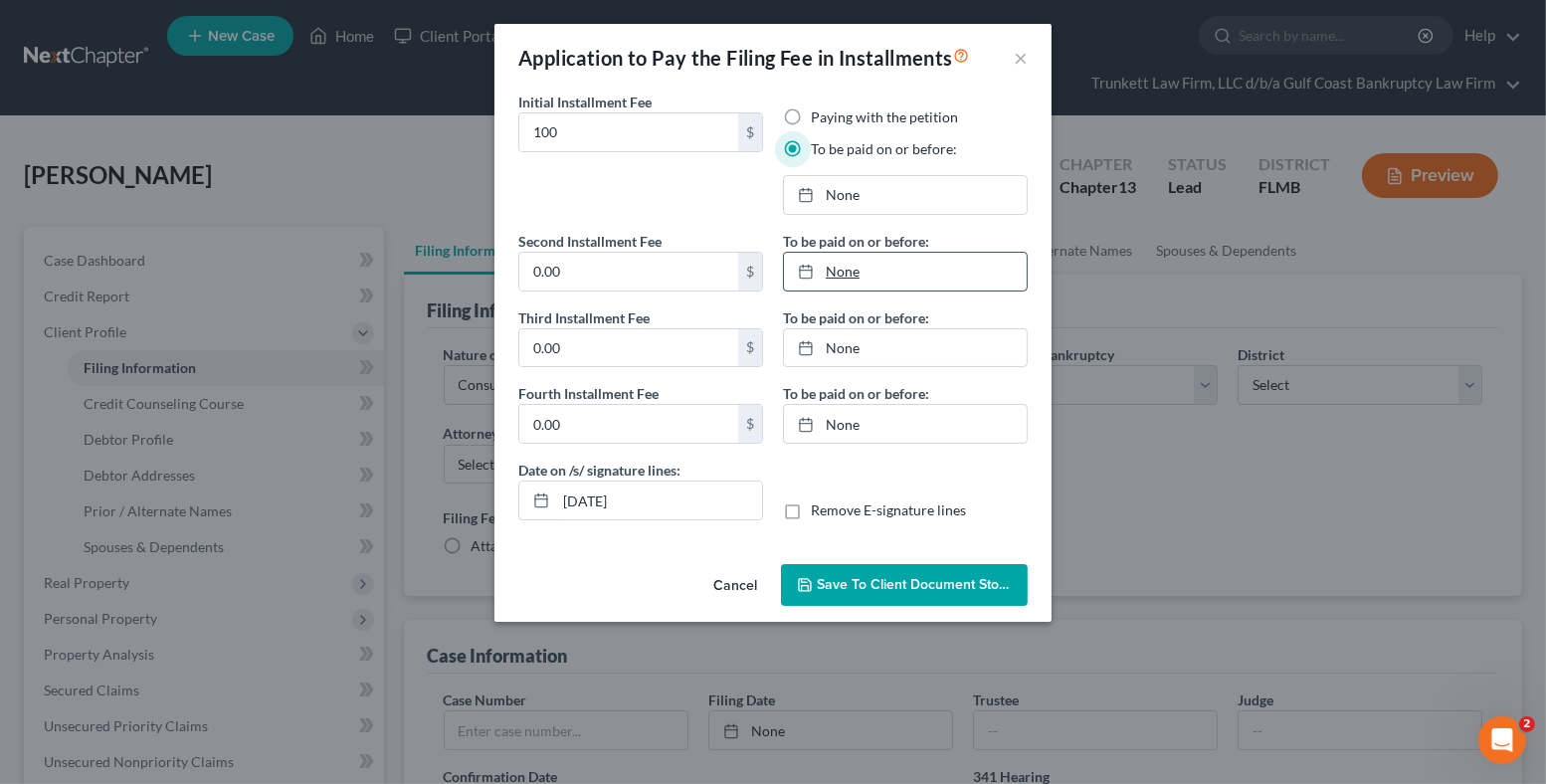
drag, startPoint x: 845, startPoint y: 268, endPoint x: 937, endPoint y: 303, distance: 98.3
click at [850, 268] on link "None" at bounding box center [905, 272] width 243 height 38
type input "[DATE]"
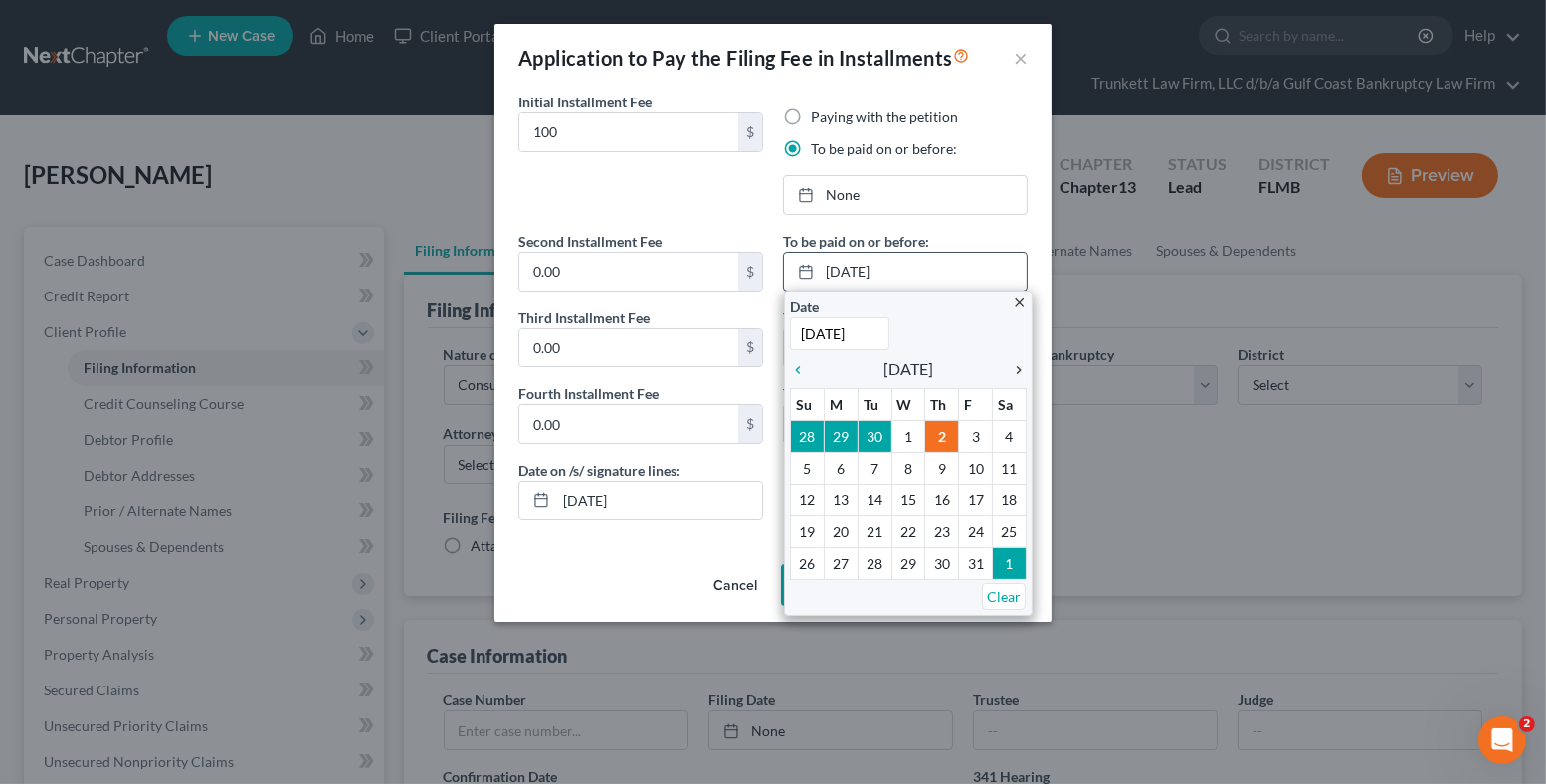
click at [1021, 373] on icon "chevron_right" at bounding box center [1014, 370] width 26 height 16
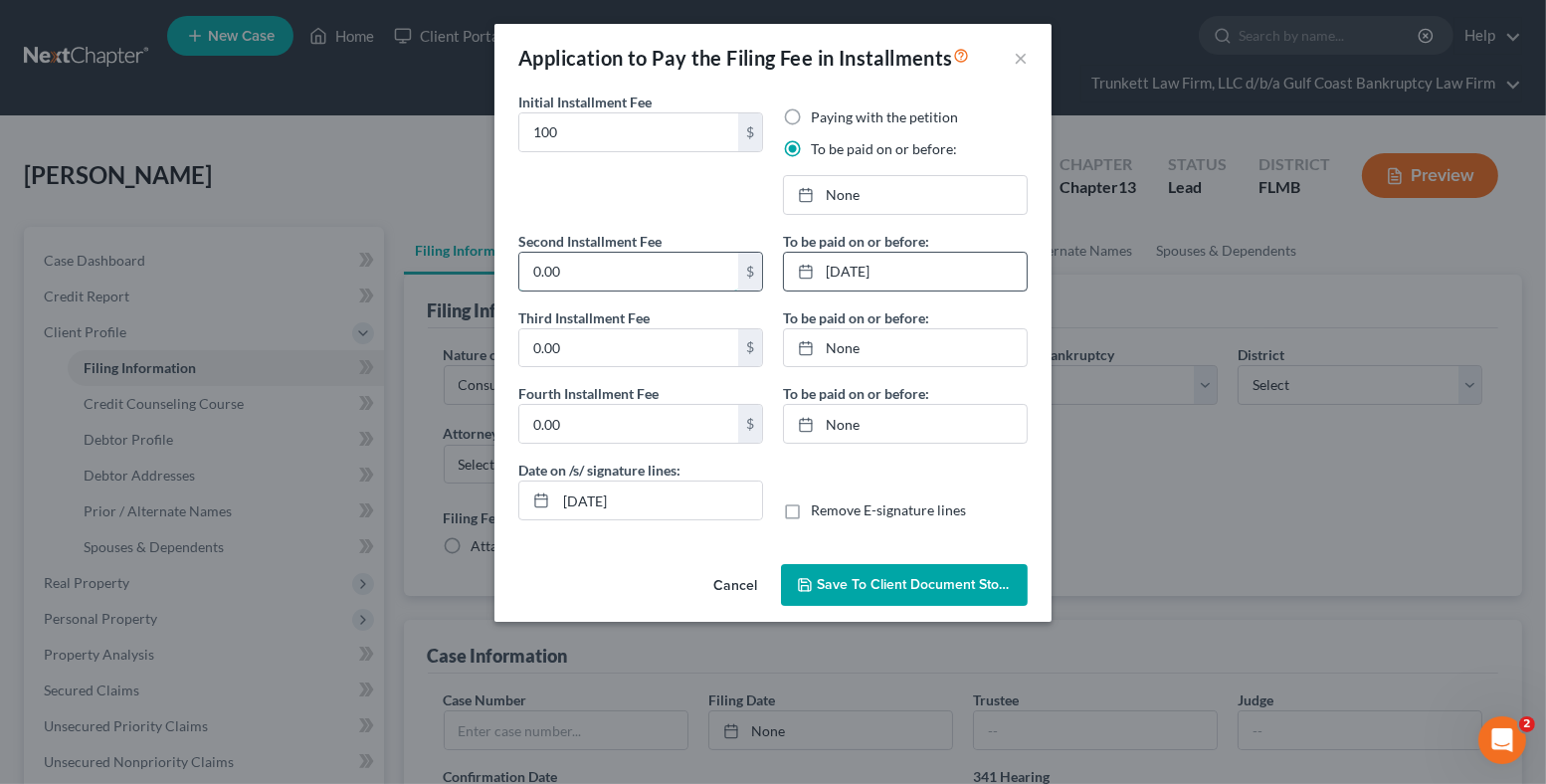
click at [592, 263] on input "0.00" at bounding box center [628, 272] width 219 height 38
type input "100"
click at [801, 274] on icon at bounding box center [806, 272] width 16 height 16
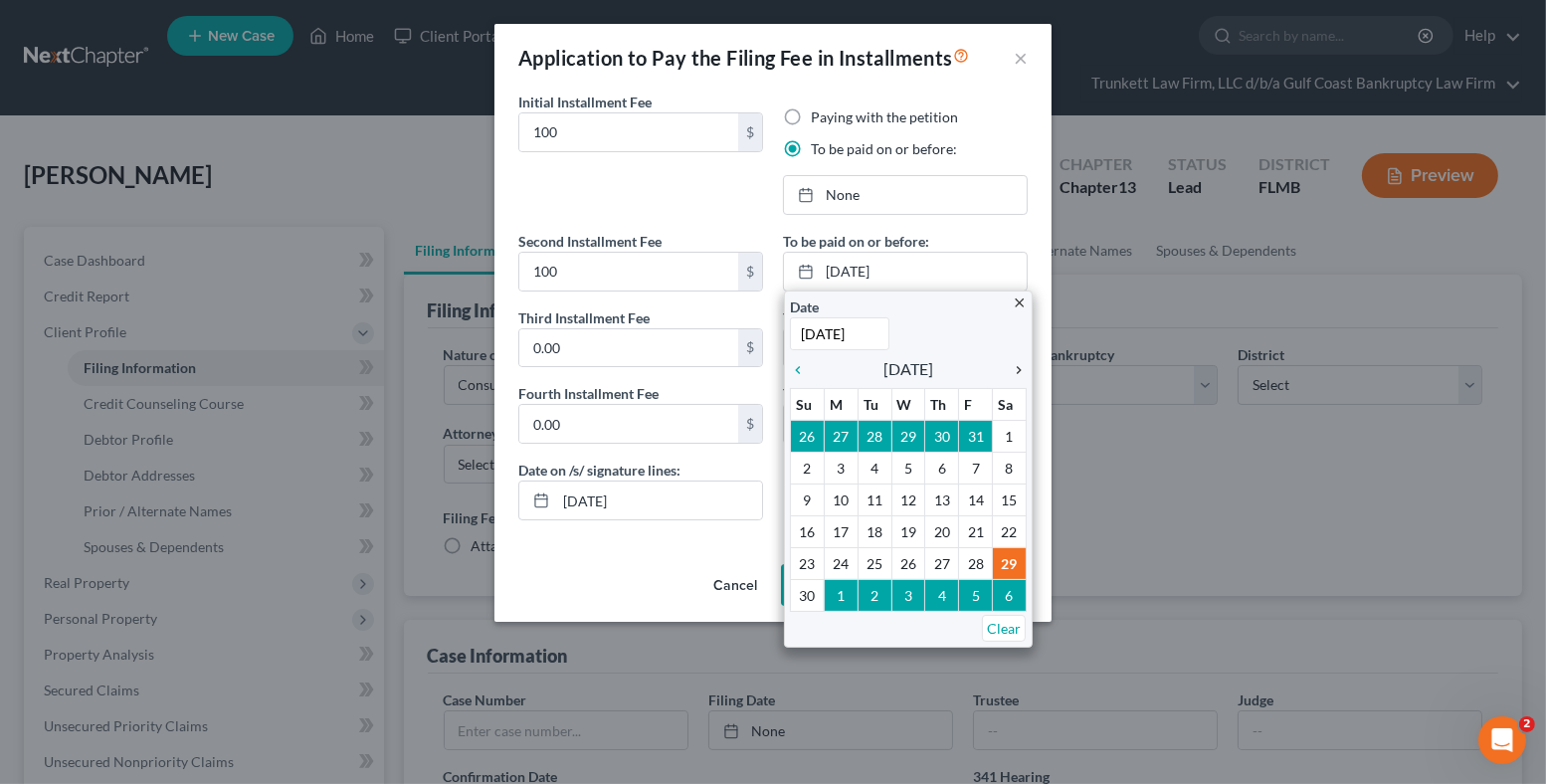
click at [1014, 362] on icon "chevron_right" at bounding box center [1014, 370] width 26 height 16
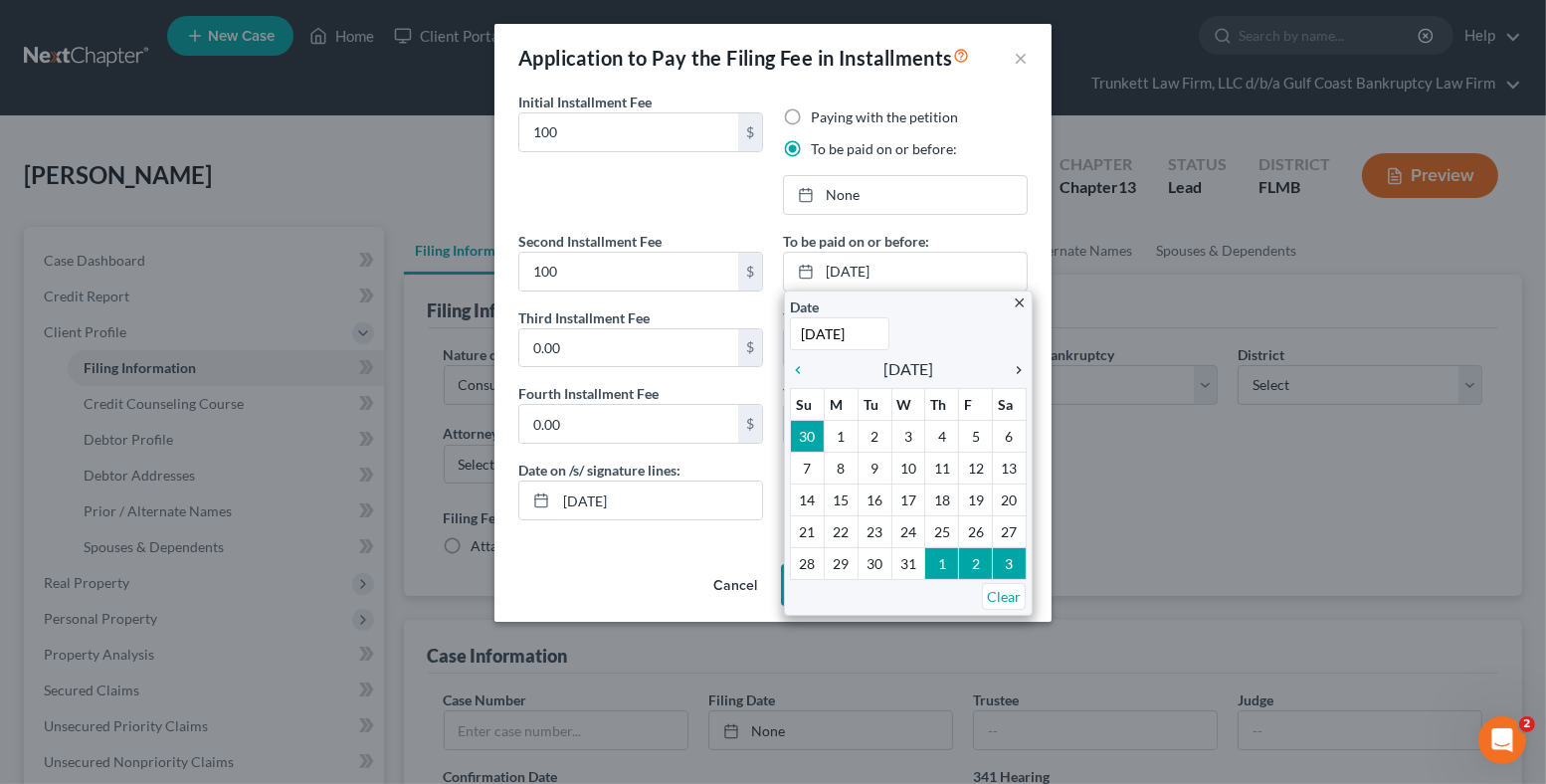
click at [1015, 363] on icon "chevron_right" at bounding box center [1014, 370] width 26 height 16
click at [793, 373] on icon "chevron_left" at bounding box center [803, 370] width 26 height 16
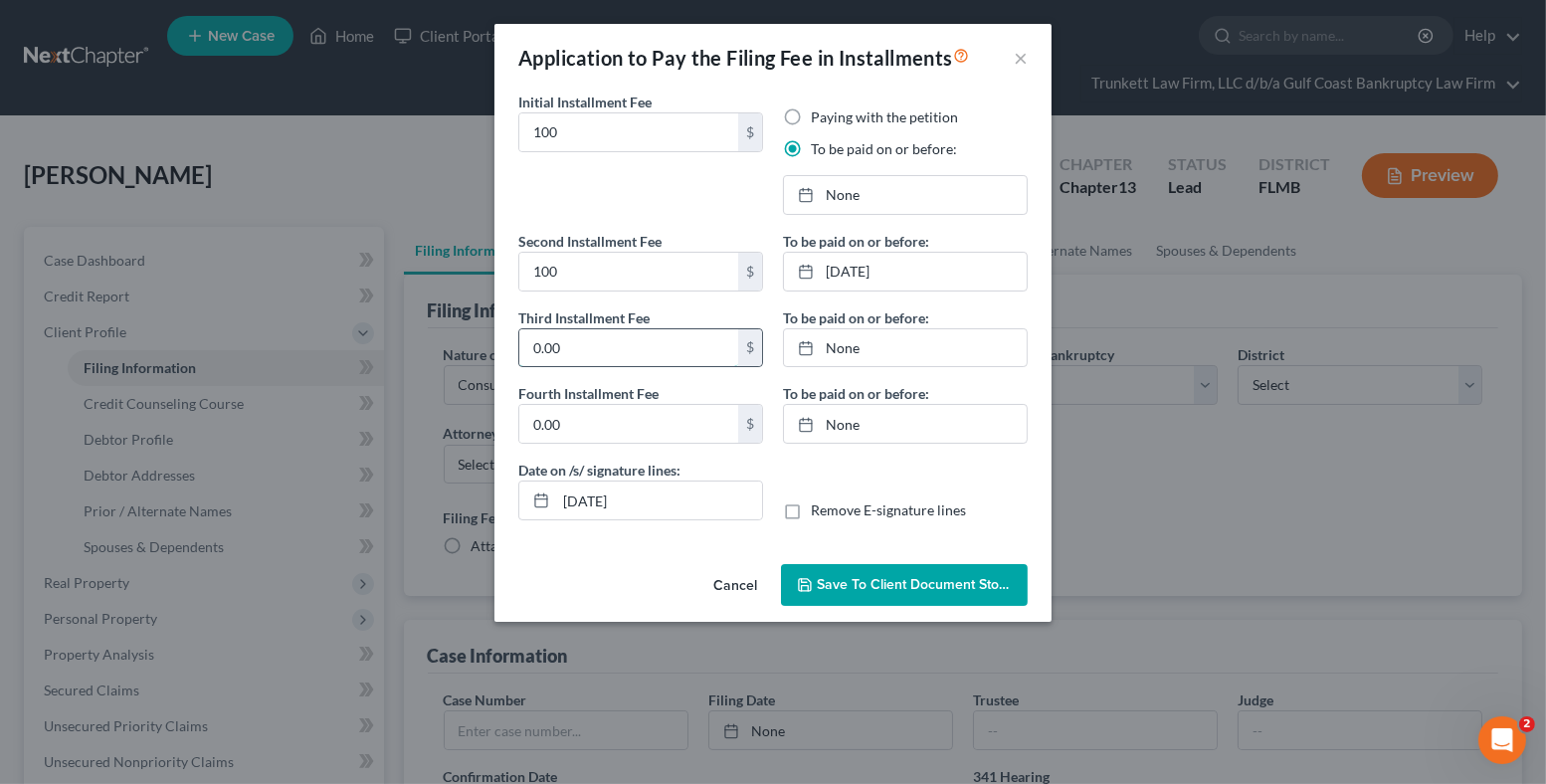
click at [584, 337] on input "0.00" at bounding box center [628, 348] width 219 height 38
type input "113"
click at [844, 346] on link "None" at bounding box center [905, 348] width 243 height 38
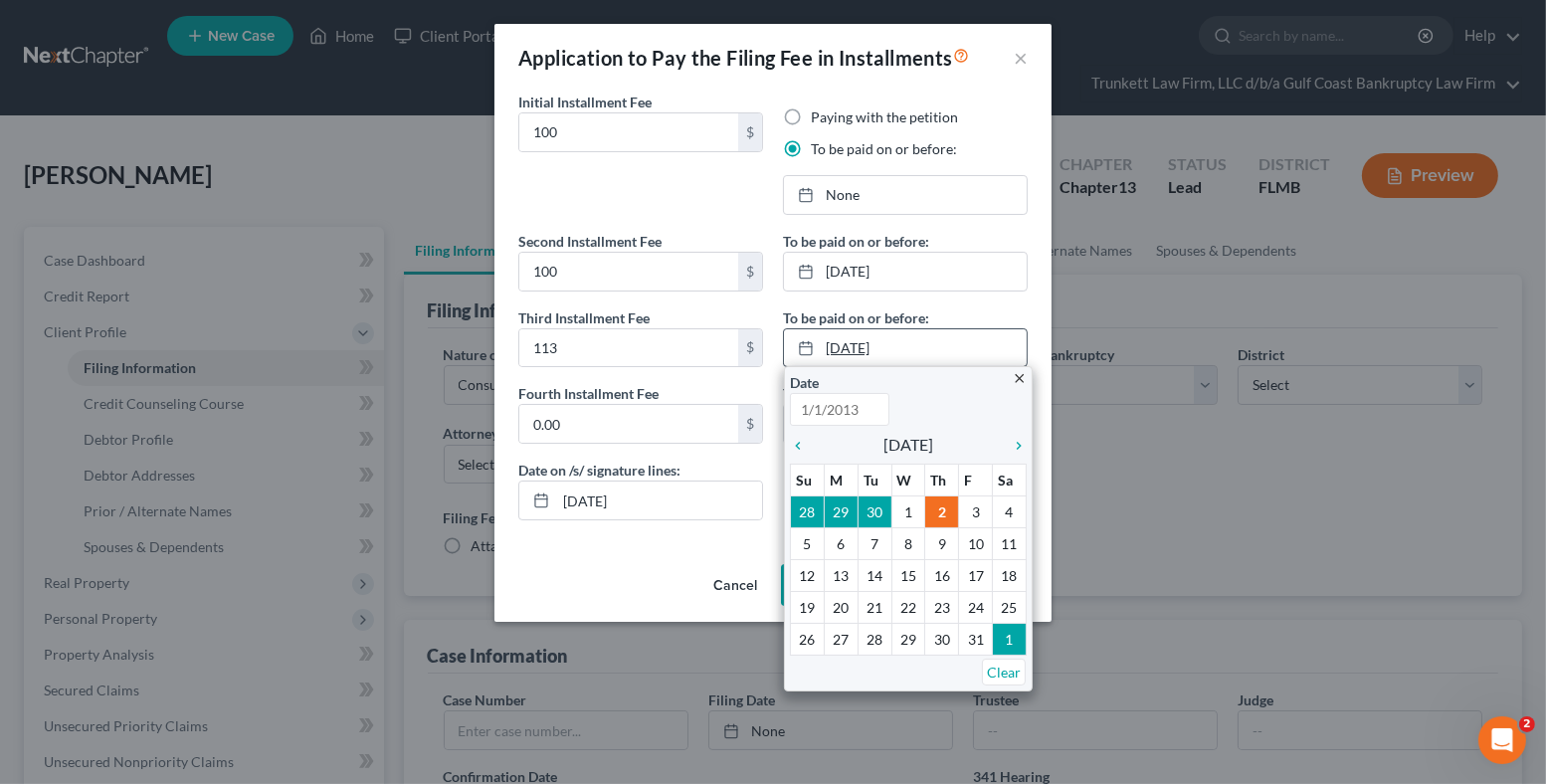
type input "[DATE]"
click at [1013, 443] on icon "chevron_right" at bounding box center [1014, 446] width 26 height 16
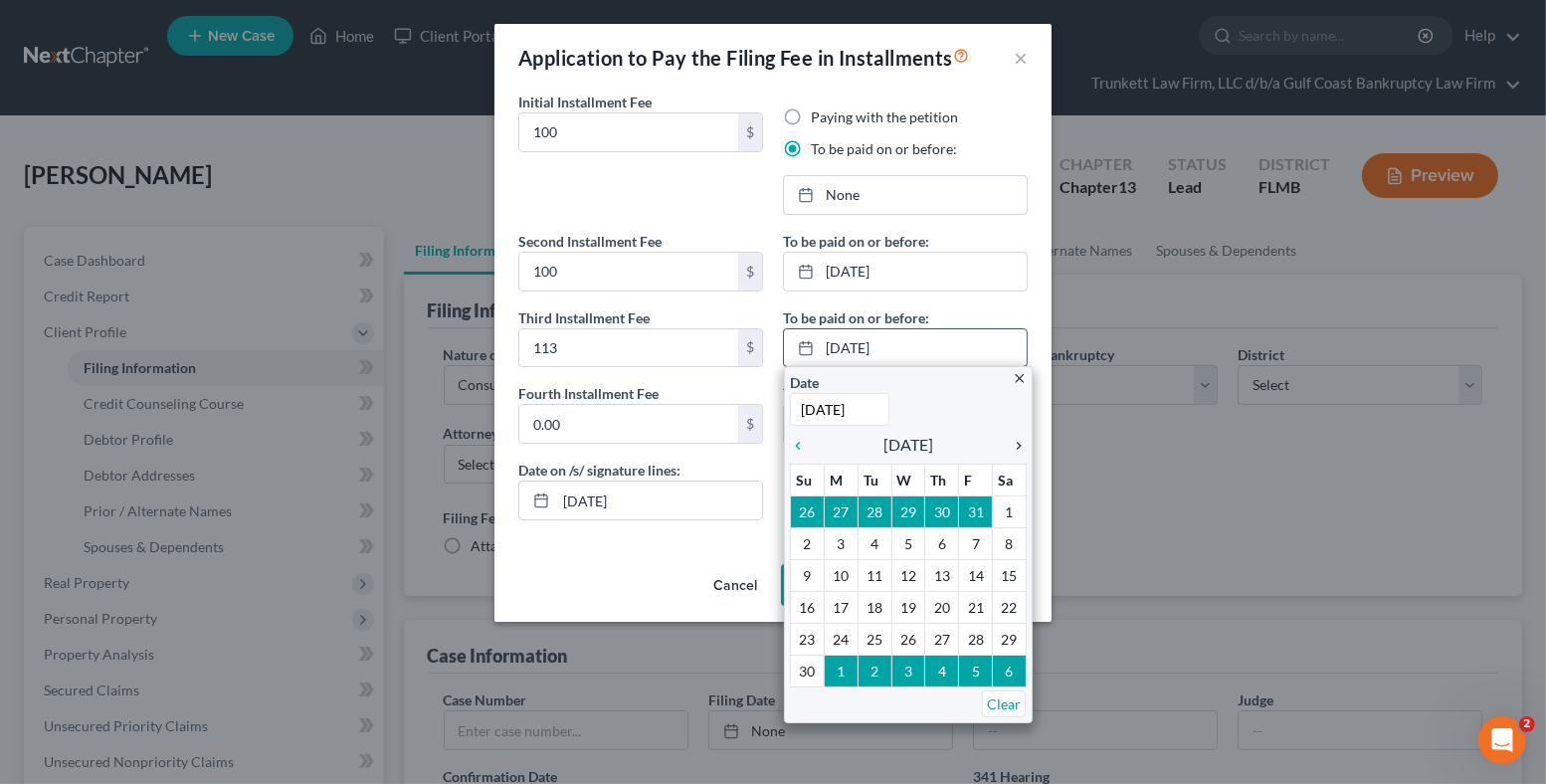
click at [1015, 443] on icon "chevron_right" at bounding box center [1014, 446] width 26 height 16
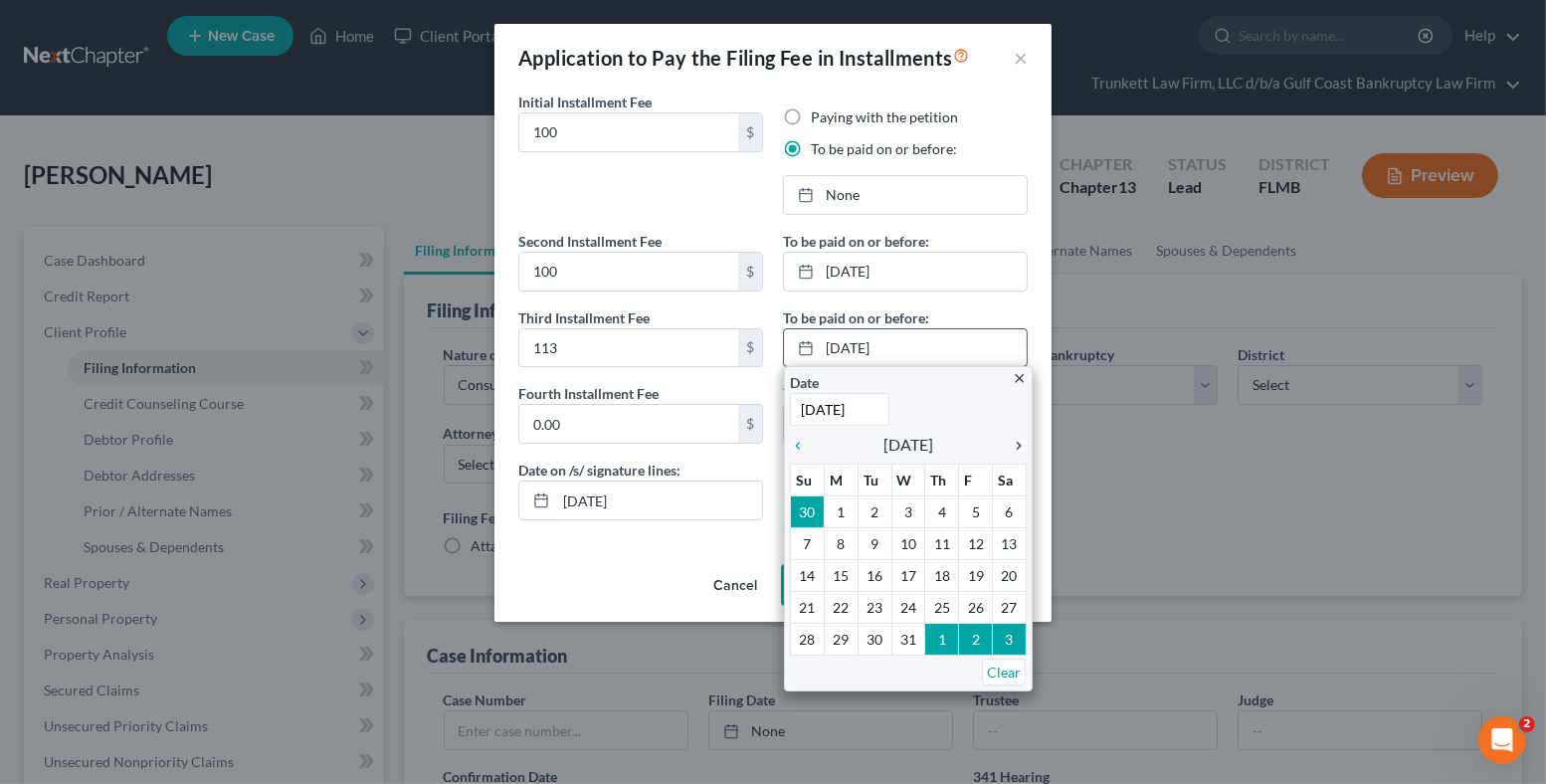
click at [1015, 444] on icon "chevron_right" at bounding box center [1014, 446] width 26 height 16
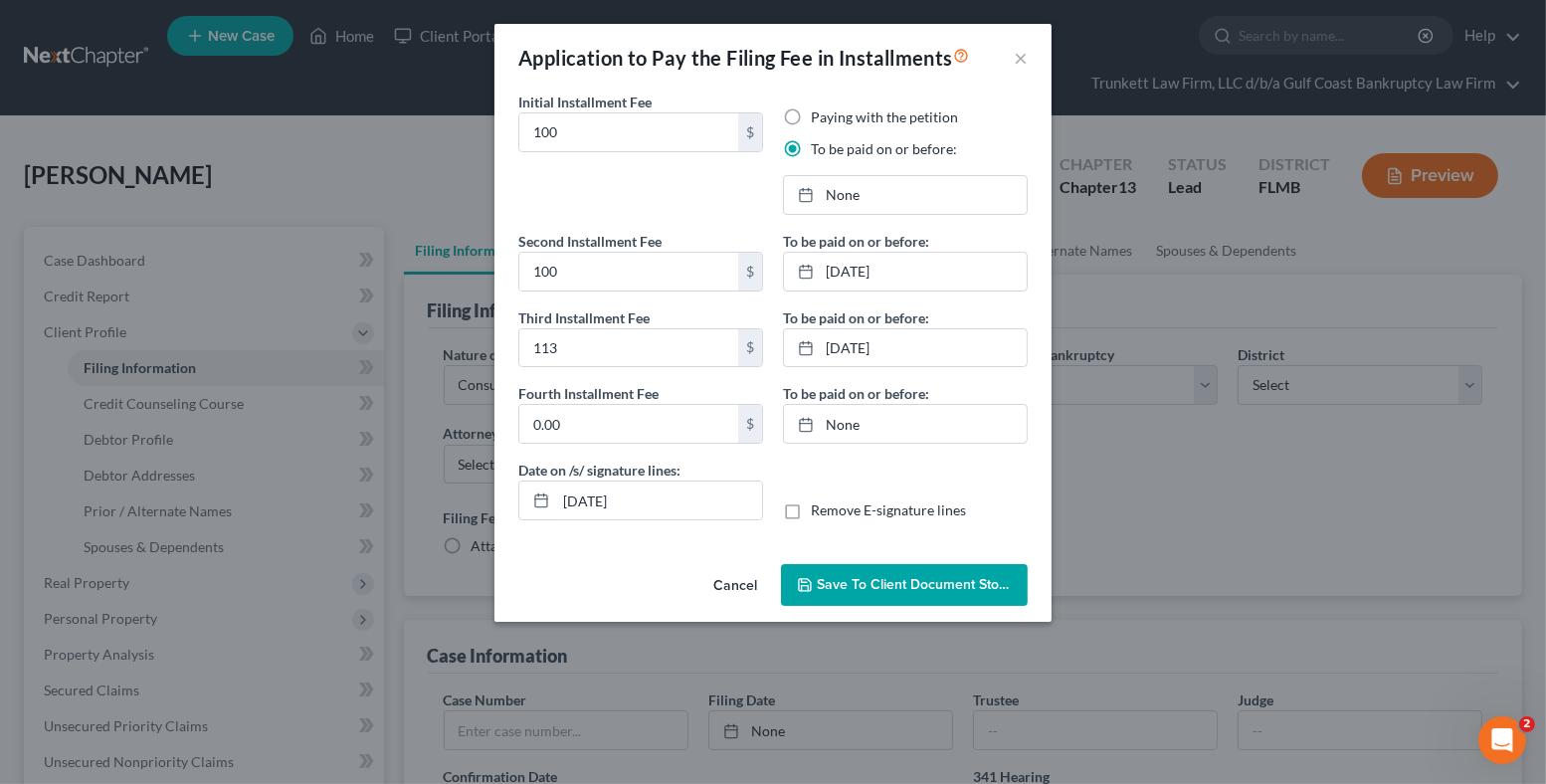
click at [859, 578] on span "Save to Client Document Storage" at bounding box center [922, 584] width 211 height 17
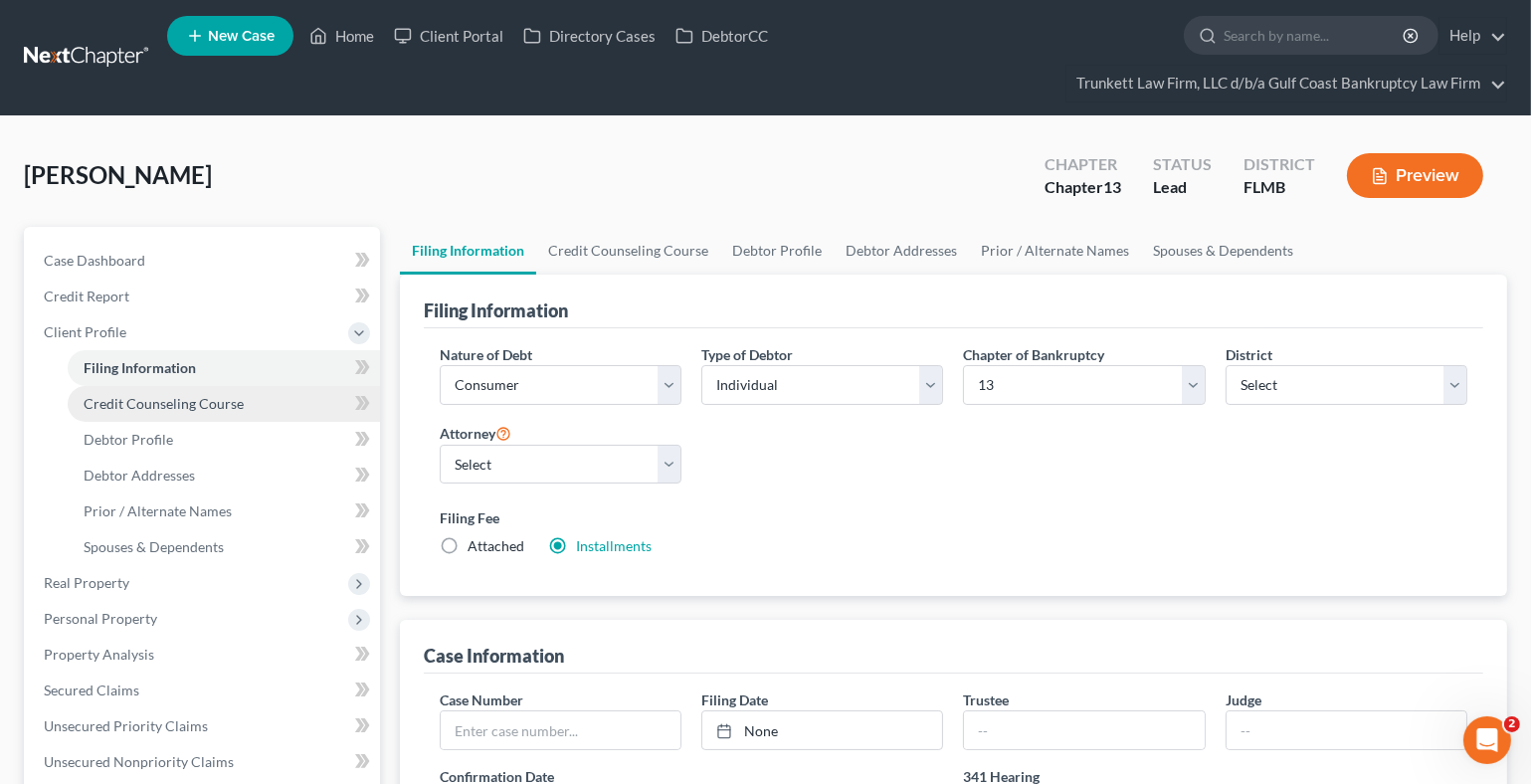
click at [194, 398] on span "Credit Counseling Course" at bounding box center [164, 403] width 160 height 17
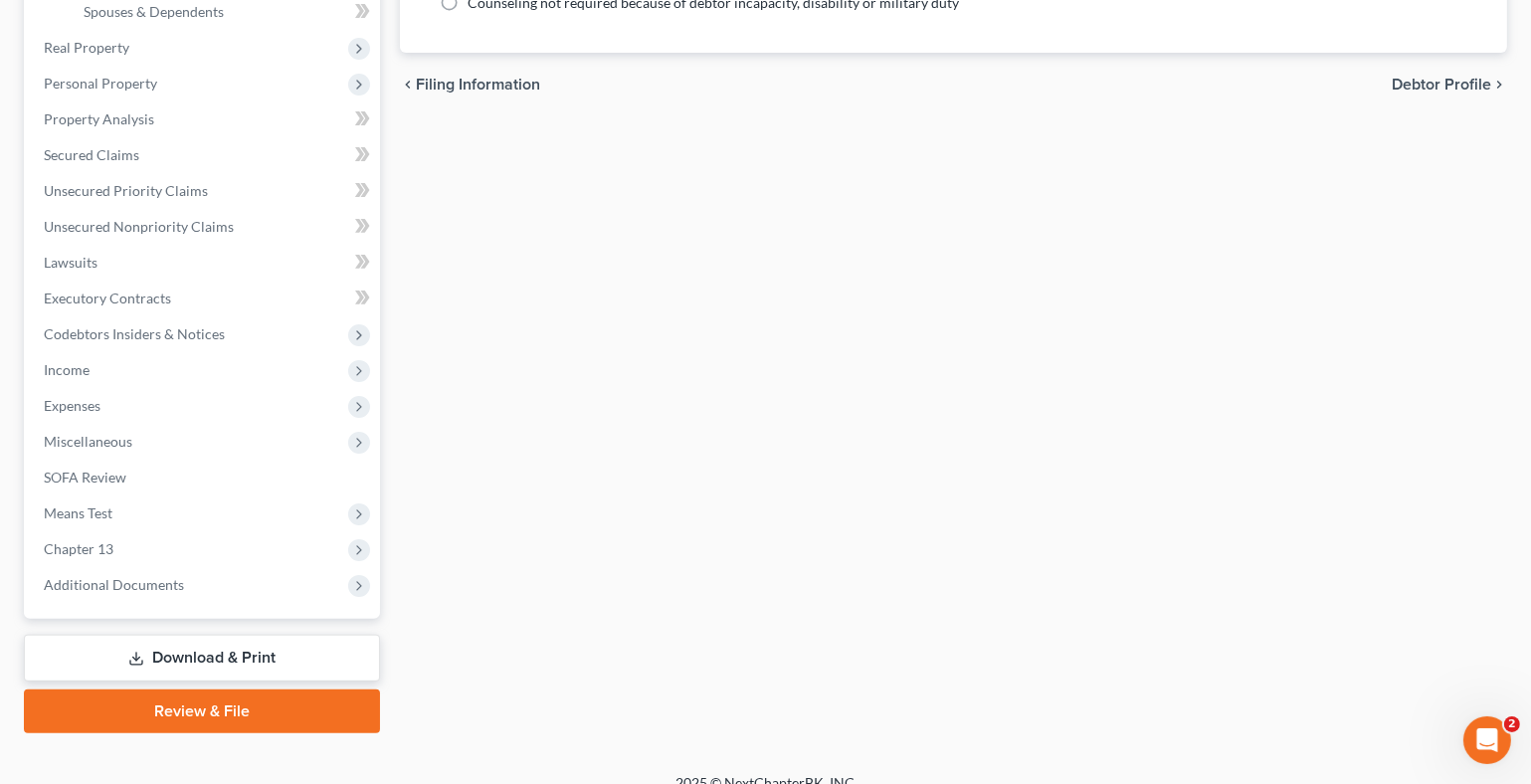
scroll to position [557, 0]
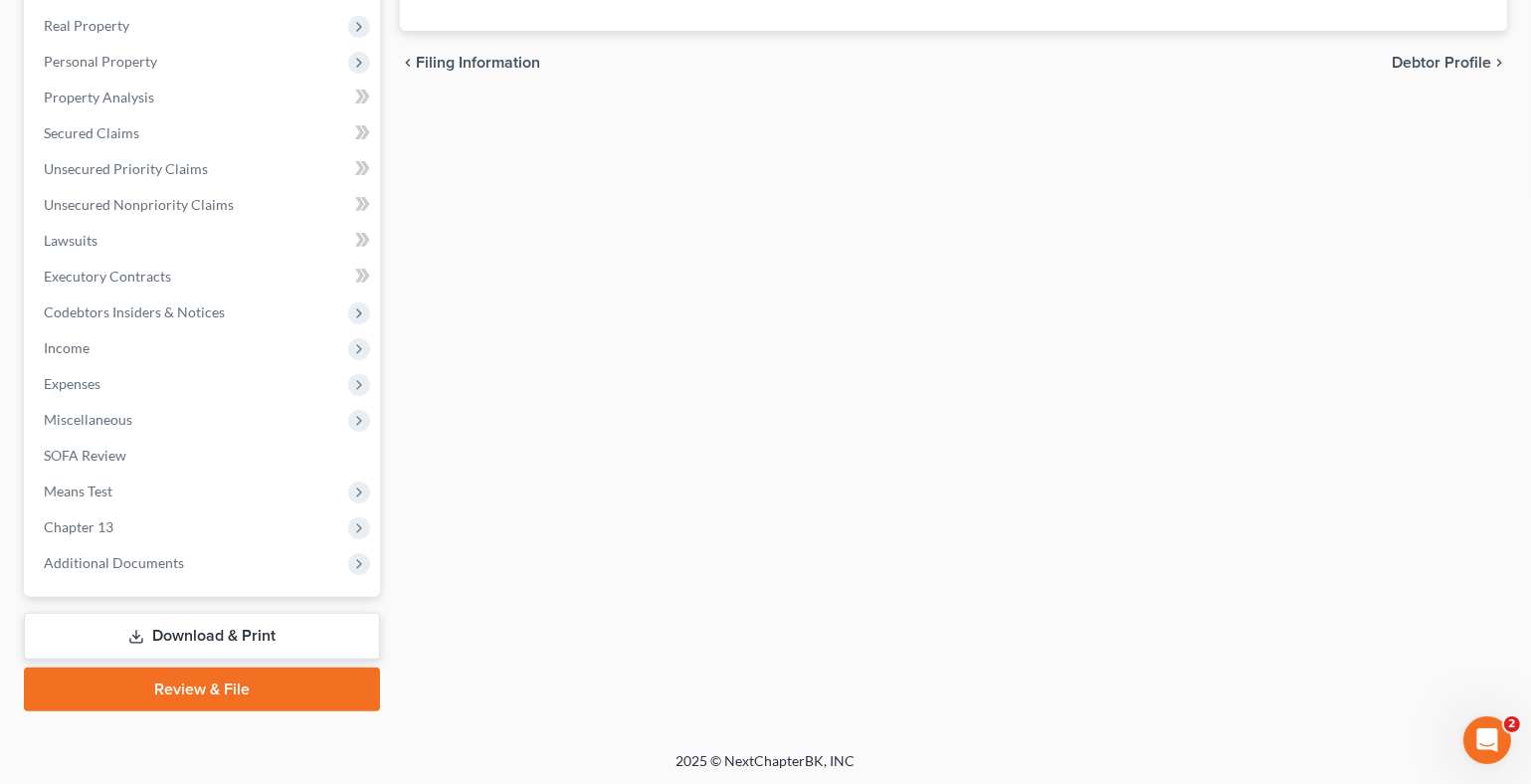
click at [212, 631] on link "Download & Print" at bounding box center [202, 636] width 356 height 47
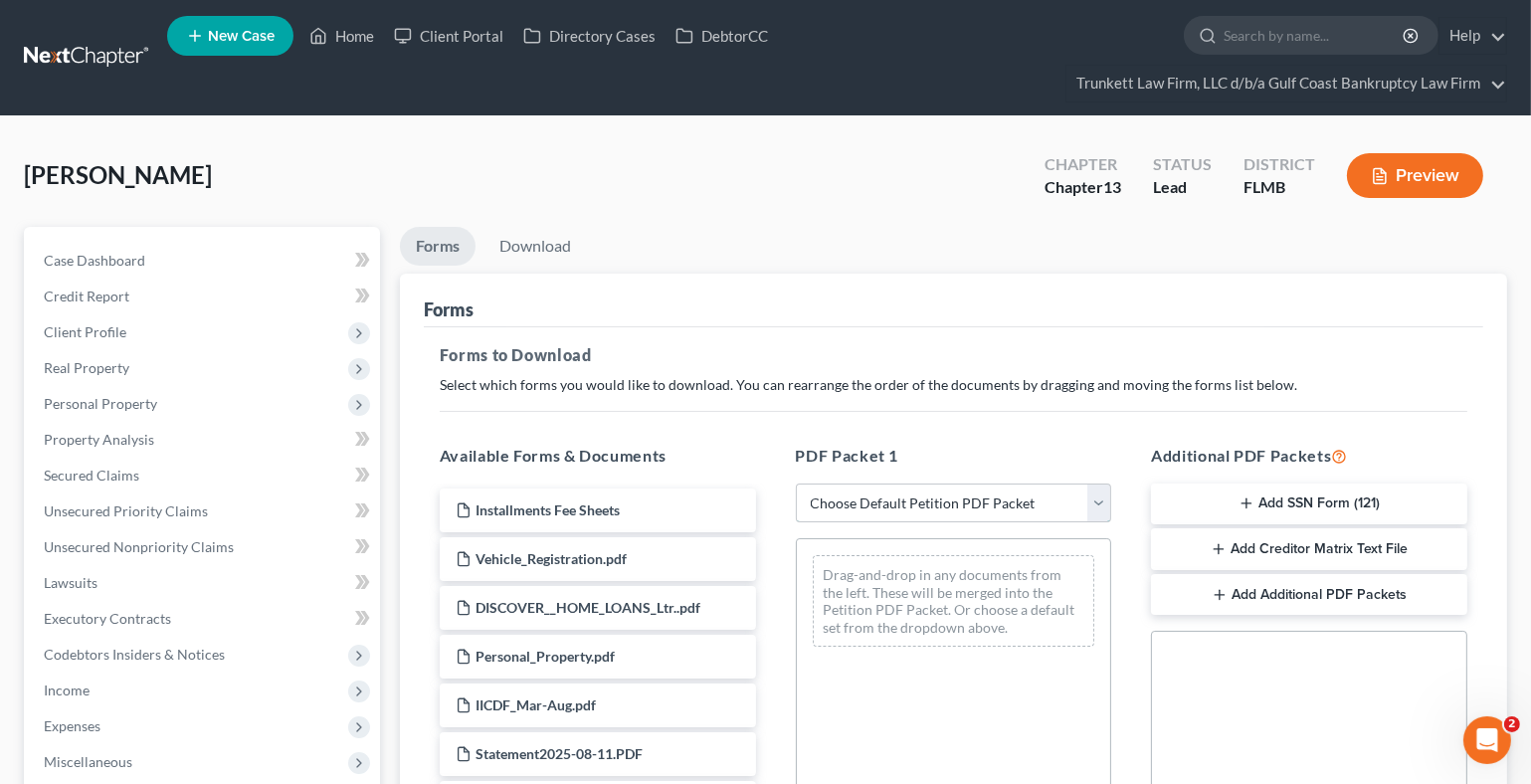
drag, startPoint x: 886, startPoint y: 493, endPoint x: 875, endPoint y: 510, distance: 20.1
click at [886, 493] on select "Choose Default Petition PDF Packet Complete Bankruptcy Petition (all forms and …" at bounding box center [954, 503] width 316 height 40
select select "0"
click at [796, 483] on select "Choose Default Petition PDF Packet Complete Bankruptcy Petition (all forms and …" at bounding box center [954, 503] width 316 height 40
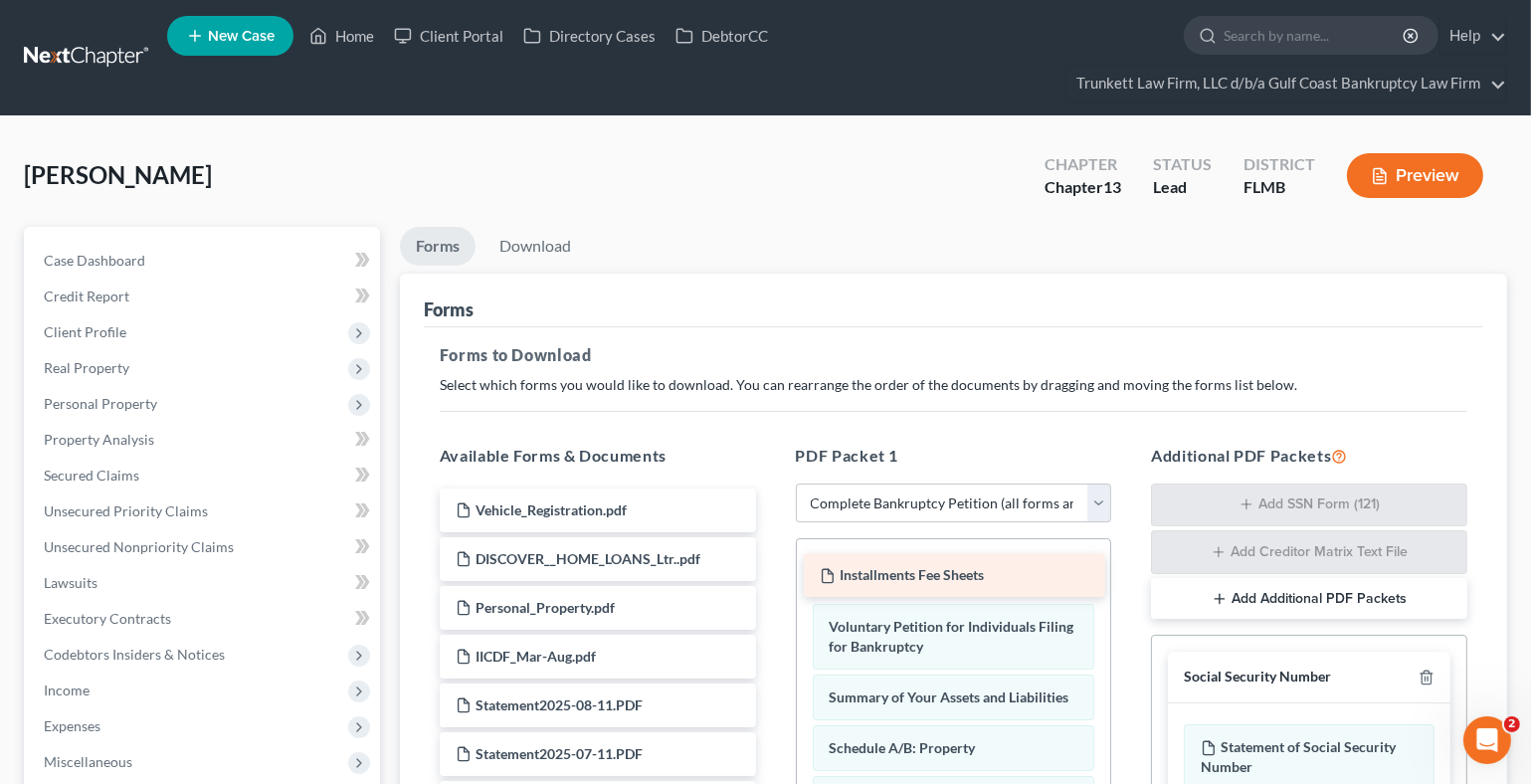
drag, startPoint x: 597, startPoint y: 513, endPoint x: 938, endPoint y: 578, distance: 347.3
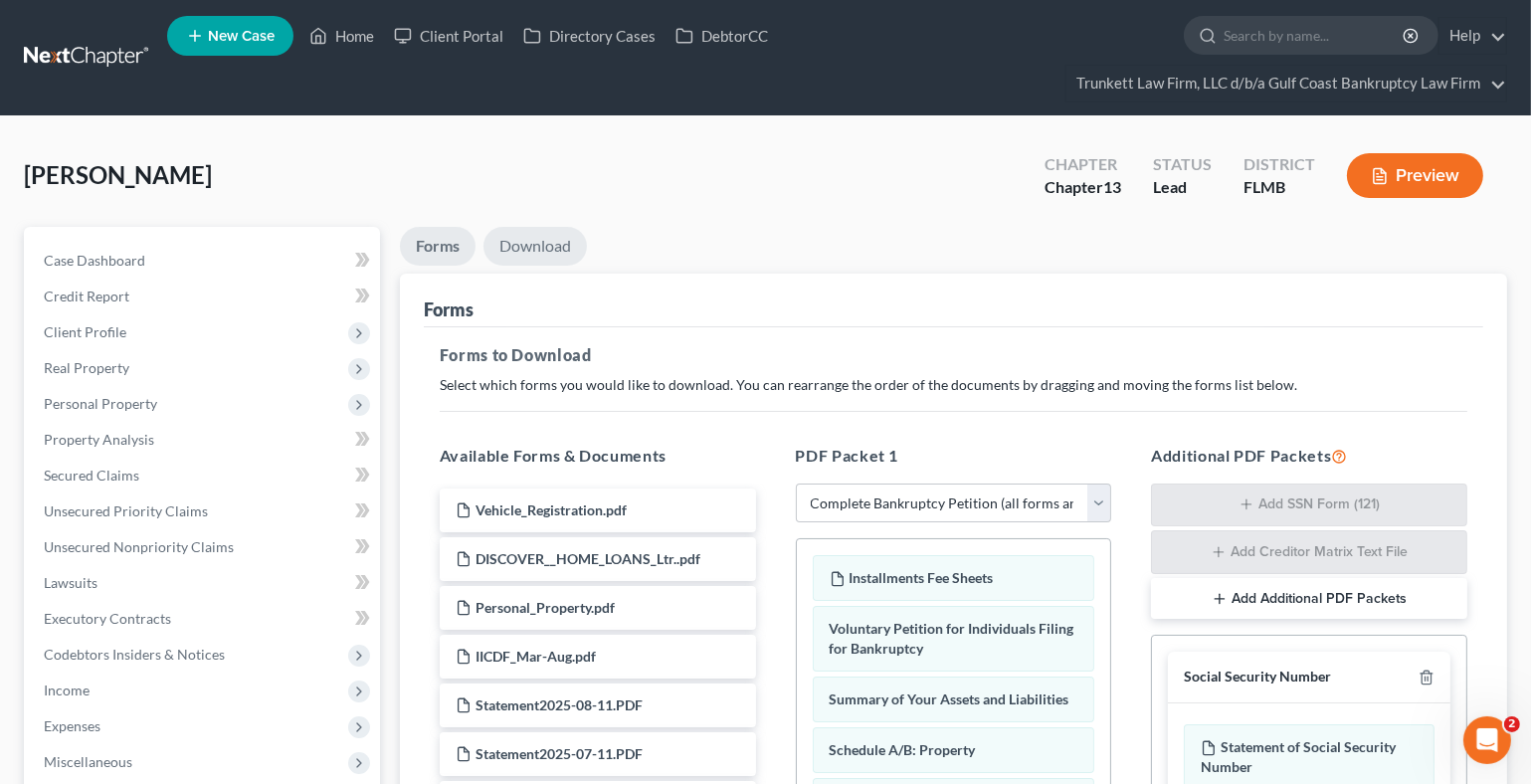
click at [533, 247] on link "Download" at bounding box center [534, 246] width 103 height 39
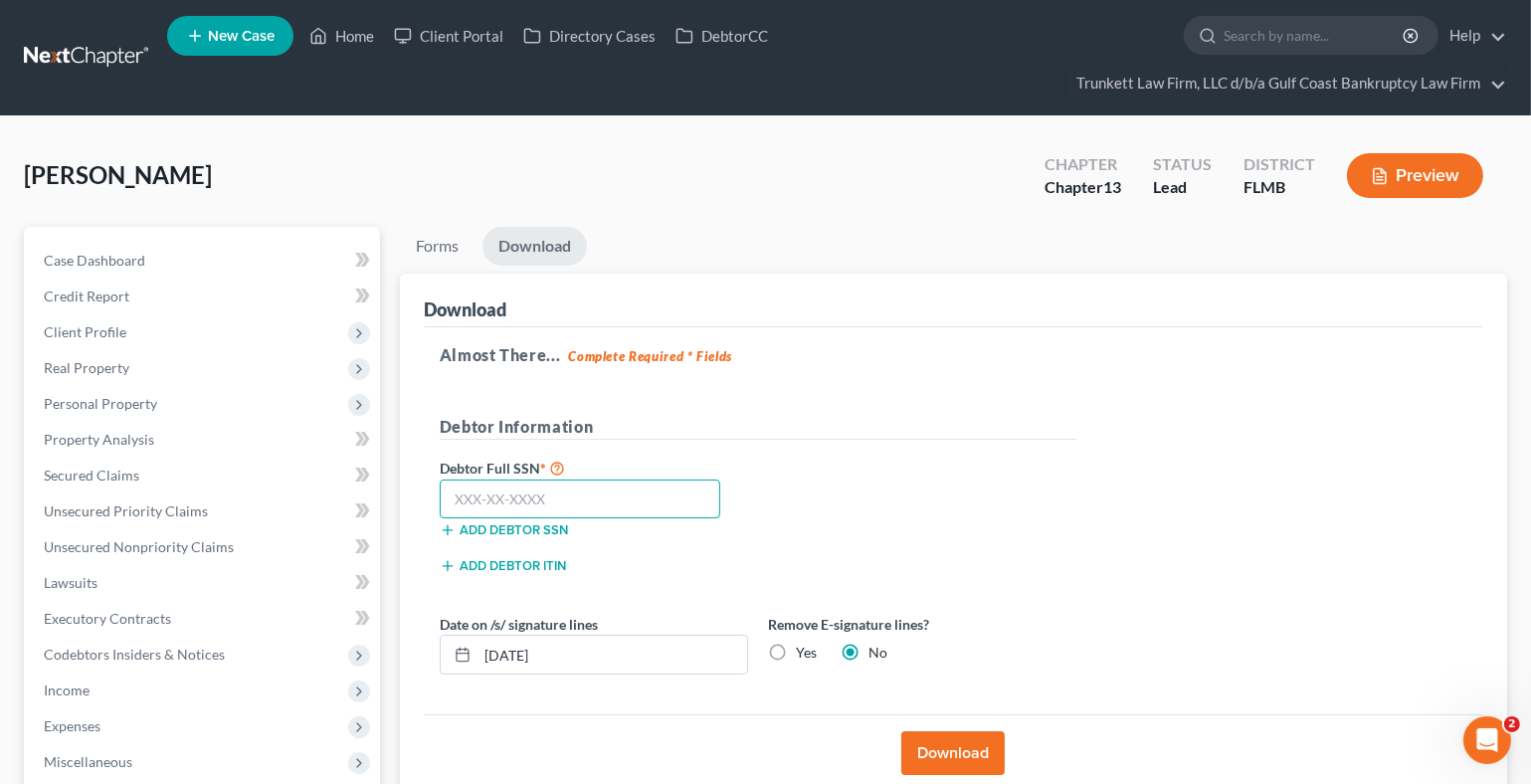
click at [471, 498] on input "text" at bounding box center [581, 499] width 282 height 40
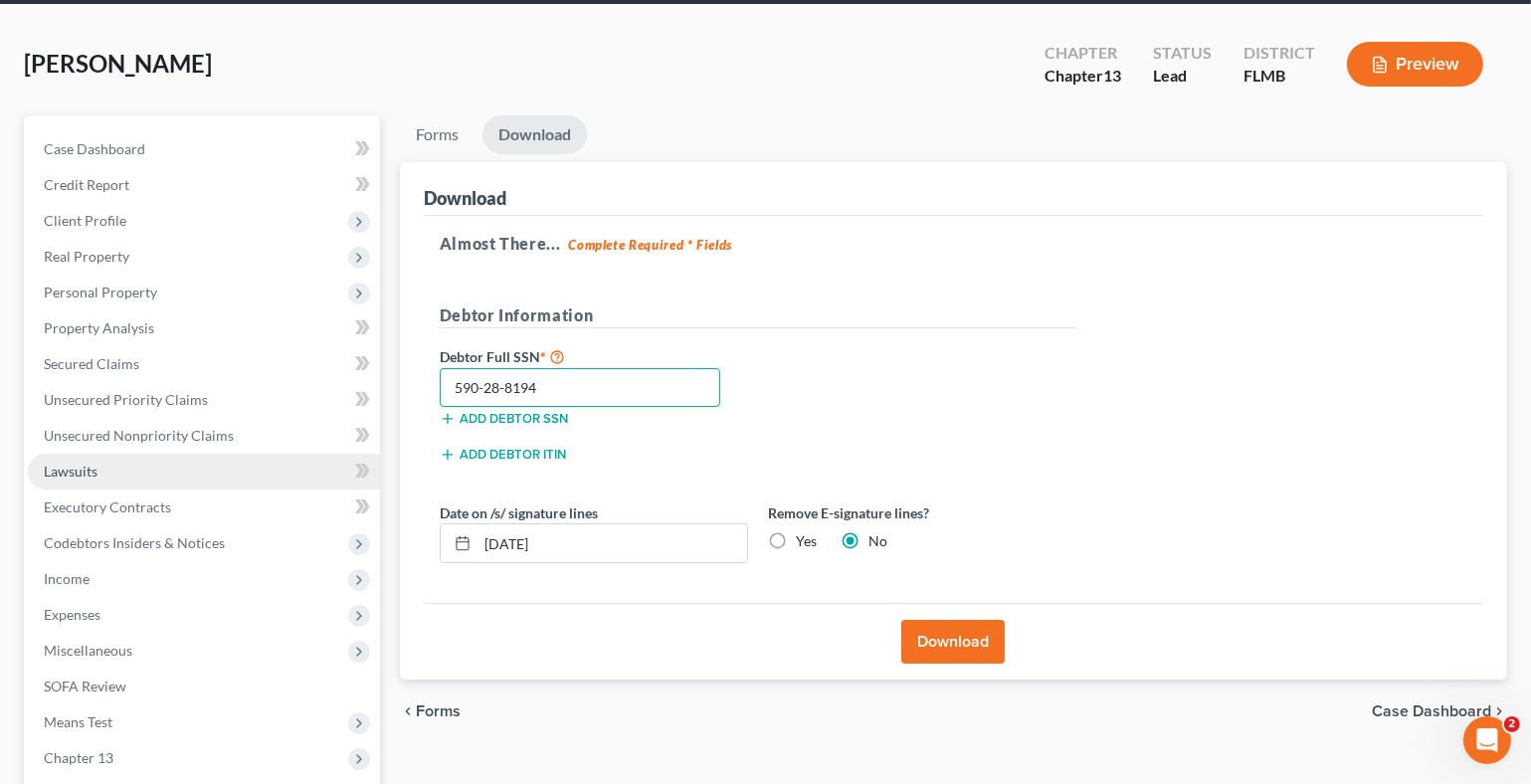
scroll to position [298, 0]
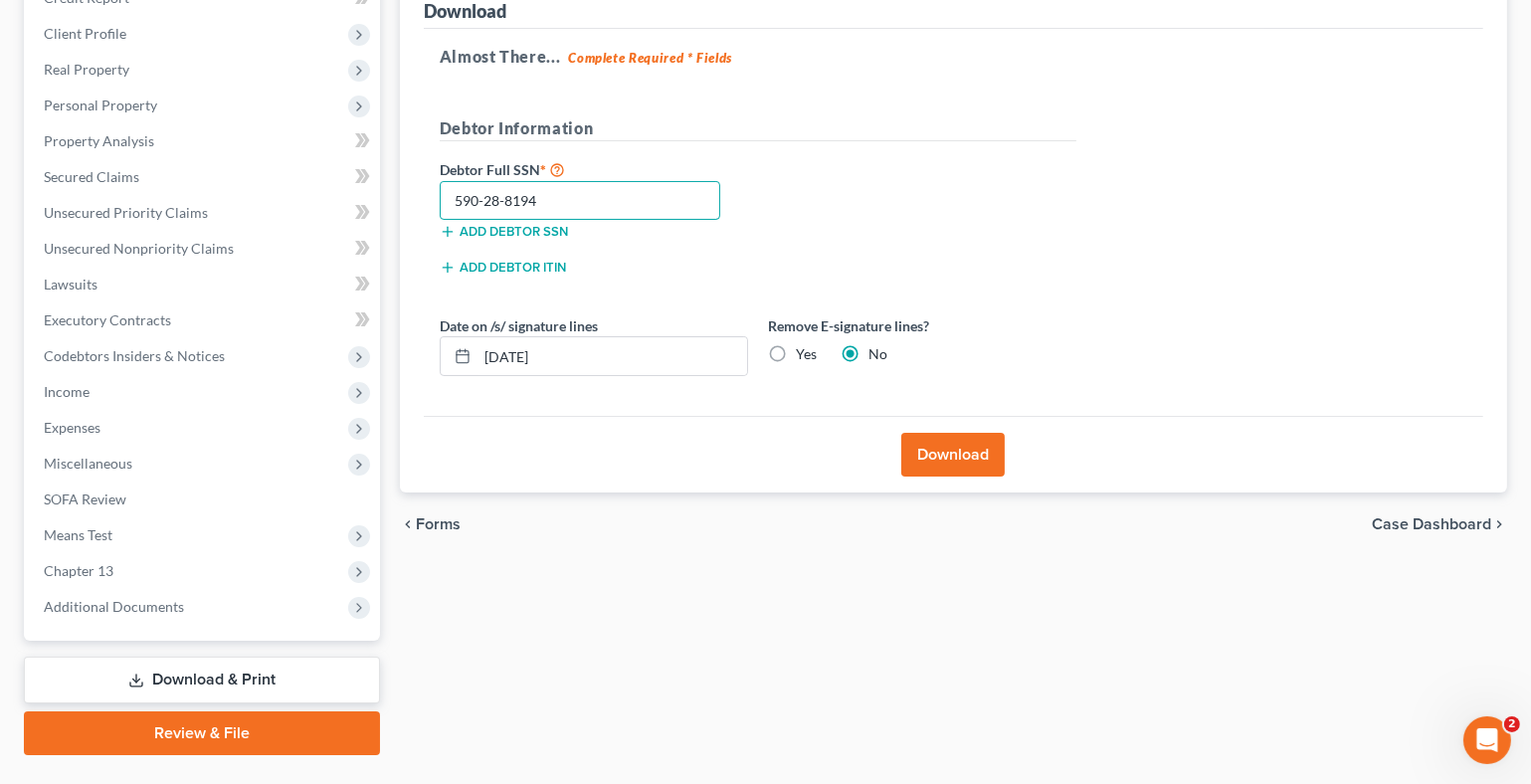
type input "590-28-8194"
click at [796, 356] on label "Yes" at bounding box center [806, 354] width 21 height 20
click at [804, 356] on input "Yes" at bounding box center [810, 350] width 13 height 13
radio input "true"
radio input "false"
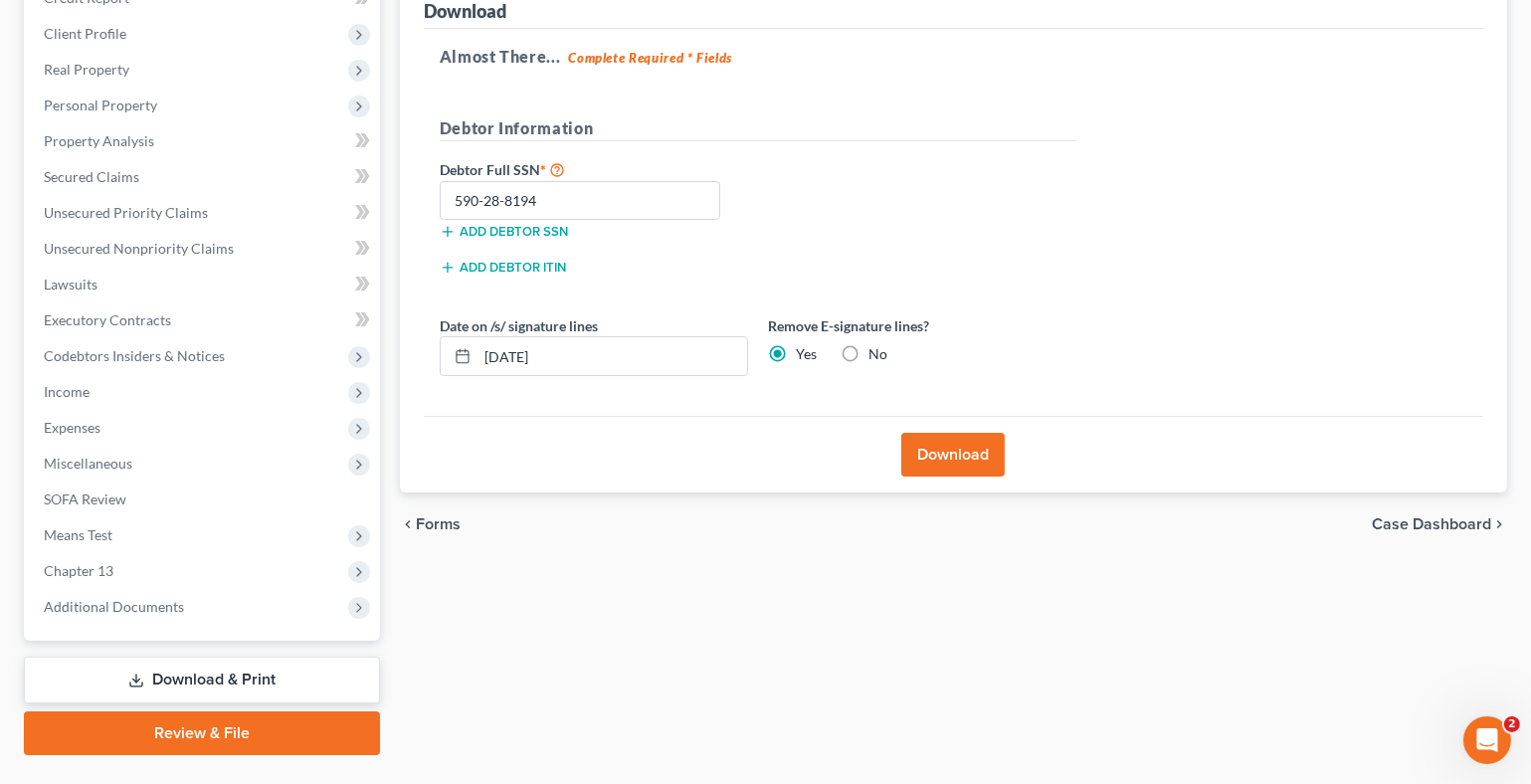
click at [965, 445] on button "Download" at bounding box center [952, 455] width 103 height 44
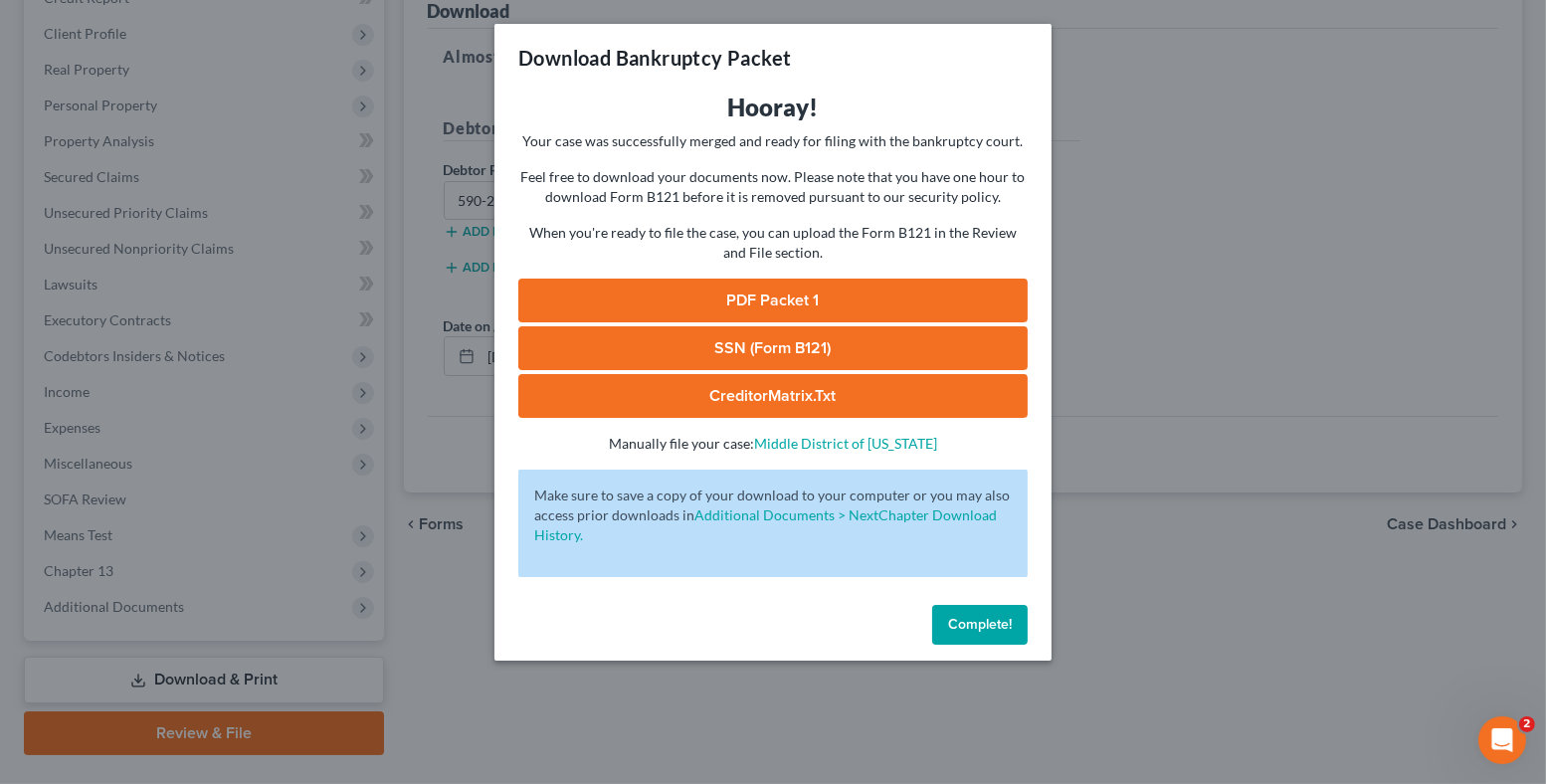
click at [746, 342] on link "SSN (Form B121)" at bounding box center [772, 348] width 509 height 44
drag, startPoint x: 1151, startPoint y: 96, endPoint x: 1122, endPoint y: 108, distance: 31.2
click at [1151, 96] on div "Download Bankruptcy Packet Hooray! Your case was successfully merged and ready …" at bounding box center [773, 392] width 1546 height 784
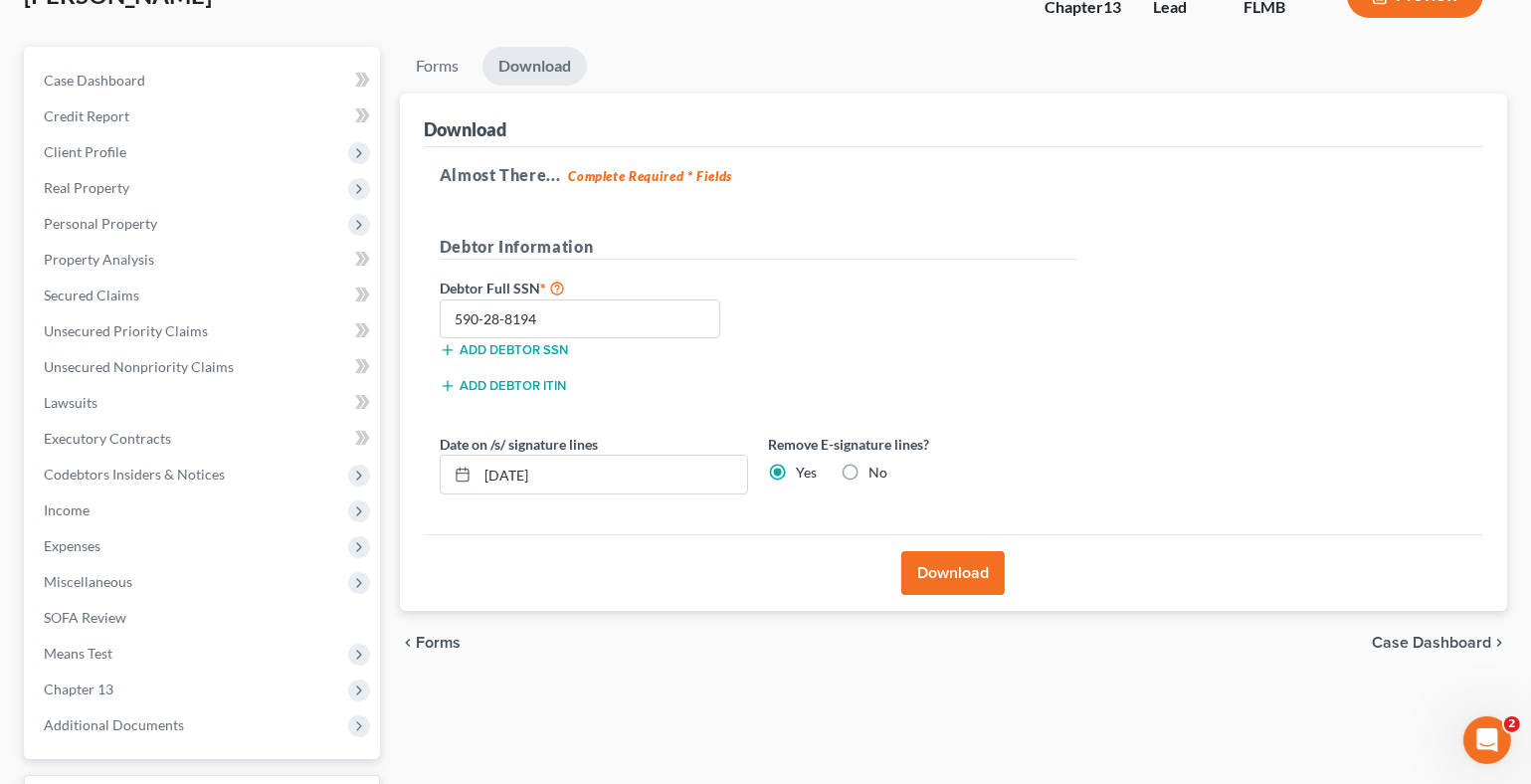
scroll to position [0, 0]
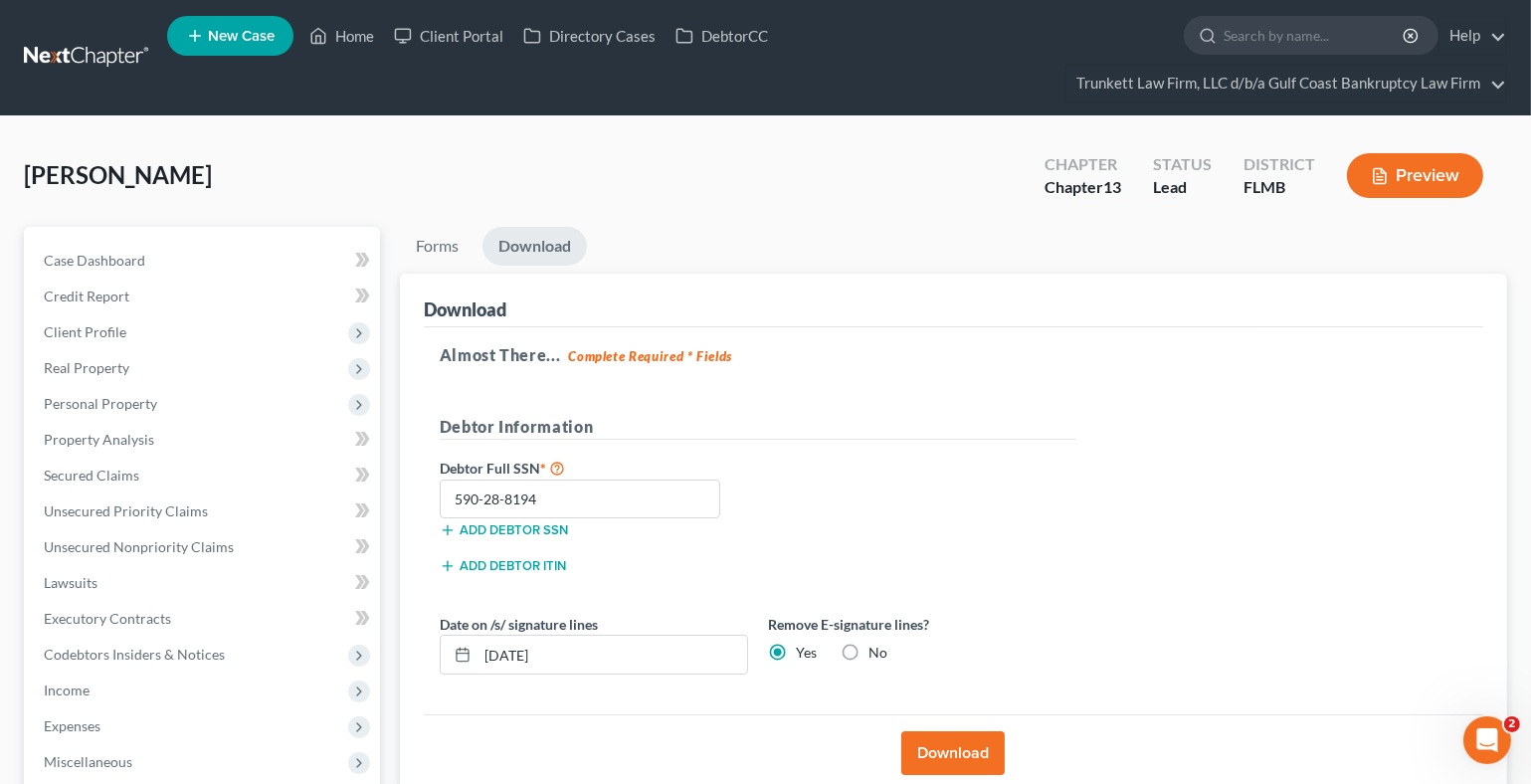
click at [534, 246] on link "Download" at bounding box center [534, 246] width 104 height 39
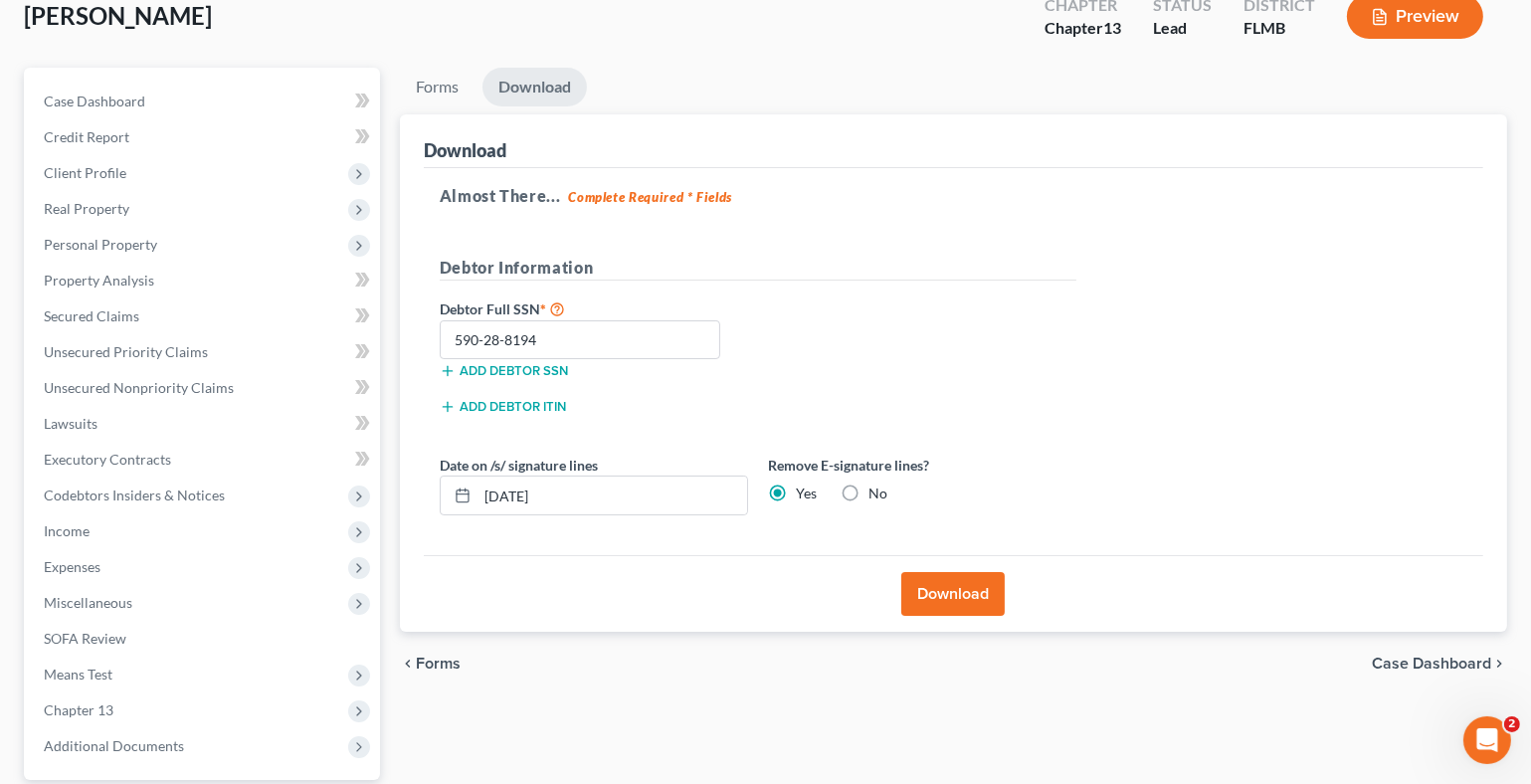
scroll to position [342, 0]
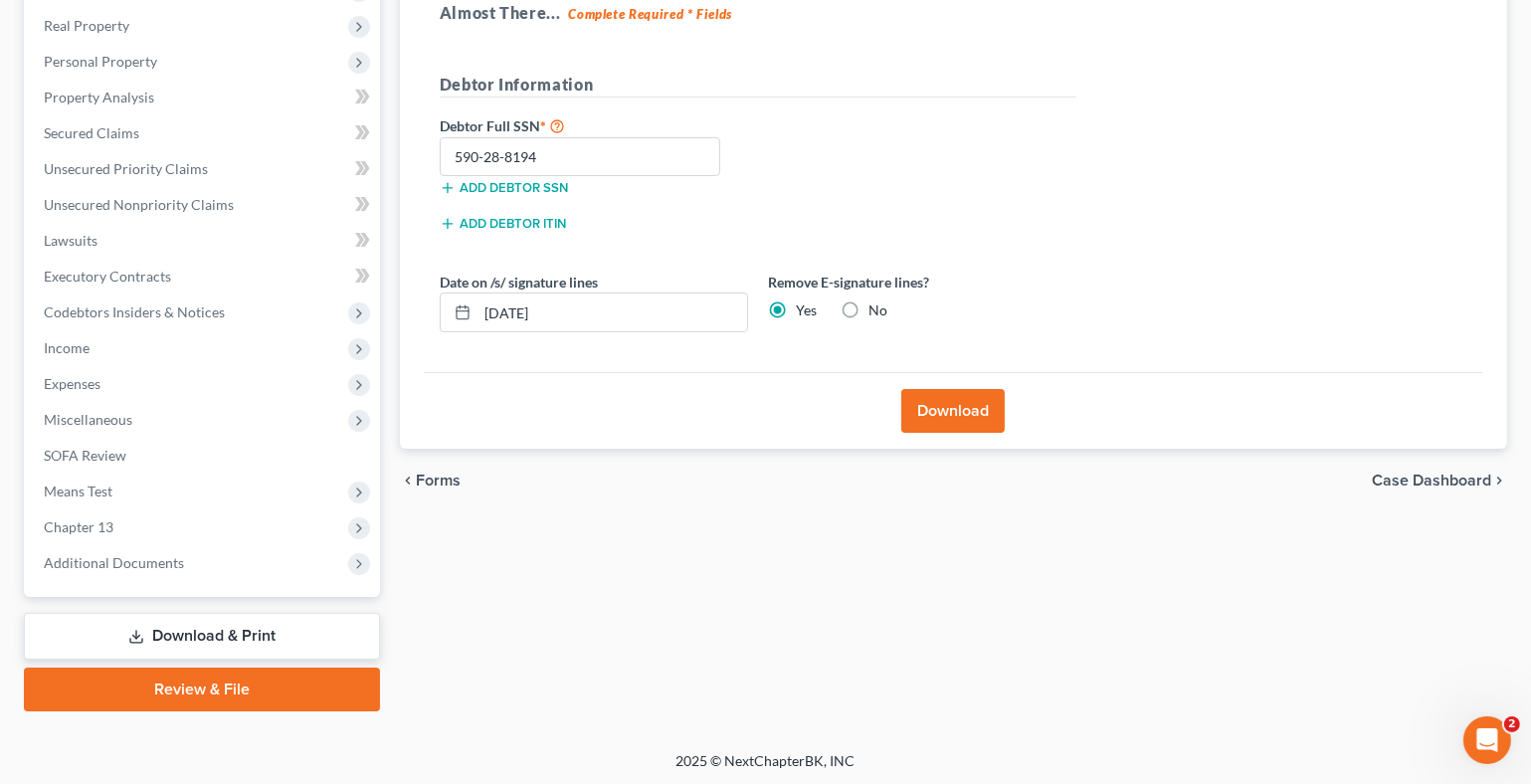
click at [229, 628] on link "Download & Print" at bounding box center [202, 636] width 356 height 47
click at [951, 408] on button "Download" at bounding box center [952, 411] width 103 height 44
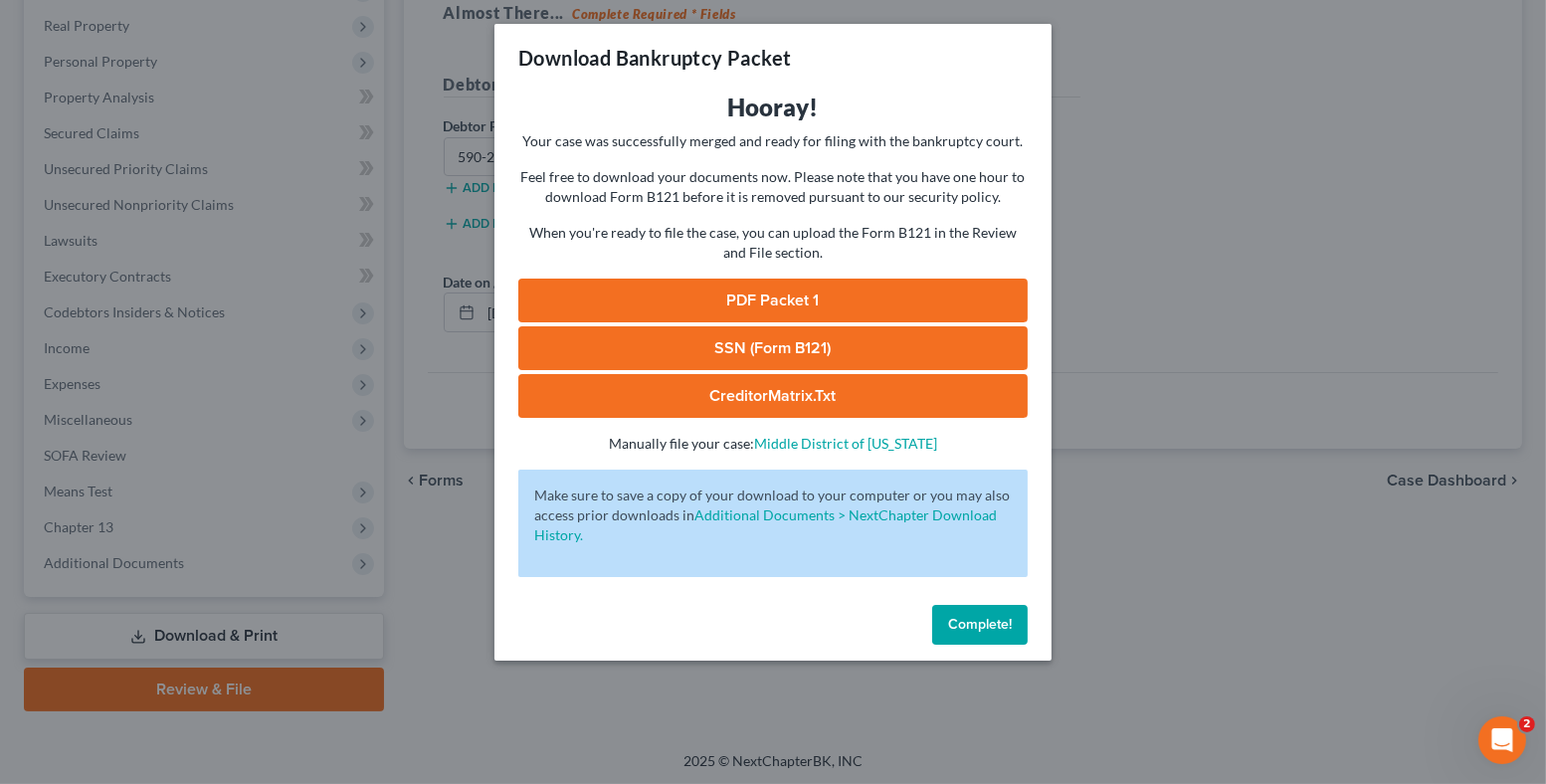
click at [764, 292] on link "PDF Packet 1" at bounding box center [772, 301] width 509 height 44
click at [990, 626] on span "Complete!" at bounding box center [980, 624] width 64 height 17
